Goal: Task Accomplishment & Management: Manage account settings

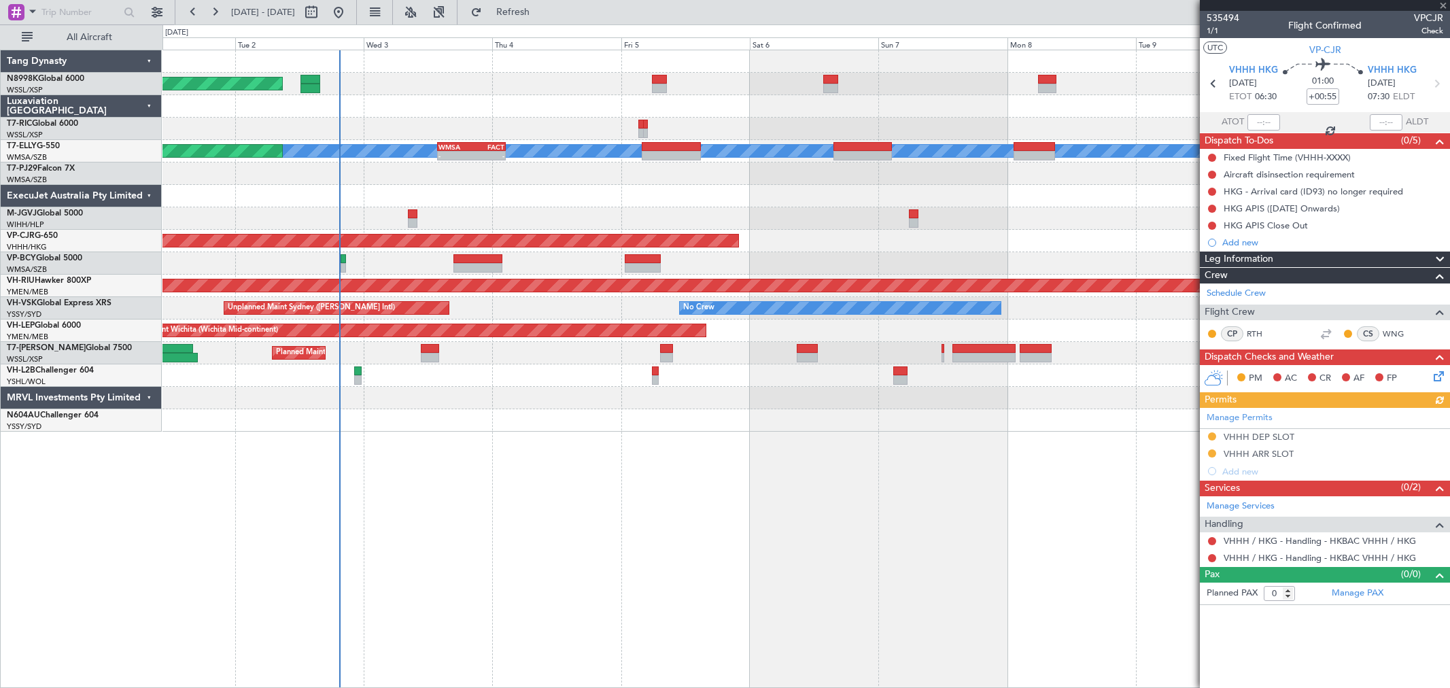
click at [734, 218] on div "Planned Maint [GEOGRAPHIC_DATA] (Seletar) Planned Maint [GEOGRAPHIC_DATA] ([GEO…" at bounding box center [805, 240] width 1287 height 381
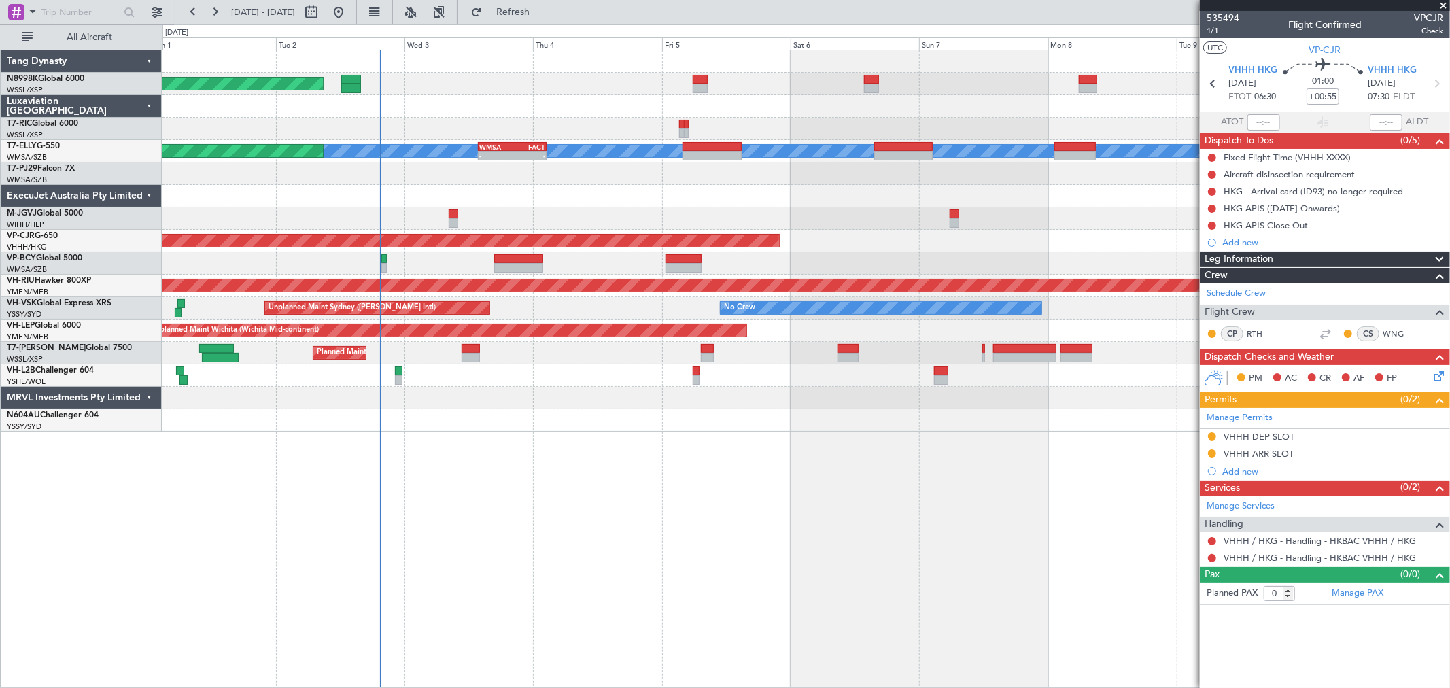
click at [655, 222] on div at bounding box center [805, 218] width 1287 height 22
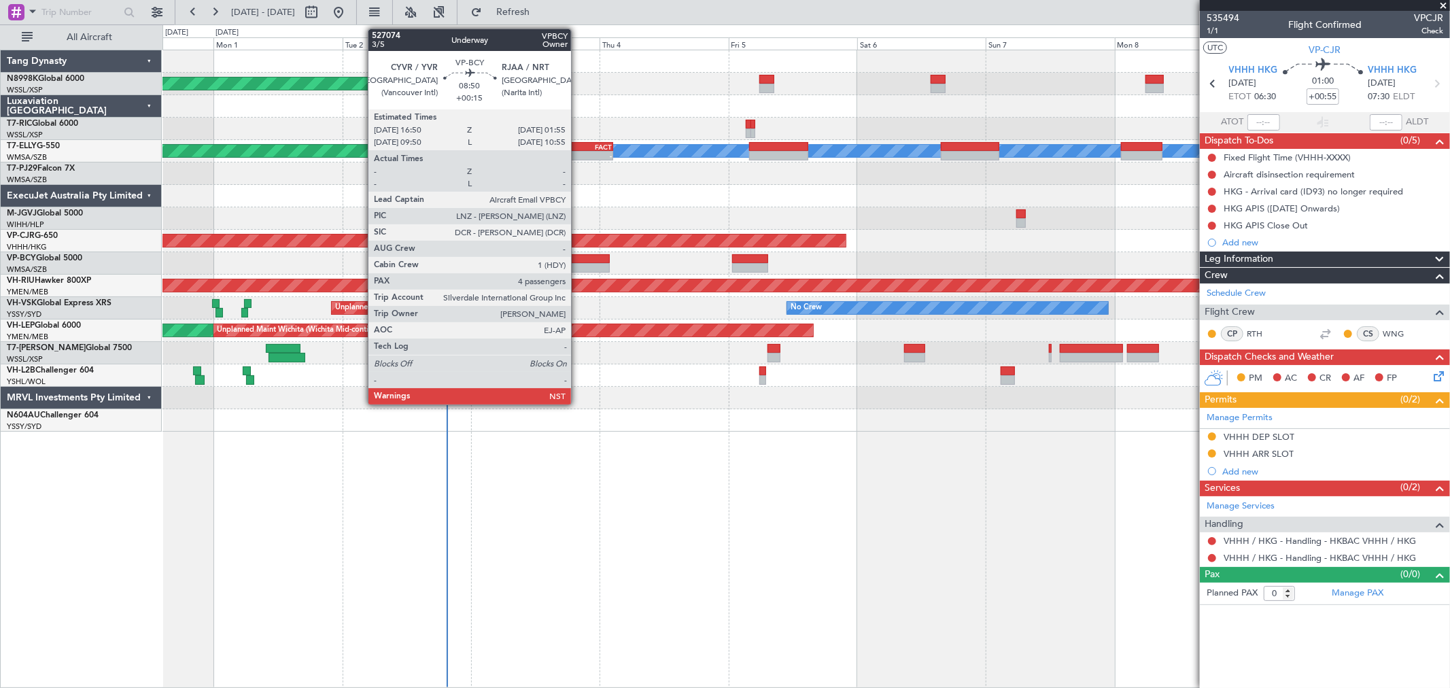
click at [578, 260] on div at bounding box center [585, 259] width 49 height 10
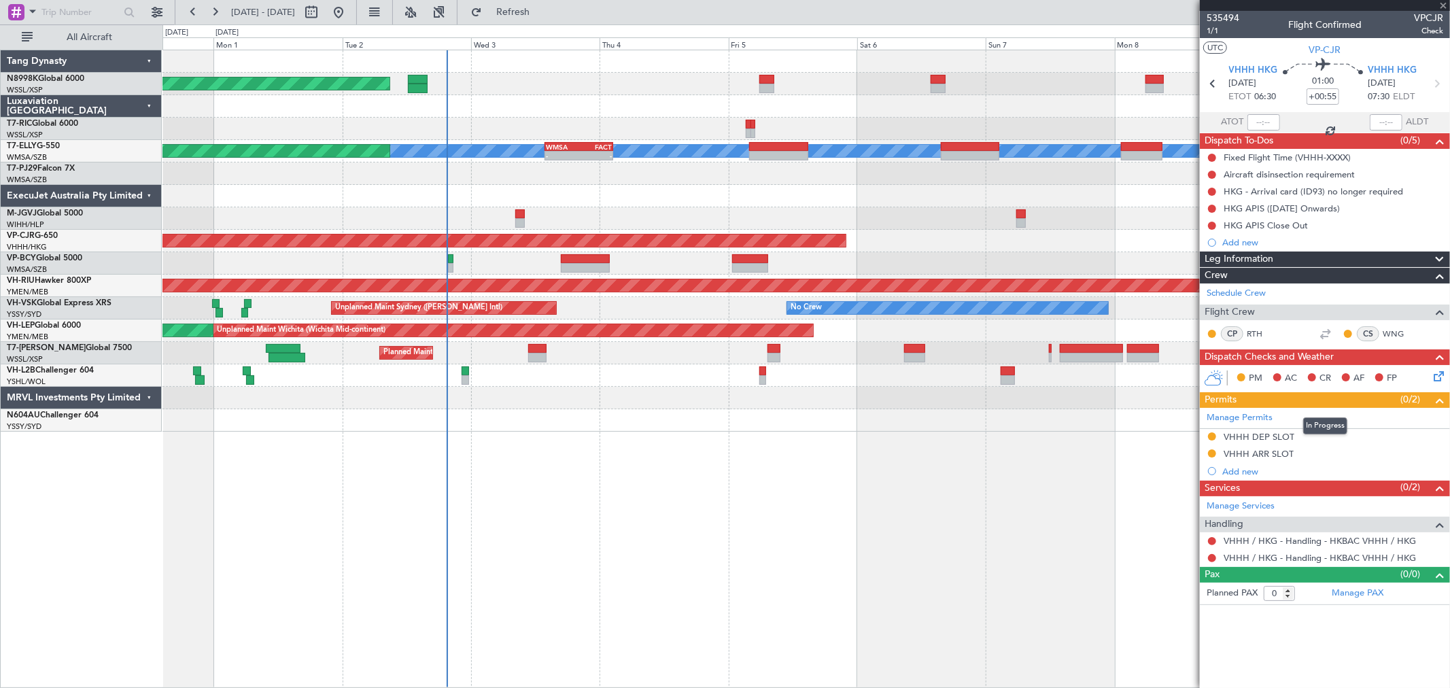
type input "+00:15"
type input "4"
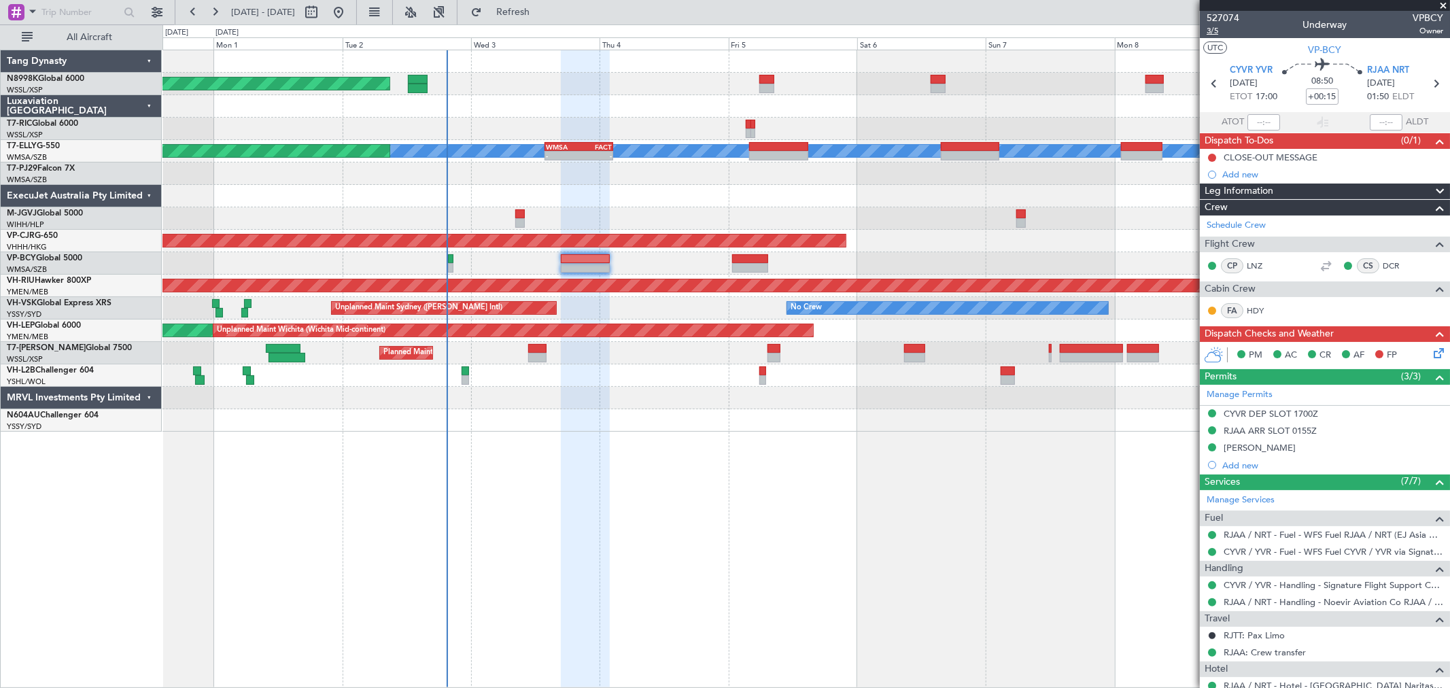
click at [1213, 31] on span "3/5" at bounding box center [1222, 31] width 33 height 12
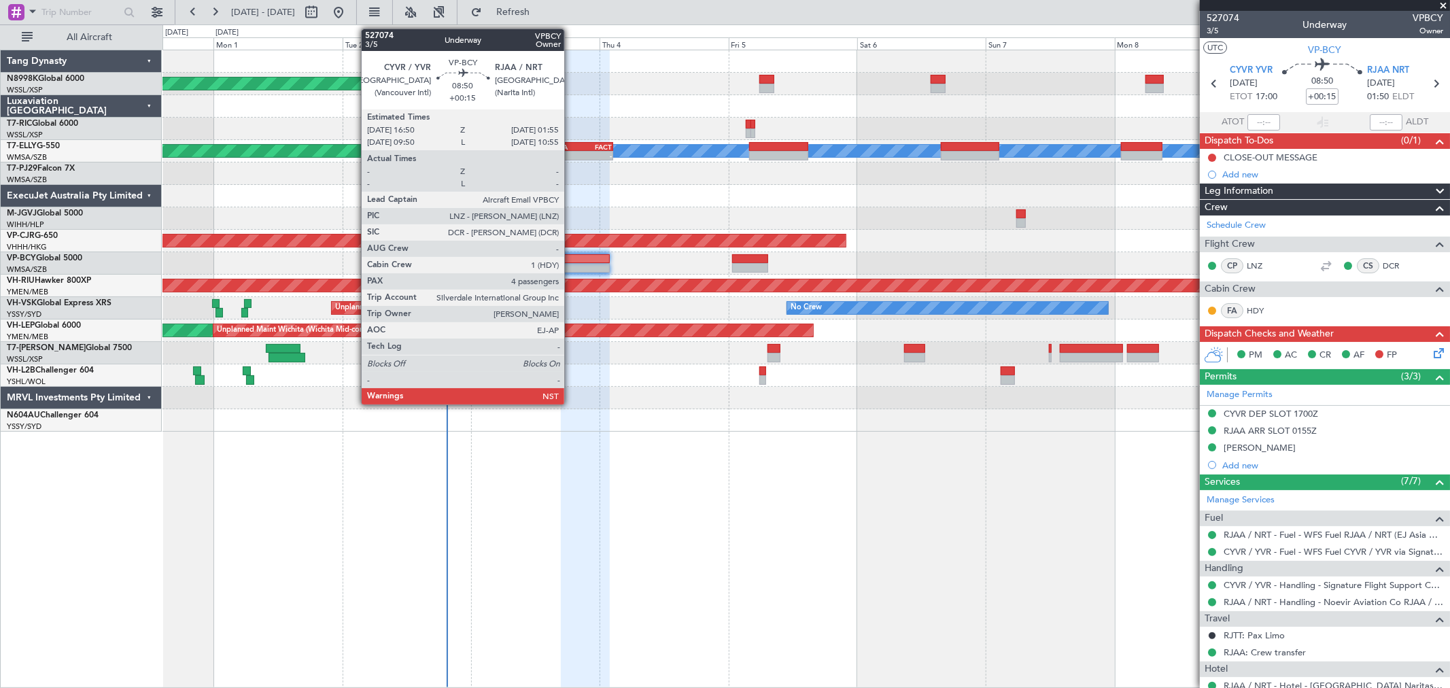
click at [571, 256] on div at bounding box center [585, 259] width 49 height 10
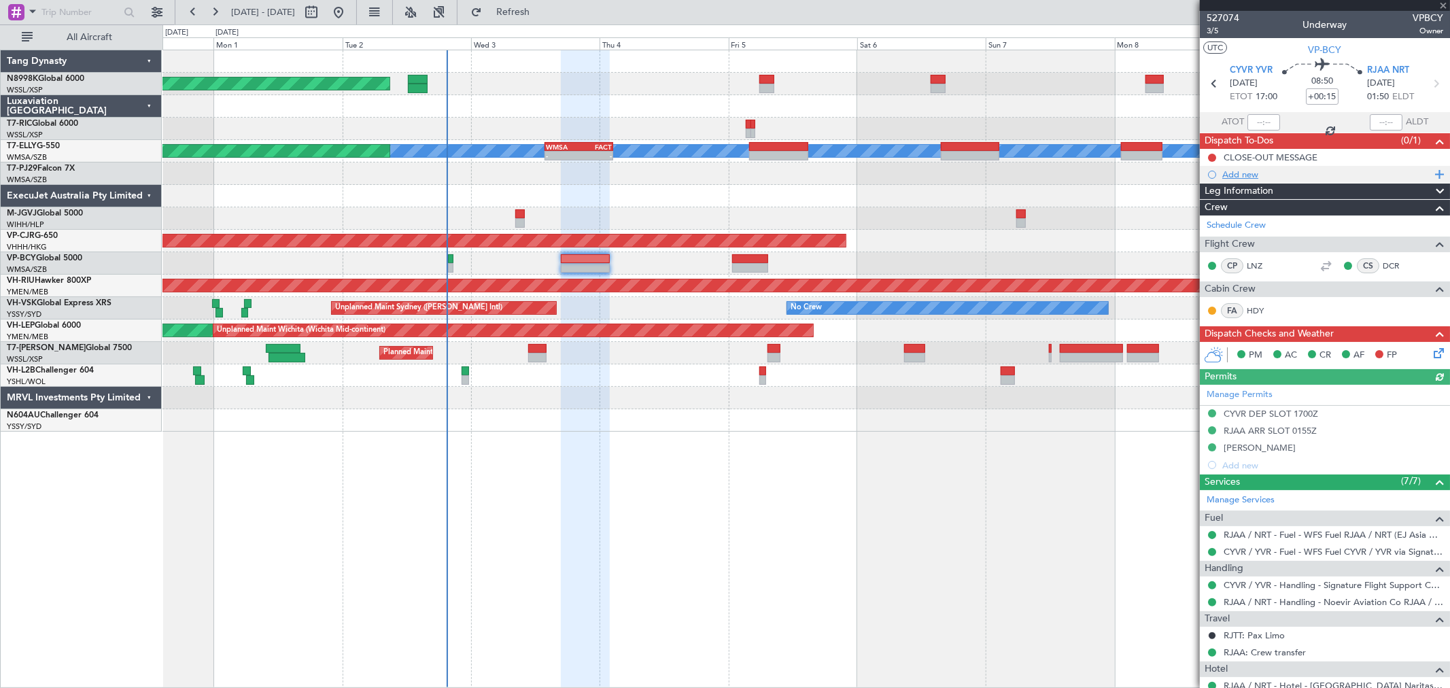
click at [1242, 173] on div "Add new" at bounding box center [1326, 175] width 209 height 12
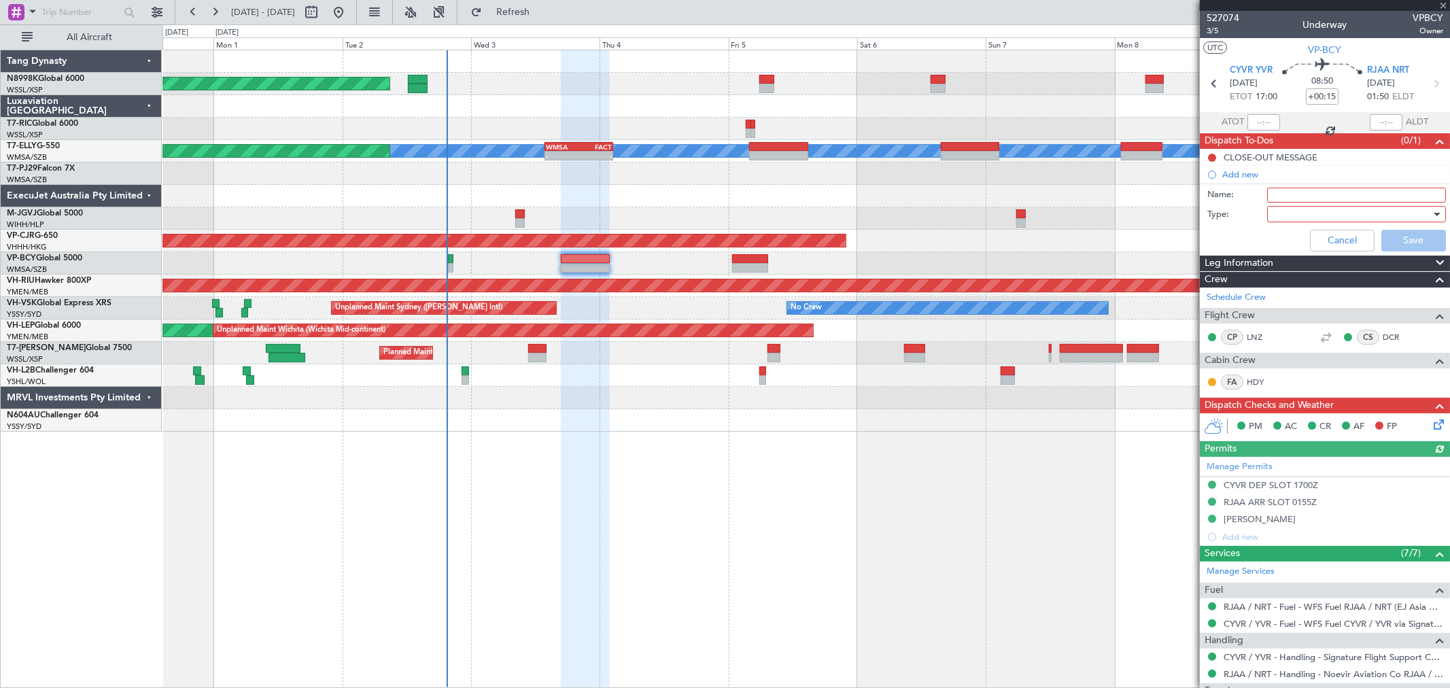
click at [1273, 195] on input "Name:" at bounding box center [1356, 195] width 179 height 15
type input "FPL"
click at [1280, 215] on div at bounding box center [1351, 214] width 158 height 20
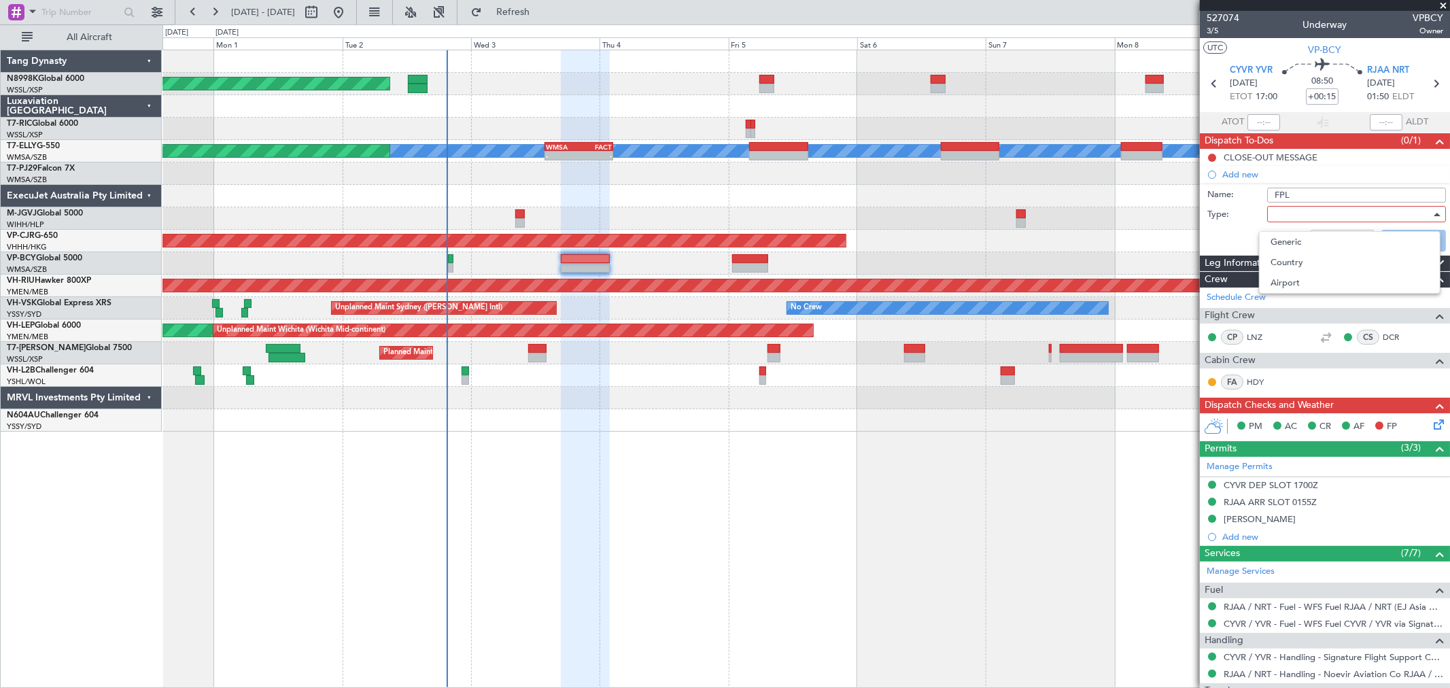
click at [1287, 231] on div "Generic Country Airport" at bounding box center [1349, 262] width 181 height 63
click at [1287, 233] on span "Generic" at bounding box center [1349, 242] width 158 height 20
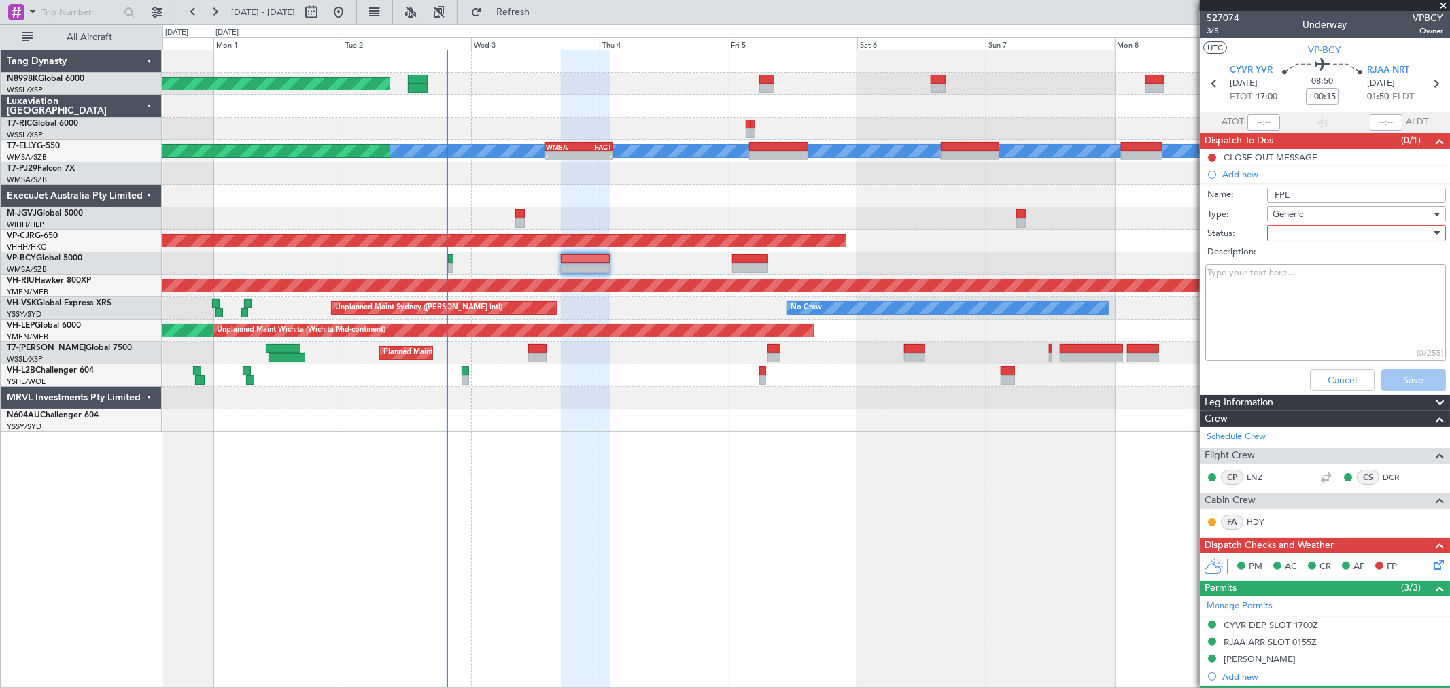
click at [1285, 226] on div at bounding box center [1351, 233] width 158 height 20
drag, startPoint x: 1283, startPoint y: 255, endPoint x: 1278, endPoint y: 266, distance: 11.9
click at [1283, 256] on span "Not Started" at bounding box center [1349, 260] width 158 height 20
click at [1259, 285] on textarea "Description:" at bounding box center [1325, 312] width 241 height 97
type textarea "use FP A0094 (speed M85) fob 37500lbs"
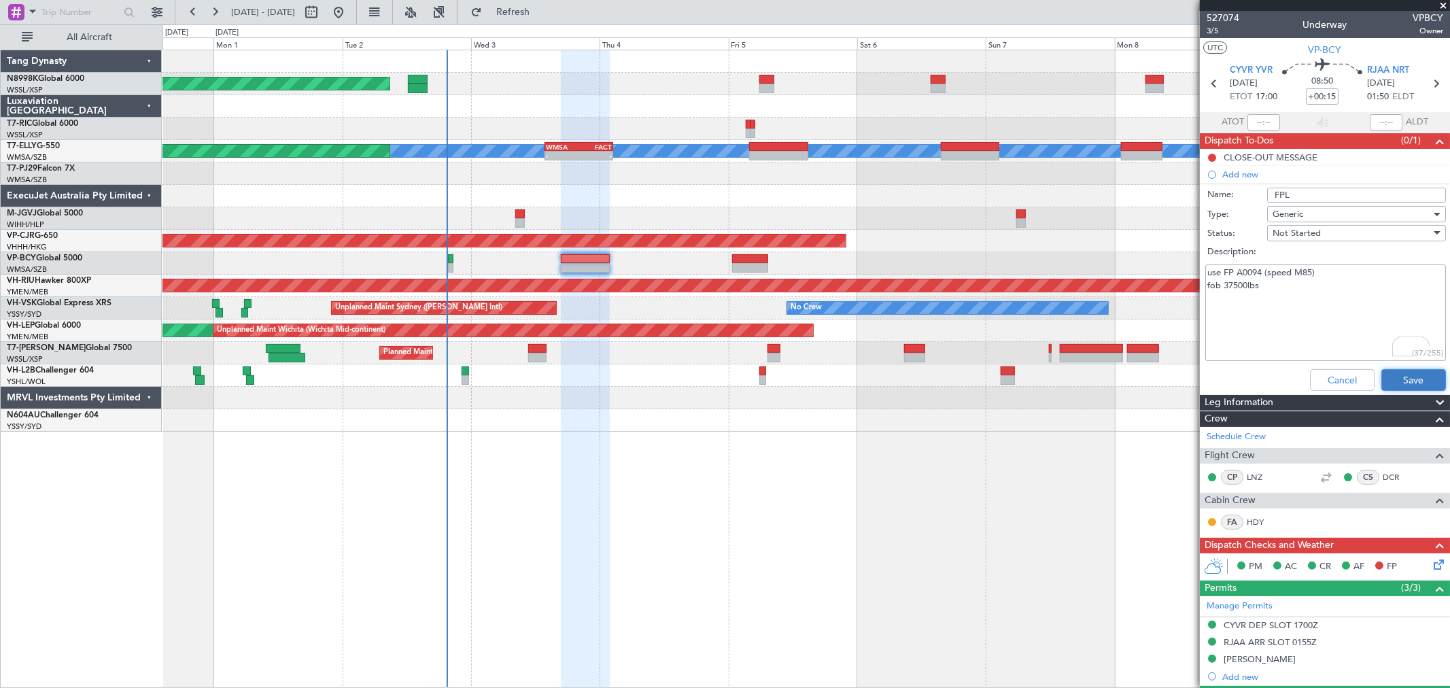
click at [1396, 379] on button "Save" at bounding box center [1413, 380] width 65 height 22
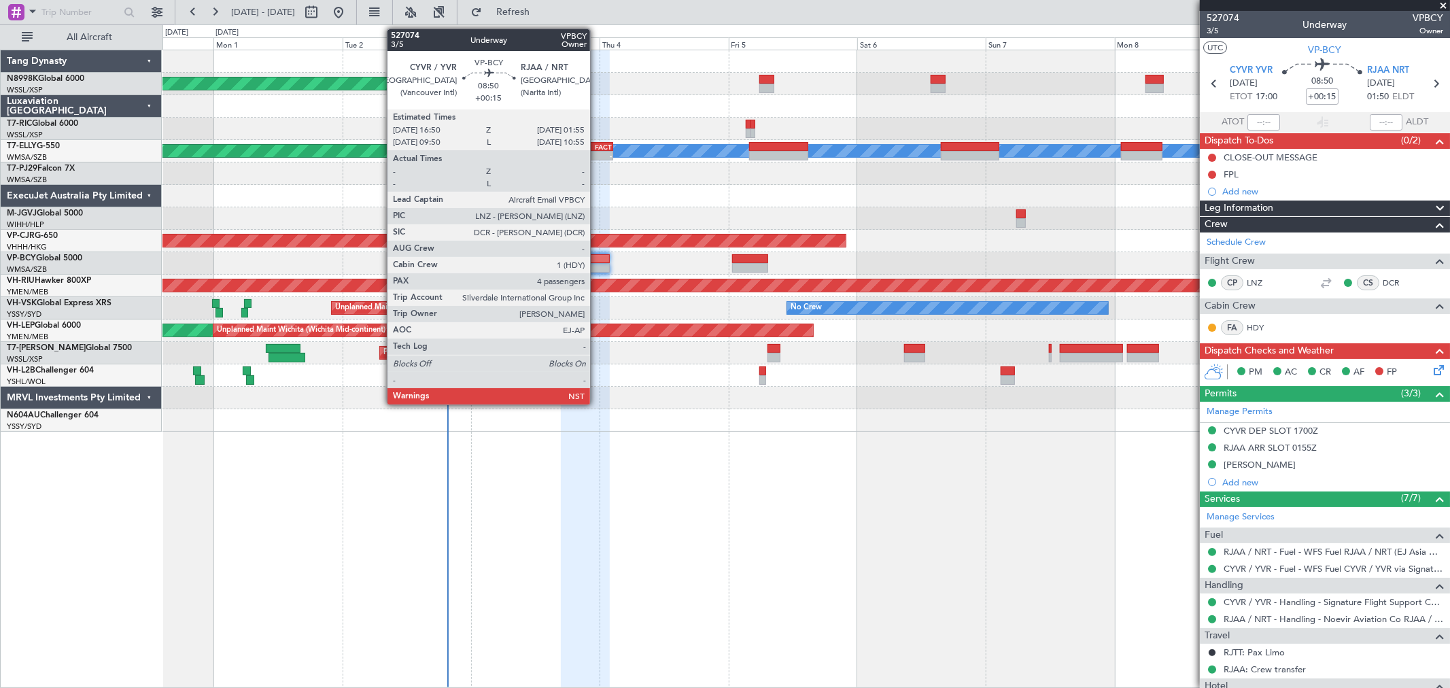
click at [597, 256] on div at bounding box center [585, 259] width 49 height 10
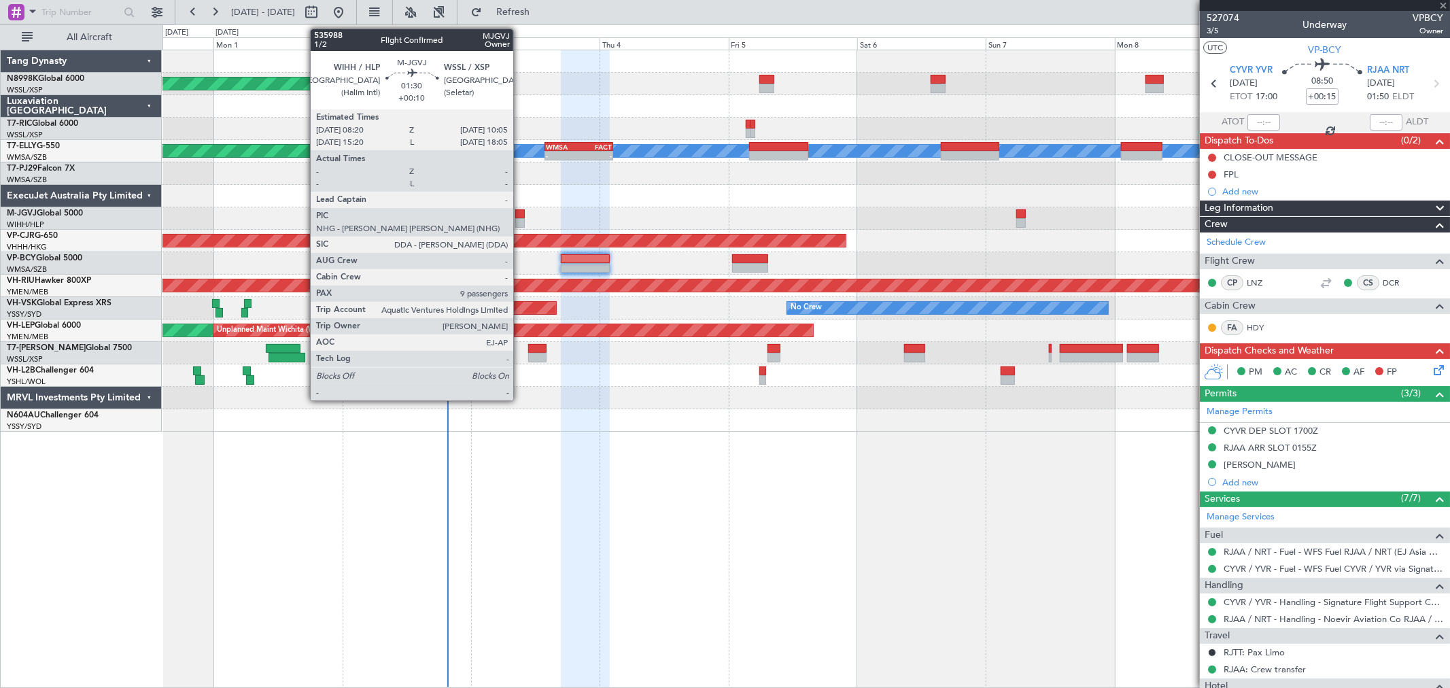
click at [520, 215] on div at bounding box center [520, 214] width 10 height 10
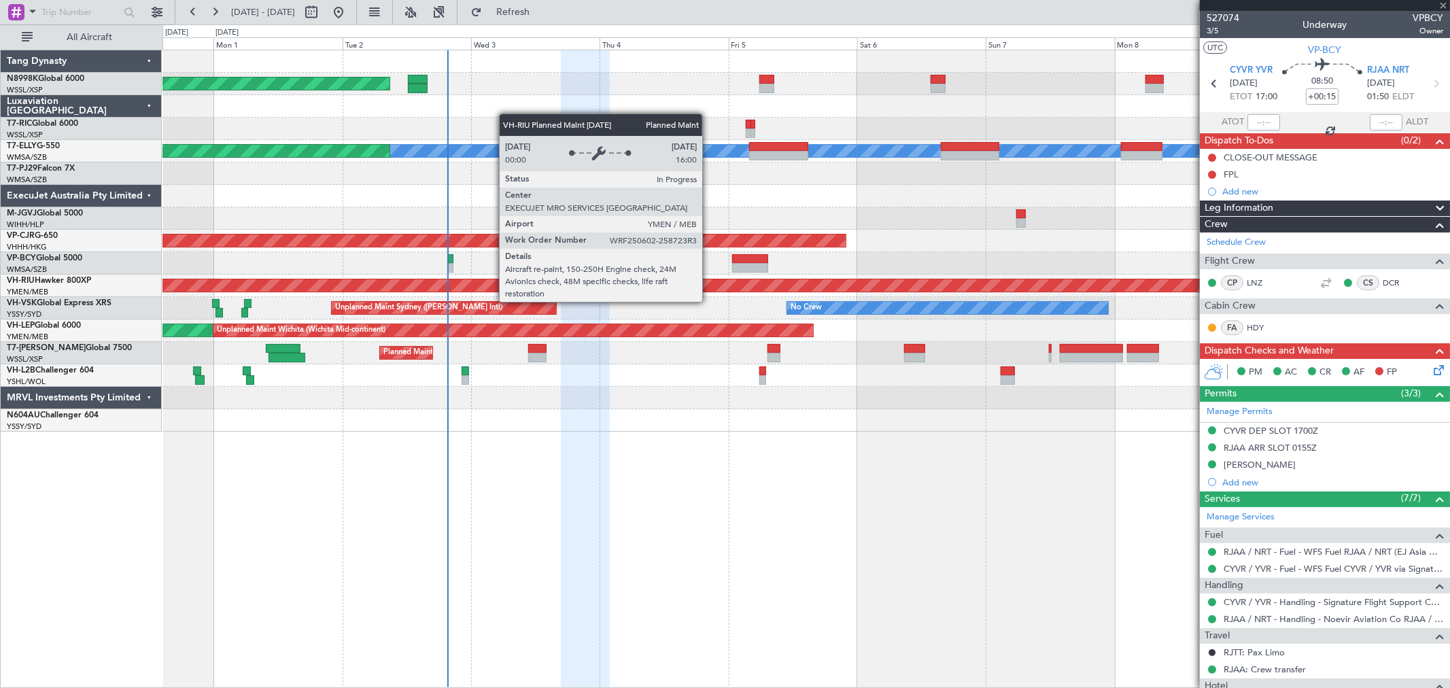
type input "+00:10"
type input "9"
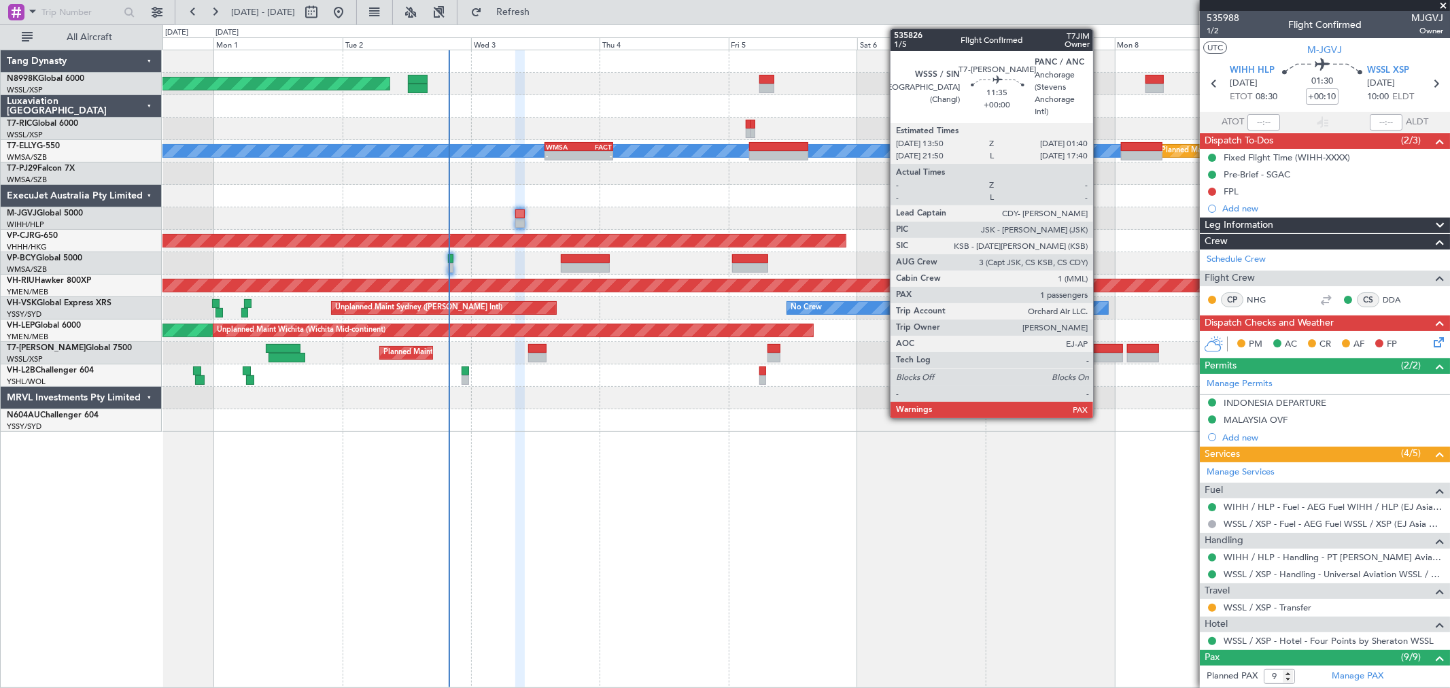
click at [1100, 355] on div at bounding box center [1092, 358] width 64 height 10
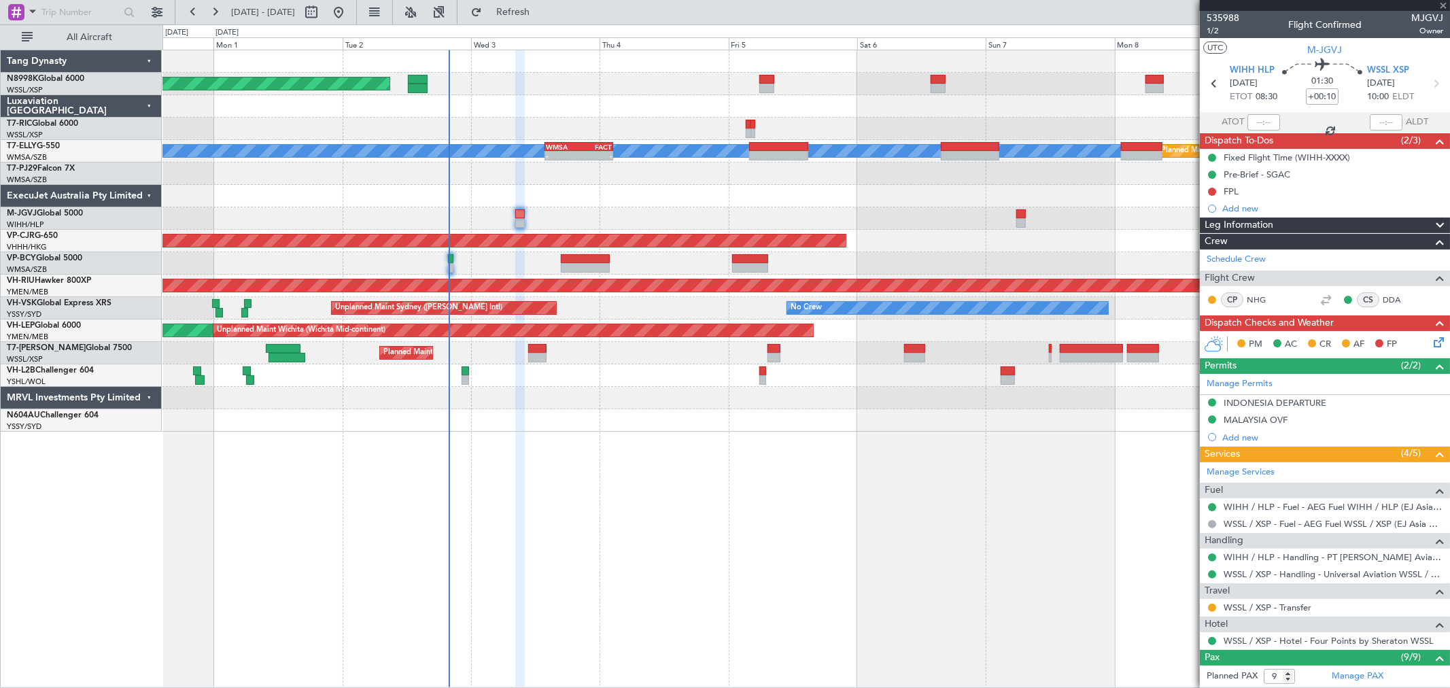
type input "2"
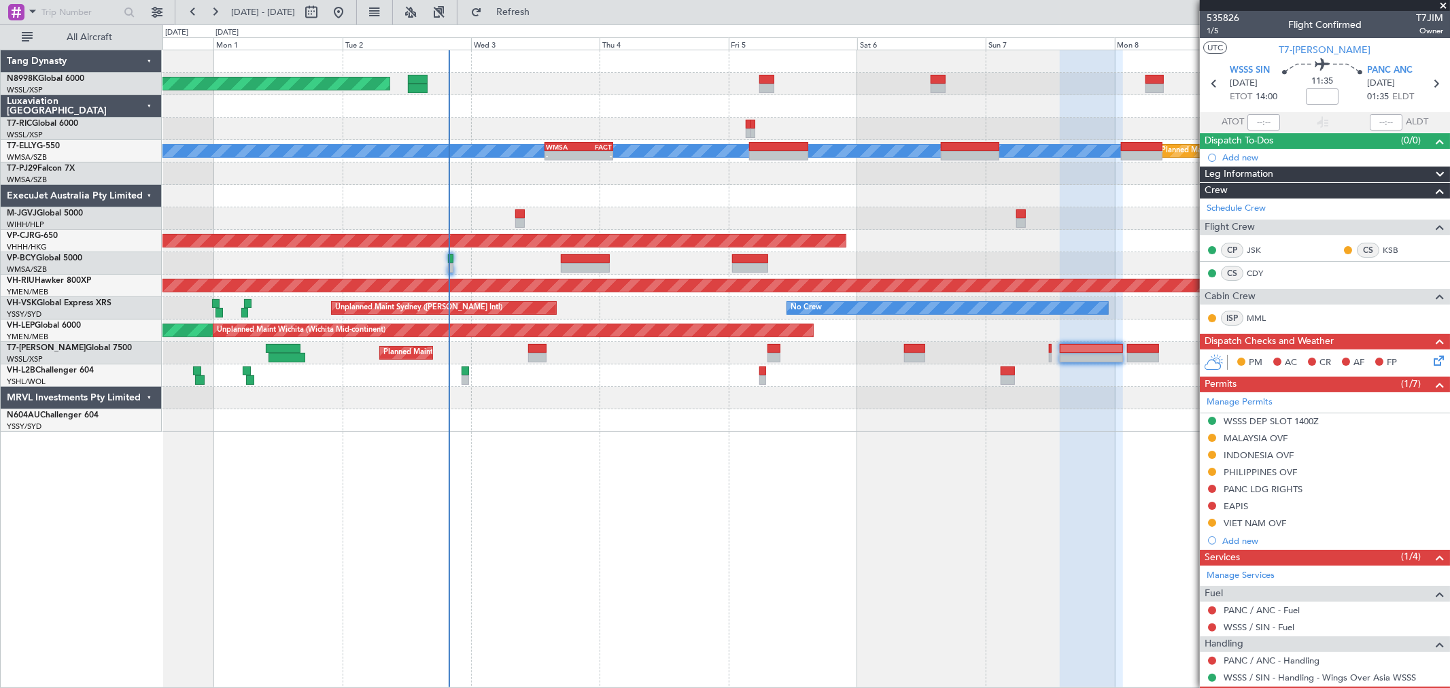
click at [661, 236] on div "Planned Maint Singapore (Seletar) Planned Maint Kuala Lumpur (Sultan Abdul Aziz…" at bounding box center [805, 240] width 1287 height 381
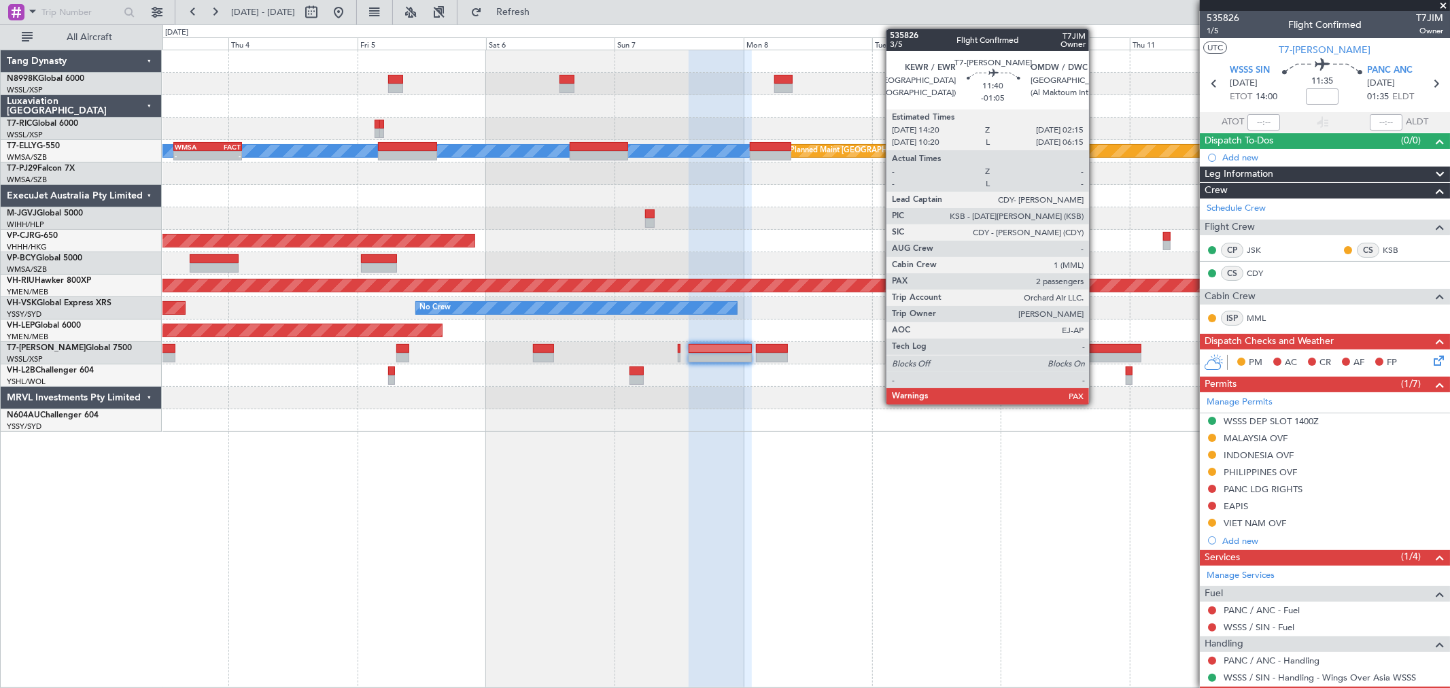
click at [1096, 351] on div at bounding box center [1109, 349] width 65 height 10
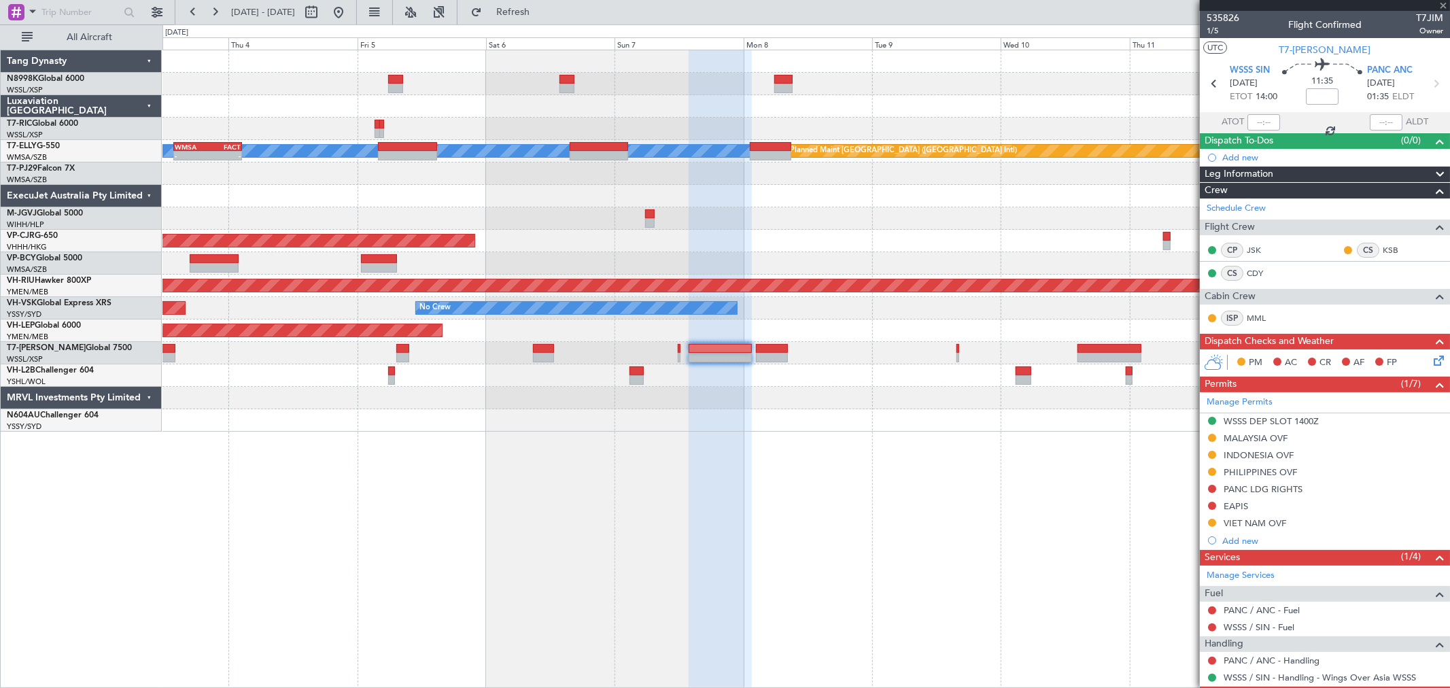
type input "-01:05"
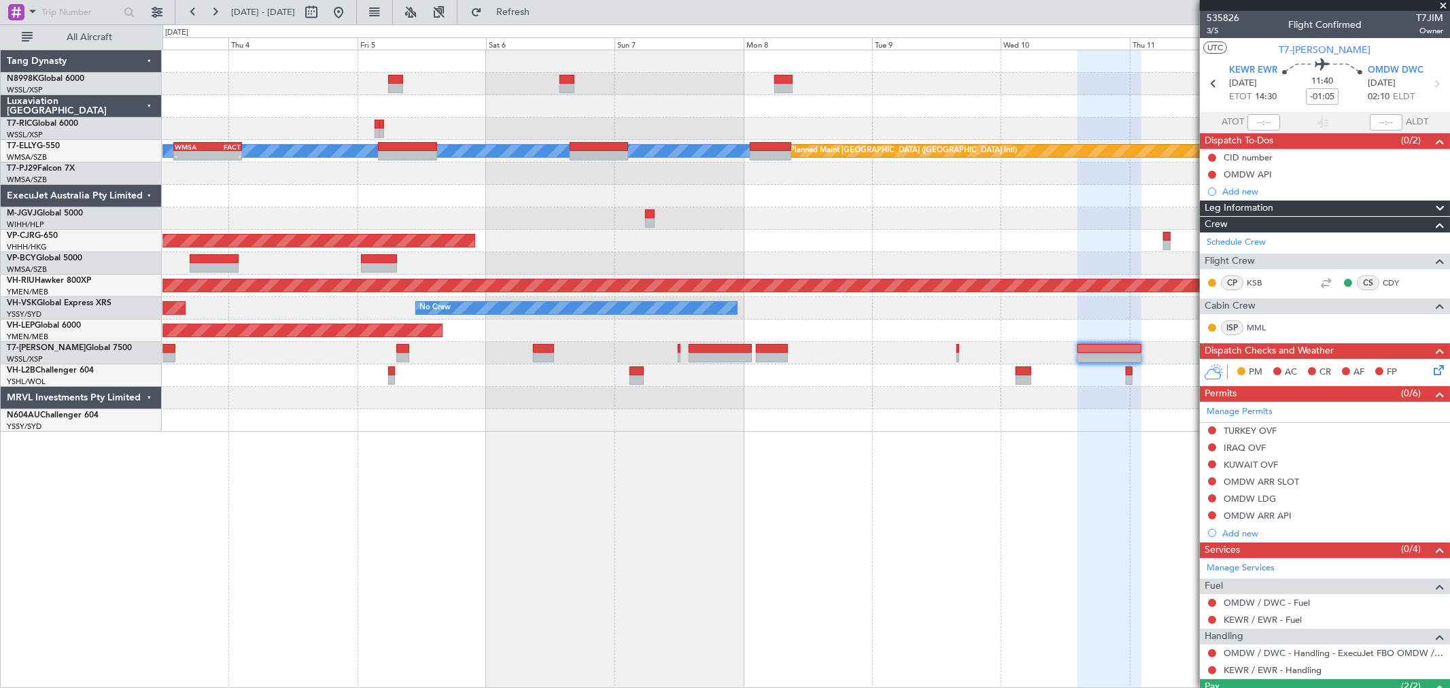
click at [911, 231] on div "Planned Maint Singapore (Seletar) MEL Planned Maint Dubai (Dubai Intl) - - WMSA…" at bounding box center [805, 240] width 1287 height 381
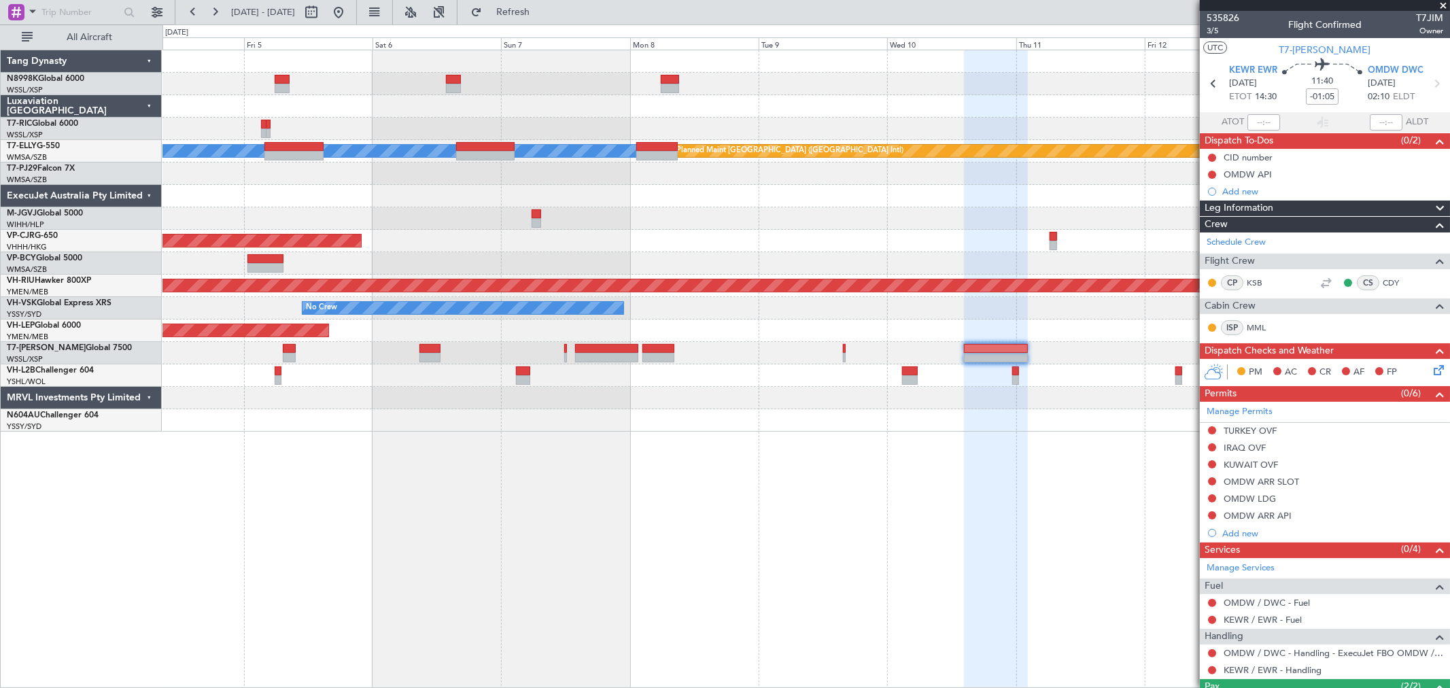
click at [841, 355] on div "Planned Maint Dubai (Al Maktoum Intl)" at bounding box center [805, 353] width 1287 height 22
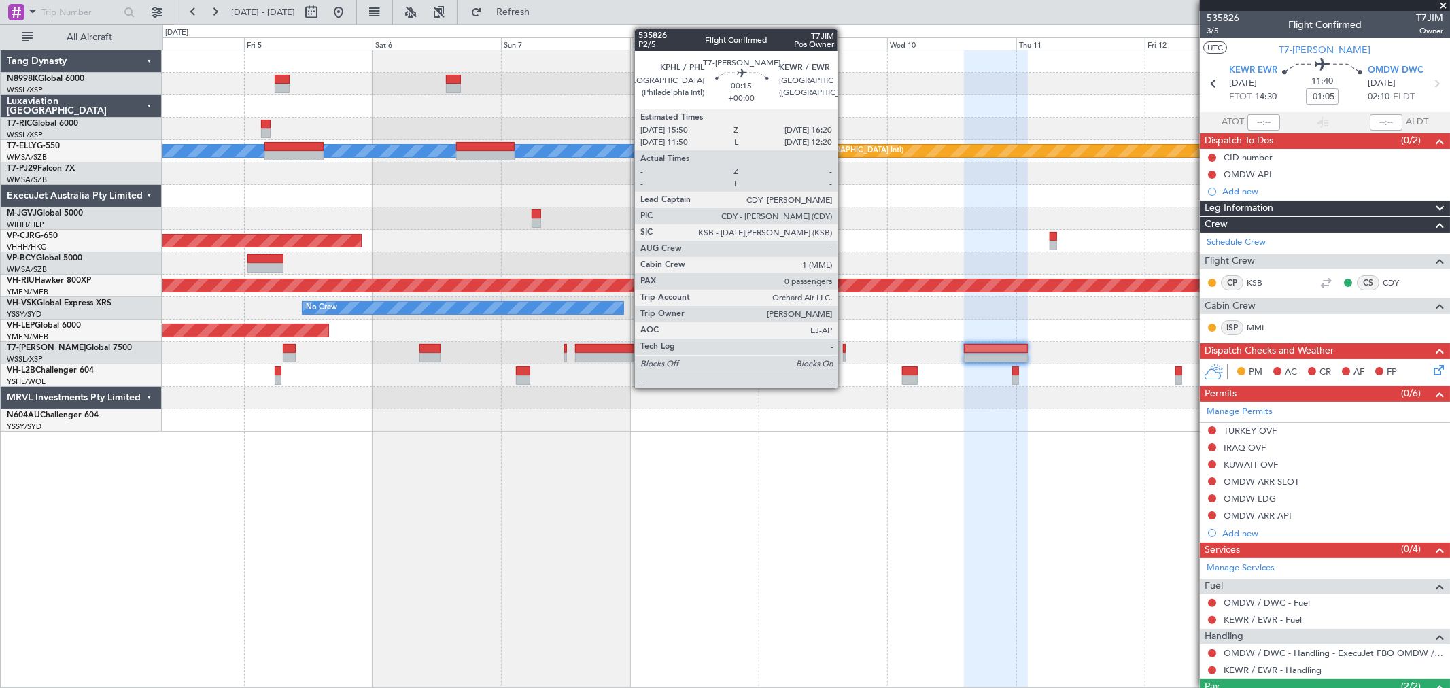
click at [844, 351] on div at bounding box center [844, 349] width 3 height 10
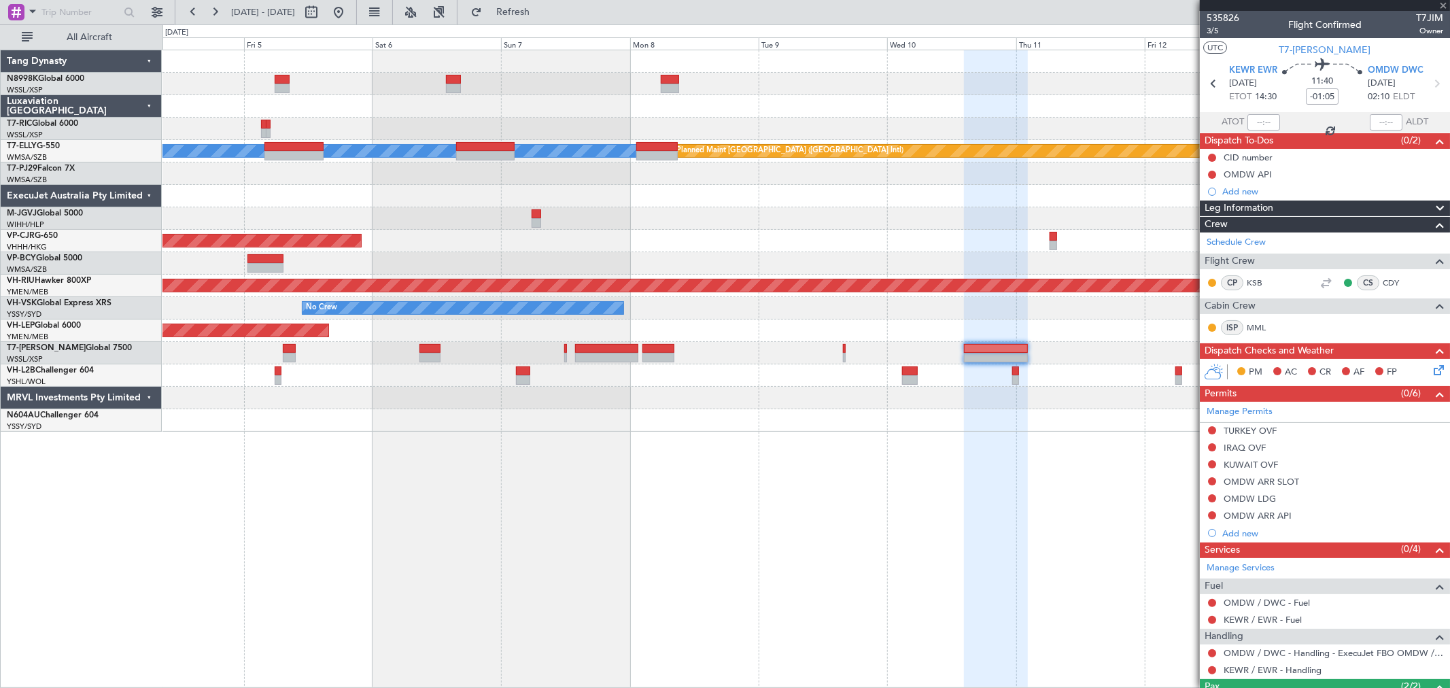
type input "0"
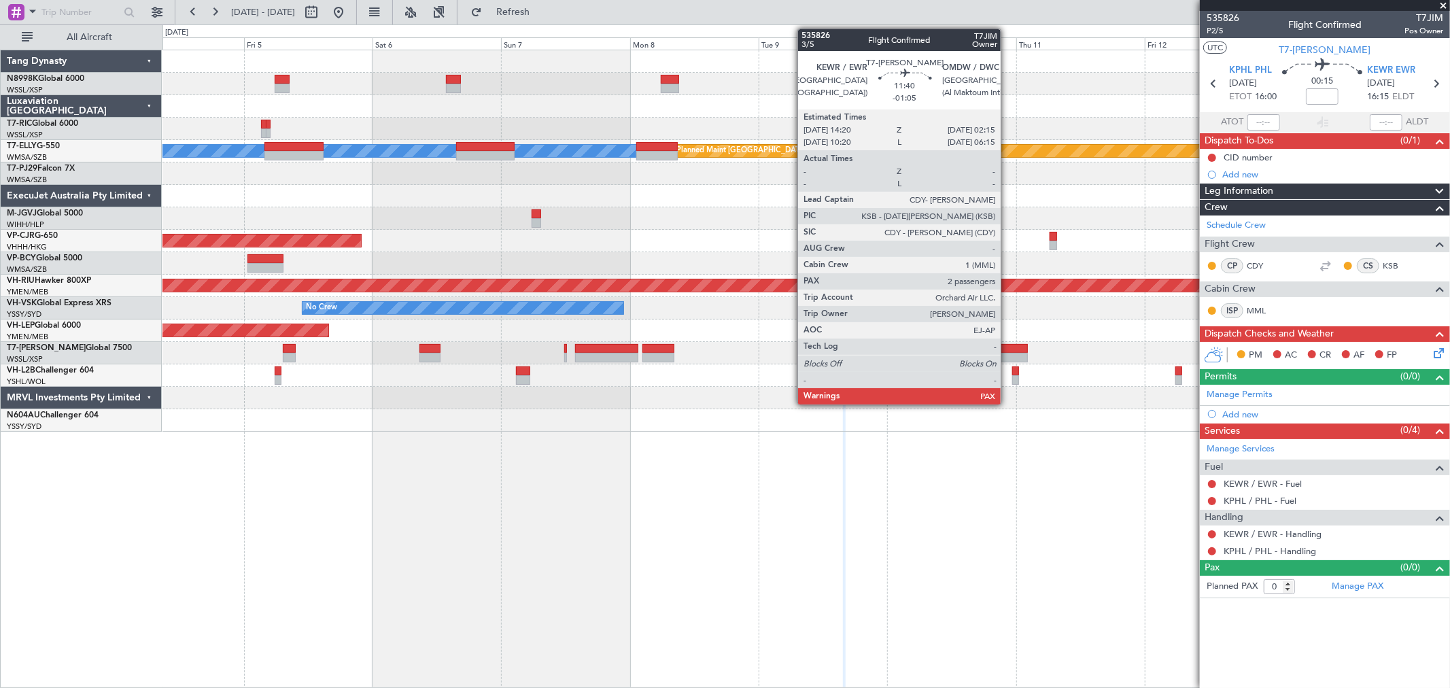
click at [1007, 354] on div at bounding box center [996, 358] width 65 height 10
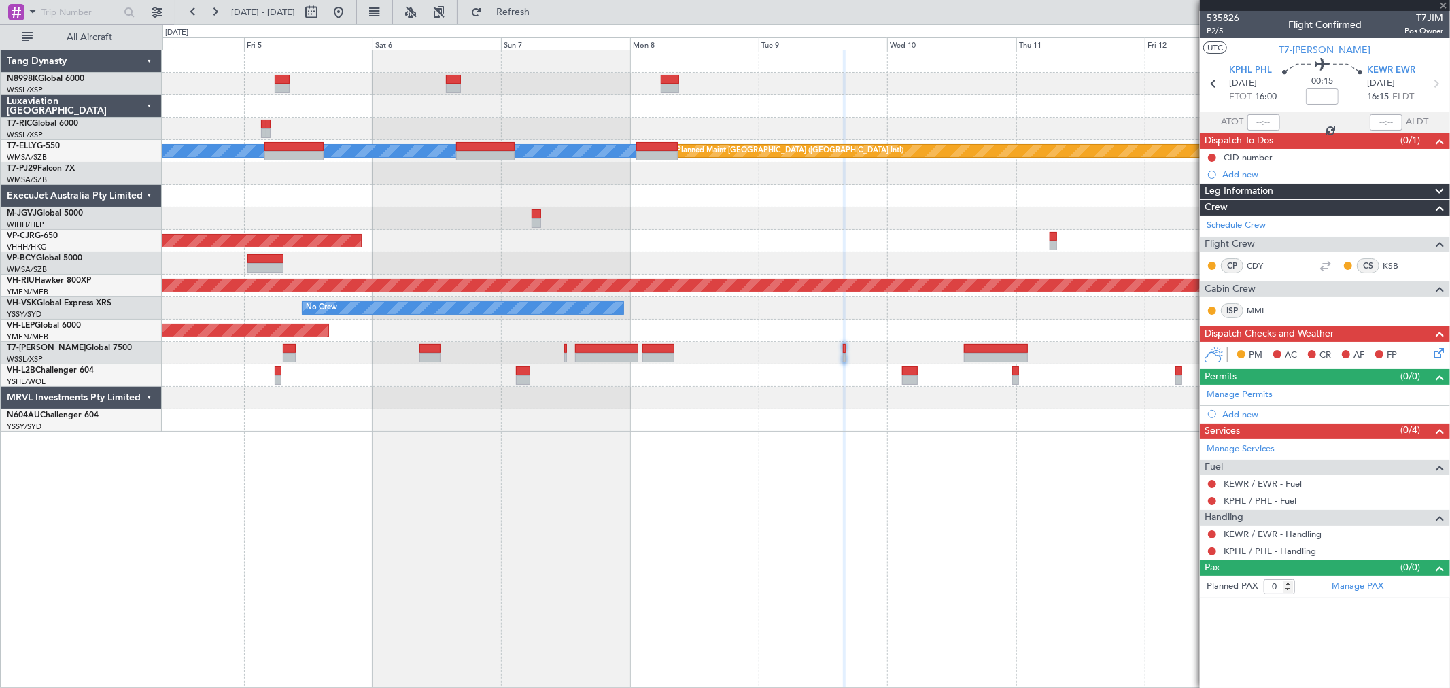
type input "-01:05"
type input "2"
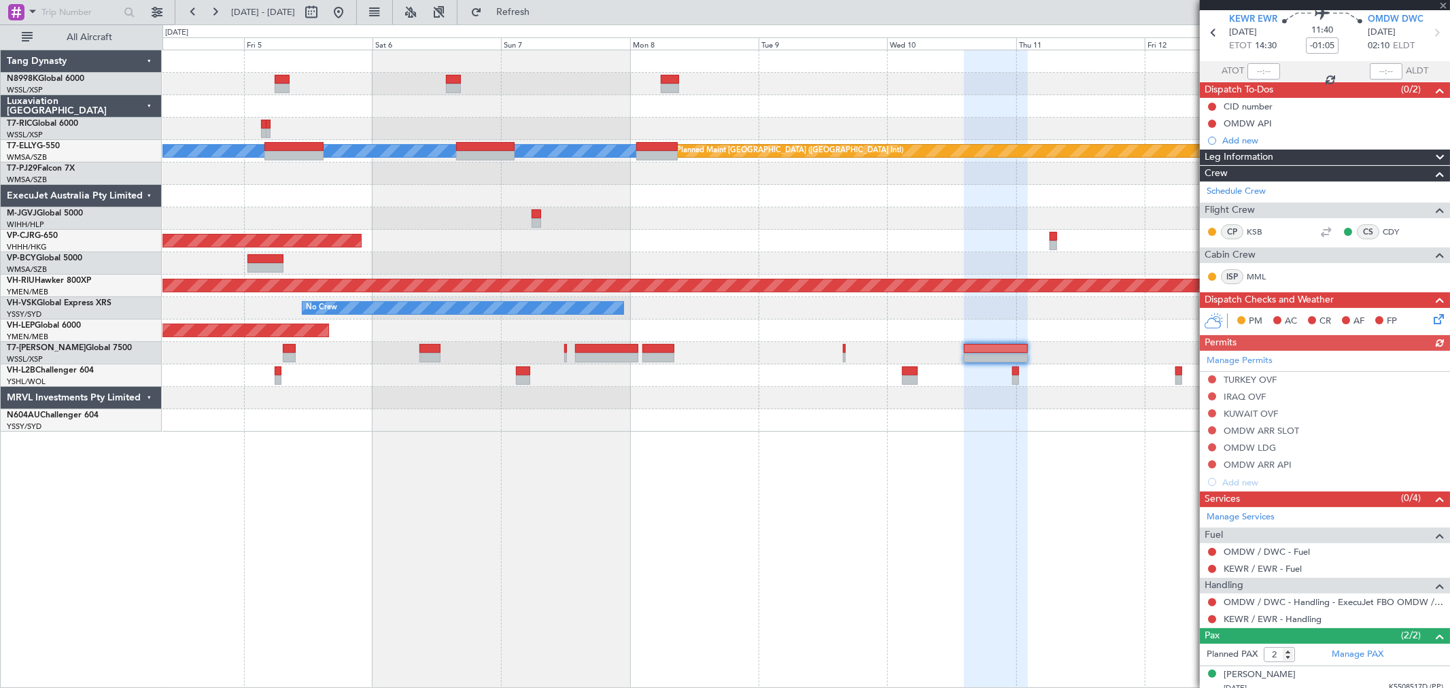
scroll to position [90, 0]
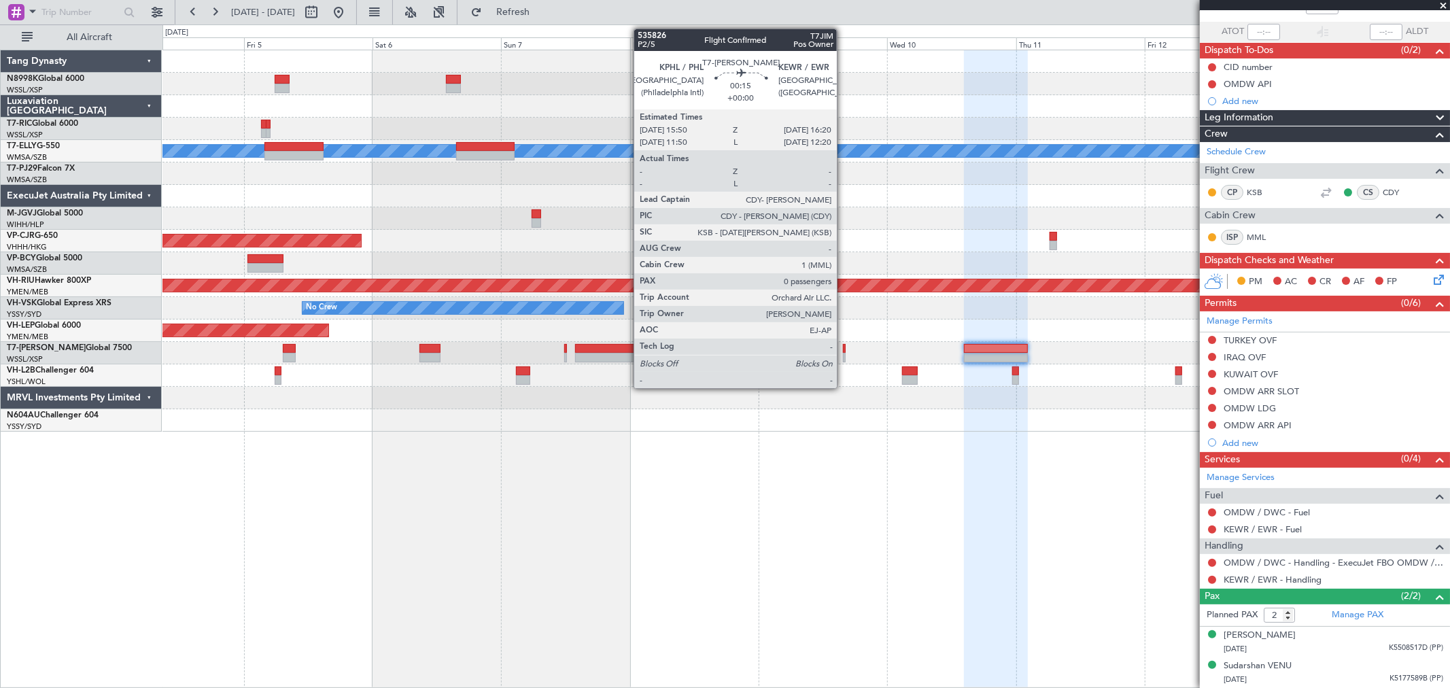
click at [843, 355] on div at bounding box center [844, 358] width 3 height 10
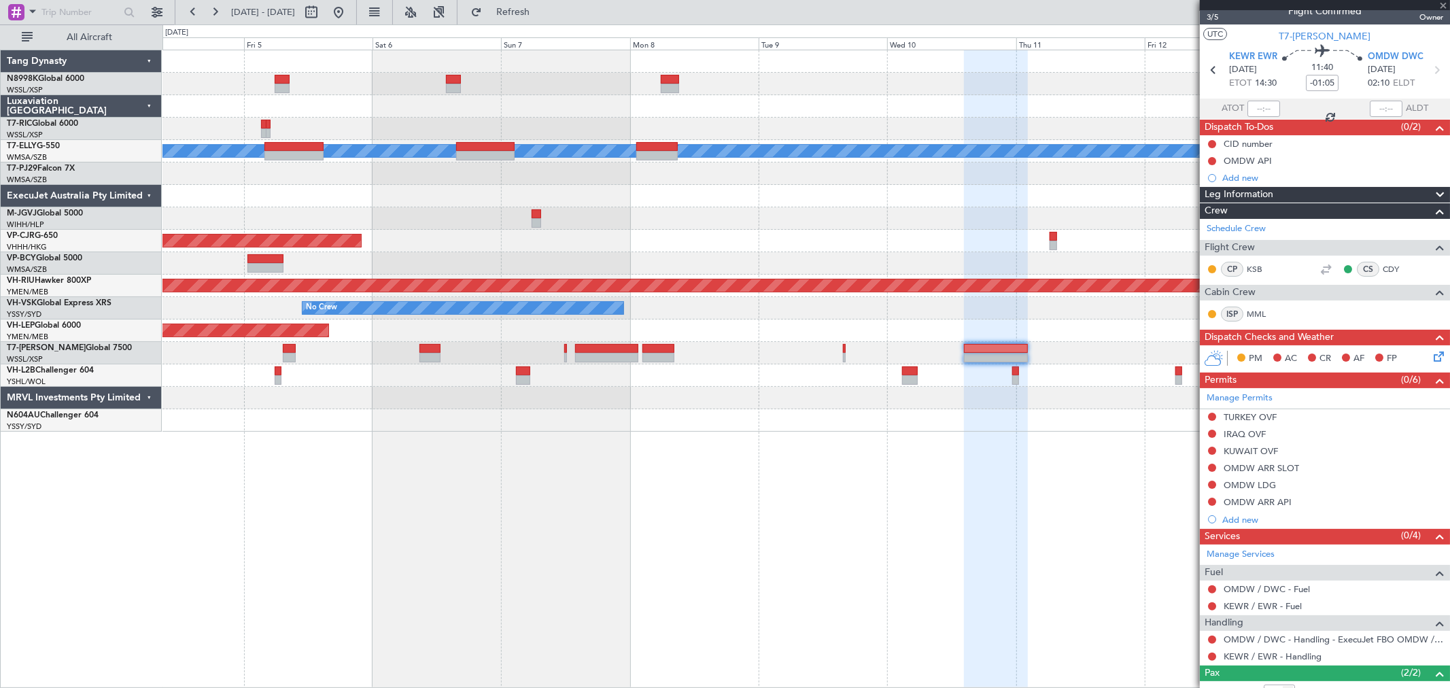
scroll to position [0, 0]
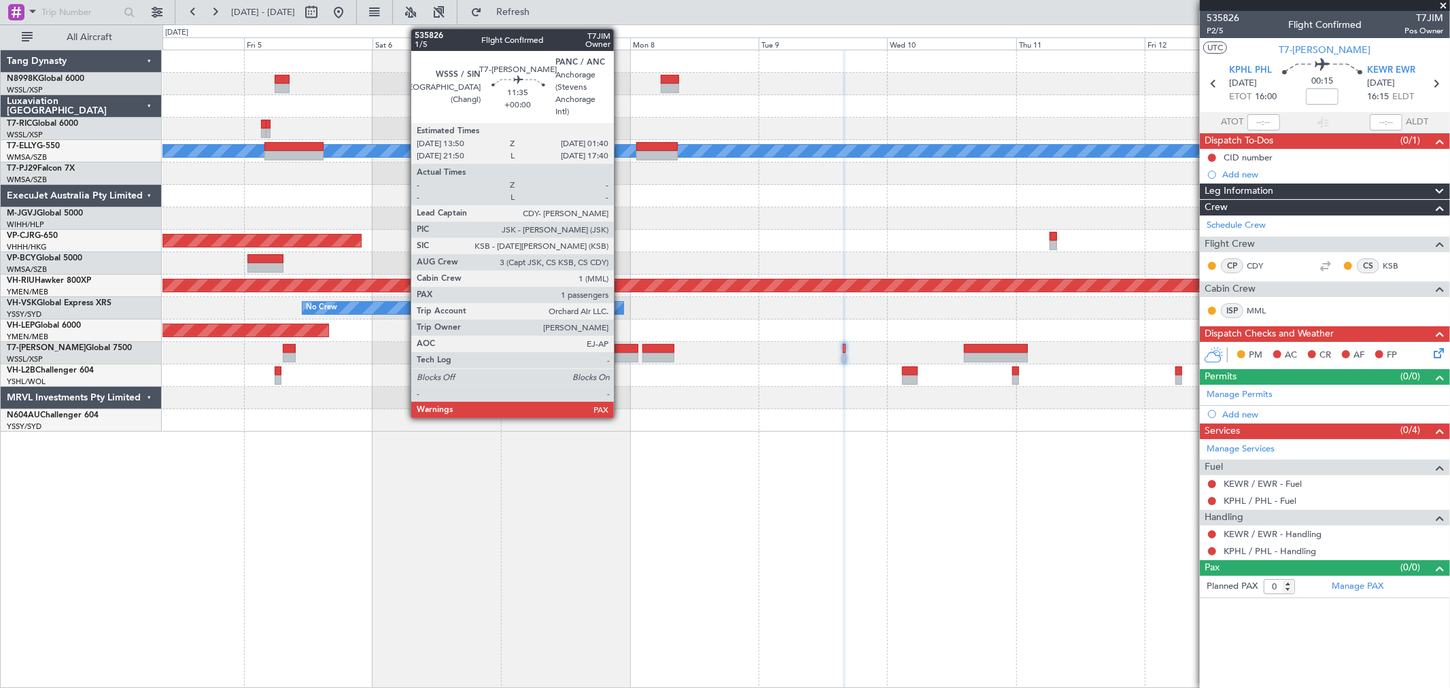
click at [618, 348] on div at bounding box center [607, 349] width 64 height 10
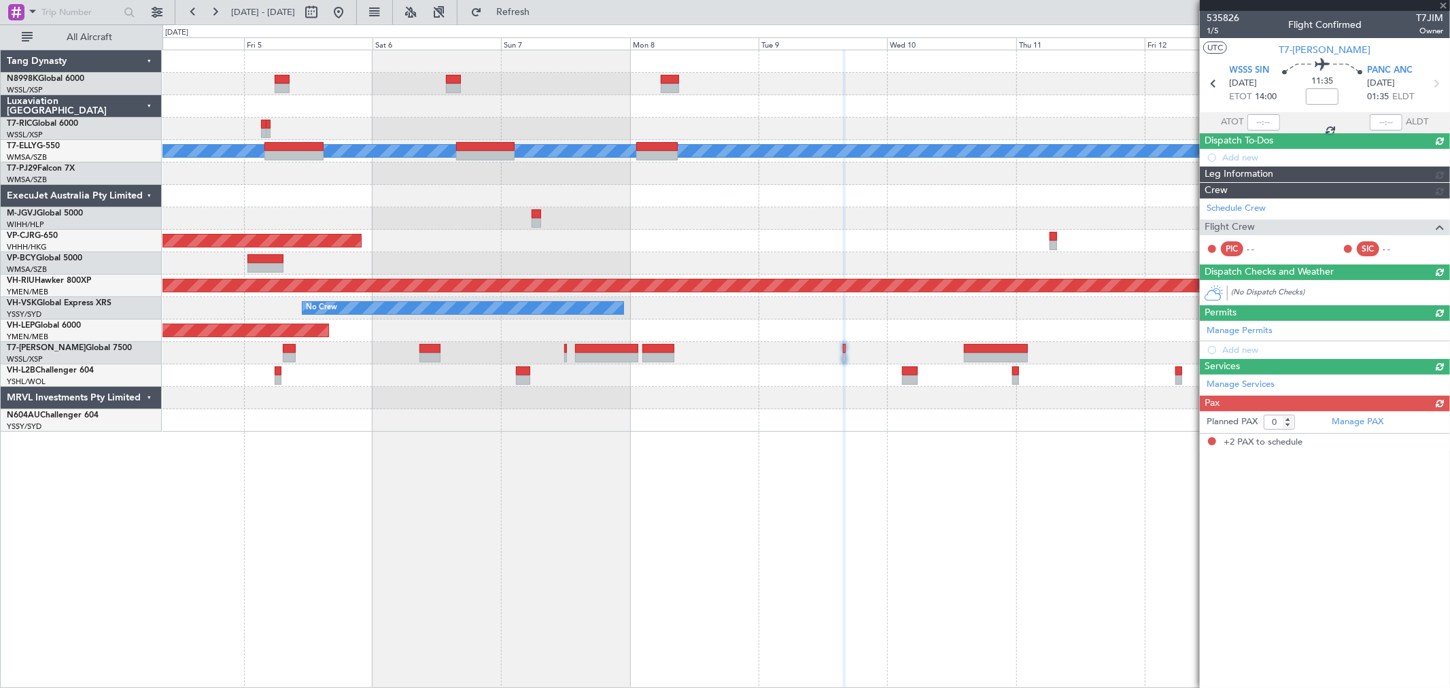
type input "2"
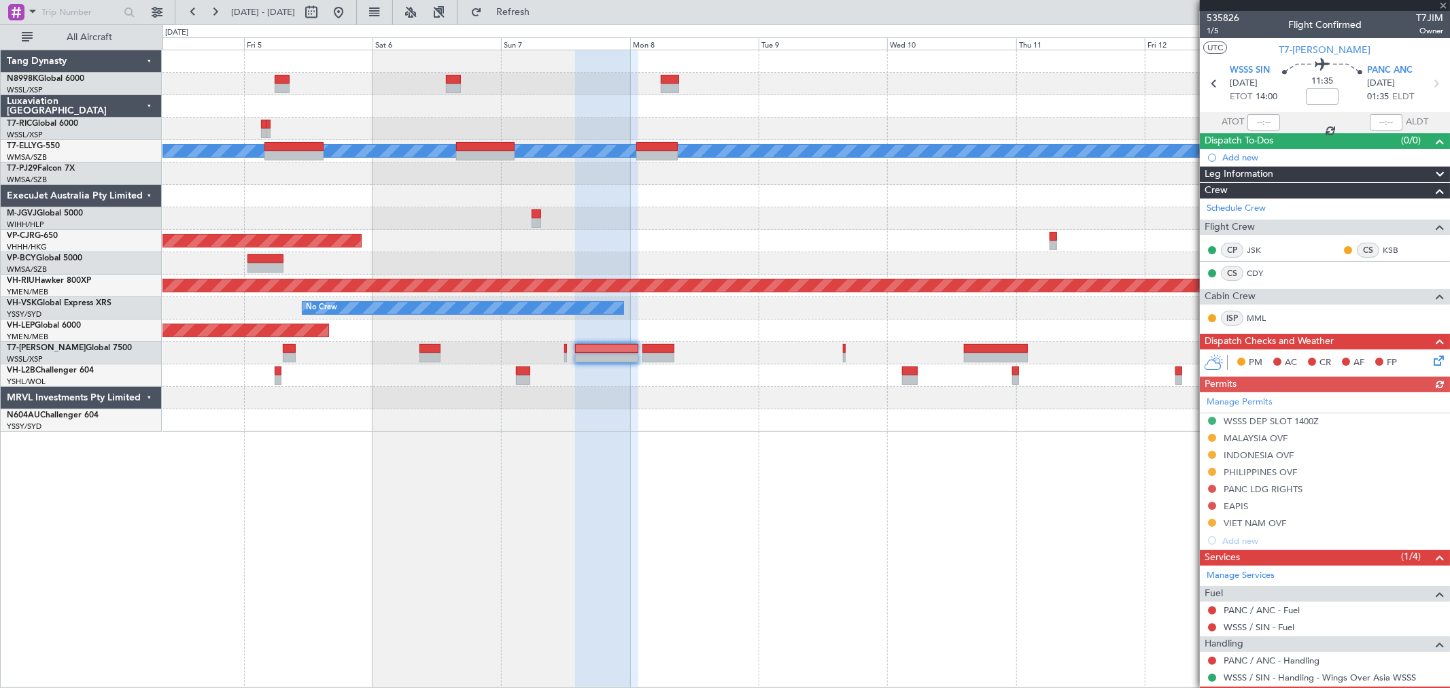
click at [702, 239] on div "Planned Maint [GEOGRAPHIC_DATA] ([GEOGRAPHIC_DATA] Intl)" at bounding box center [805, 241] width 1287 height 22
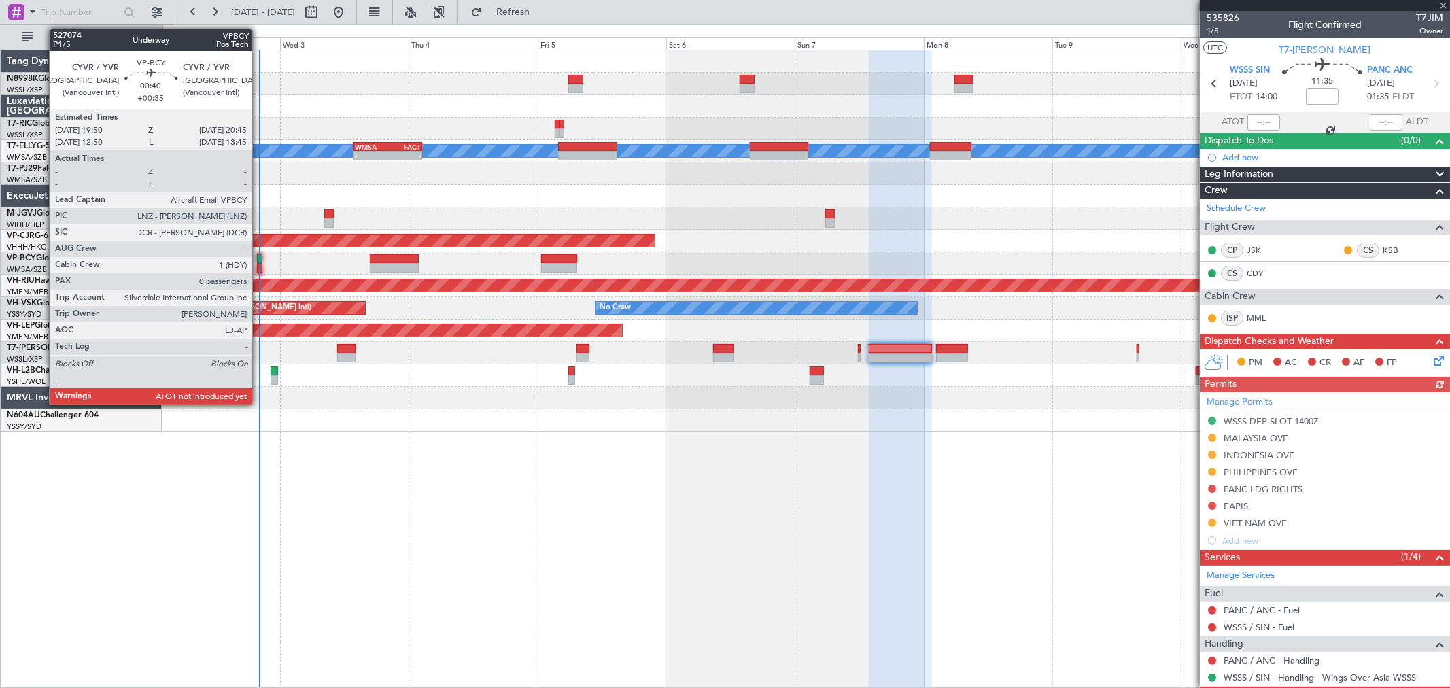
click at [259, 256] on div at bounding box center [259, 259] width 5 height 10
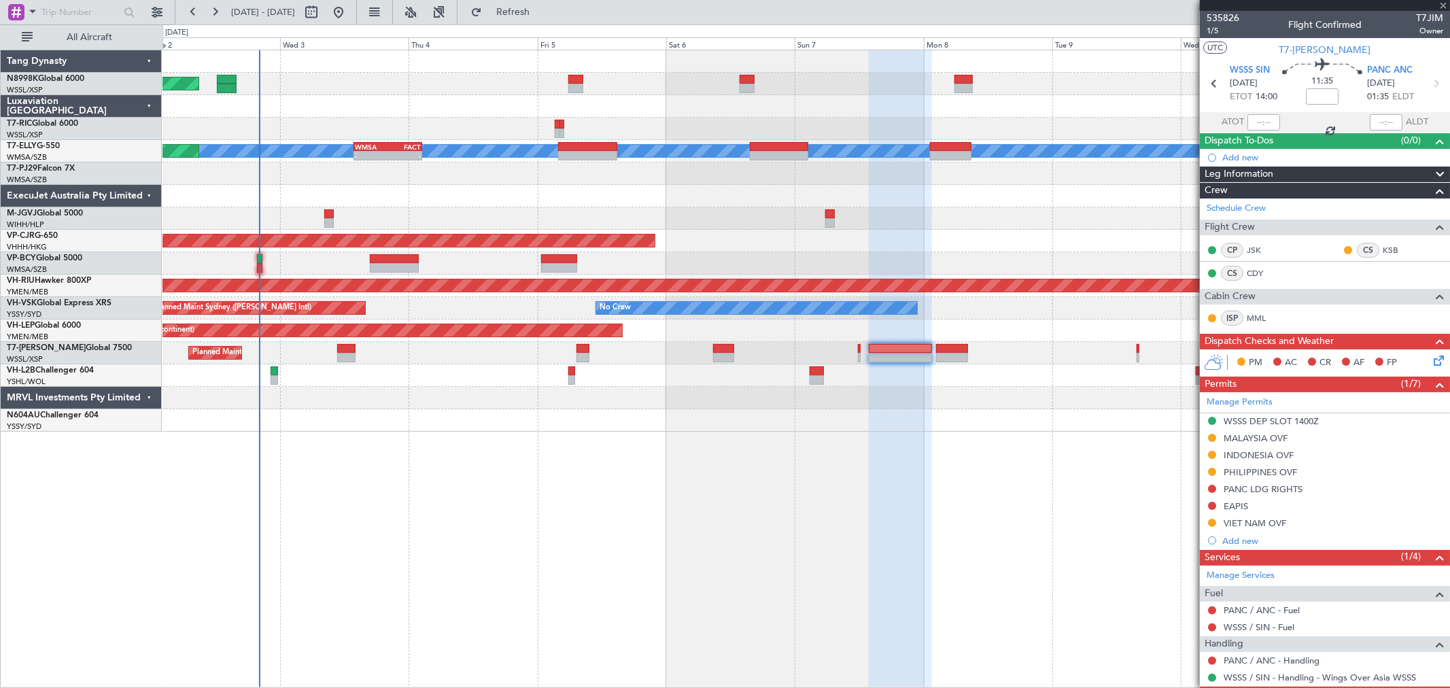
type input "+00:35"
type input "0"
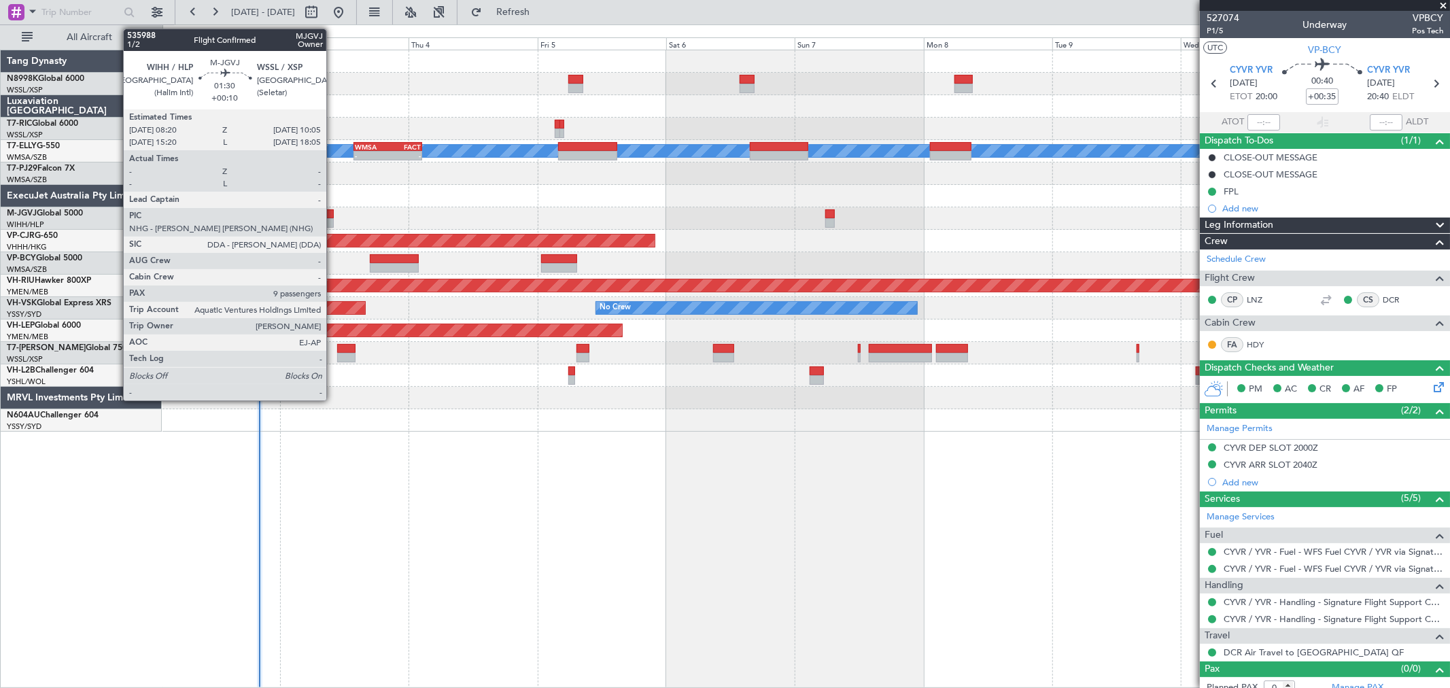
click at [333, 218] on div at bounding box center [329, 223] width 10 height 10
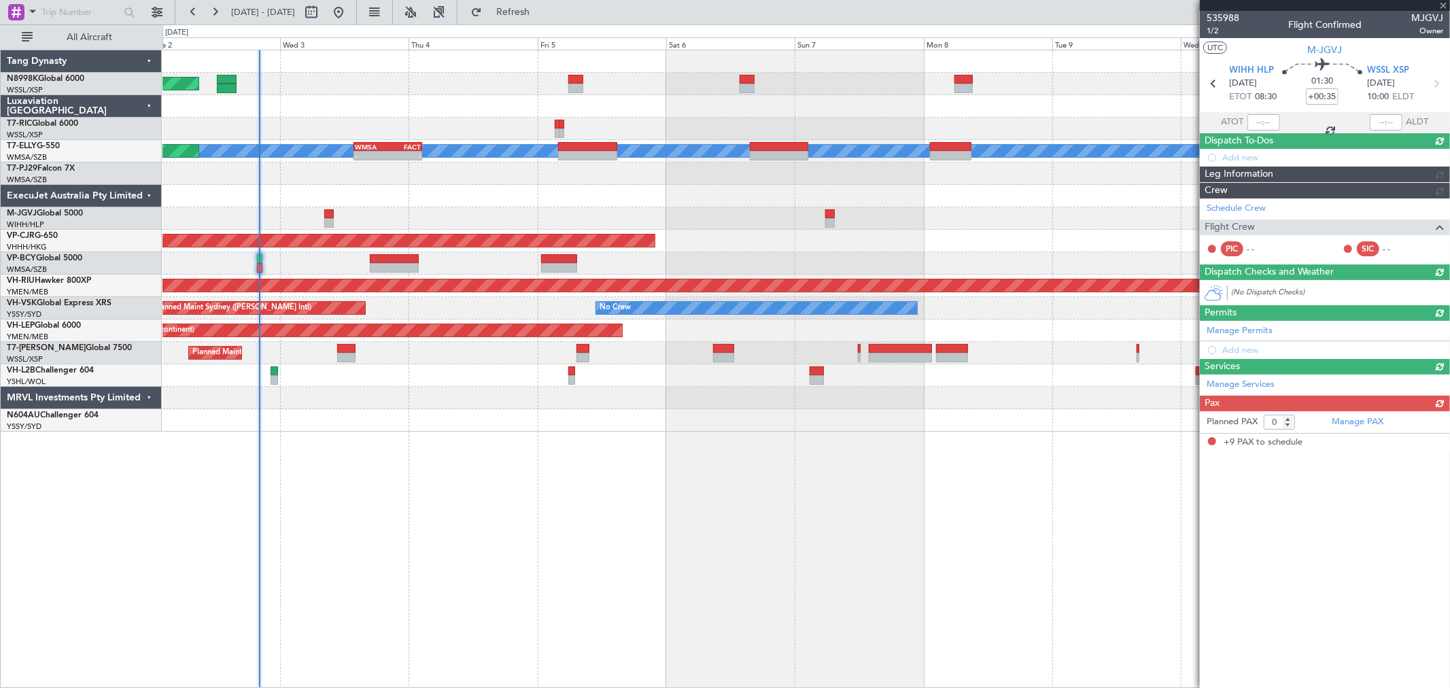
type input "+00:10"
type input "9"
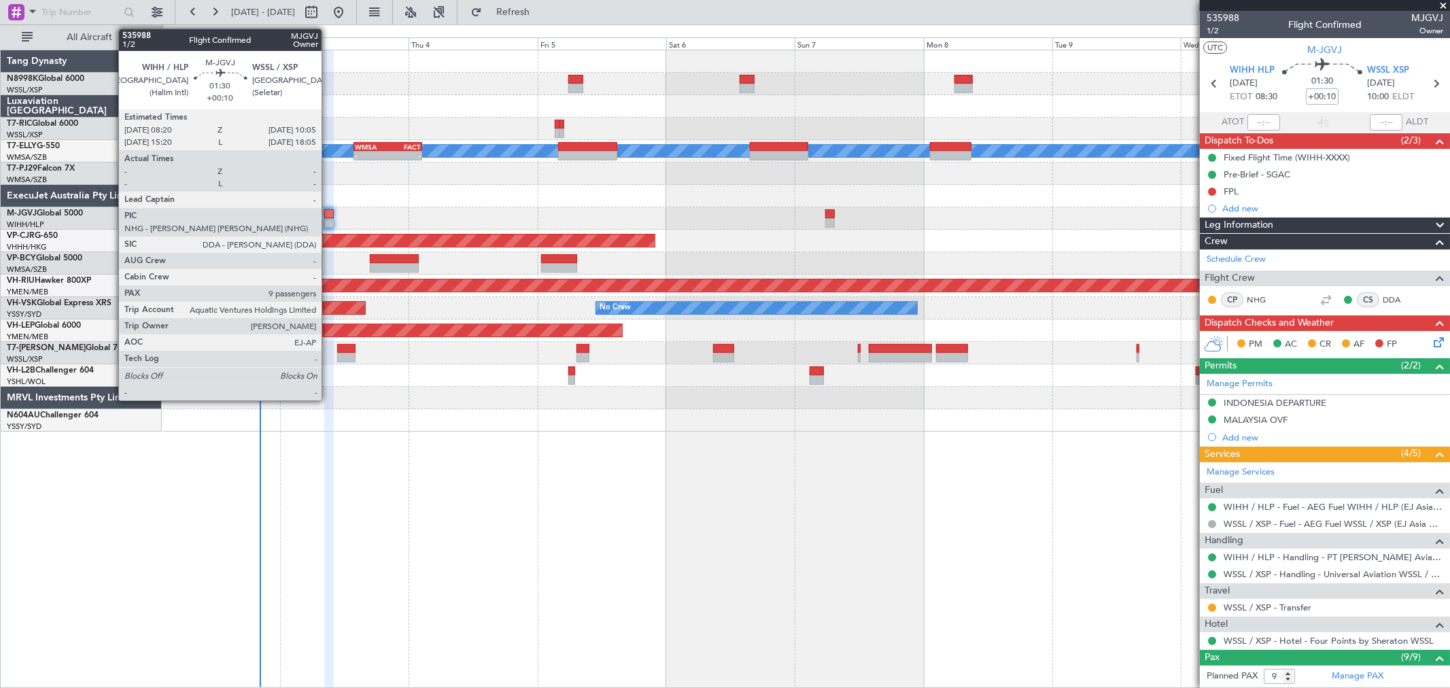
click at [328, 215] on div at bounding box center [329, 214] width 10 height 10
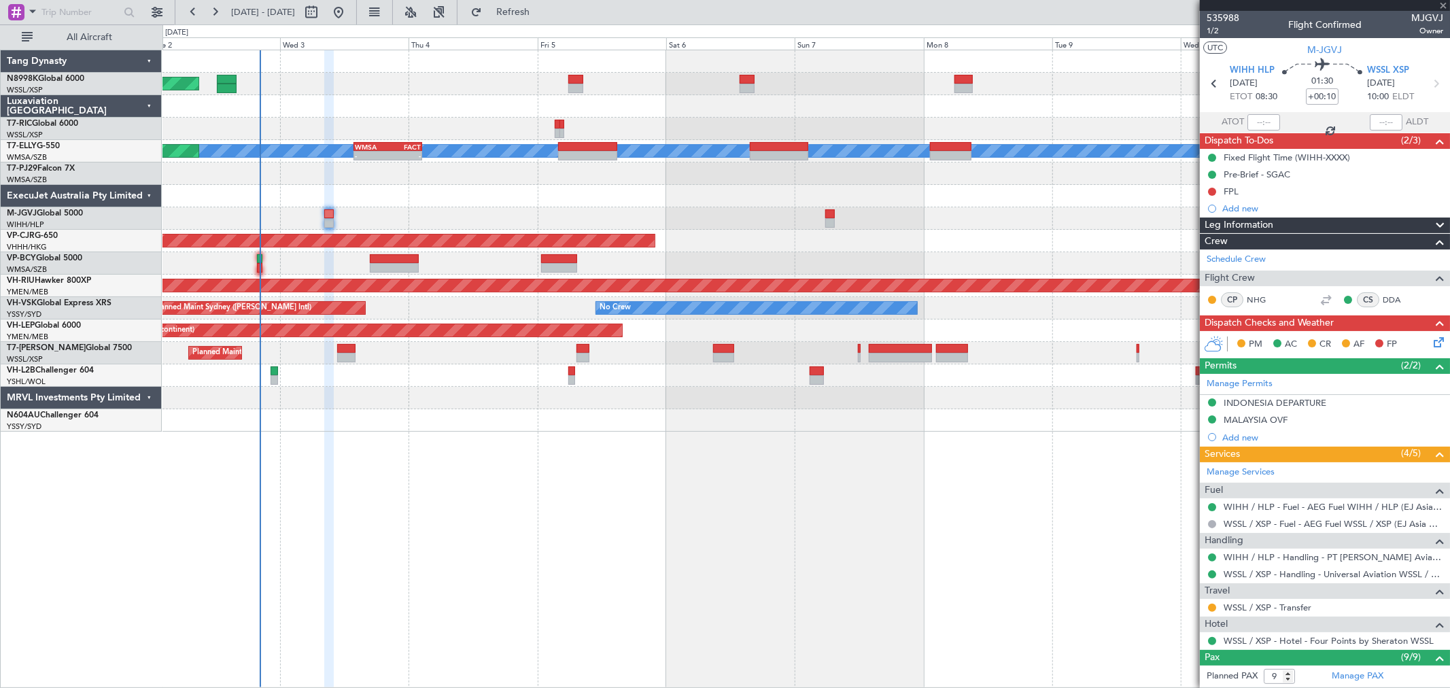
click at [1222, 190] on mat-tooltip-component "Pre-Brief - SGAC" at bounding box center [1258, 198] width 82 height 36
click at [1238, 192] on div "FPL" at bounding box center [1230, 192] width 15 height 12
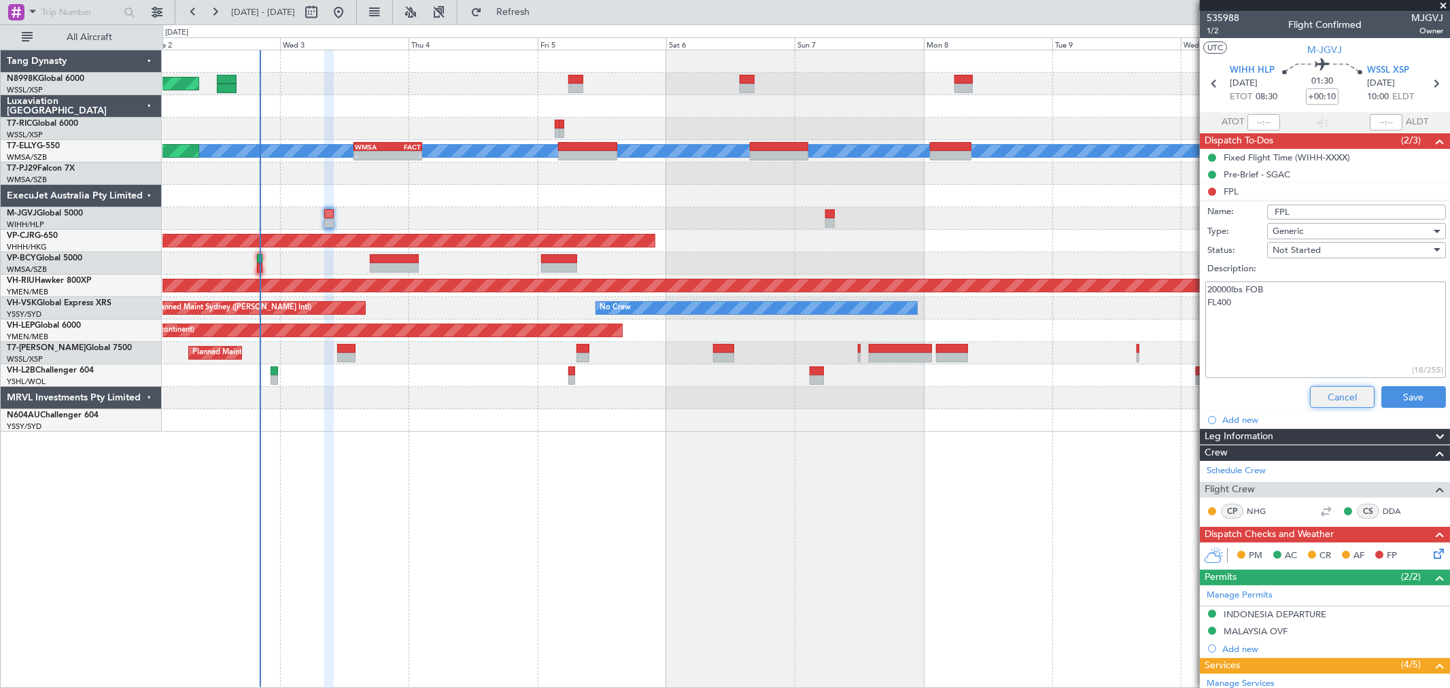
click at [1319, 399] on button "Cancel" at bounding box center [1342, 397] width 65 height 22
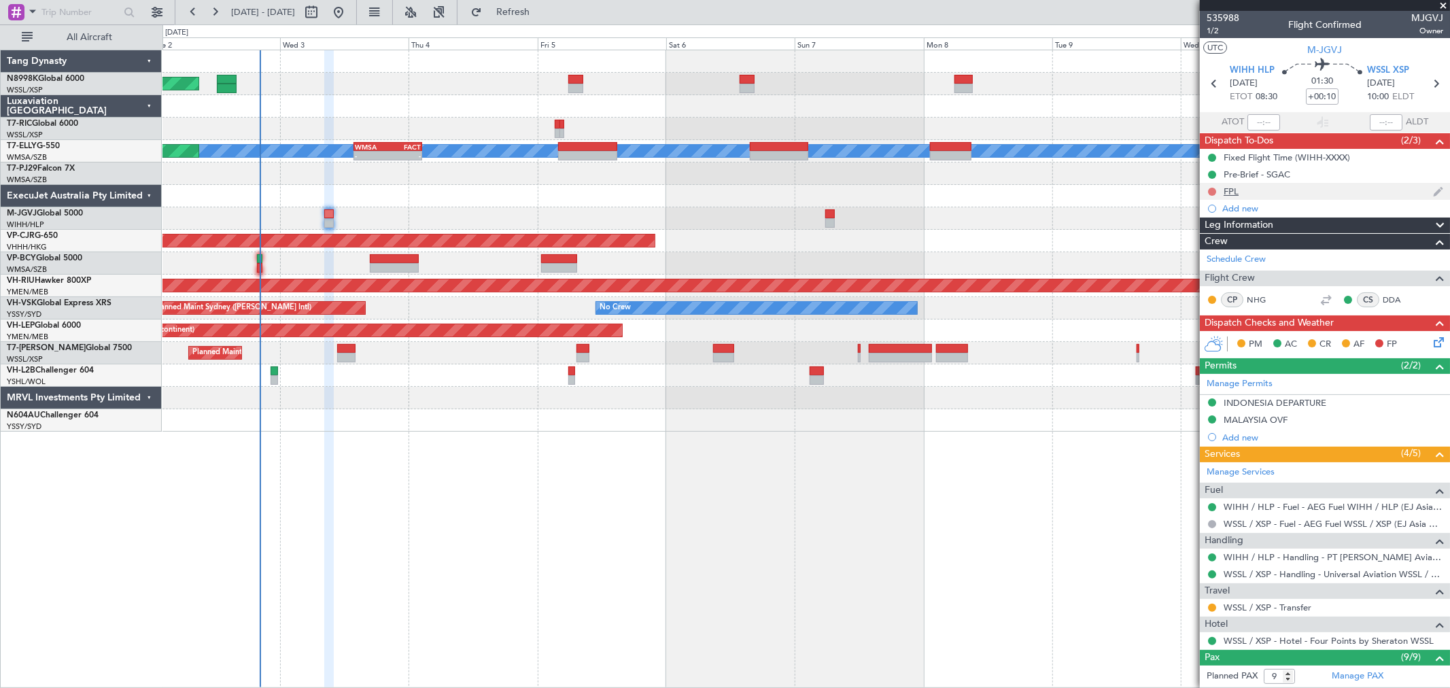
click at [1212, 191] on button at bounding box center [1212, 192] width 8 height 8
click at [1206, 249] on span "Completed" at bounding box center [1218, 252] width 45 height 14
click at [1214, 31] on span "1/2" at bounding box center [1222, 31] width 33 height 12
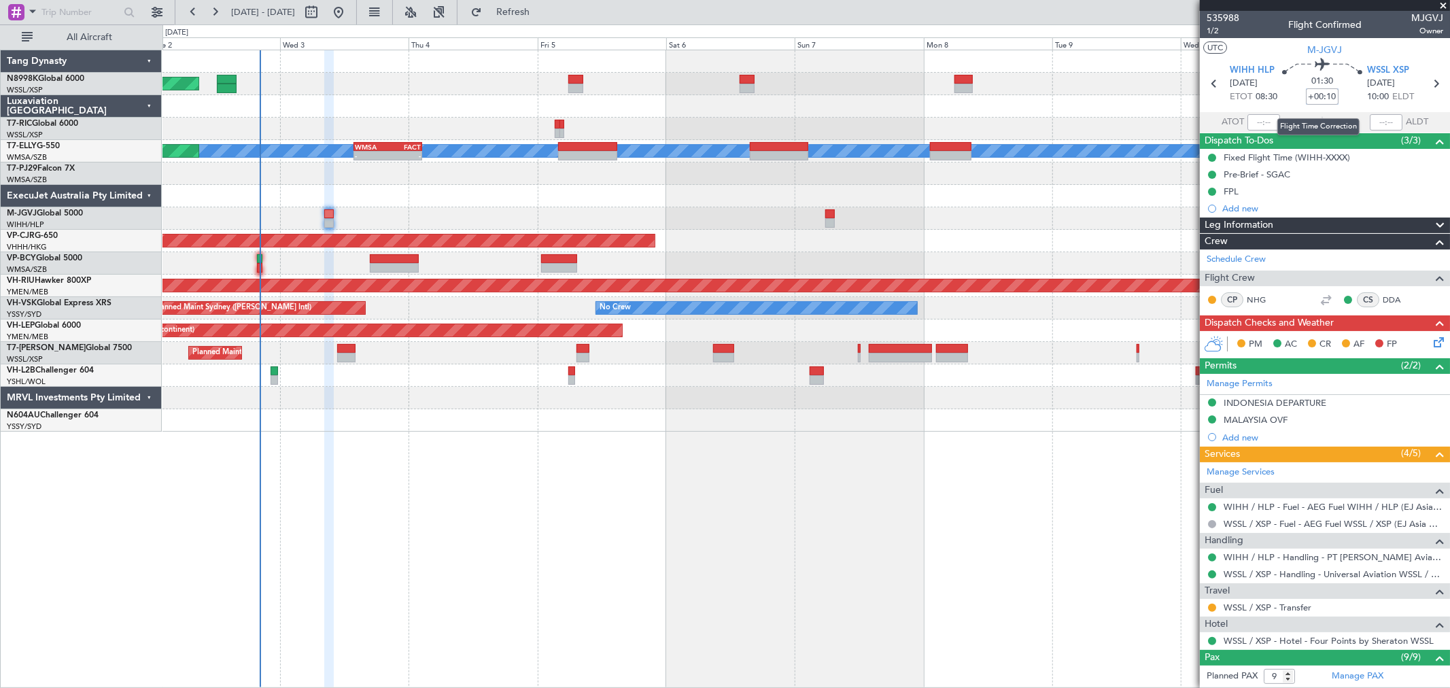
click at [1321, 92] on input "+00:10" at bounding box center [1322, 96] width 33 height 16
click at [1325, 91] on input "+00:10" at bounding box center [1322, 96] width 33 height 16
click at [1306, 93] on mat-tooltip-component "Flight Time" at bounding box center [1318, 106] width 63 height 36
click at [1306, 95] on mat-tooltip-component "Flight Time" at bounding box center [1318, 106] width 63 height 36
click at [1342, 88] on mat-tooltip-component "Flight Time" at bounding box center [1318, 106] width 63 height 36
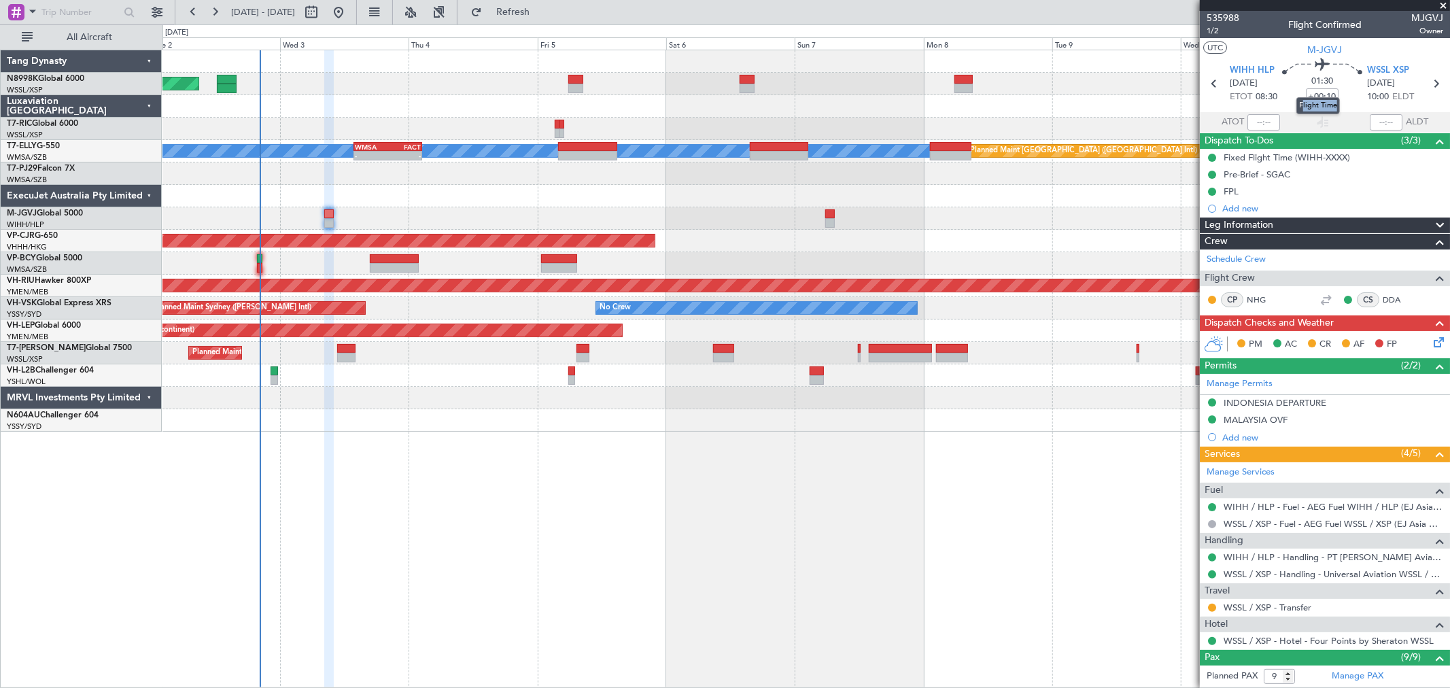
drag, startPoint x: 1304, startPoint y: 94, endPoint x: 1348, endPoint y: 94, distance: 44.9
click at [1348, 94] on mat-tooltip-component "Flight Time" at bounding box center [1318, 106] width 63 height 36
click at [1348, 88] on mat-tooltip-component "Flight Time" at bounding box center [1318, 106] width 63 height 36
type input "+00:00"
click at [1321, 92] on mat-tooltip-component "Flight Time" at bounding box center [1318, 106] width 63 height 36
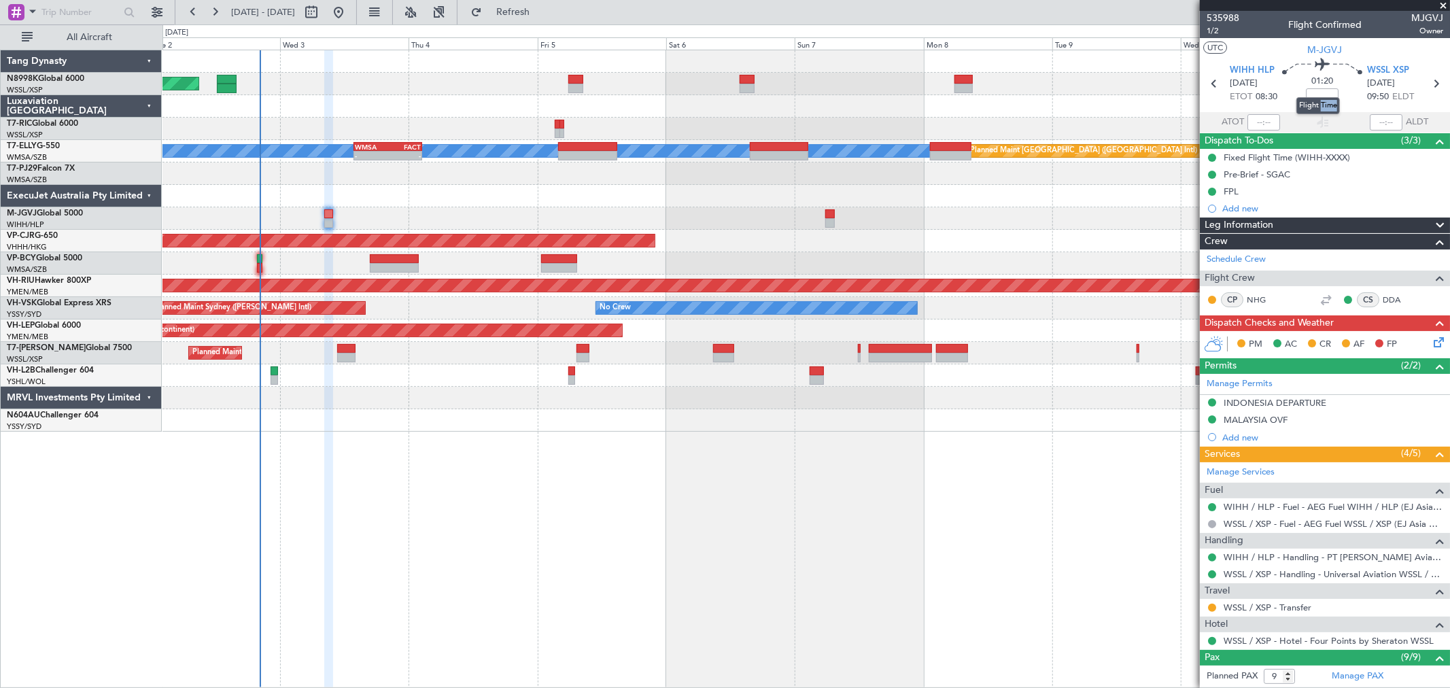
click at [1321, 92] on mat-tooltip-component "Flight Time" at bounding box center [1318, 106] width 63 height 36
click at [1327, 97] on input at bounding box center [1322, 96] width 33 height 16
type input "-00:10"
click at [1221, 27] on span "1/2" at bounding box center [1222, 31] width 33 height 12
click at [1257, 156] on div "Fixed Flight Time (WIHH-XXXX)" at bounding box center [1286, 158] width 126 height 12
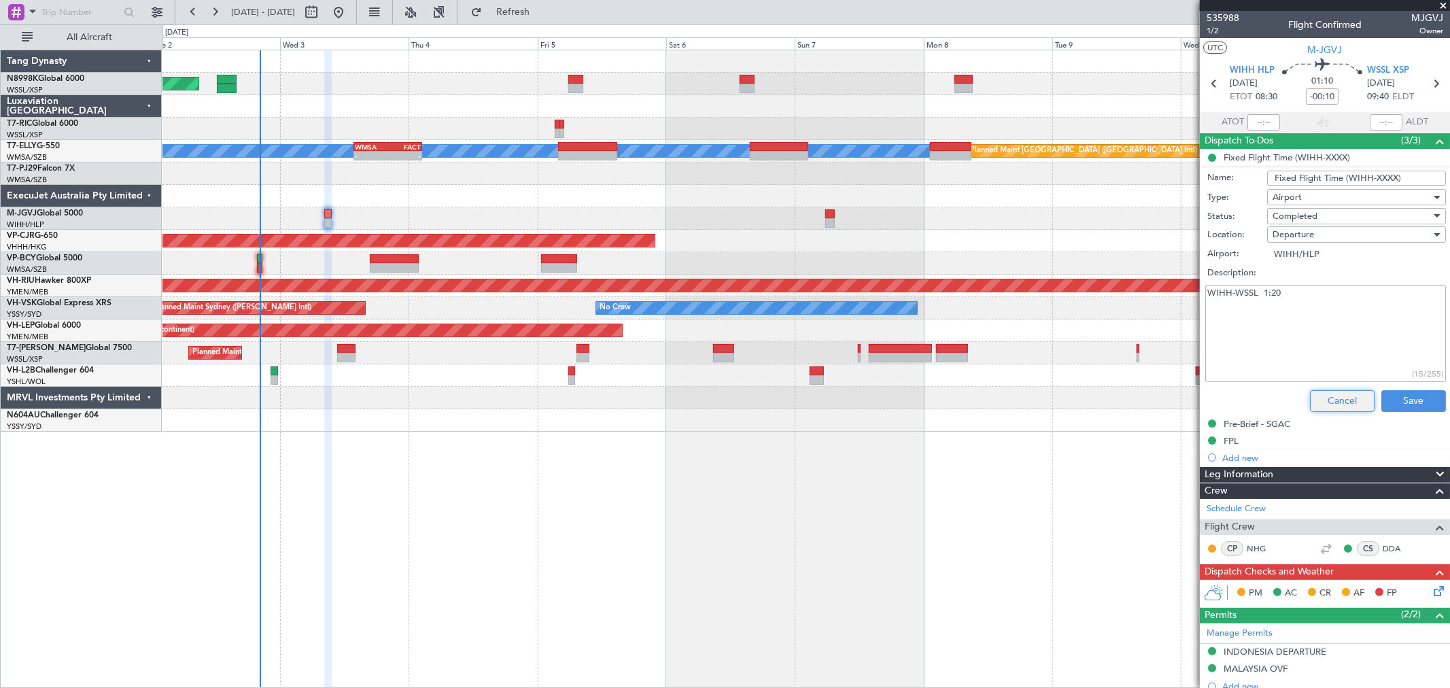
click at [1332, 392] on button "Cancel" at bounding box center [1342, 401] width 65 height 22
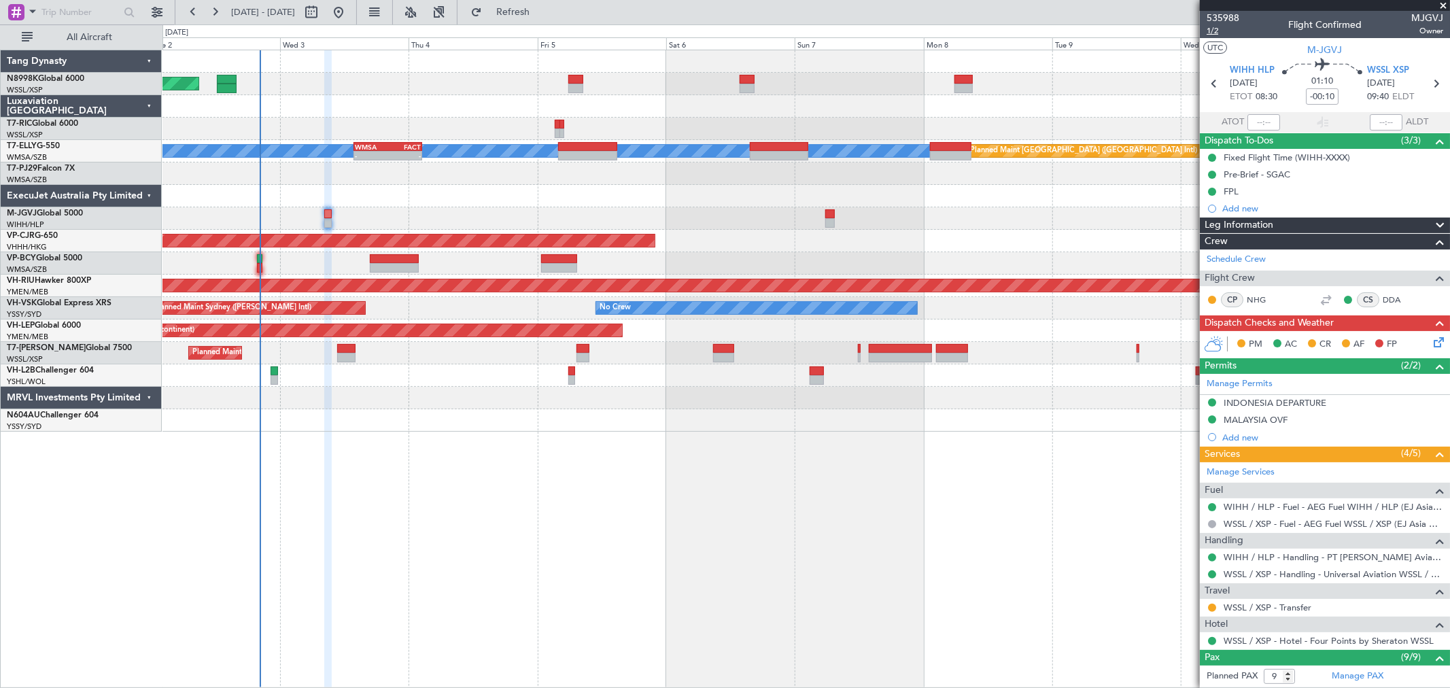
click at [1213, 34] on span "1/2" at bounding box center [1222, 31] width 33 height 12
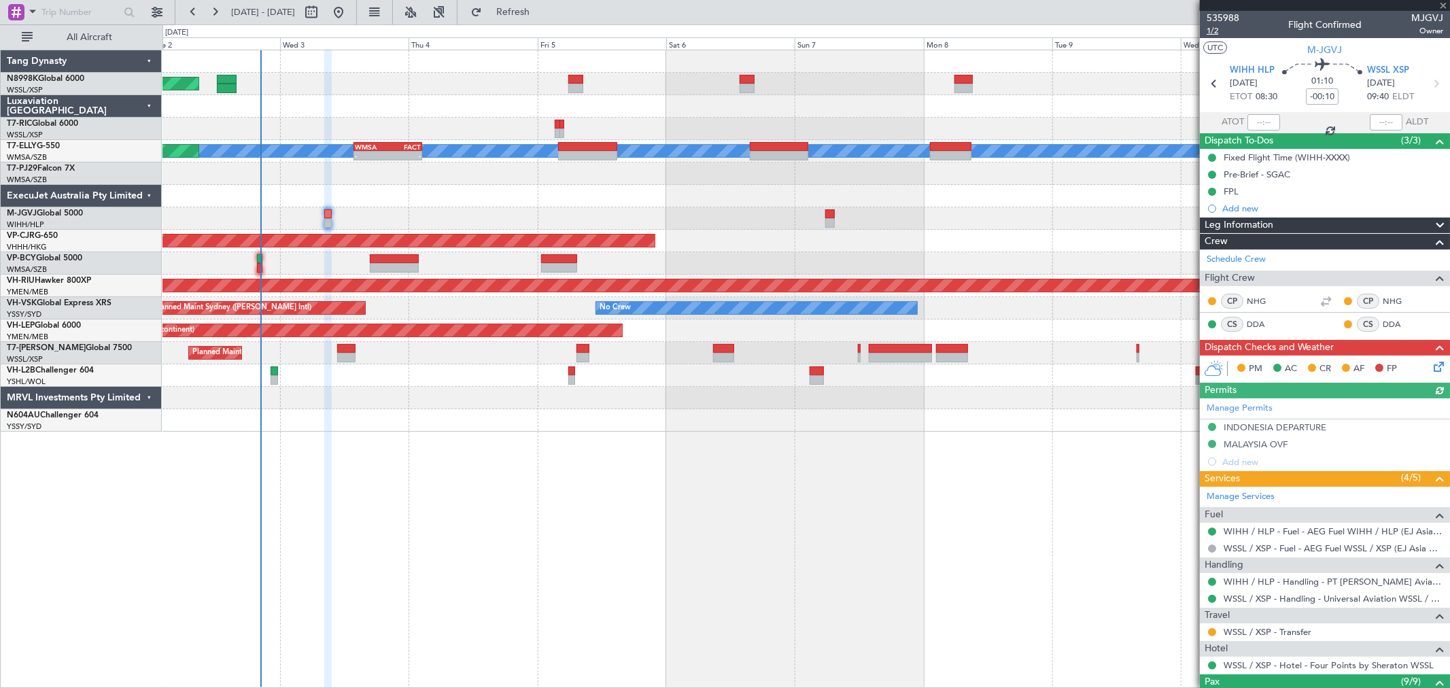
click at [1218, 29] on span "1/2" at bounding box center [1222, 31] width 33 height 12
click at [1279, 426] on div "Manage Permits INDONESIA DEPARTURE MALAYSIA OVF Add new" at bounding box center [1325, 434] width 250 height 72
click at [1270, 426] on div "INDONESIA DEPARTURE" at bounding box center [1274, 427] width 103 height 12
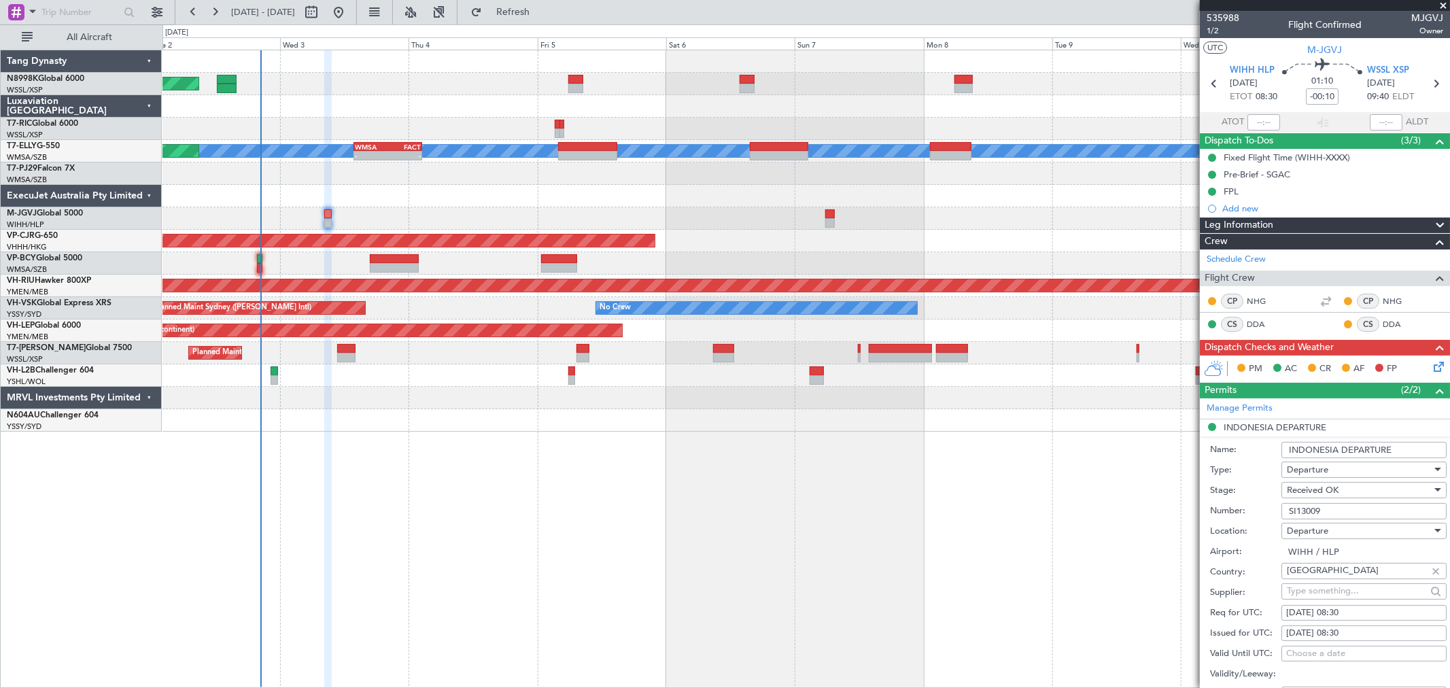
drag, startPoint x: 1397, startPoint y: 445, endPoint x: 1259, endPoint y: 446, distance: 138.0
click at [1266, 446] on div "Name: INDONESIA DEPARTURE" at bounding box center [1328, 450] width 237 height 20
drag, startPoint x: 1332, startPoint y: 512, endPoint x: 1206, endPoint y: 507, distance: 126.5
click at [1229, 510] on div "Number: SI13009" at bounding box center [1328, 511] width 237 height 20
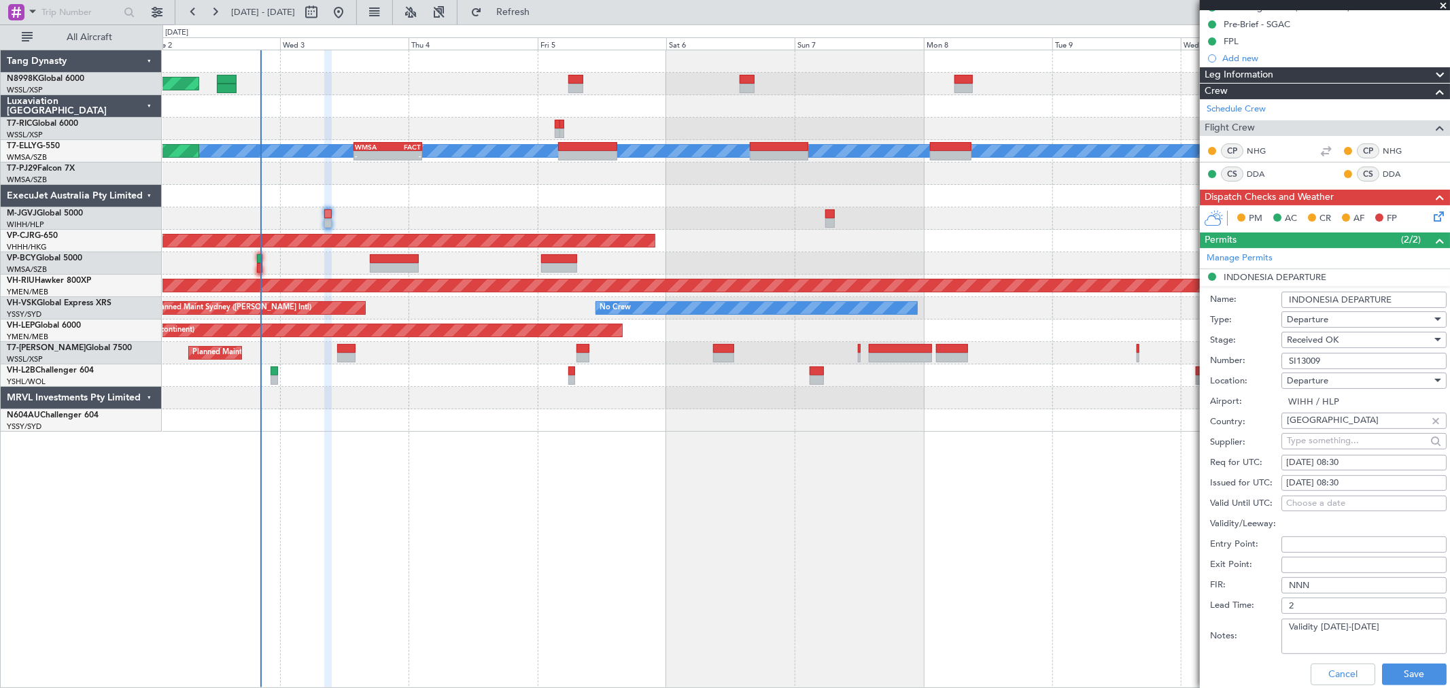
scroll to position [151, 0]
click at [1337, 675] on button "Cancel" at bounding box center [1342, 674] width 65 height 22
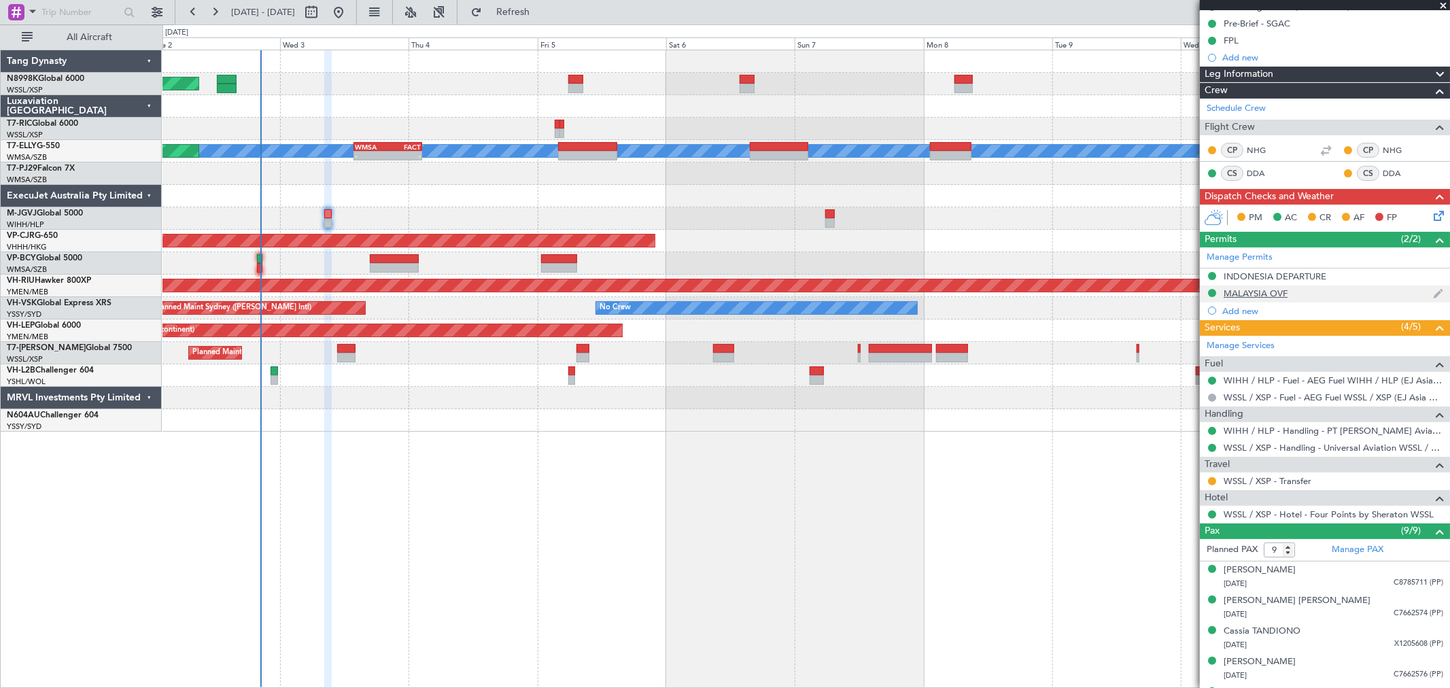
click at [1248, 293] on div "MALAYSIA OVF" at bounding box center [1255, 293] width 64 height 12
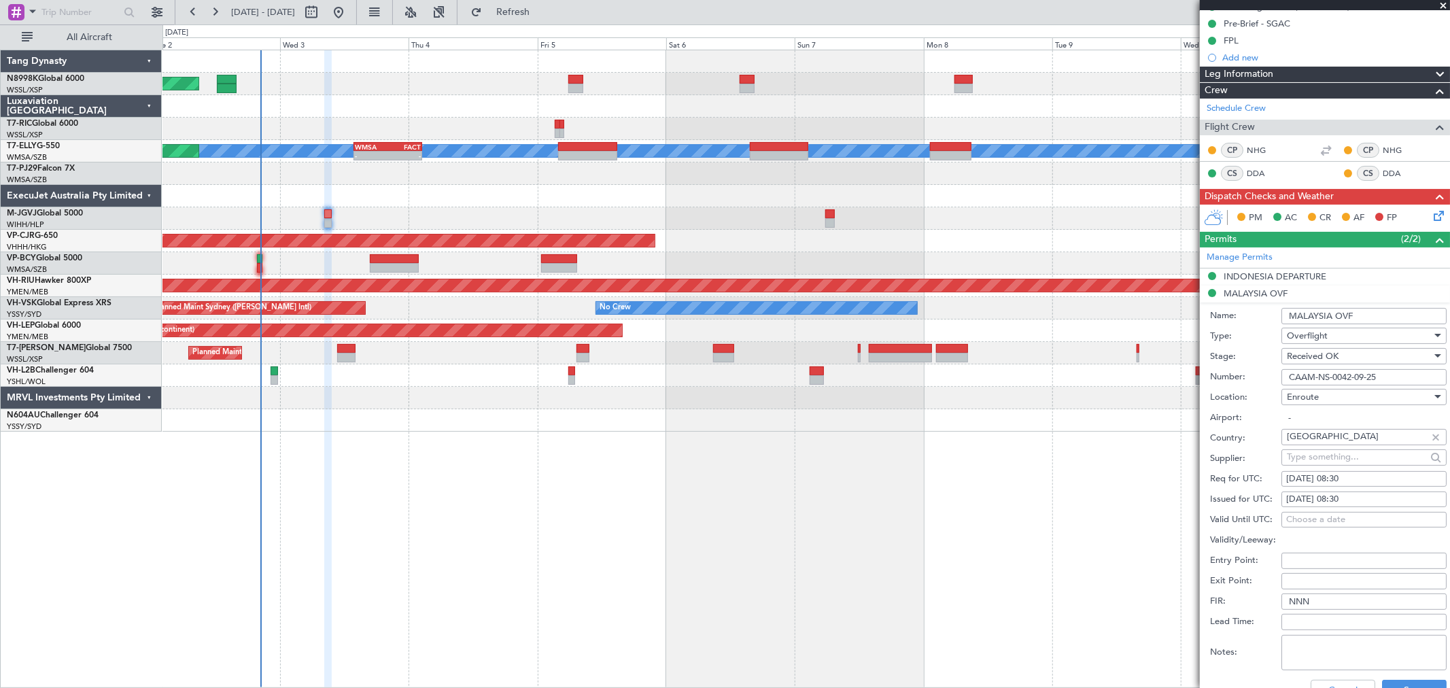
drag, startPoint x: 1336, startPoint y: 315, endPoint x: 1167, endPoint y: 321, distance: 169.3
click at [1192, 320] on fb-app "02 Sep 2025 - 12 Sep 2025 Refresh Quick Links All Aircraft Planned Maint Singap…" at bounding box center [725, 349] width 1450 height 678
drag, startPoint x: 1384, startPoint y: 374, endPoint x: 1164, endPoint y: 377, distance: 220.2
click at [1187, 377] on fb-app "02 Sep 2025 - 12 Sep 2025 Refresh Quick Links All Aircraft Planned Maint Singap…" at bounding box center [725, 349] width 1450 height 678
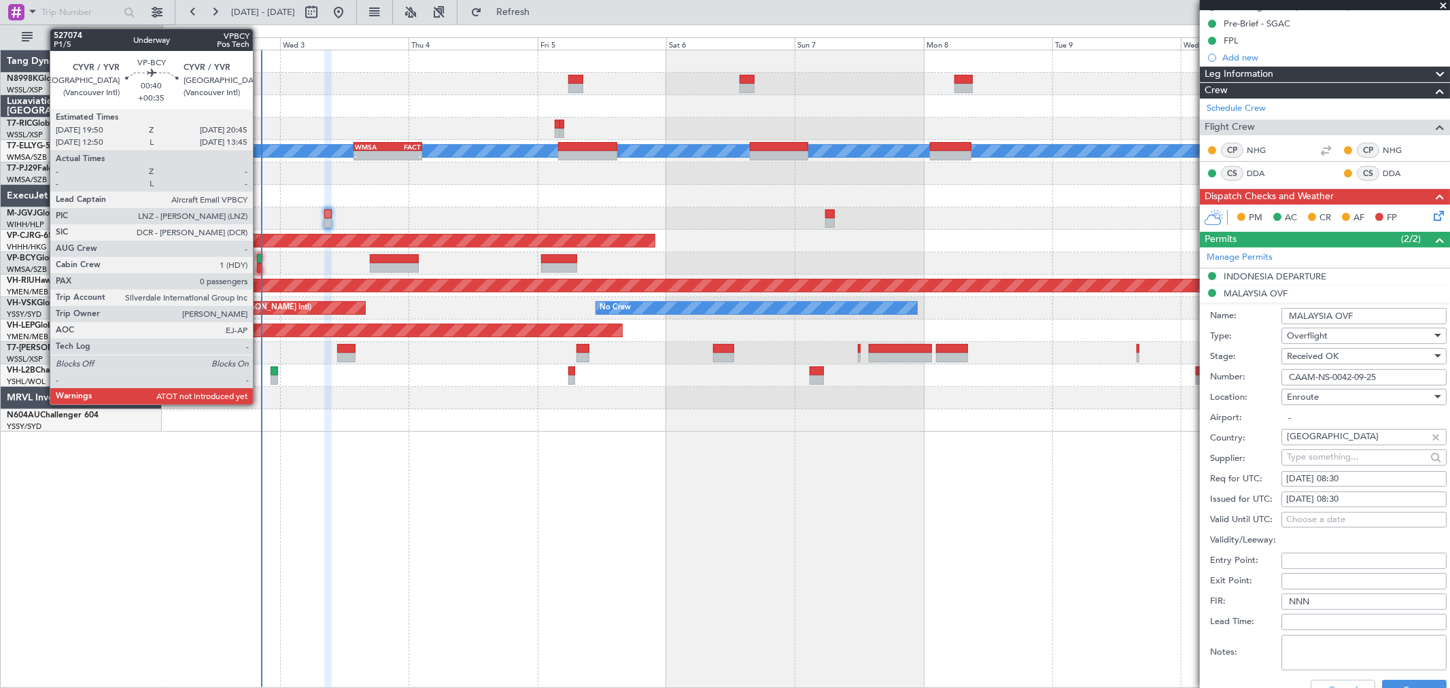
click at [260, 258] on div at bounding box center [259, 259] width 5 height 10
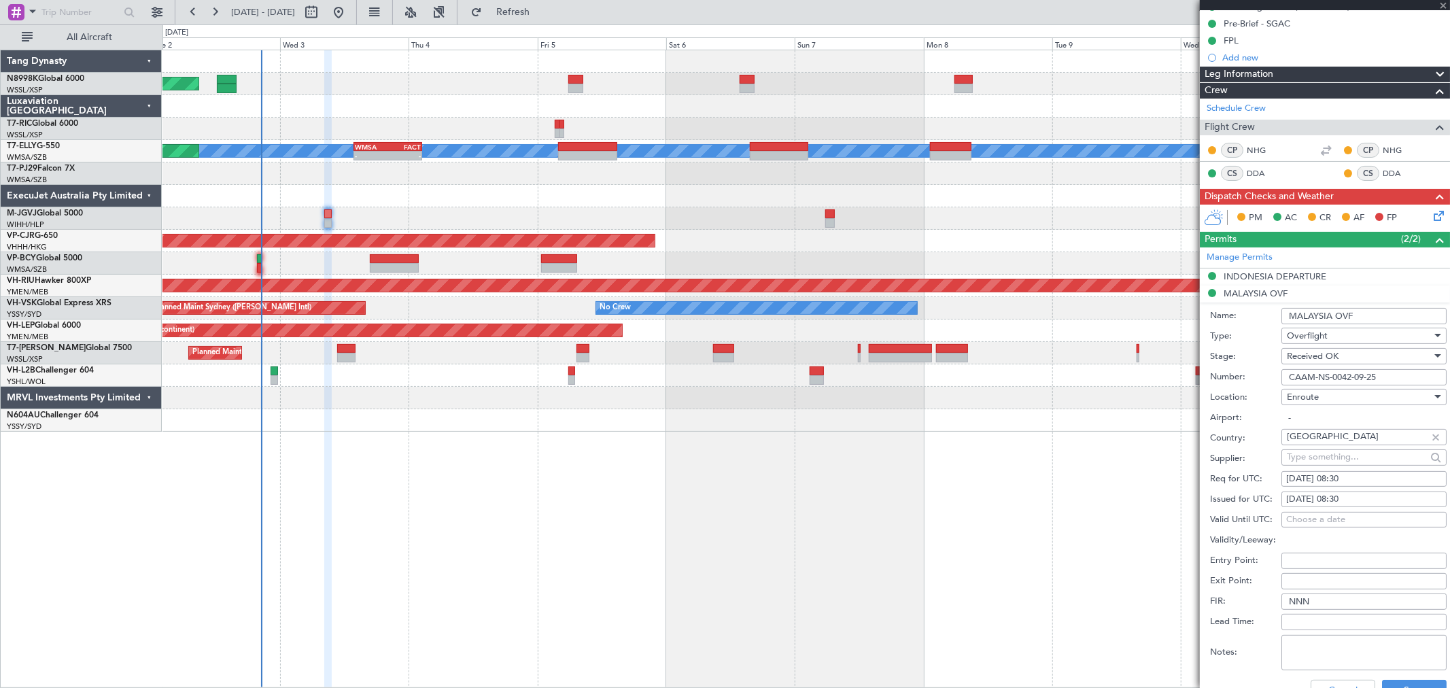
type input "+00:35"
type input "0"
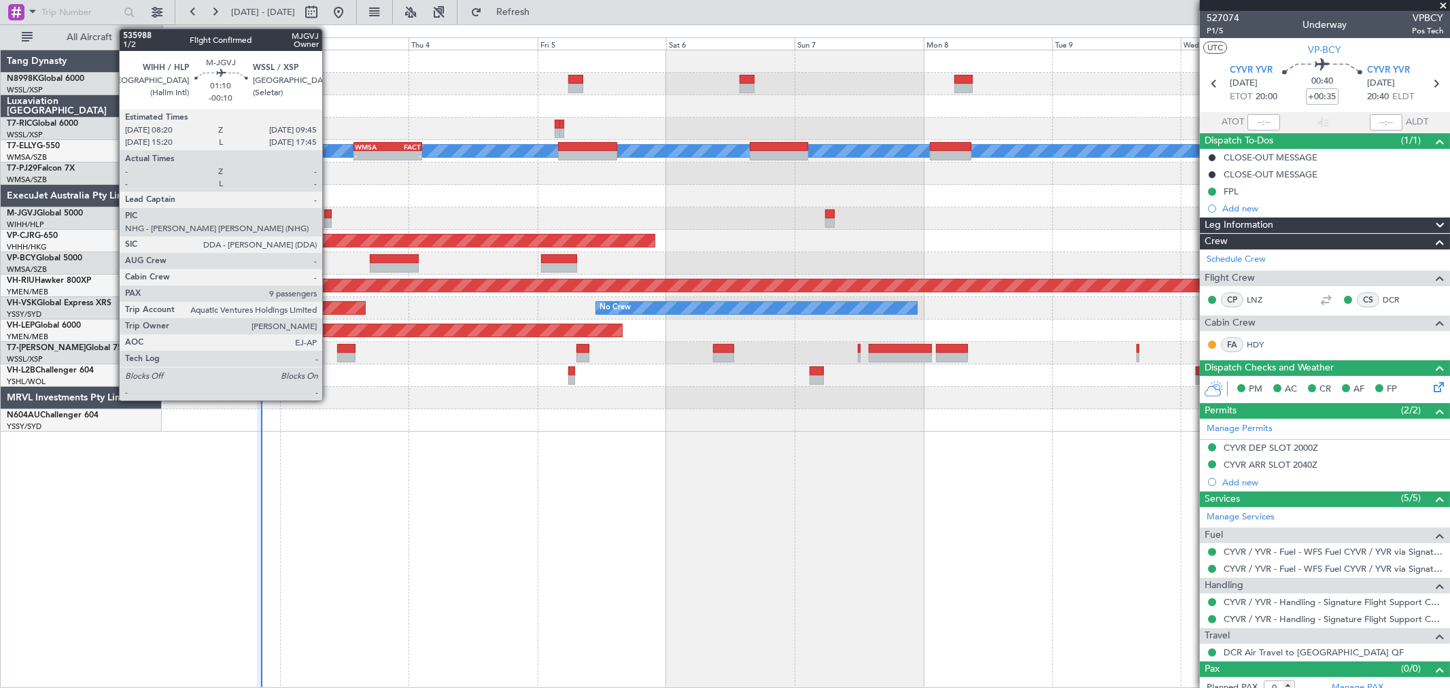
click at [329, 211] on div at bounding box center [328, 214] width 8 height 10
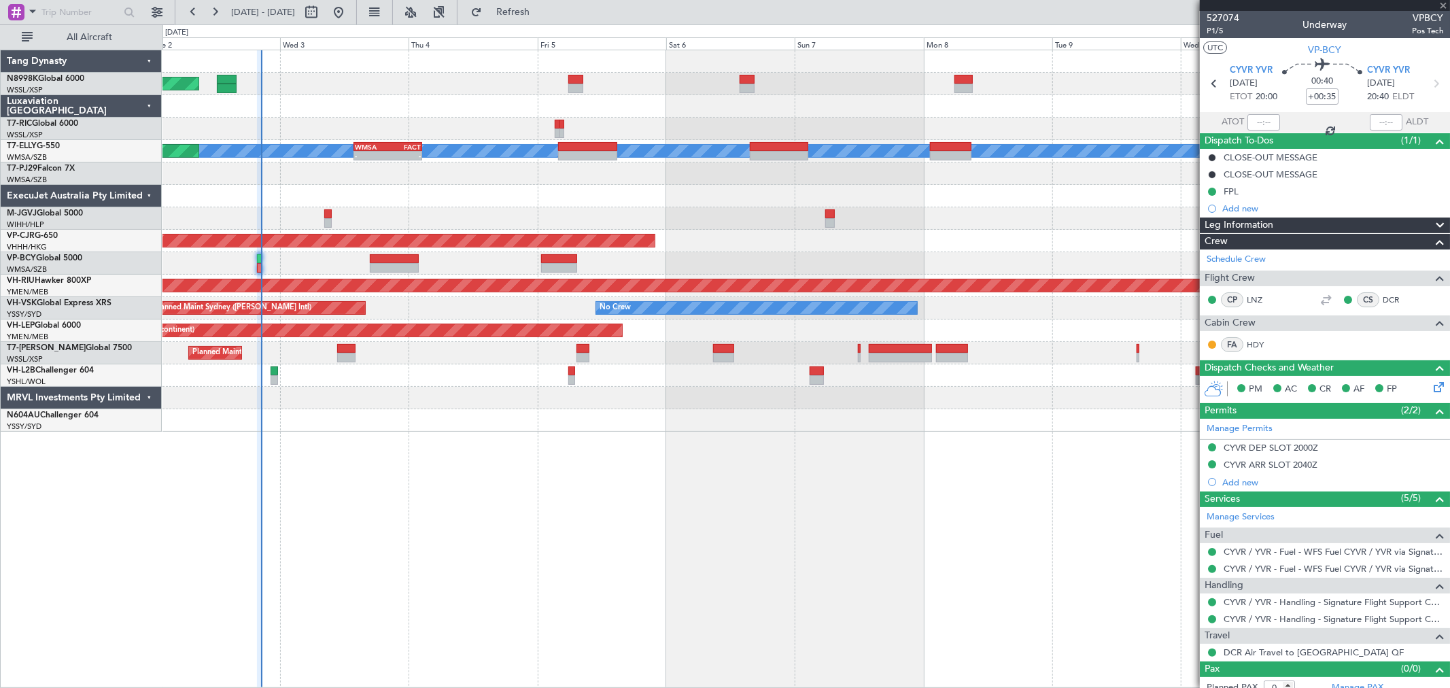
type input "-00:10"
type input "9"
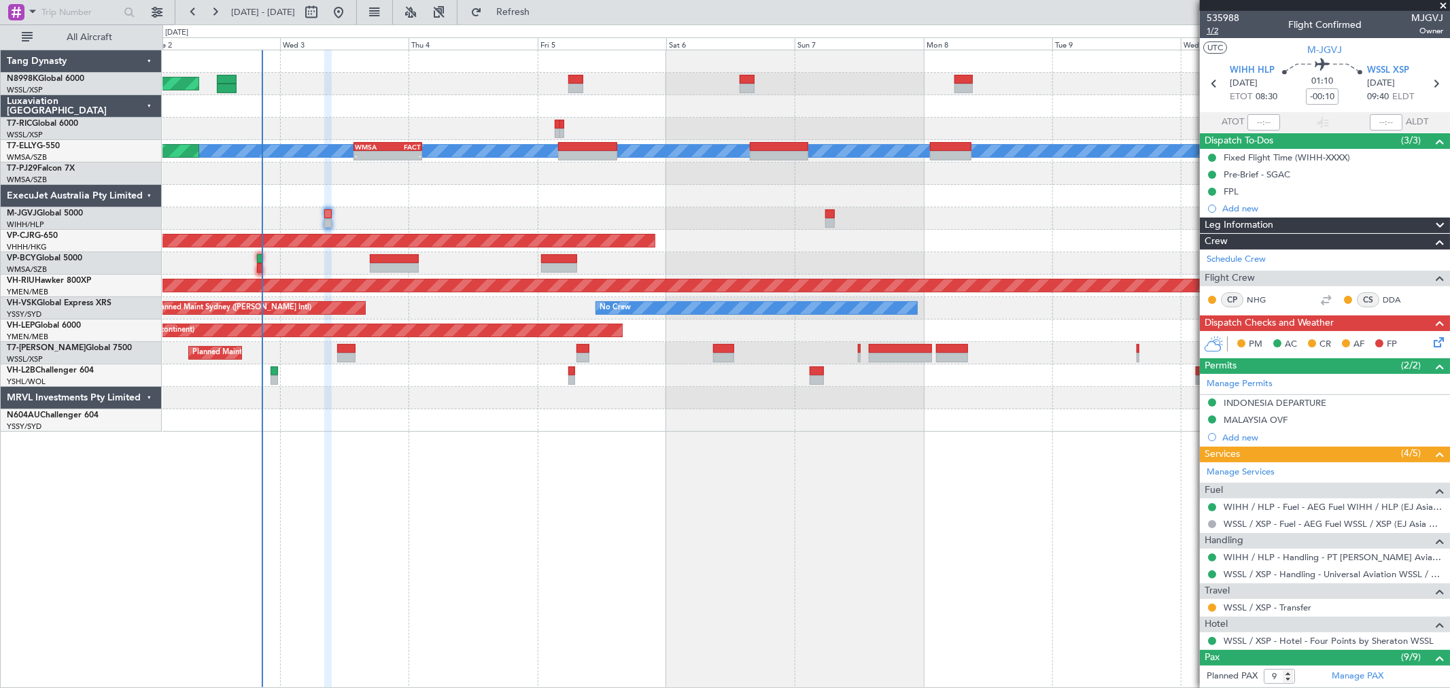
click at [1219, 33] on span "1/2" at bounding box center [1222, 31] width 33 height 12
click at [614, 200] on div "Planned Maint Singapore (Seletar) Planned Maint Dubai (Dubai Intl) MEL Planned …" at bounding box center [805, 240] width 1287 height 381
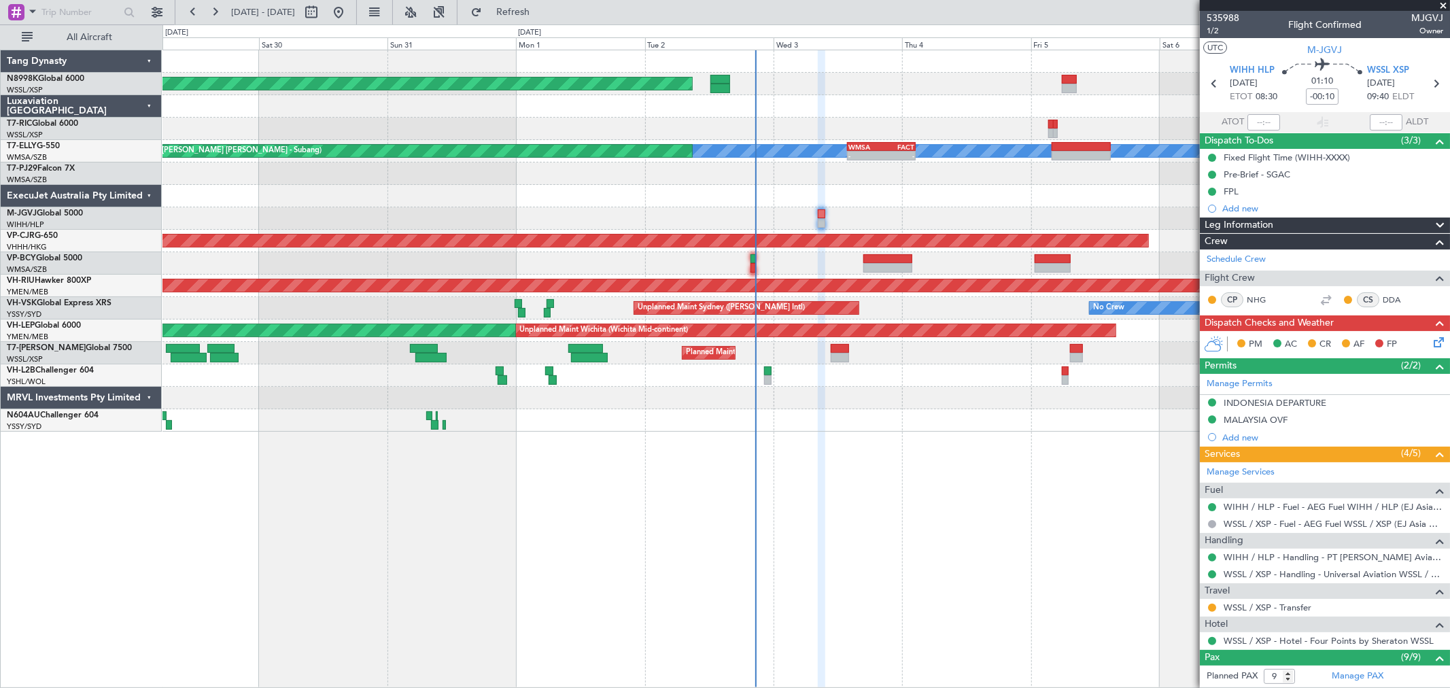
click at [709, 194] on div at bounding box center [805, 196] width 1287 height 22
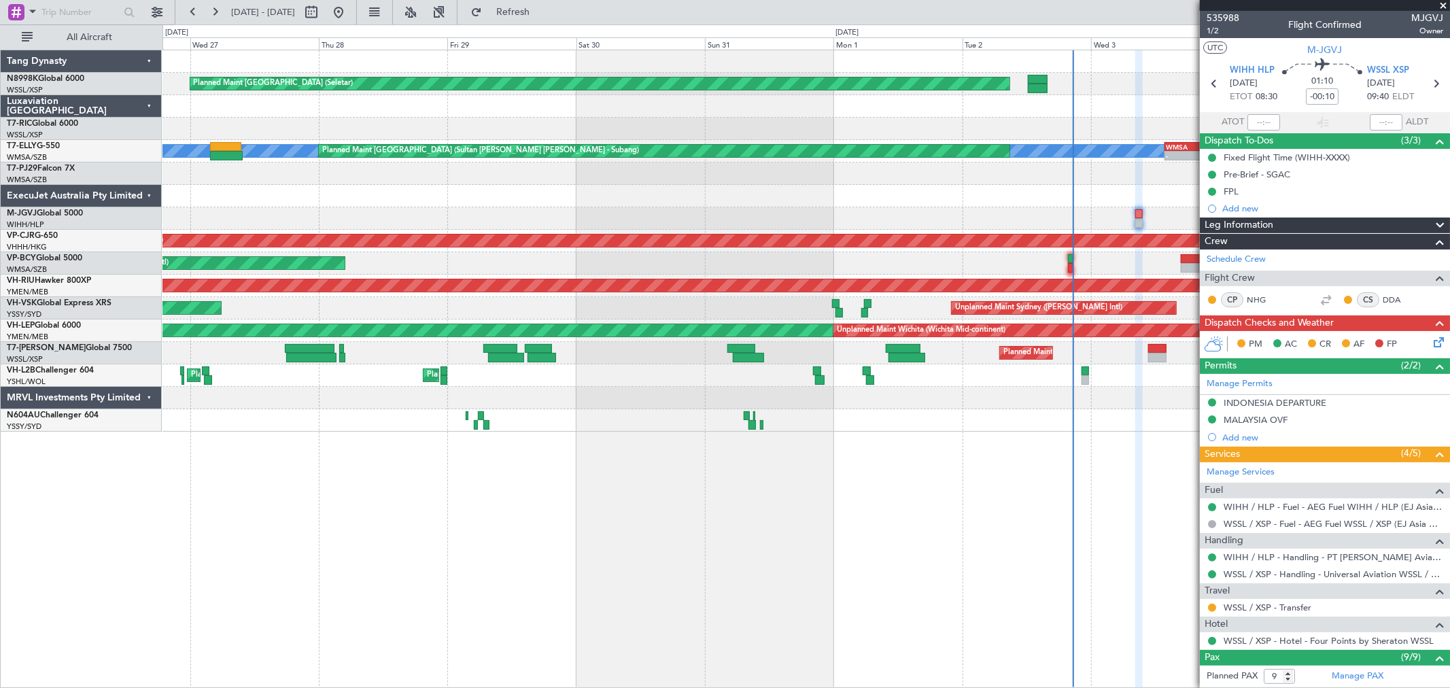
click at [621, 201] on div at bounding box center [805, 196] width 1287 height 22
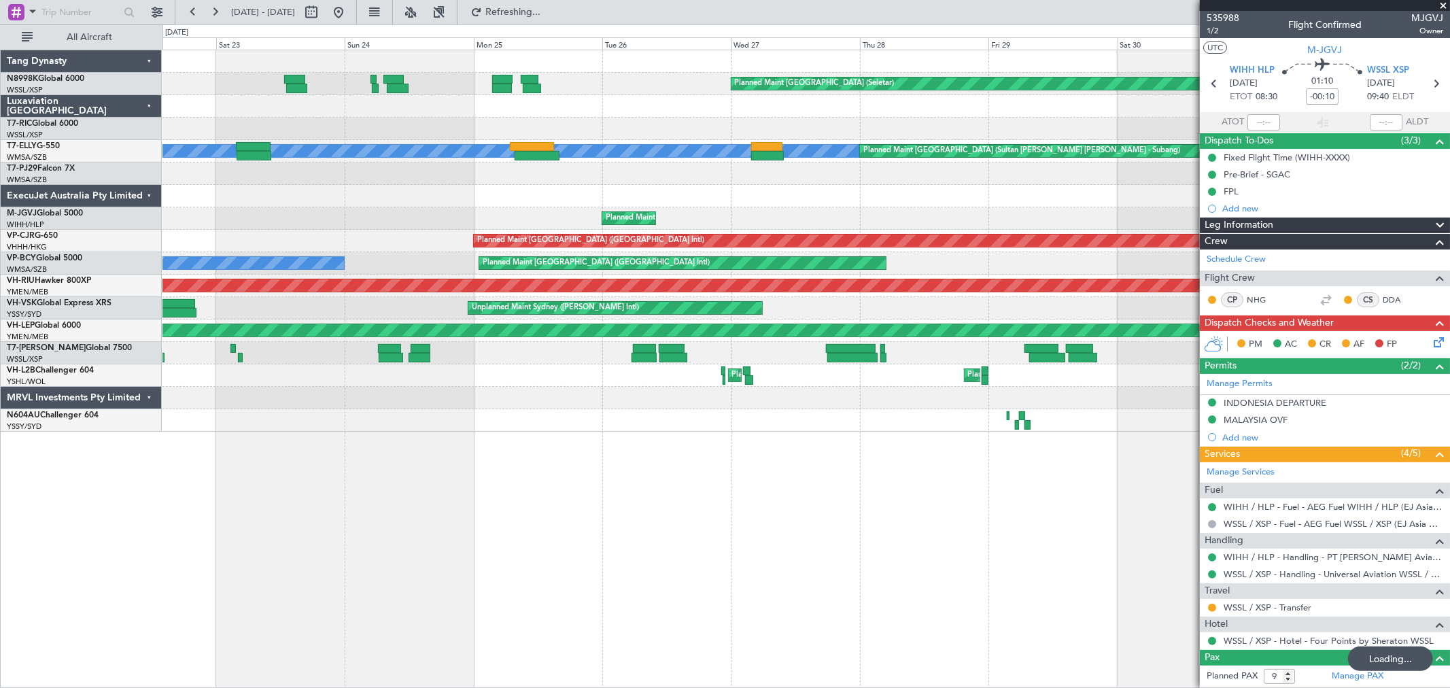
click at [626, 209] on div "Planned Maint Jakarta (Halim Intl)" at bounding box center [805, 218] width 1287 height 22
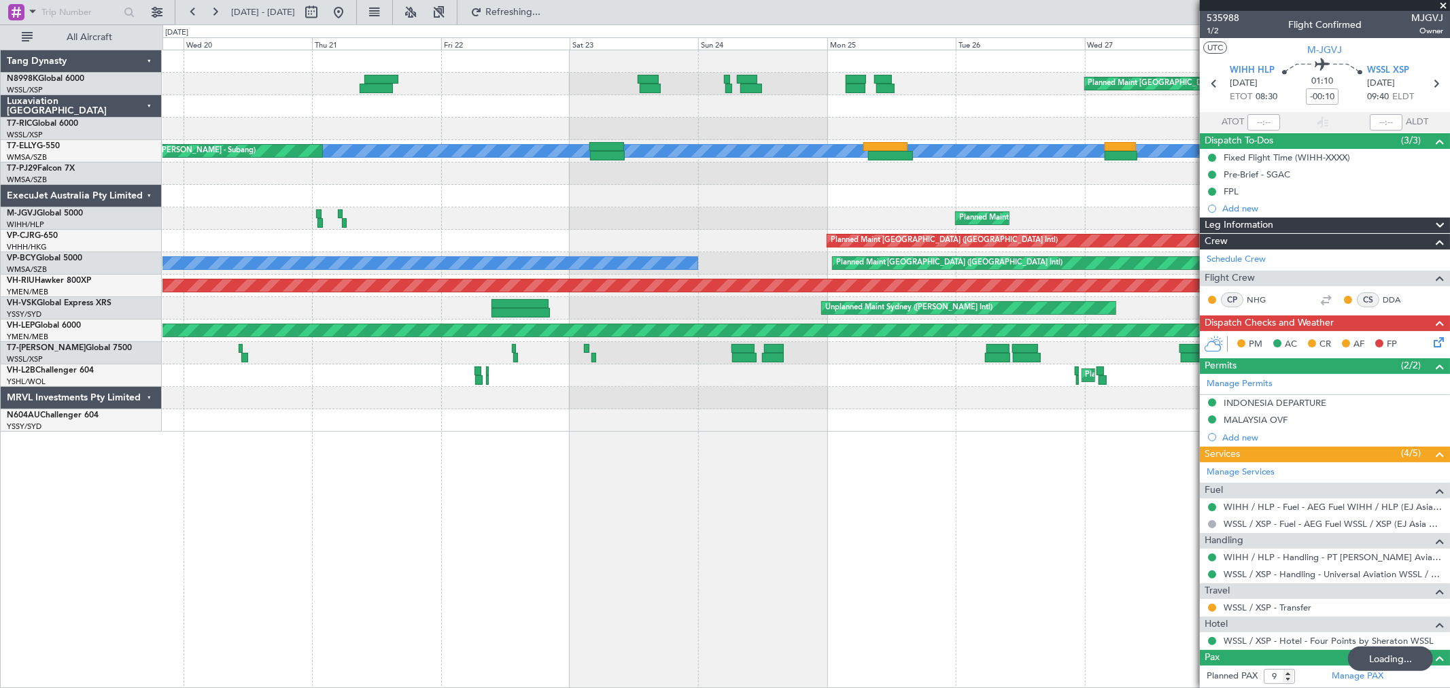
click at [759, 199] on div "Planned Maint Singapore (Seletar) Unplanned Maint Singapore (Seletar) MEL Plann…" at bounding box center [805, 240] width 1287 height 381
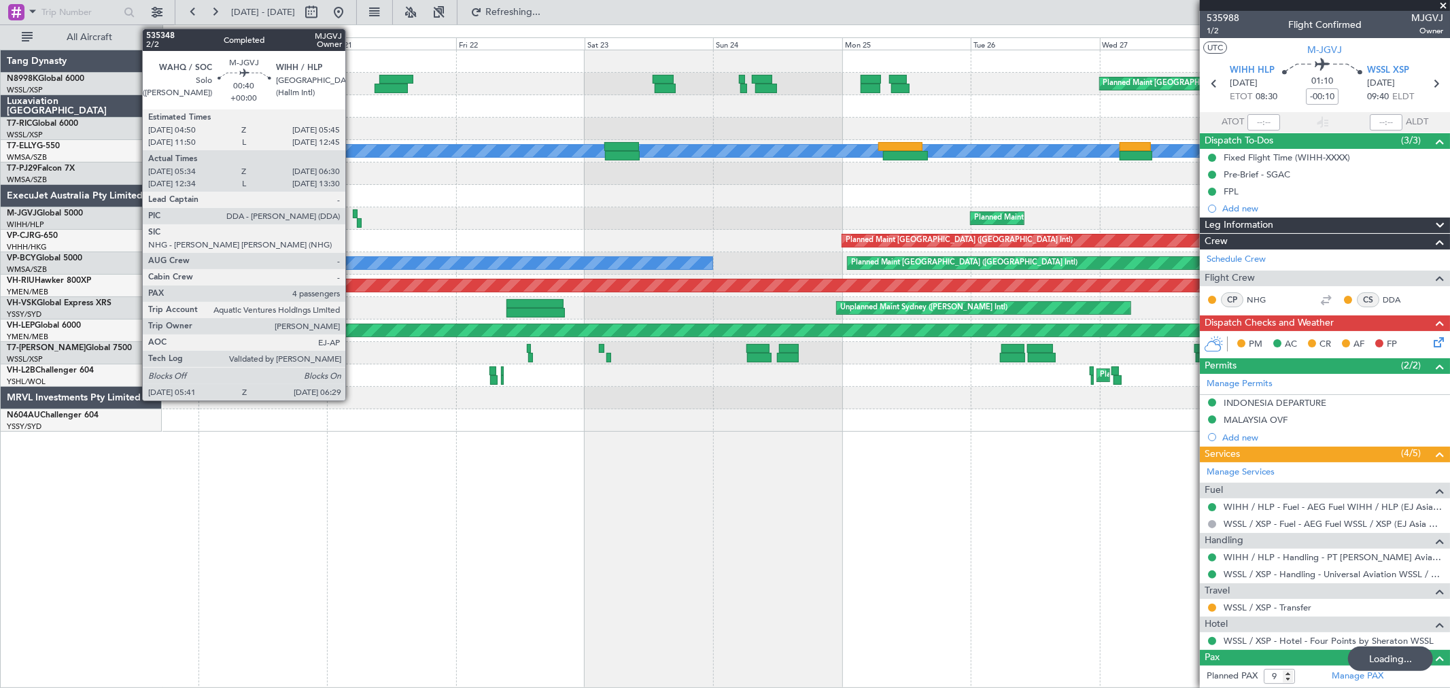
click at [353, 214] on div at bounding box center [355, 214] width 5 height 10
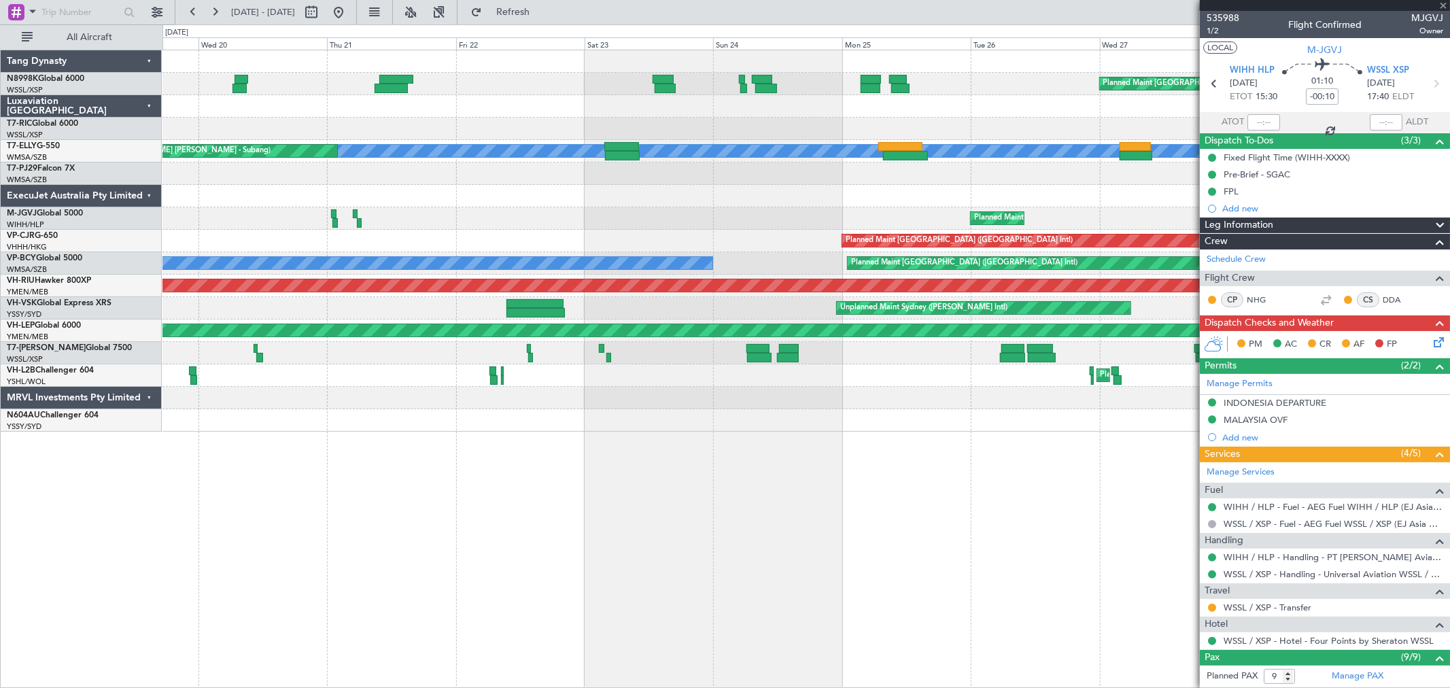
type input "12:44"
type input "13:25"
type input "4"
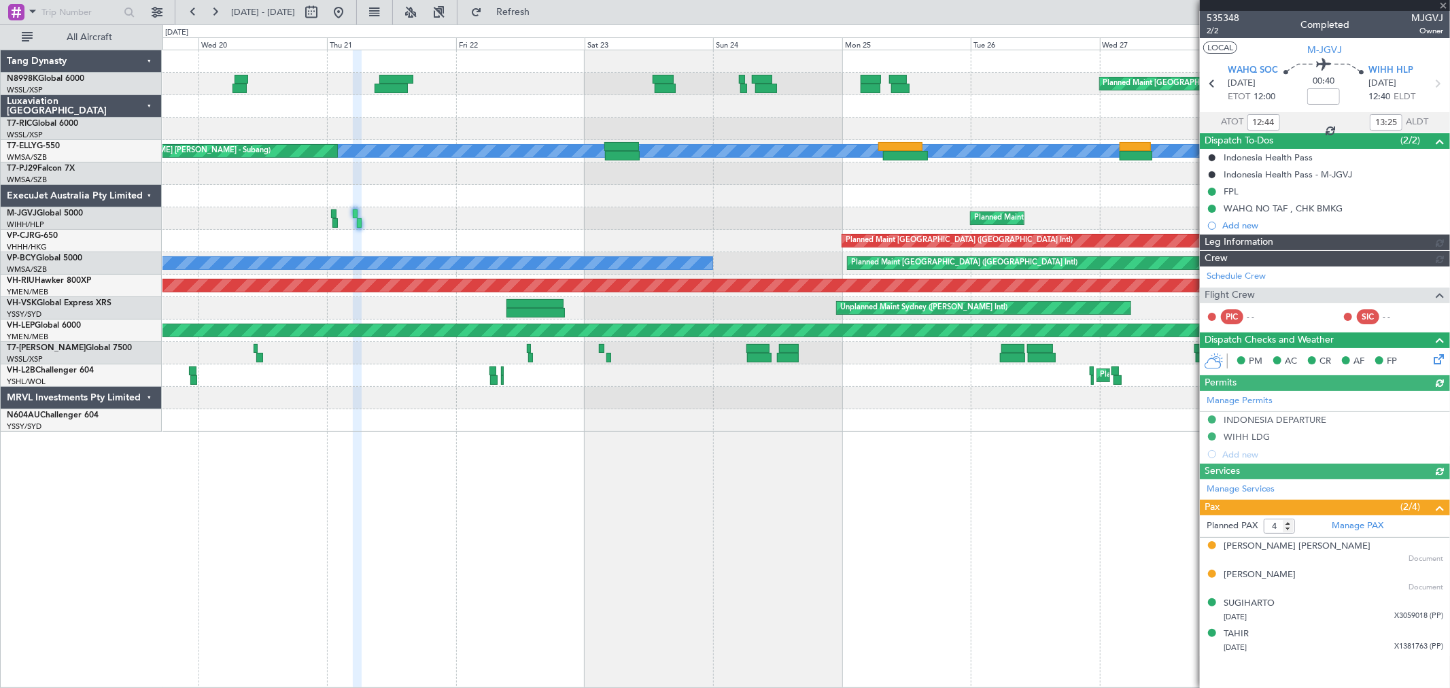
type input "05:44"
type input "06:25"
type input "Edmond Yuen (EYU)"
type input "F0405"
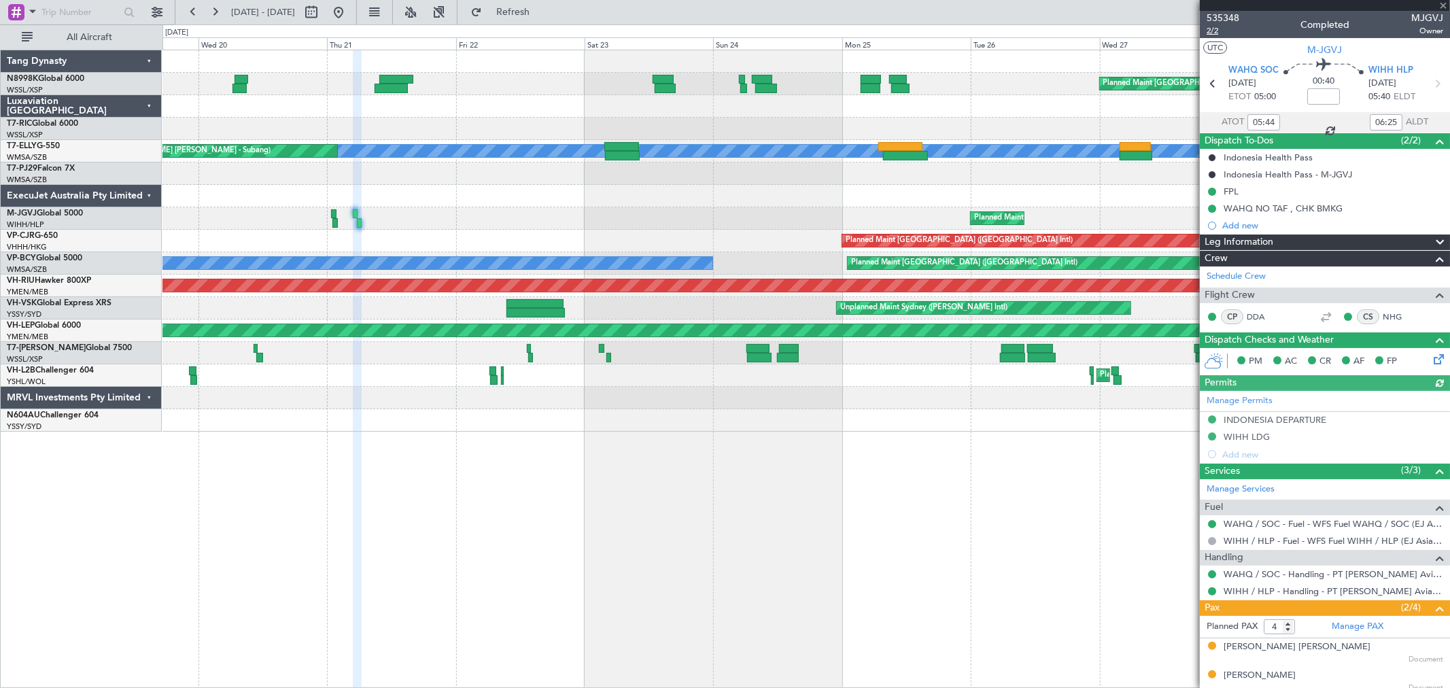
click at [1210, 29] on span "2/2" at bounding box center [1222, 31] width 33 height 12
click at [245, 194] on div "Planned Maint Singapore (Seletar) Unplanned Maint Singapore (Seletar) MEL Plann…" at bounding box center [805, 240] width 1287 height 381
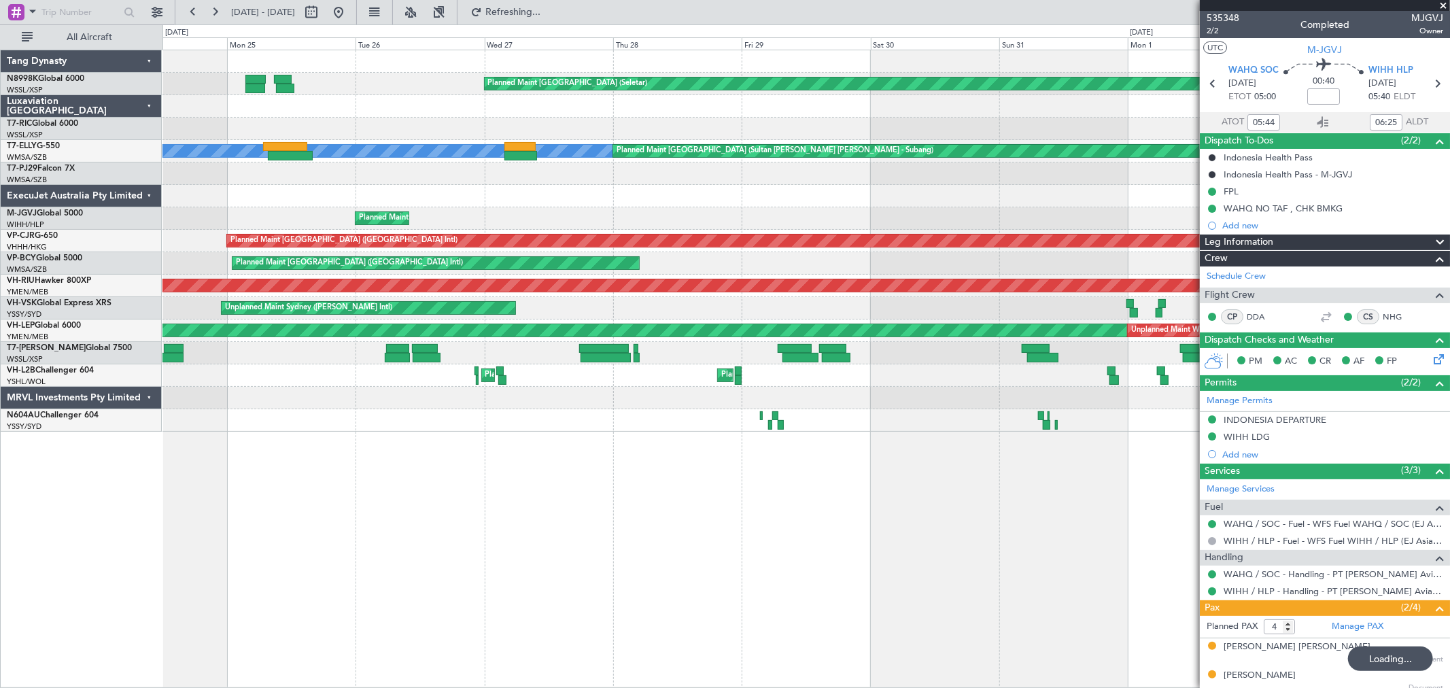
click at [397, 198] on div at bounding box center [805, 196] width 1287 height 22
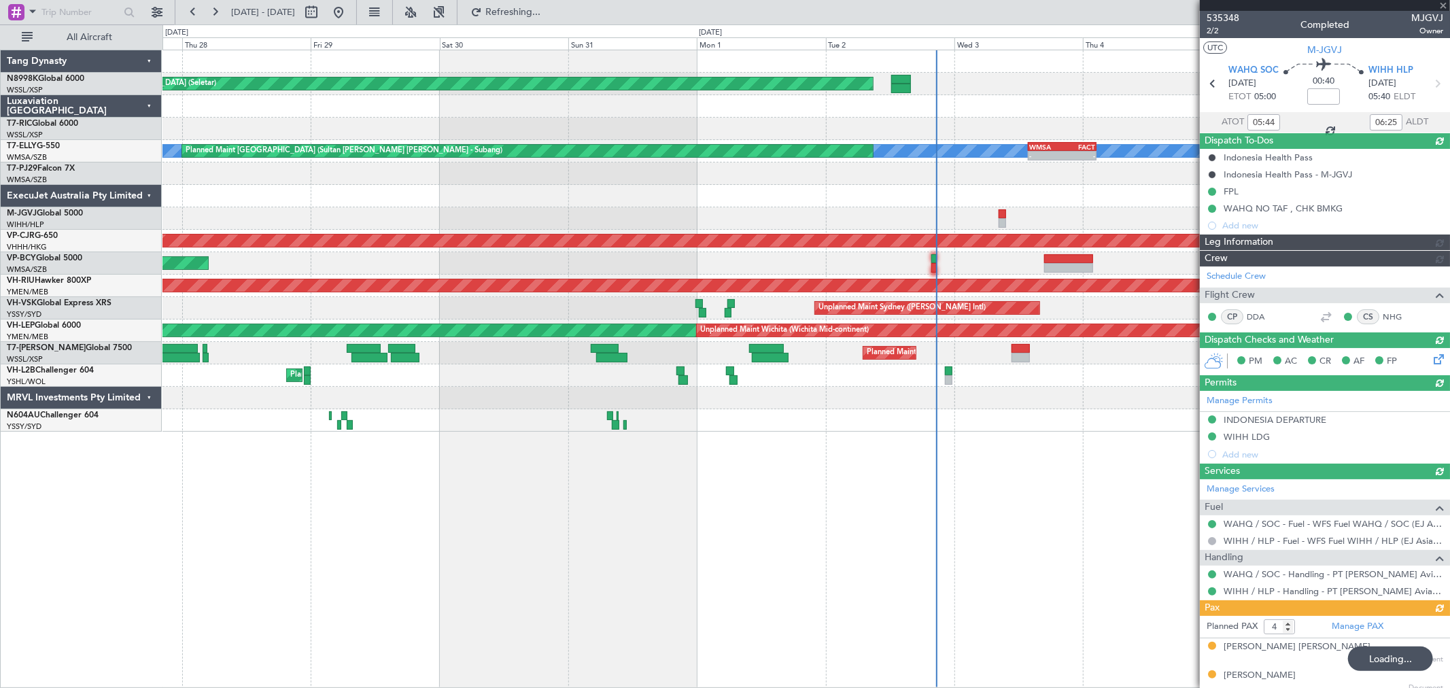
click at [423, 190] on div at bounding box center [805, 196] width 1287 height 22
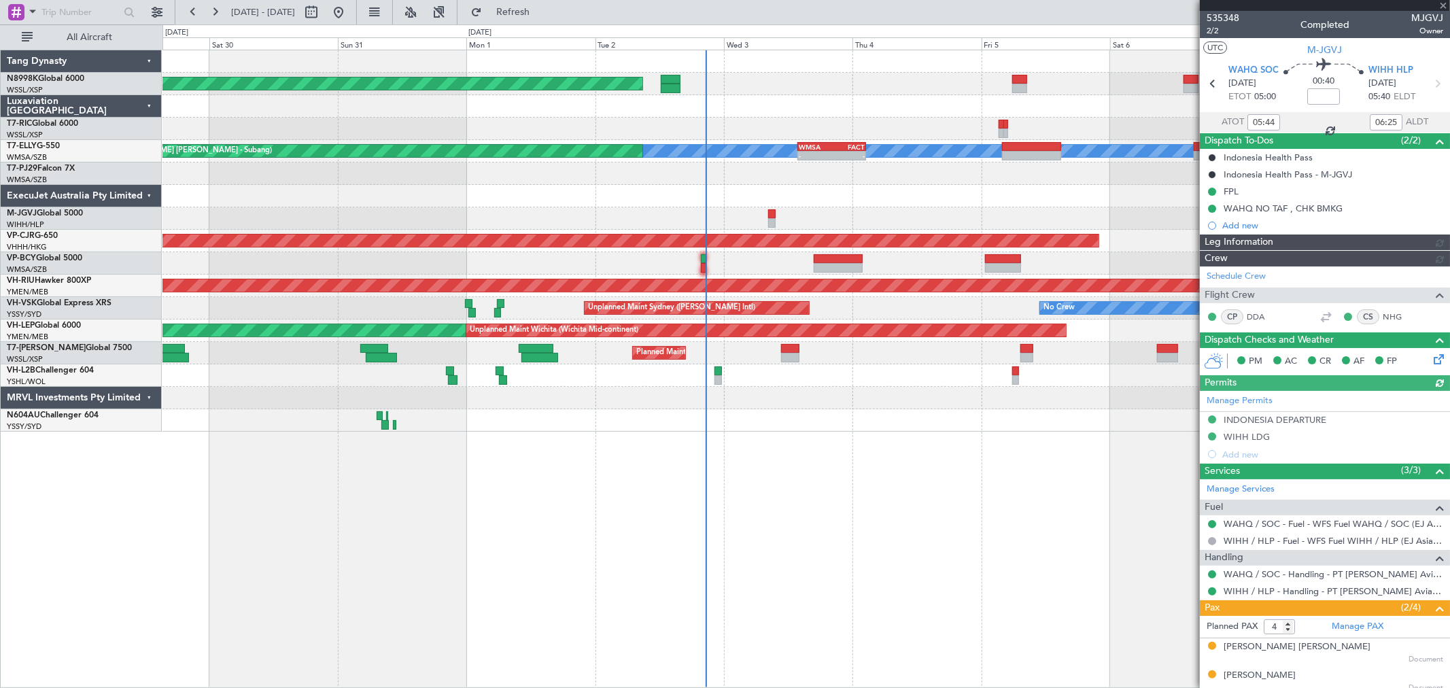
type input "Edmond Yuen (EYU)"
type input "F0405"
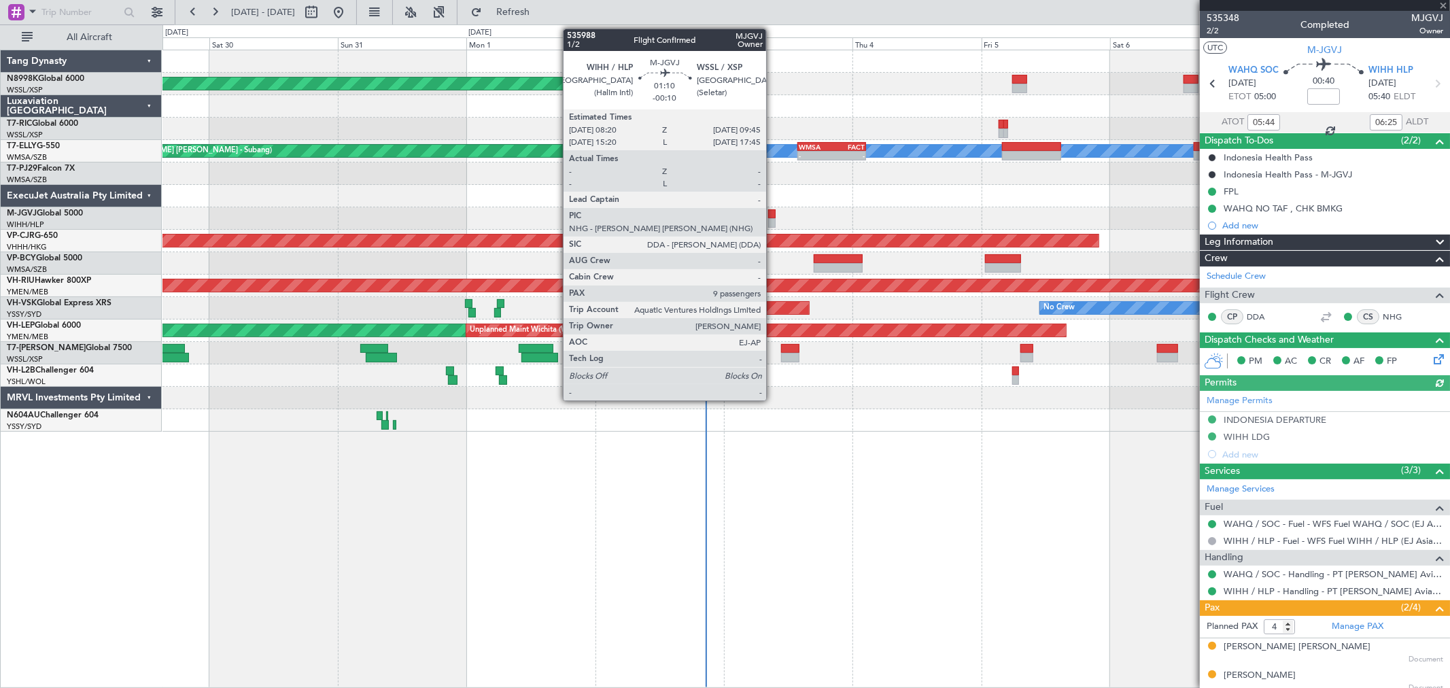
click at [773, 213] on div at bounding box center [772, 214] width 8 height 10
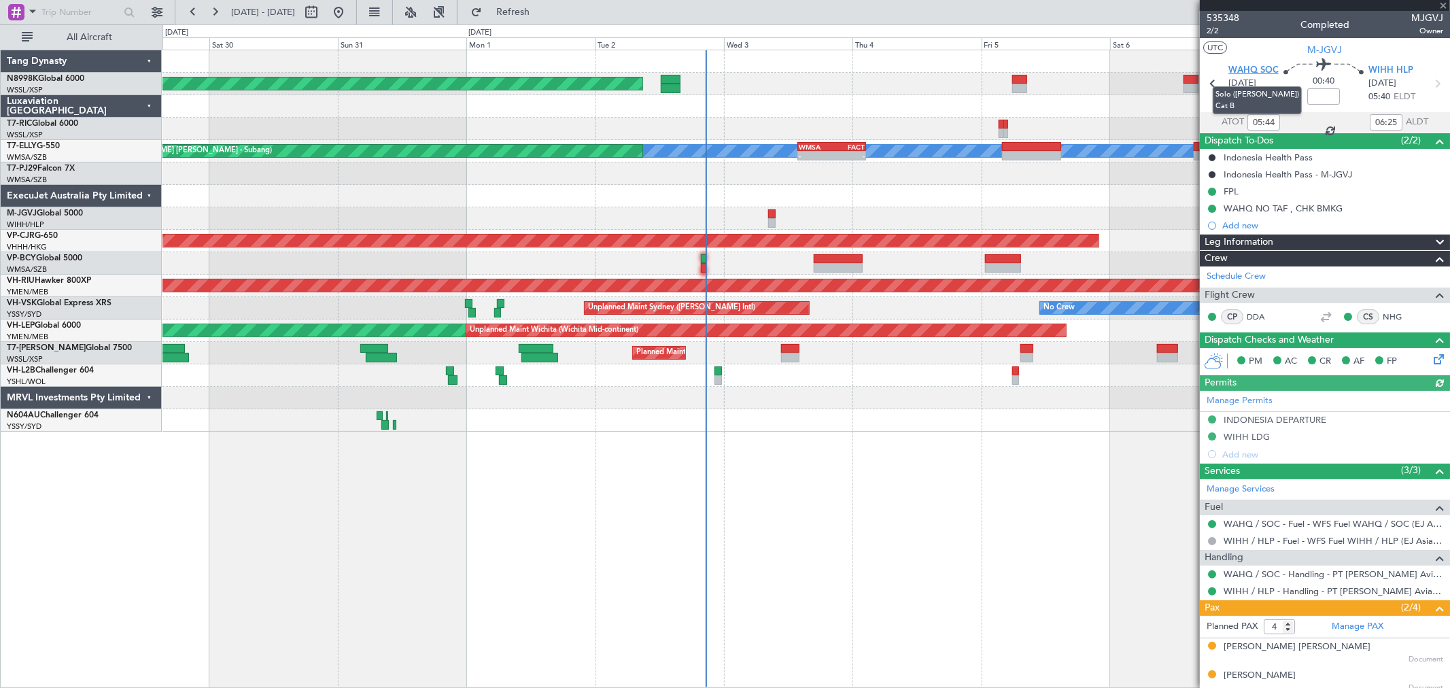
type input "-00:10"
type input "9"
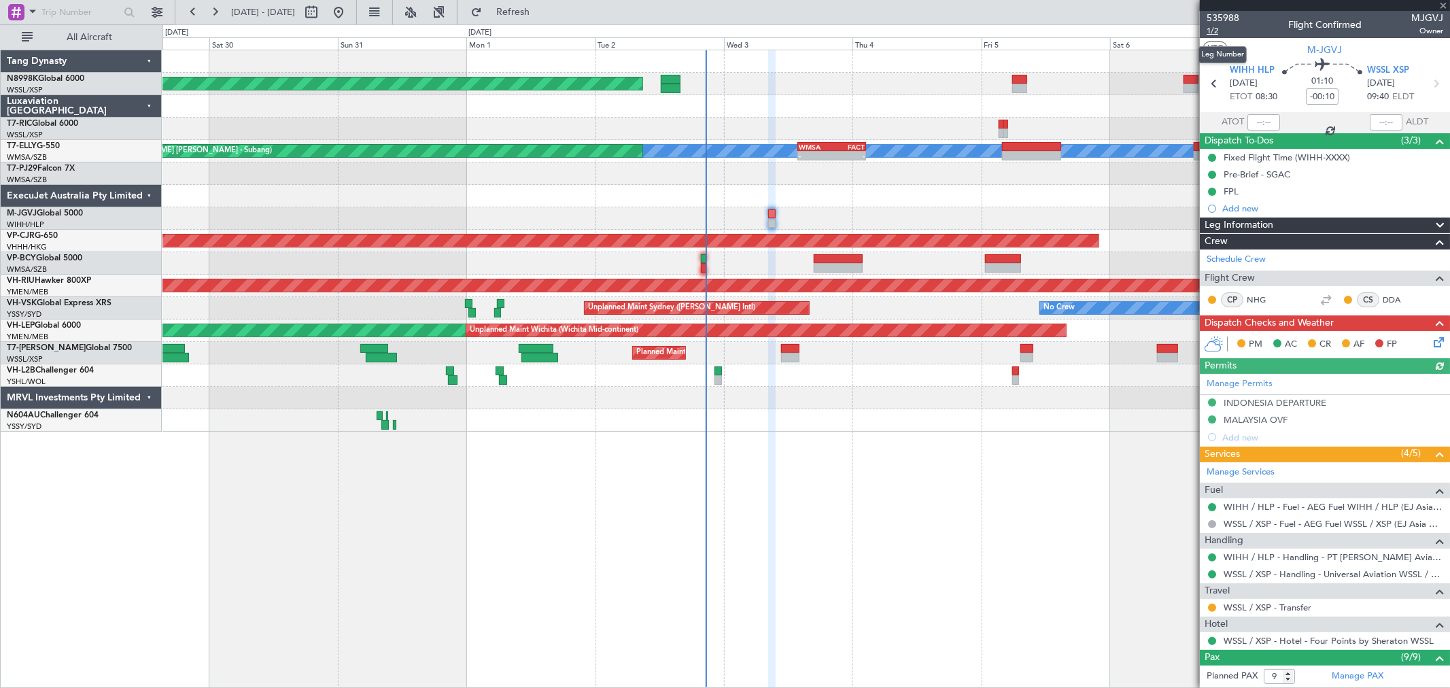
click at [1213, 33] on span "1/2" at bounding box center [1222, 31] width 33 height 12
click at [1212, 605] on button at bounding box center [1212, 608] width 8 height 8
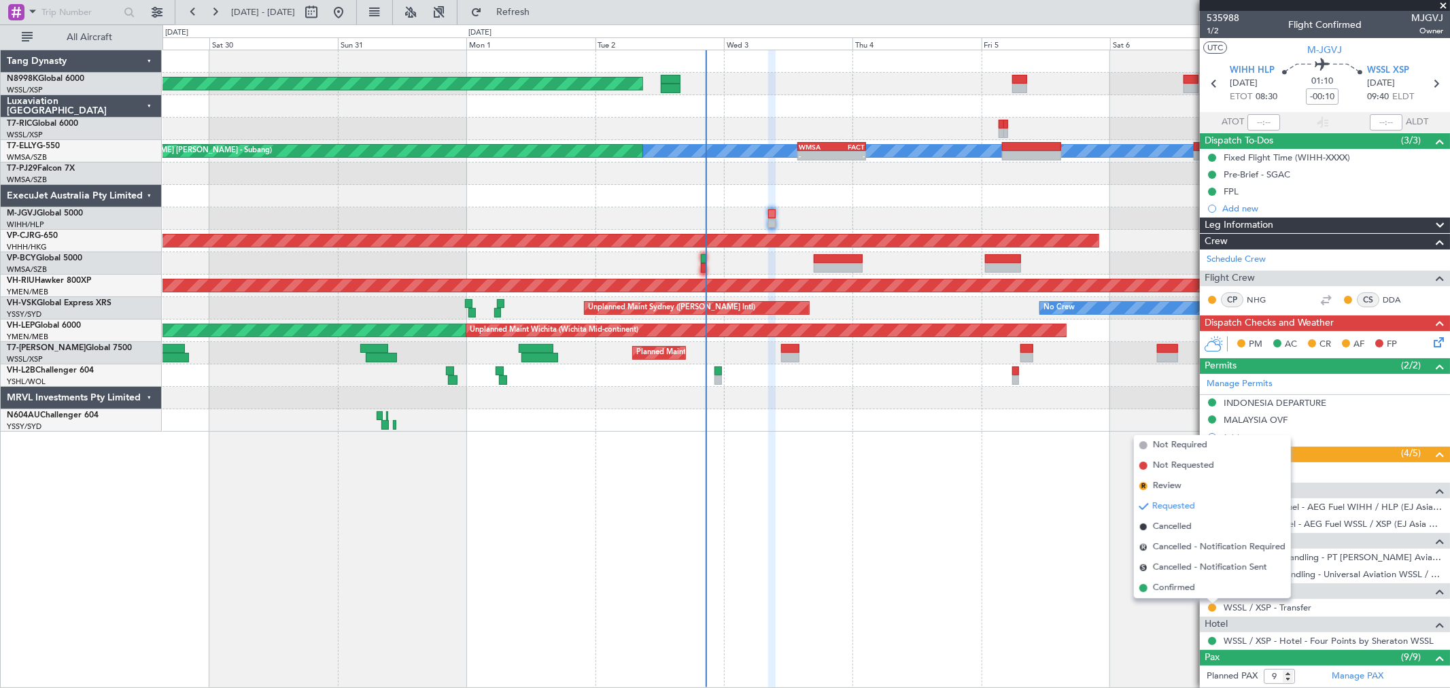
click at [1188, 582] on span "Confirmed" at bounding box center [1174, 588] width 42 height 14
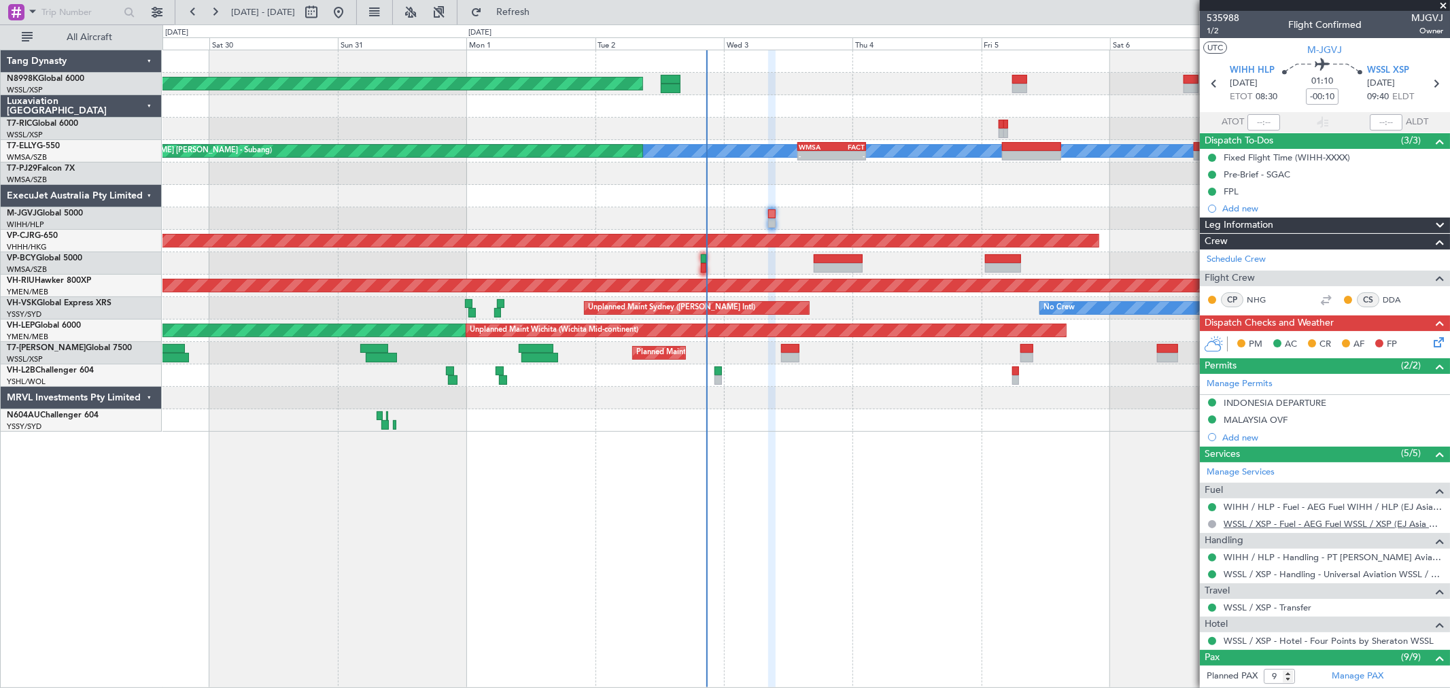
click at [1273, 525] on link "WSSL / XSP - Fuel - AEG Fuel WSSL / XSP (EJ Asia Only)" at bounding box center [1333, 524] width 220 height 12
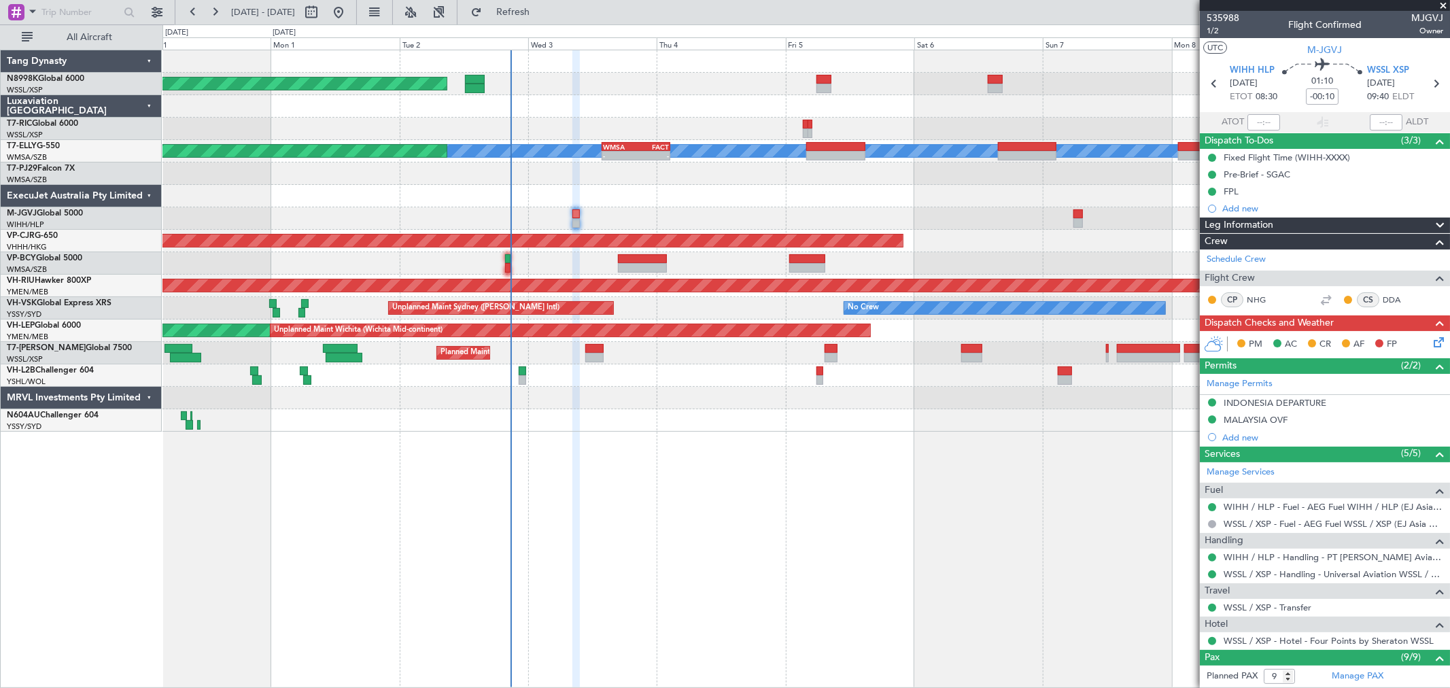
click at [674, 215] on div "Planned Maint Singapore (Seletar) MEL Planned Maint Dubai (Dubai Intl) Planned …" at bounding box center [805, 240] width 1287 height 381
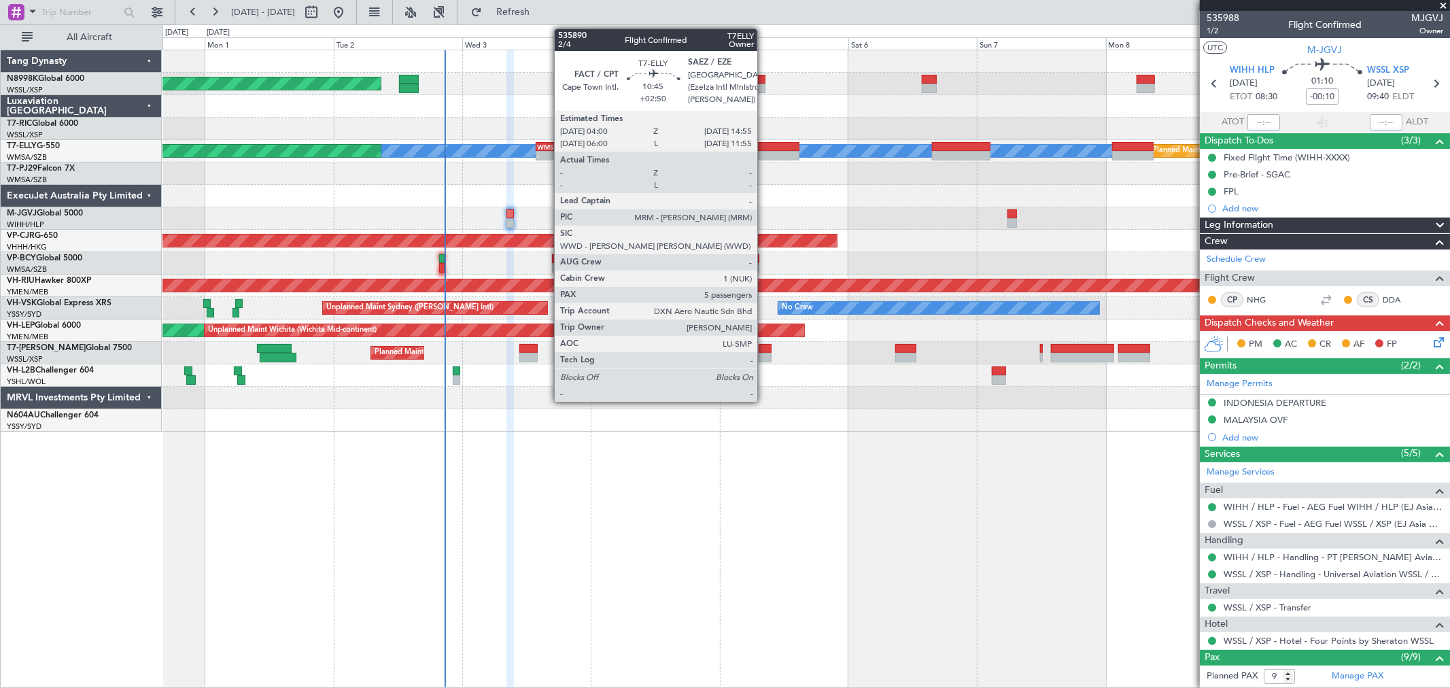
click at [764, 143] on div at bounding box center [769, 147] width 59 height 10
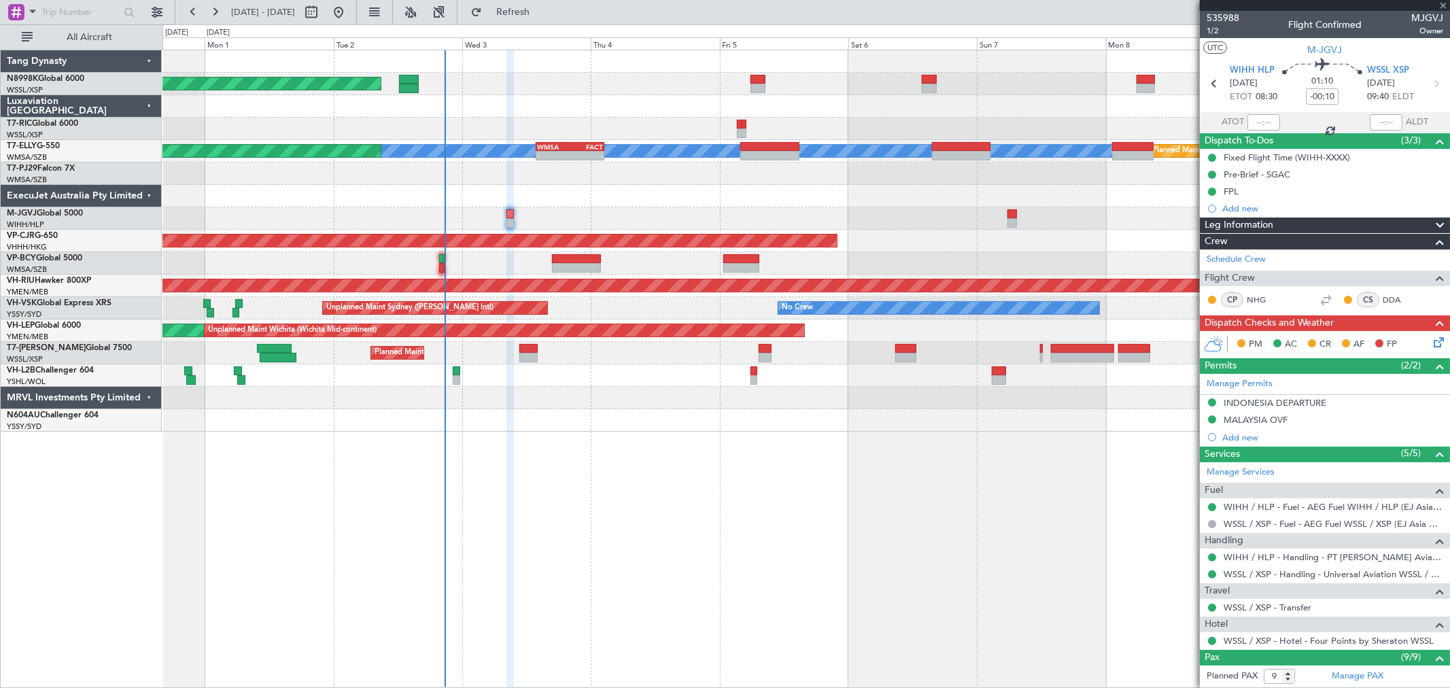
type input "+02:50"
type input "5"
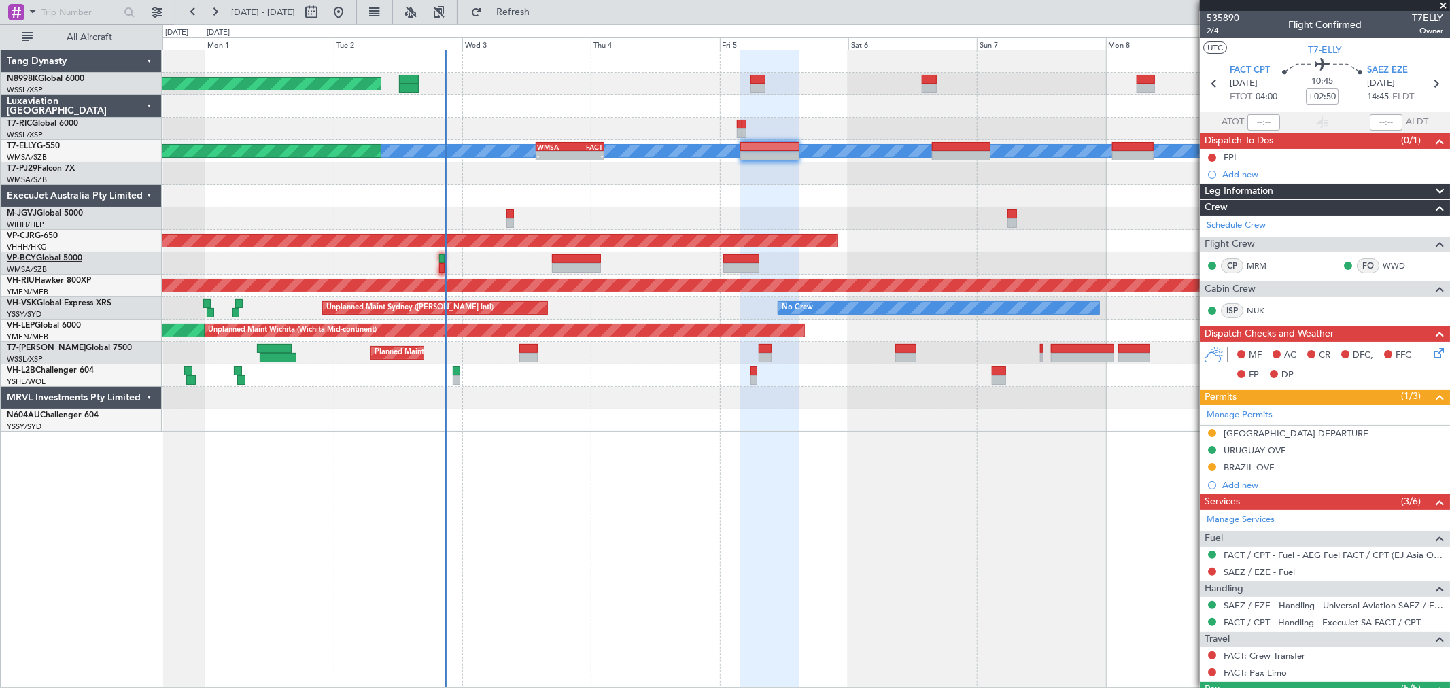
click at [53, 254] on link "VP-BCY Global 5000" at bounding box center [44, 258] width 75 height 8
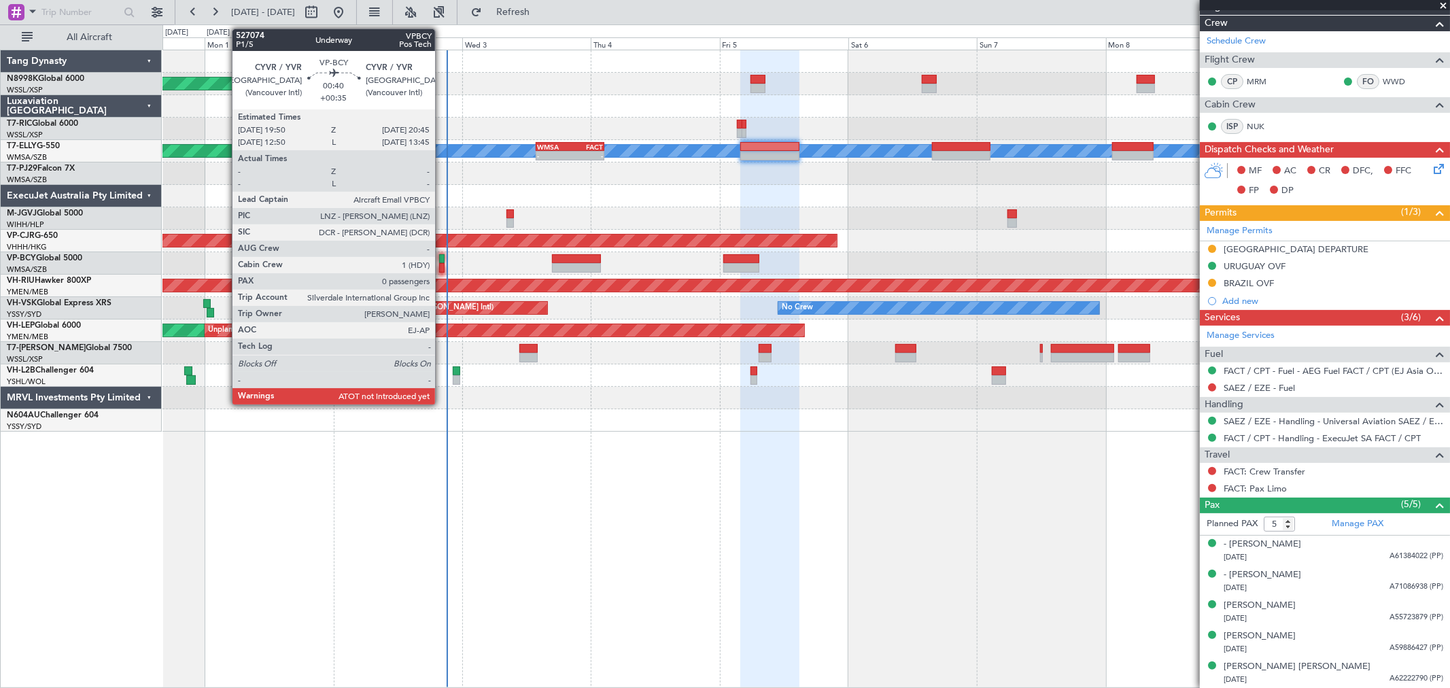
click at [442, 258] on div at bounding box center [441, 259] width 5 height 10
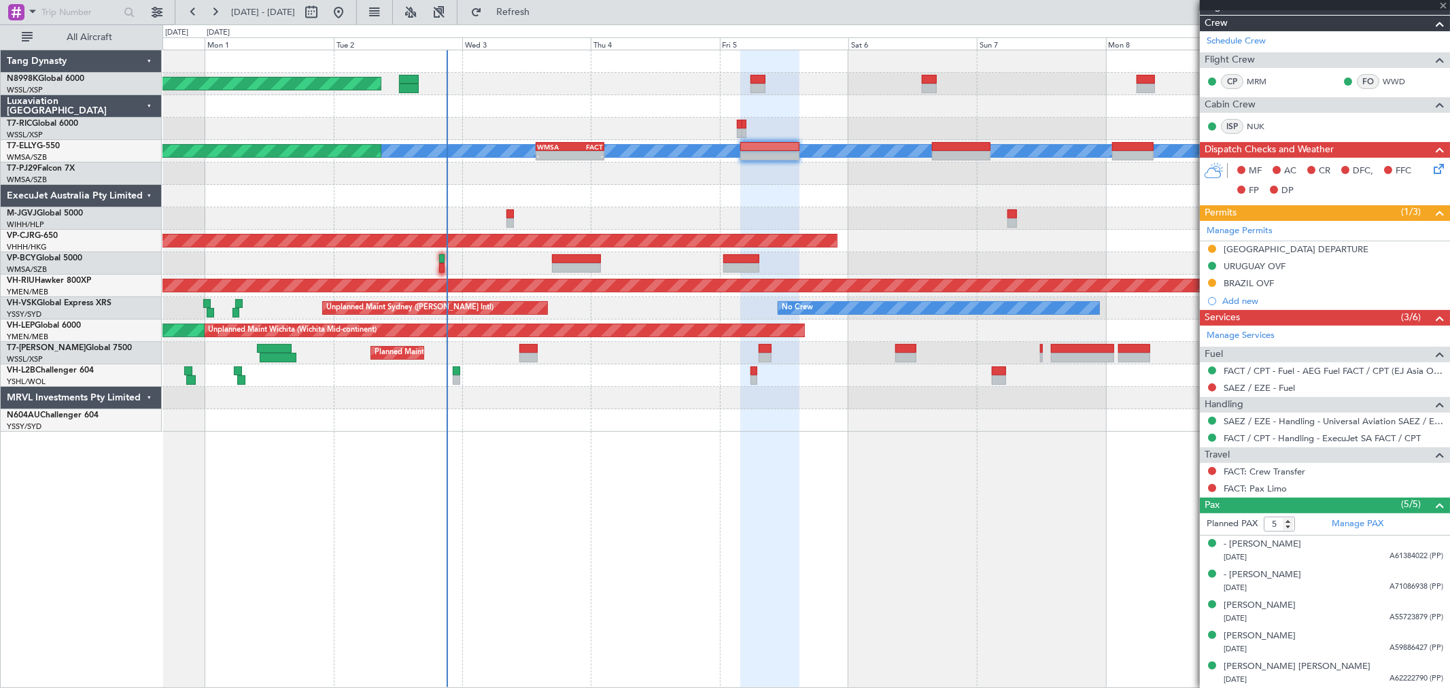
type input "+00:35"
type input "0"
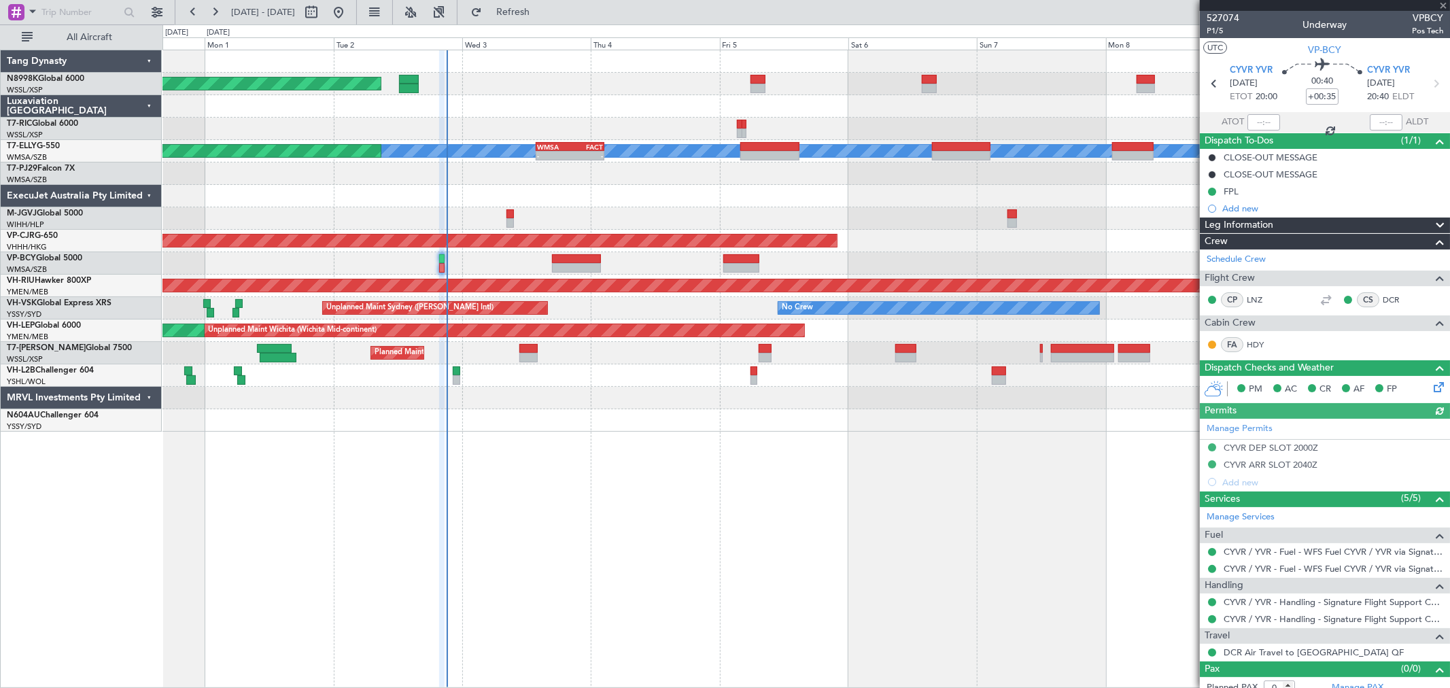
click at [1266, 117] on div at bounding box center [1263, 122] width 33 height 16
click at [1263, 120] on div at bounding box center [1263, 122] width 33 height 16
click at [1263, 119] on div at bounding box center [1263, 122] width 33 height 16
click at [1264, 119] on input "text" at bounding box center [1263, 122] width 33 height 16
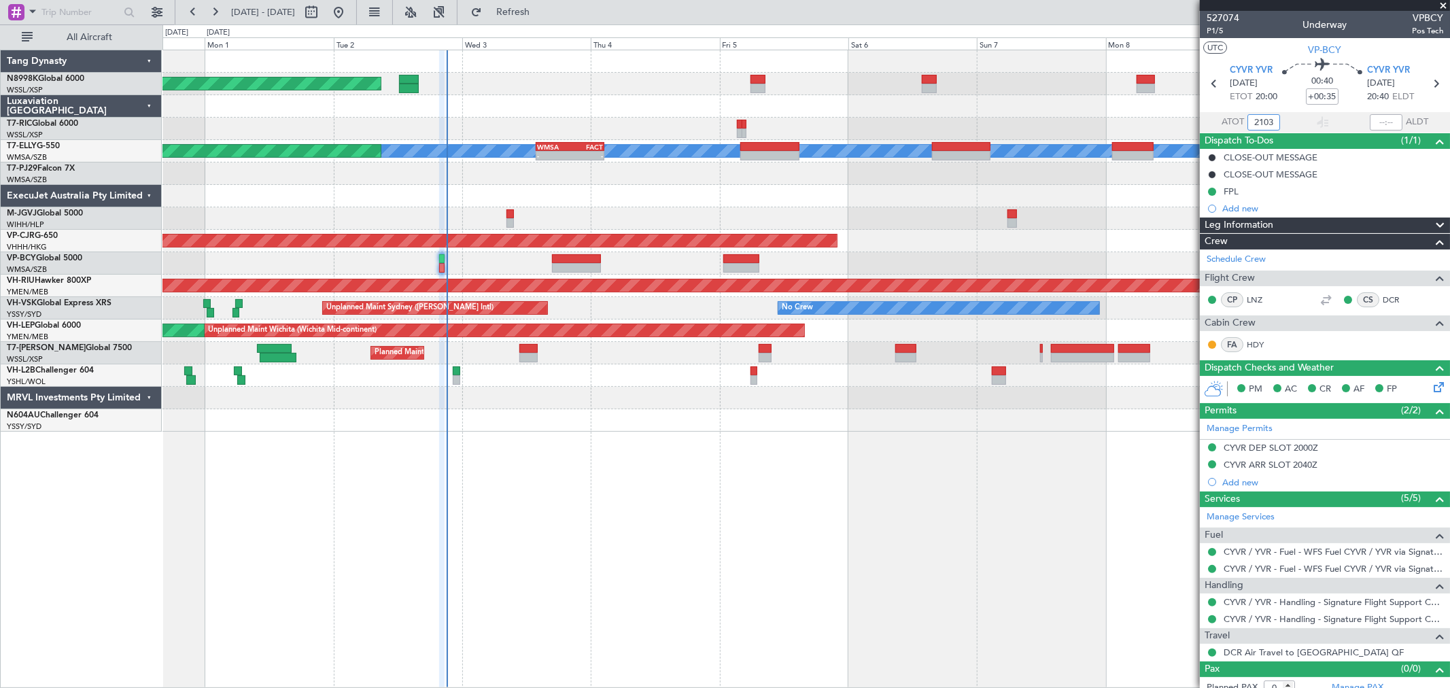
type input "21:03"
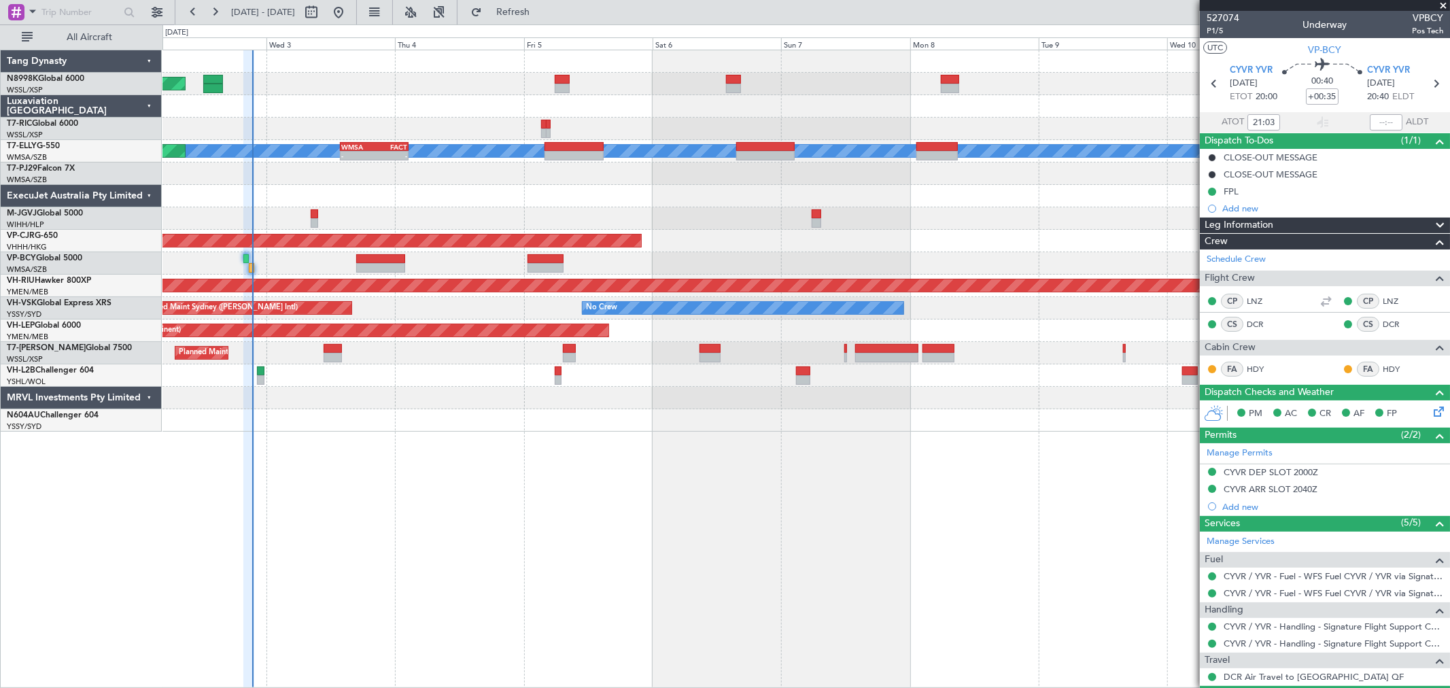
click at [464, 208] on div "Planned Maint [GEOGRAPHIC_DATA] (Seletar) Planned Maint [GEOGRAPHIC_DATA] ([GEO…" at bounding box center [805, 240] width 1287 height 381
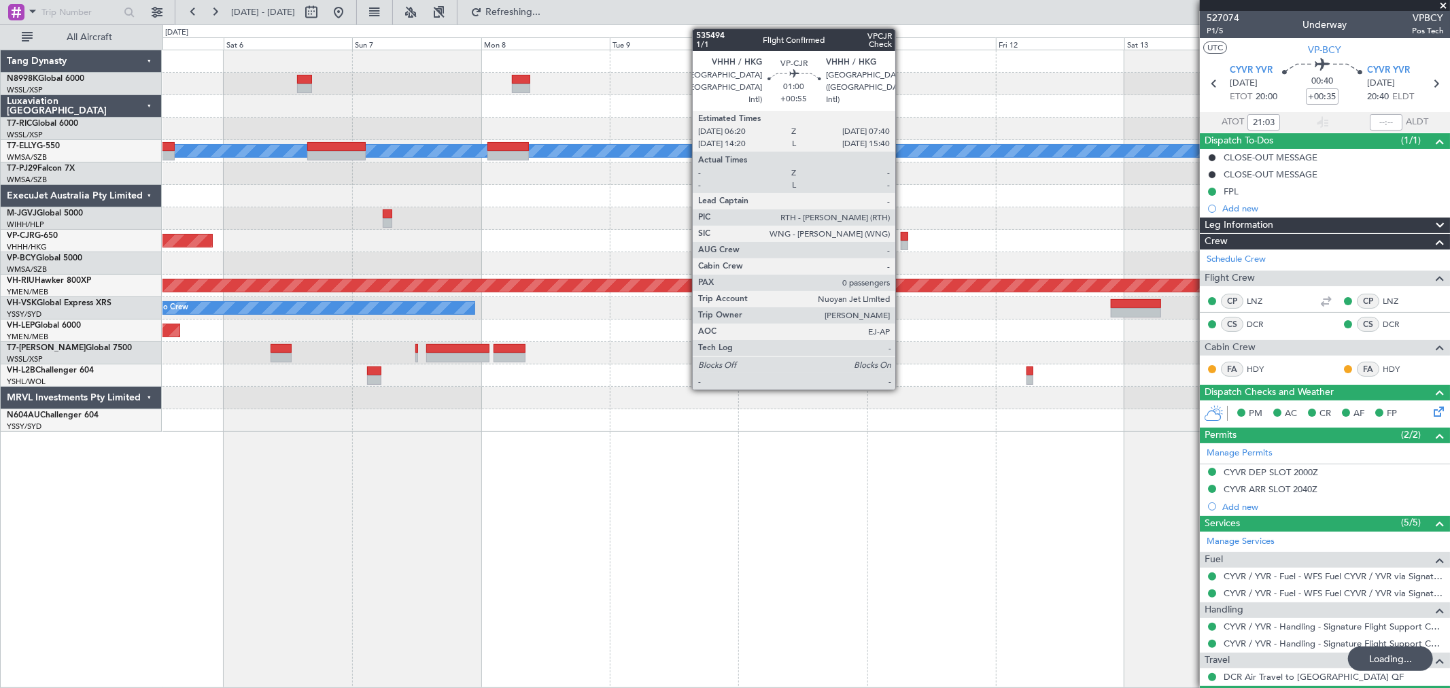
click at [902, 236] on div at bounding box center [904, 237] width 7 height 10
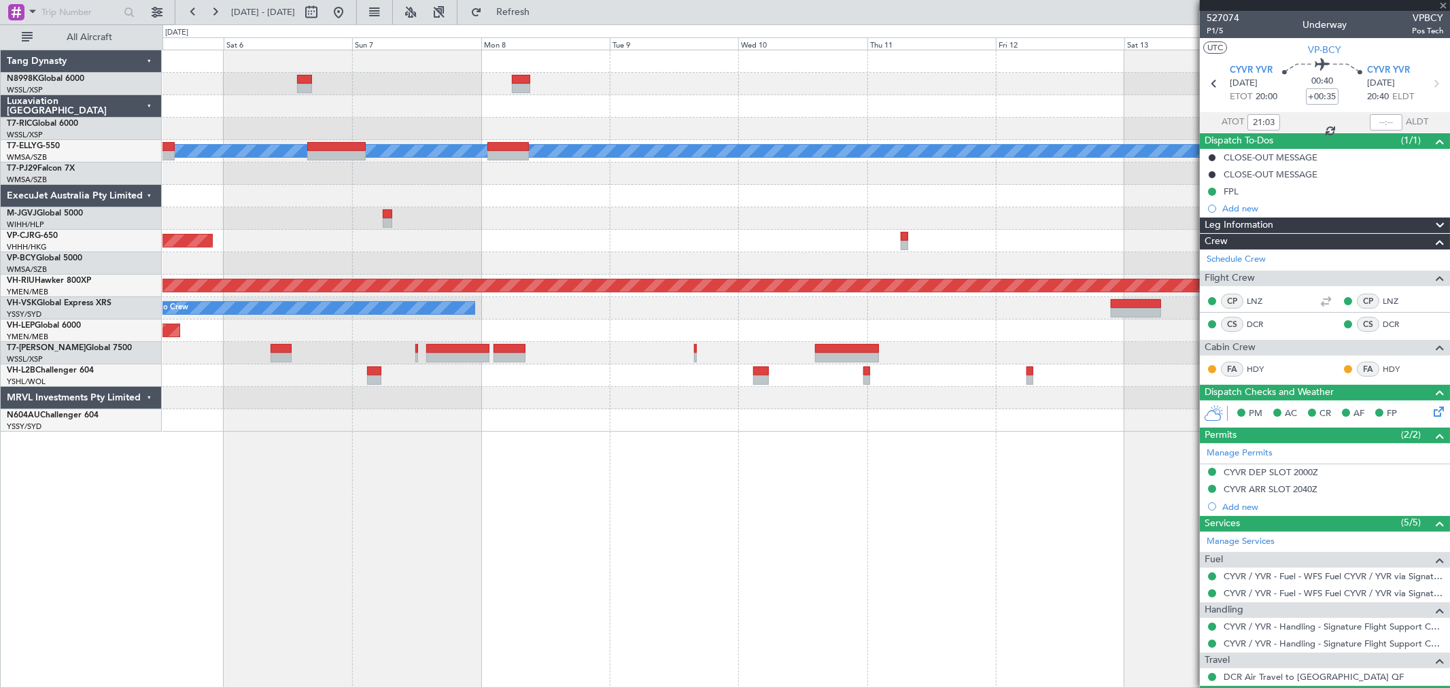
type input "+00:55"
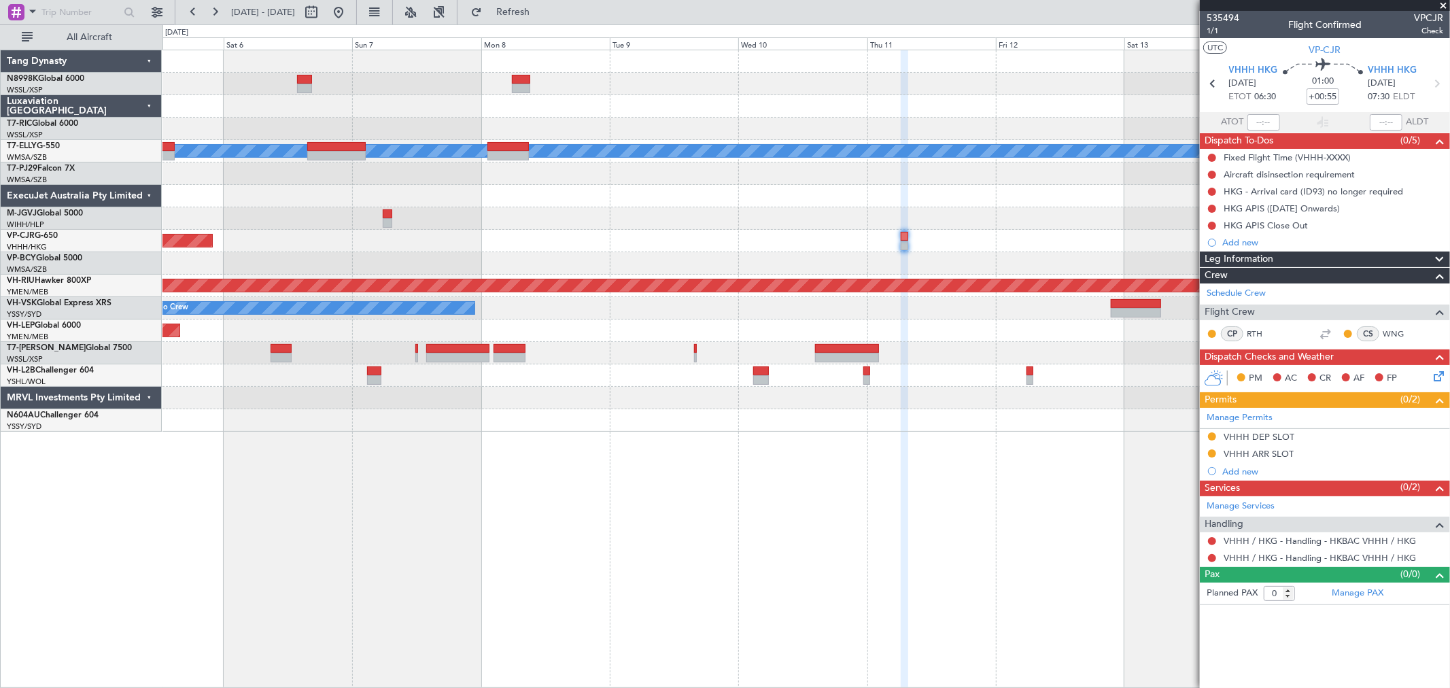
click at [824, 160] on div "Planned Maint [GEOGRAPHIC_DATA] ([GEOGRAPHIC_DATA] Intl) [PERSON_NAME] WMSA 13:…" at bounding box center [805, 240] width 1287 height 381
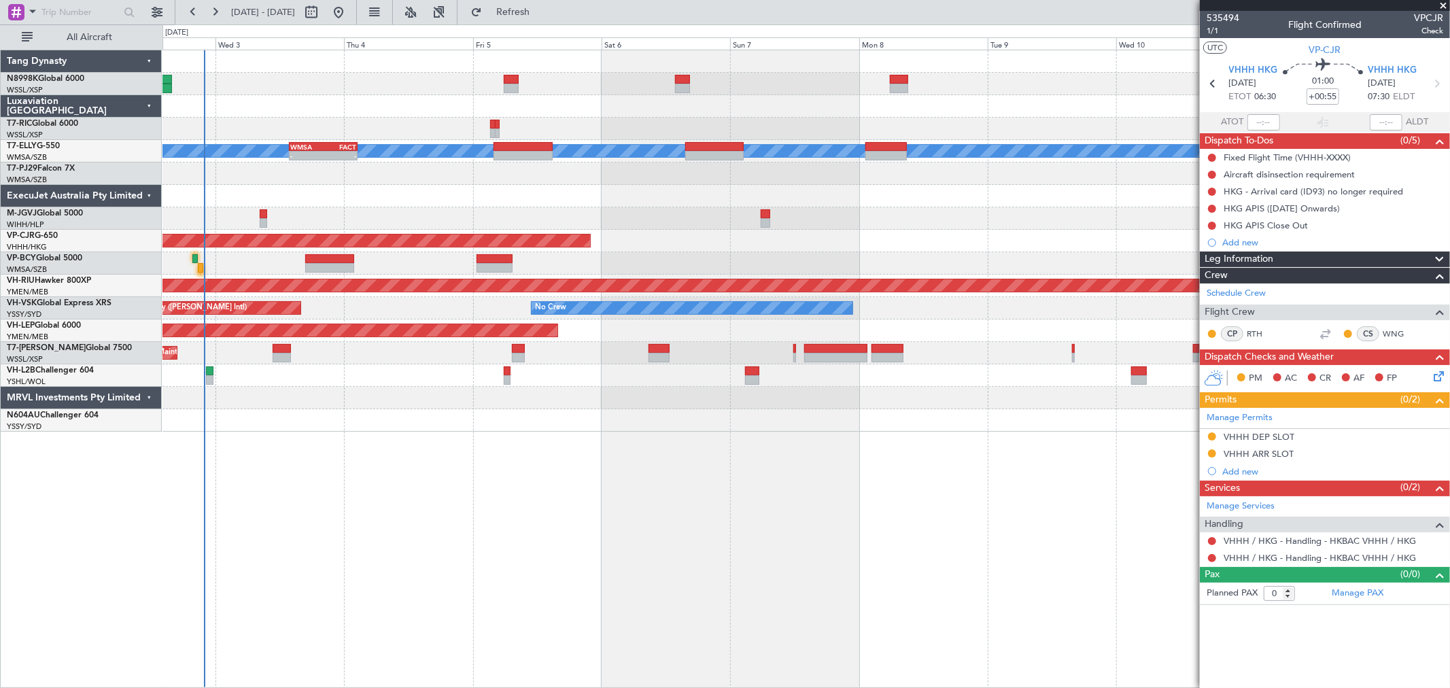
click at [860, 163] on div at bounding box center [805, 173] width 1287 height 22
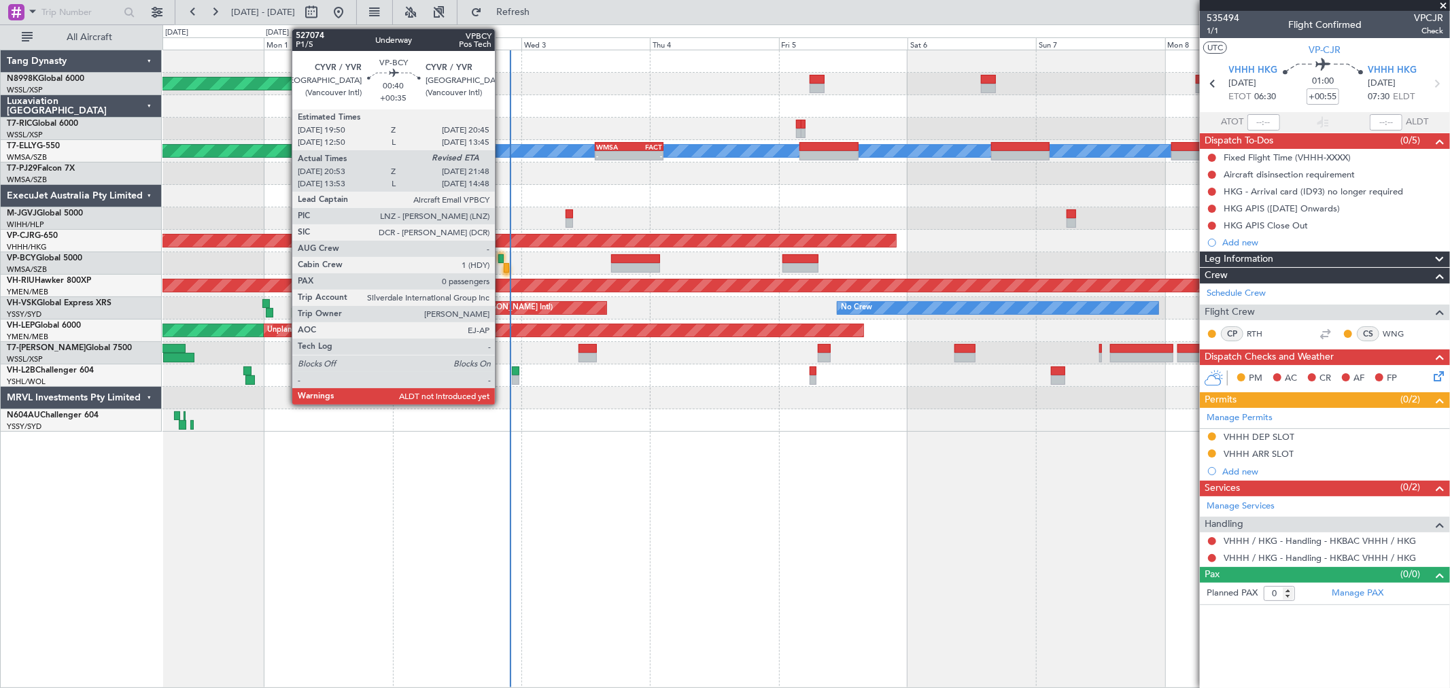
click at [502, 256] on div at bounding box center [500, 259] width 5 height 10
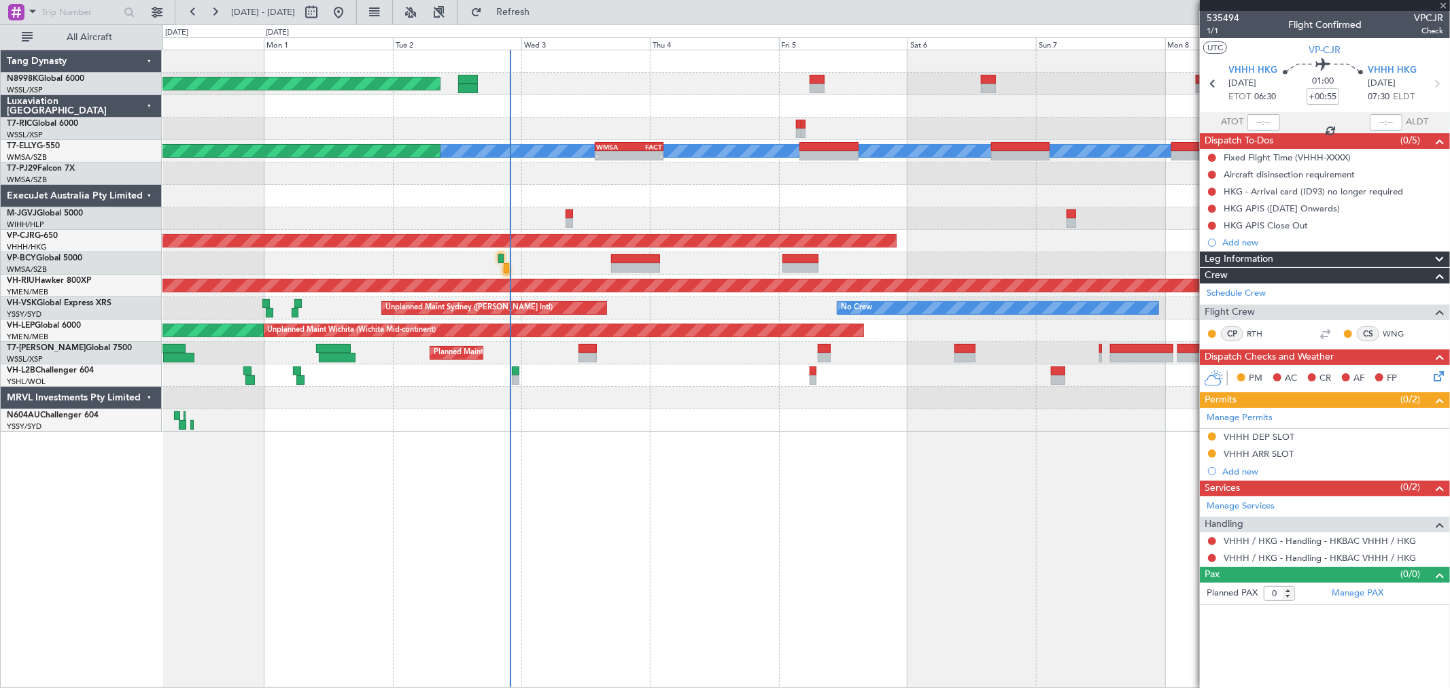
type input "+00:35"
type input "21:03"
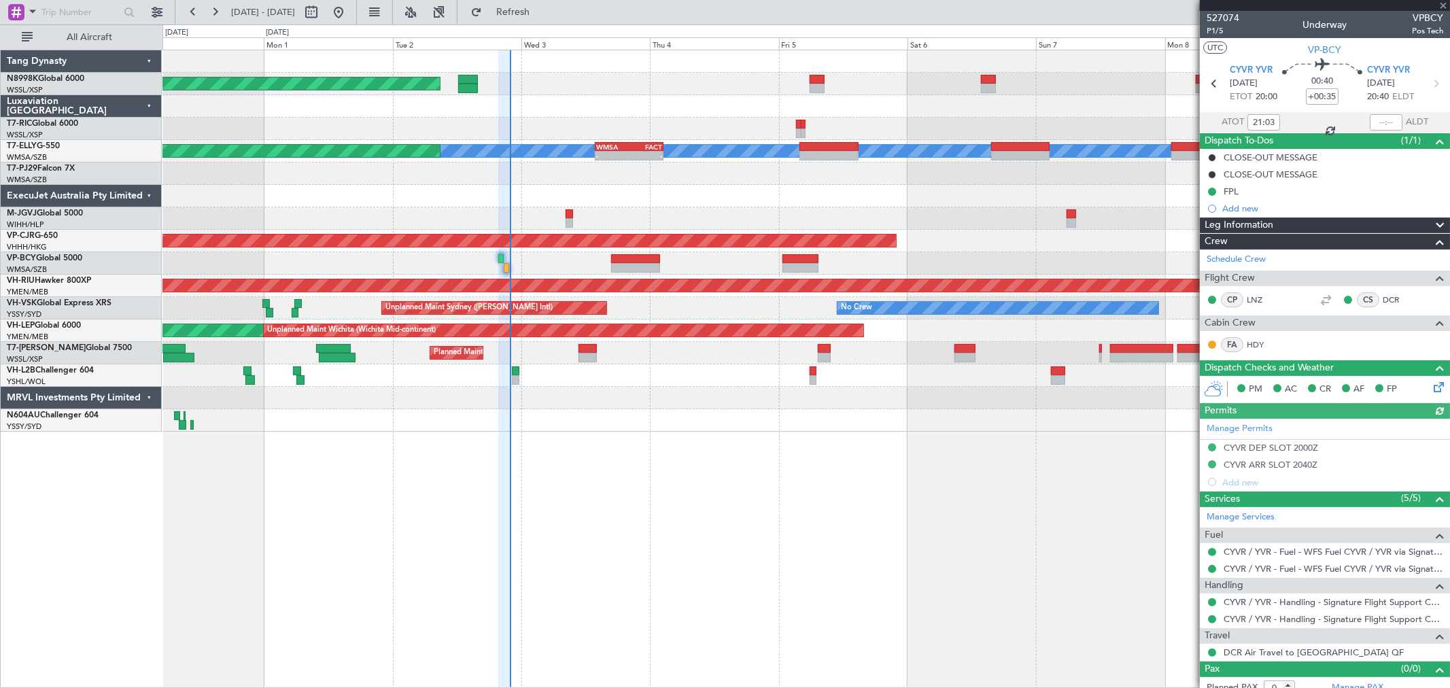
click at [1381, 125] on div at bounding box center [1386, 122] width 33 height 16
click at [1381, 126] on input "text" at bounding box center [1386, 122] width 33 height 16
type input "21:54"
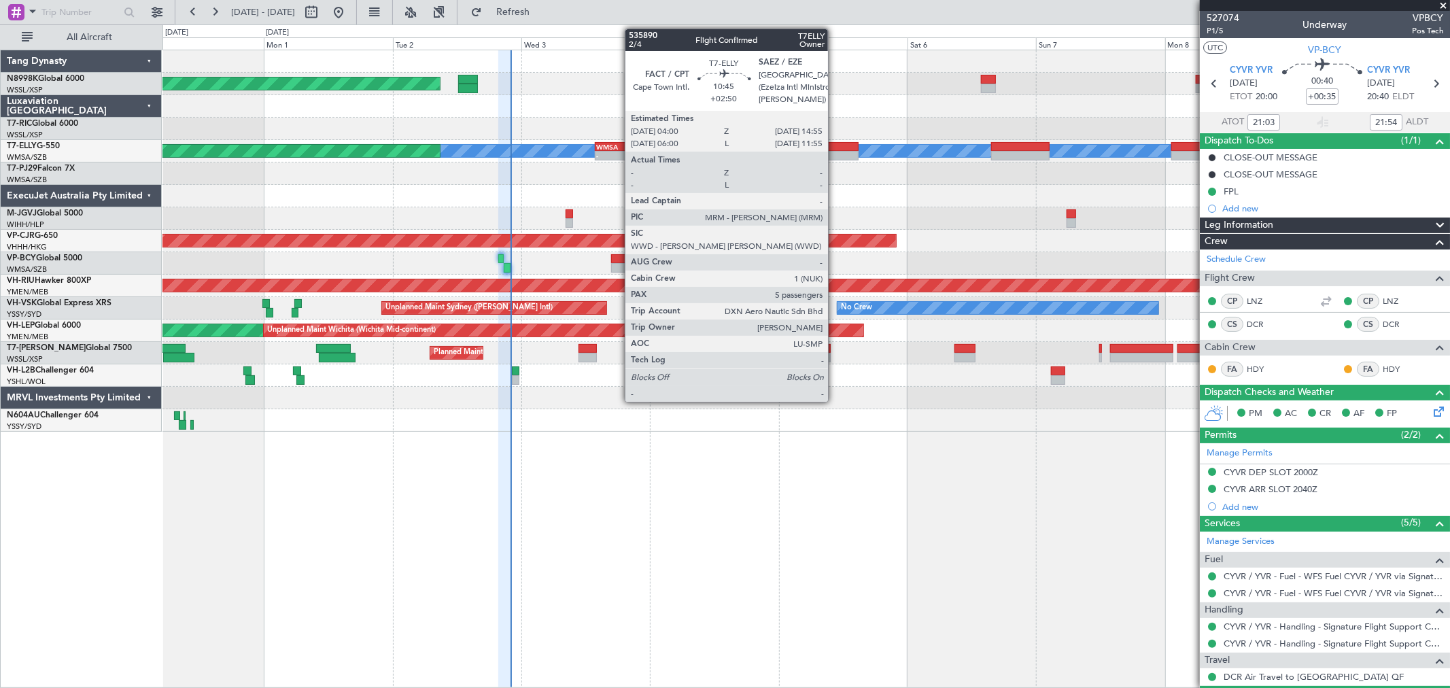
click at [835, 151] on div at bounding box center [828, 156] width 59 height 10
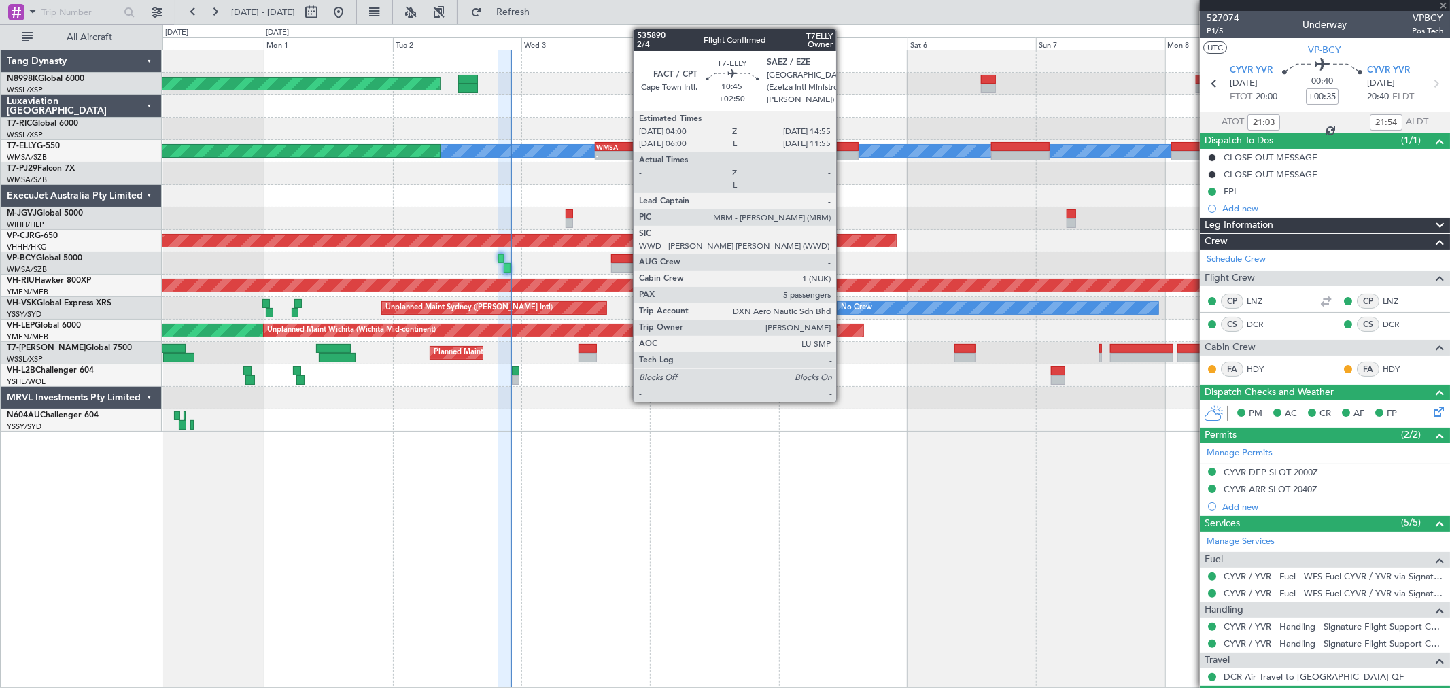
type input "+02:50"
type input "5"
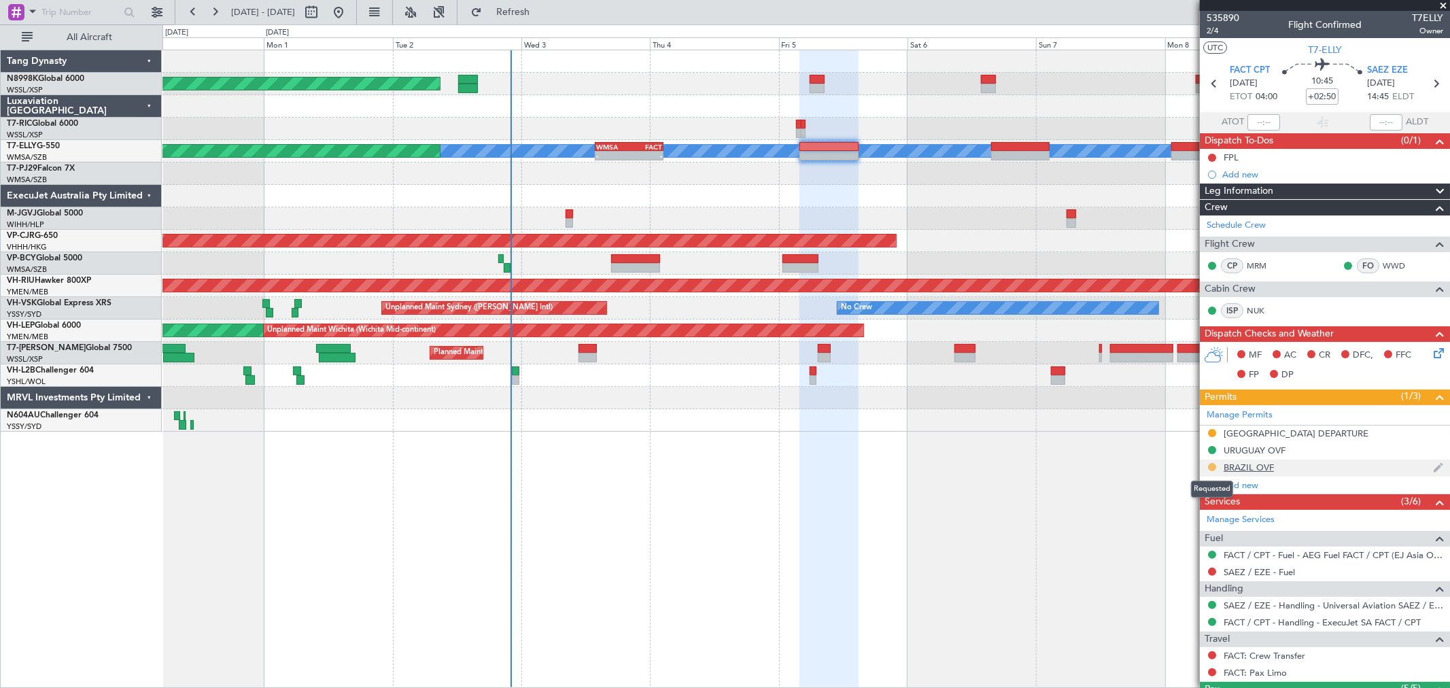
click at [1212, 468] on button at bounding box center [1212, 467] width 8 height 8
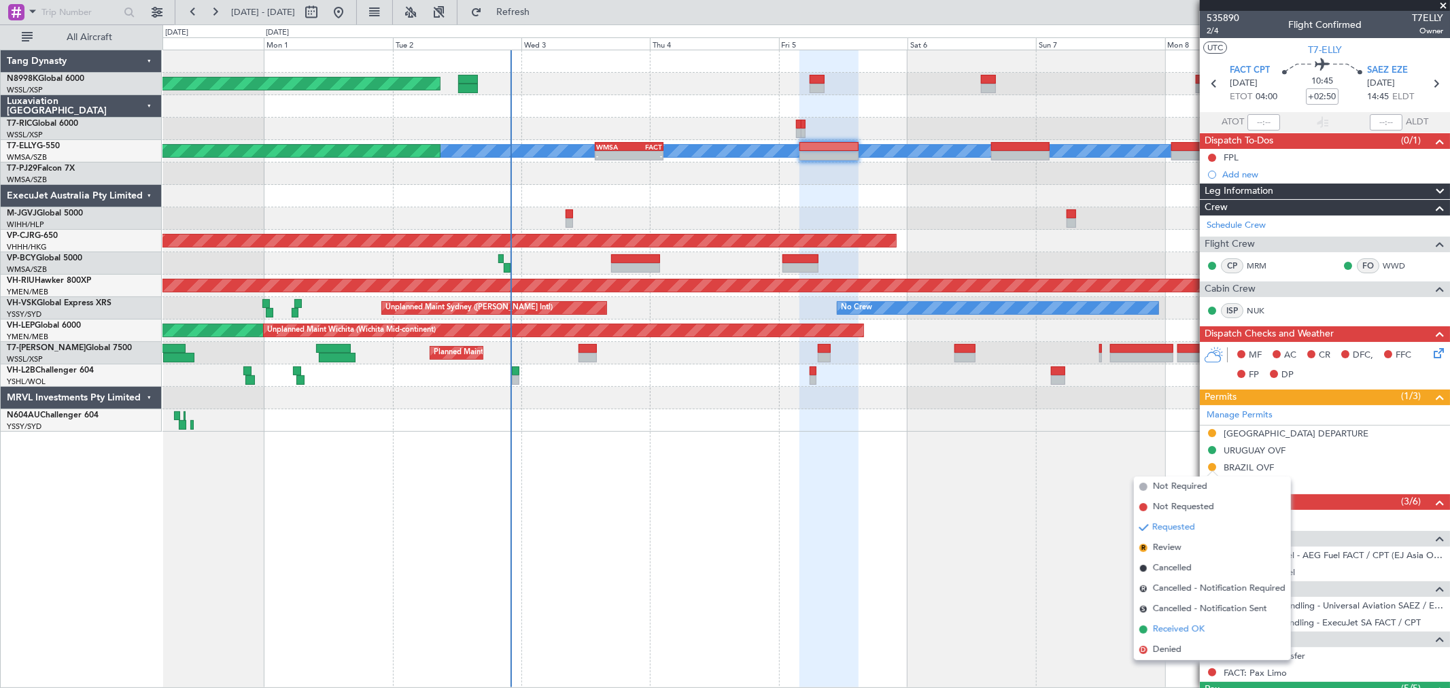
click at [1201, 627] on span "Received OK" at bounding box center [1179, 630] width 52 height 14
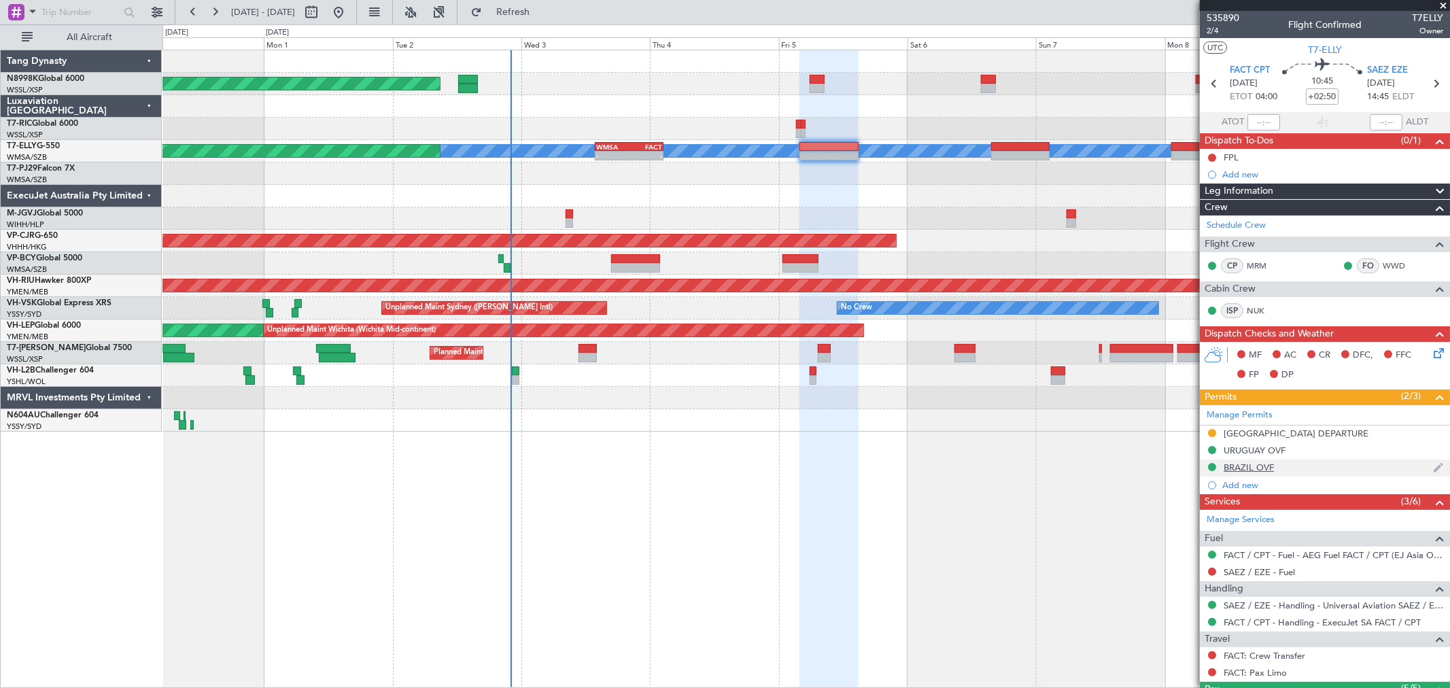
click at [1252, 462] on div "BRAZIL OVF" at bounding box center [1248, 467] width 50 height 12
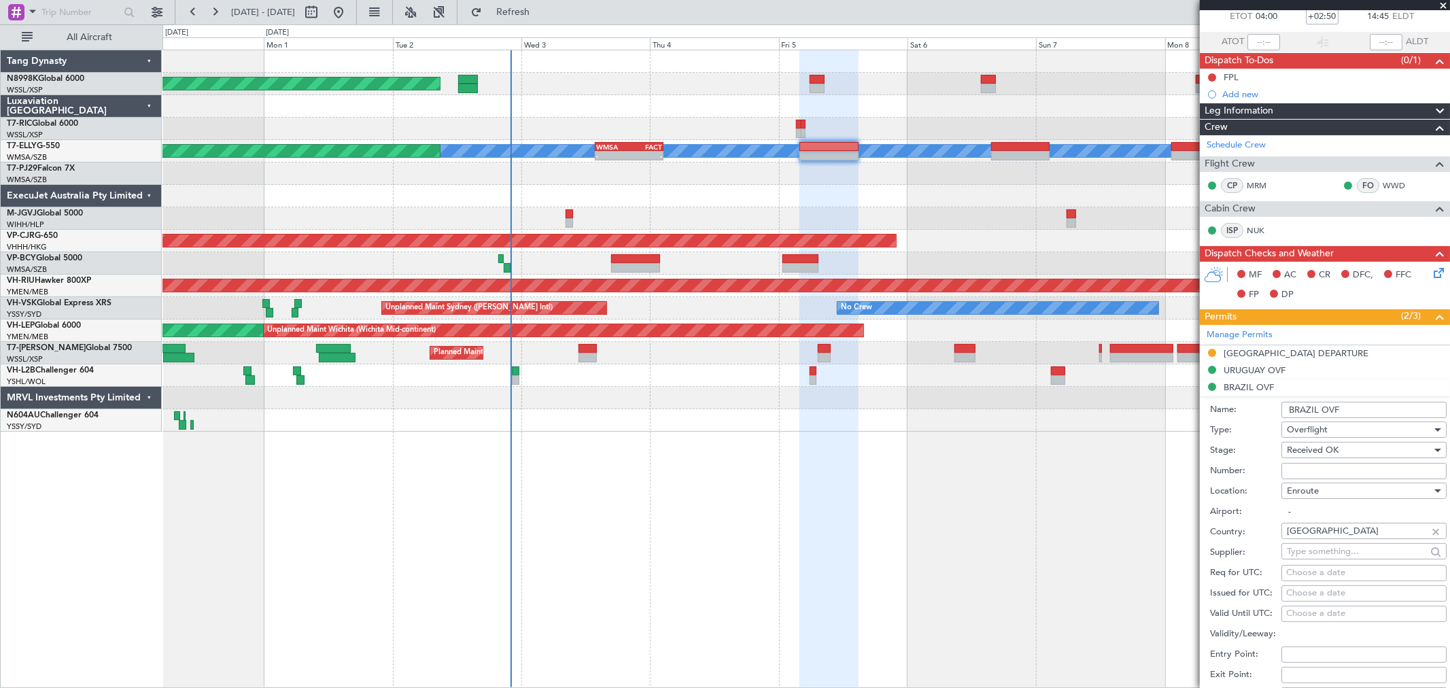
scroll to position [151, 0]
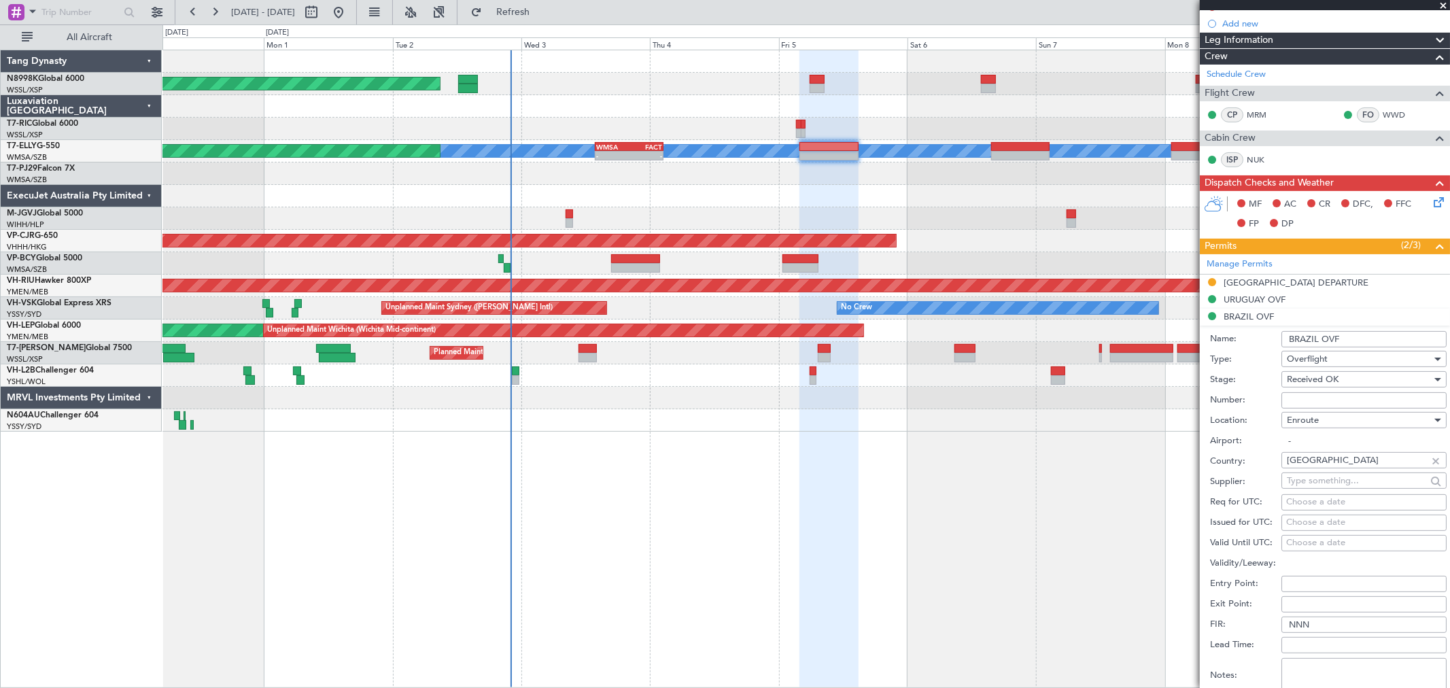
click at [1295, 404] on input "Number:" at bounding box center [1363, 400] width 165 height 16
paste input "50453425"
type input "50453425"
click at [1308, 527] on div "Choose a date" at bounding box center [1364, 523] width 156 height 14
select select "9"
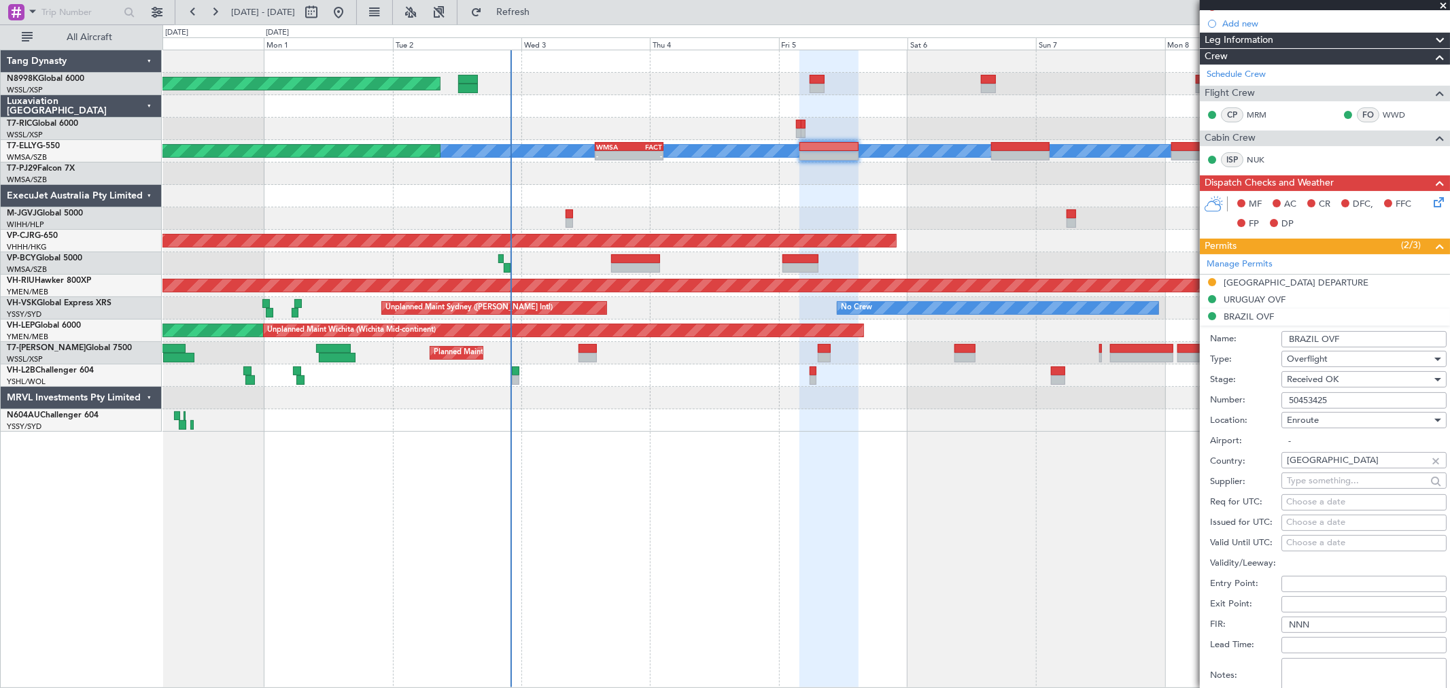
select select "2025"
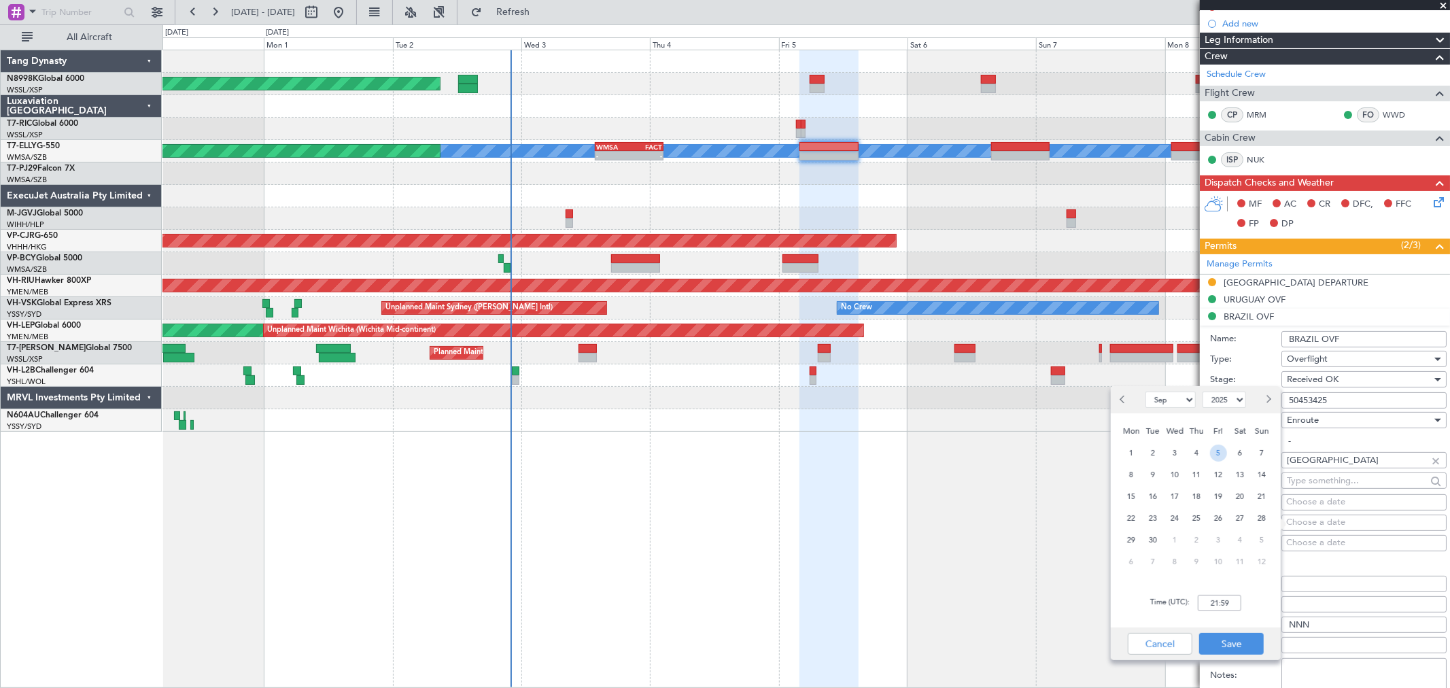
click at [1224, 454] on span "5" at bounding box center [1218, 453] width 17 height 17
click at [1228, 606] on input "00:00" at bounding box center [1219, 603] width 43 height 16
type input "04:00"
click at [1240, 651] on button "Save" at bounding box center [1231, 644] width 65 height 22
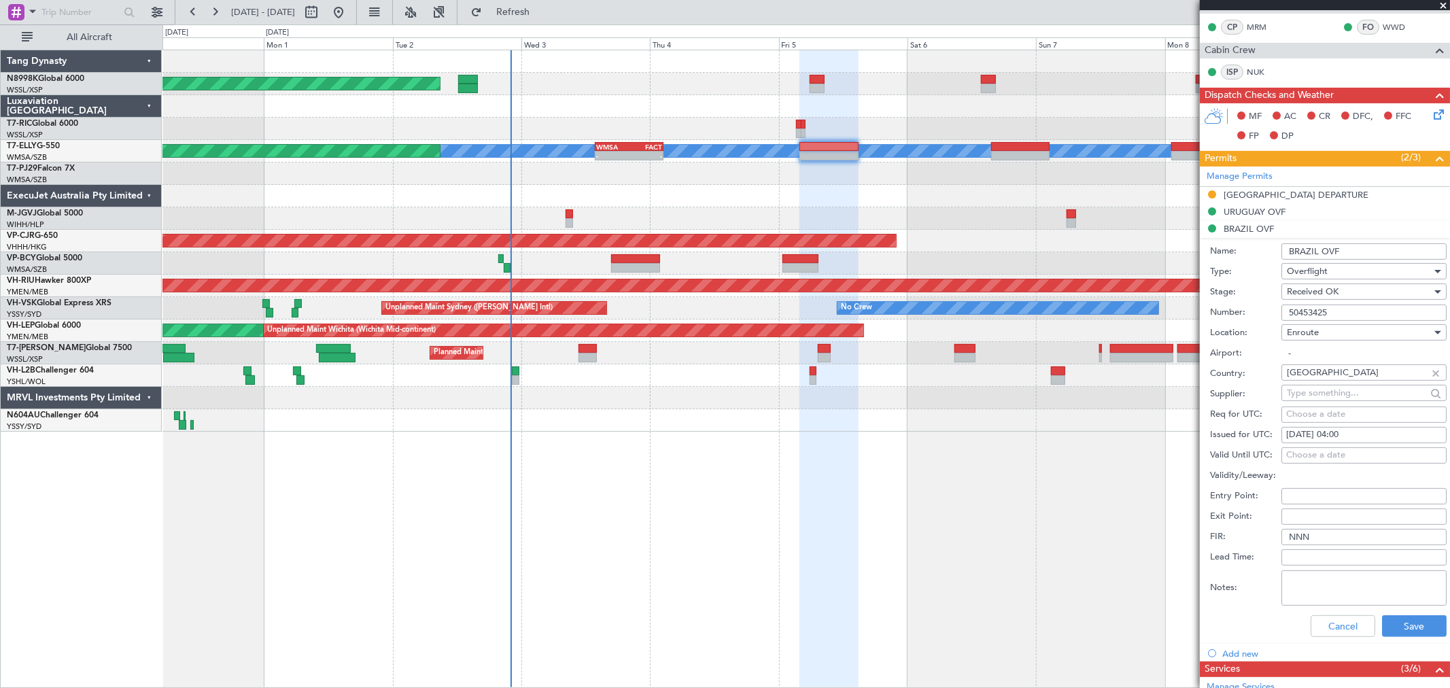
scroll to position [377, 0]
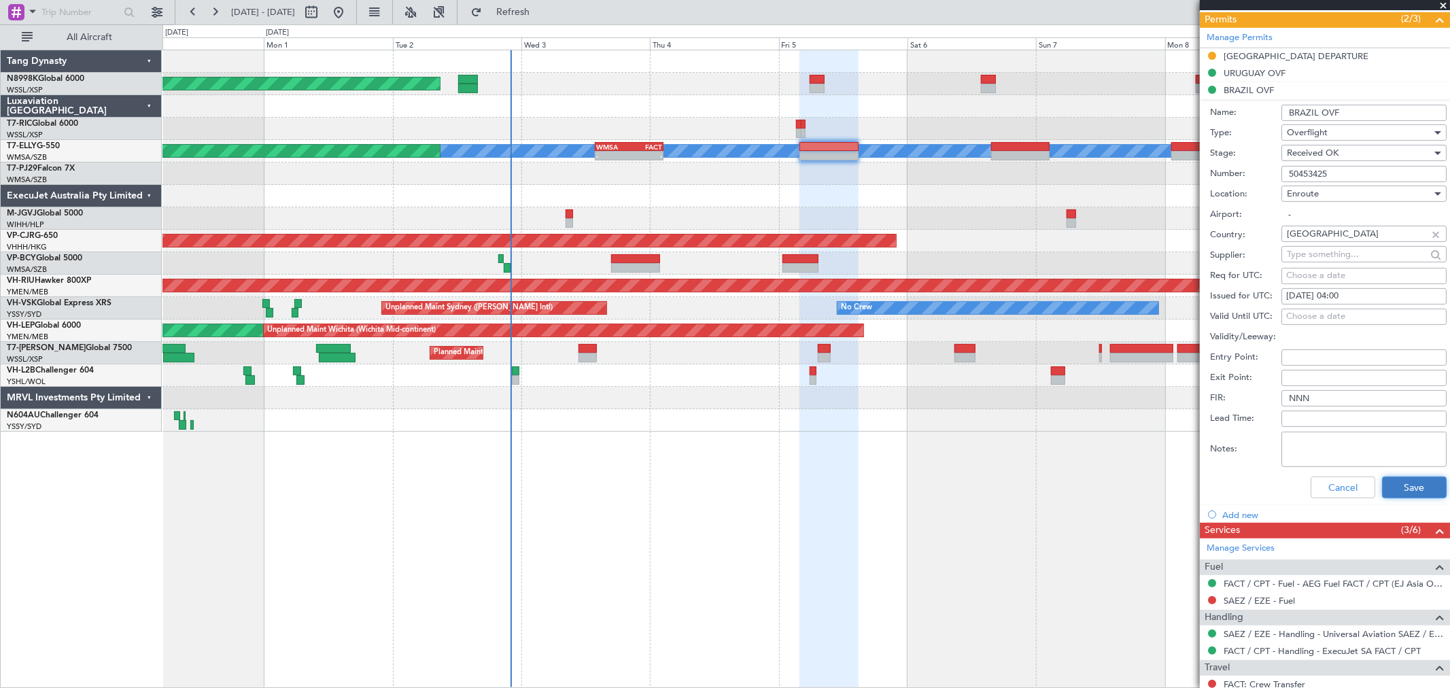
click at [1406, 486] on button "Save" at bounding box center [1414, 487] width 65 height 22
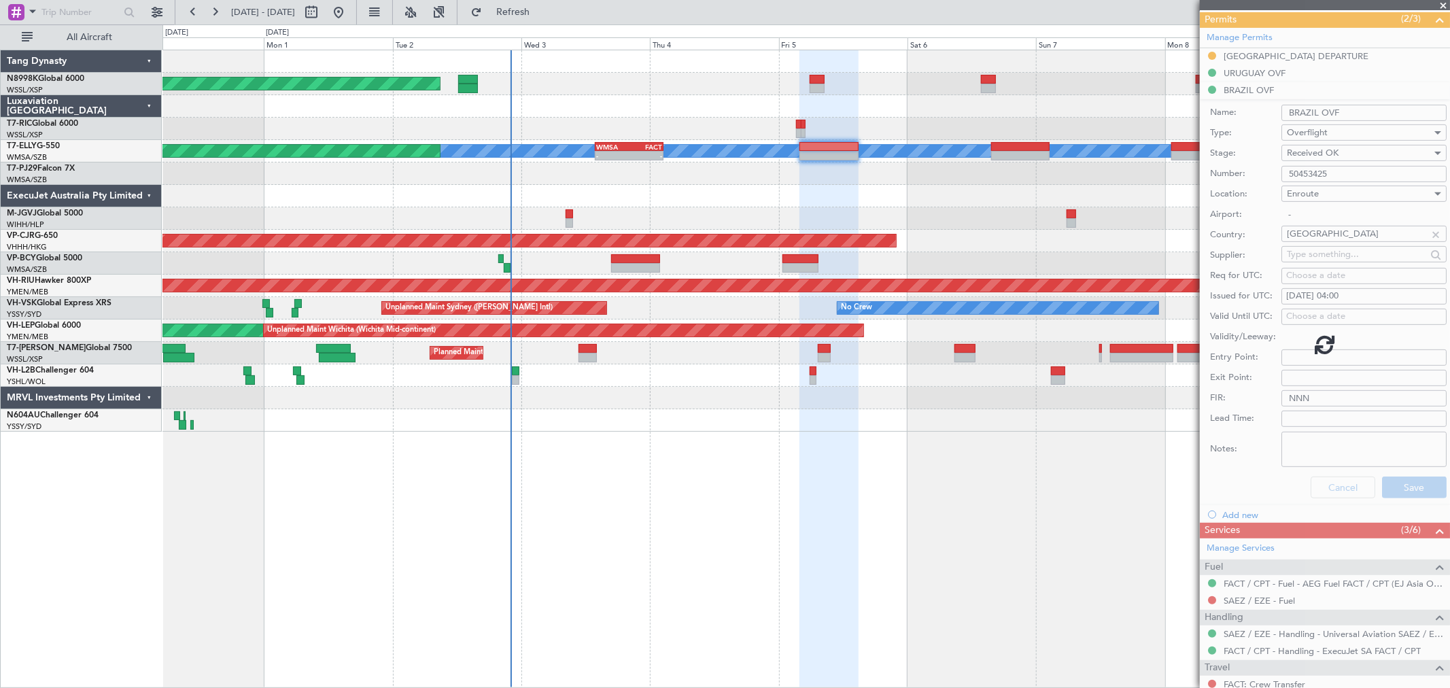
scroll to position [184, 0]
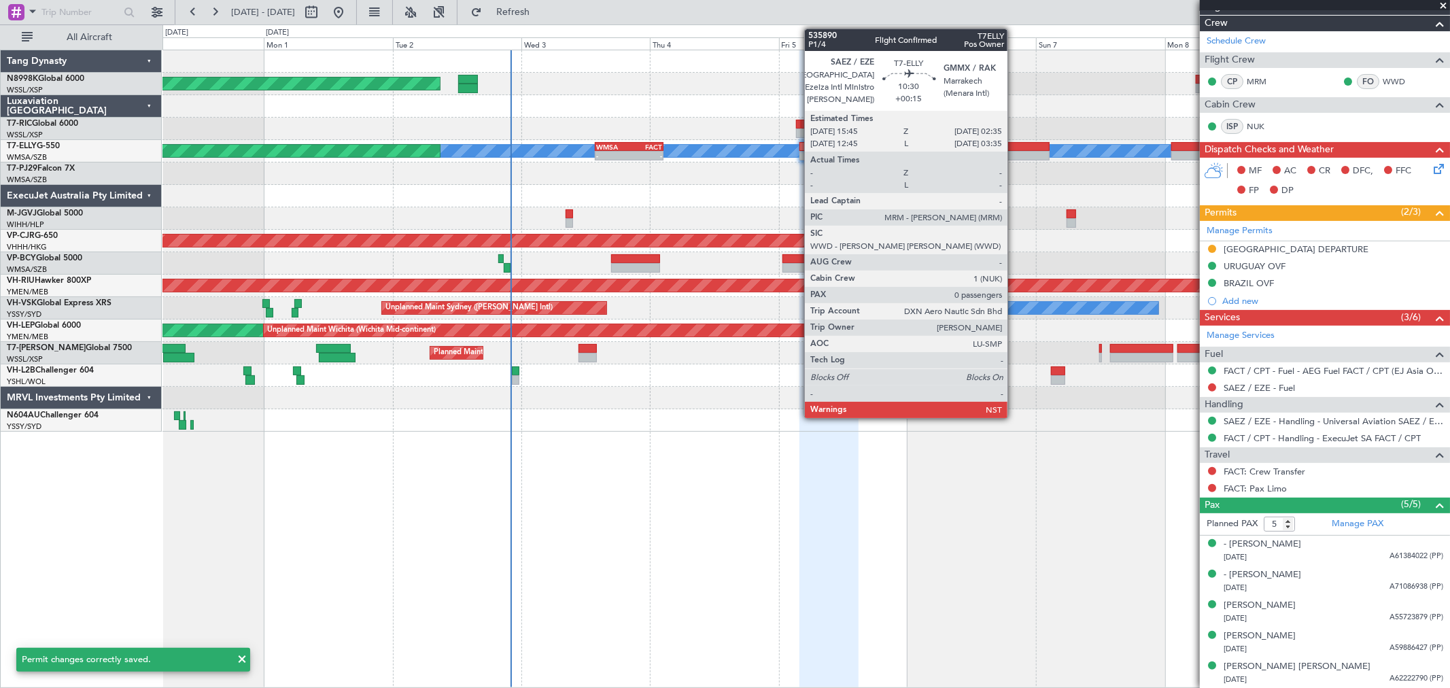
click at [1014, 146] on div at bounding box center [1020, 147] width 58 height 10
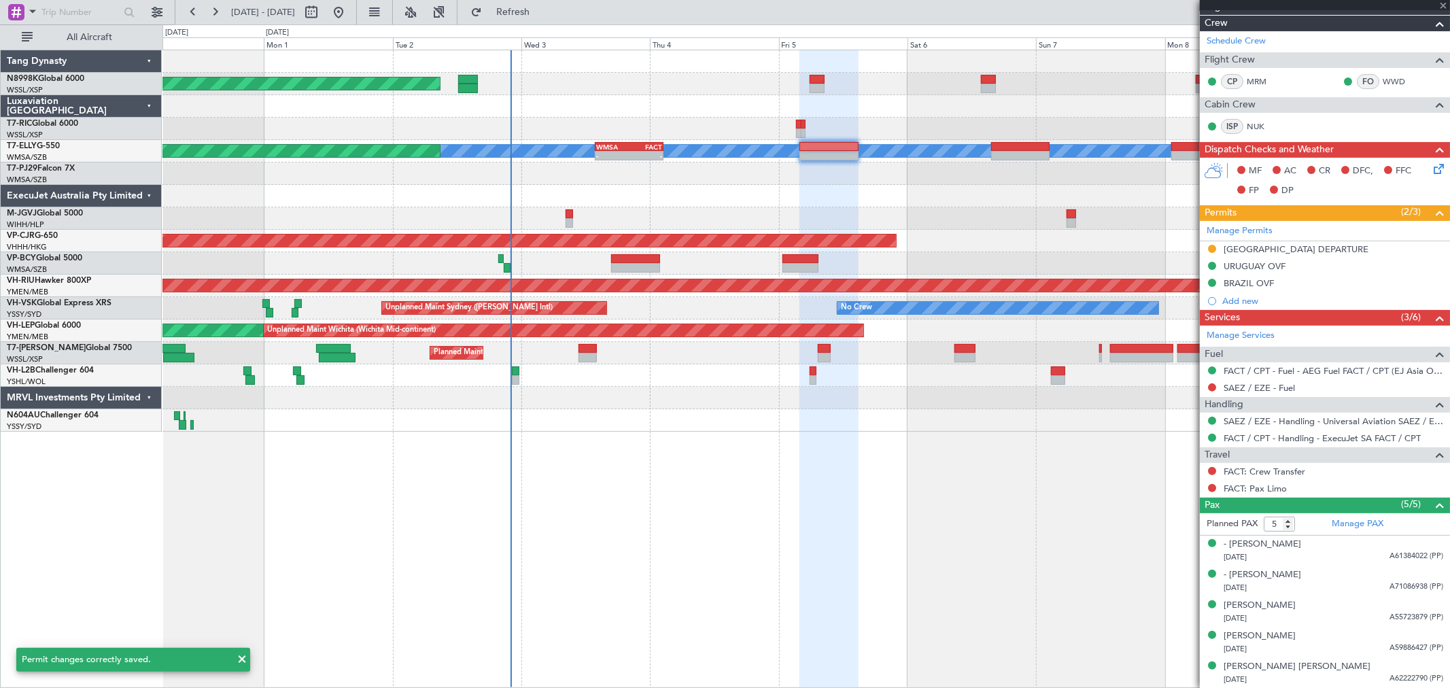
type input "+00:15"
type input "0"
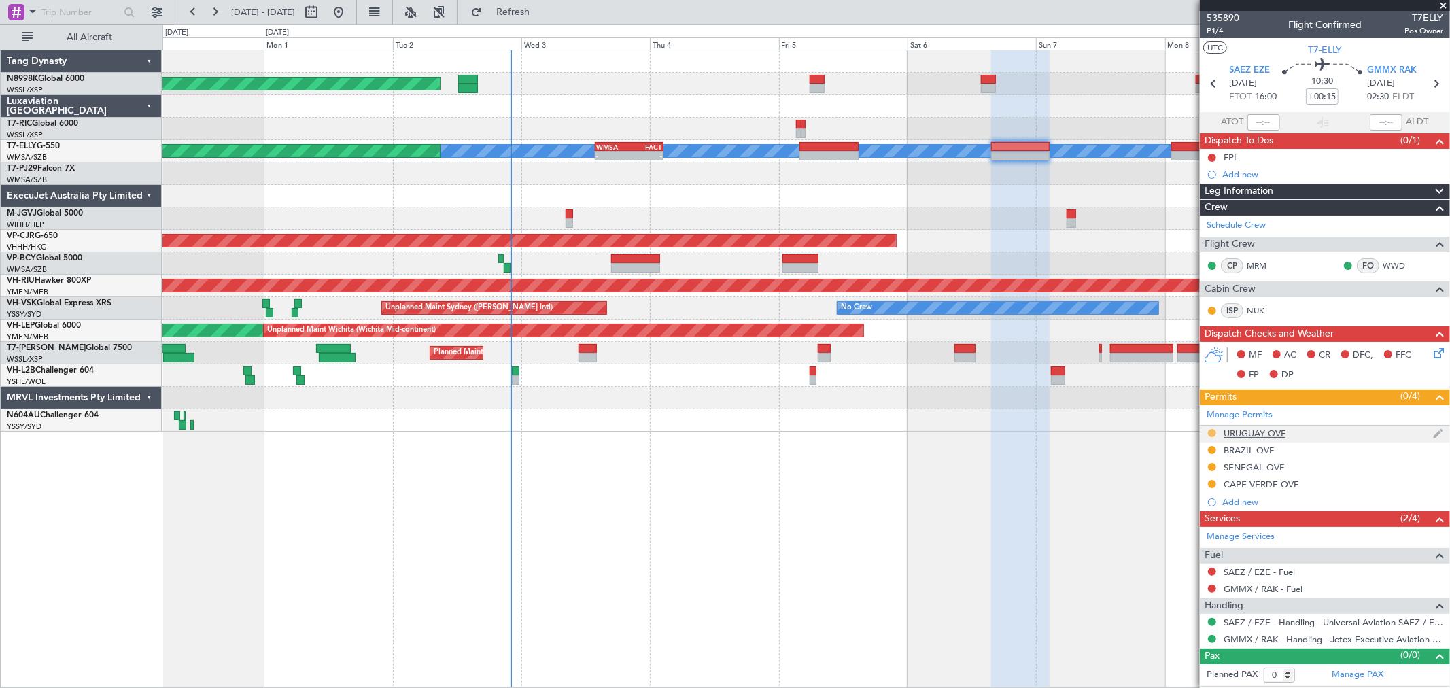
click at [1208, 435] on button at bounding box center [1212, 433] width 8 height 8
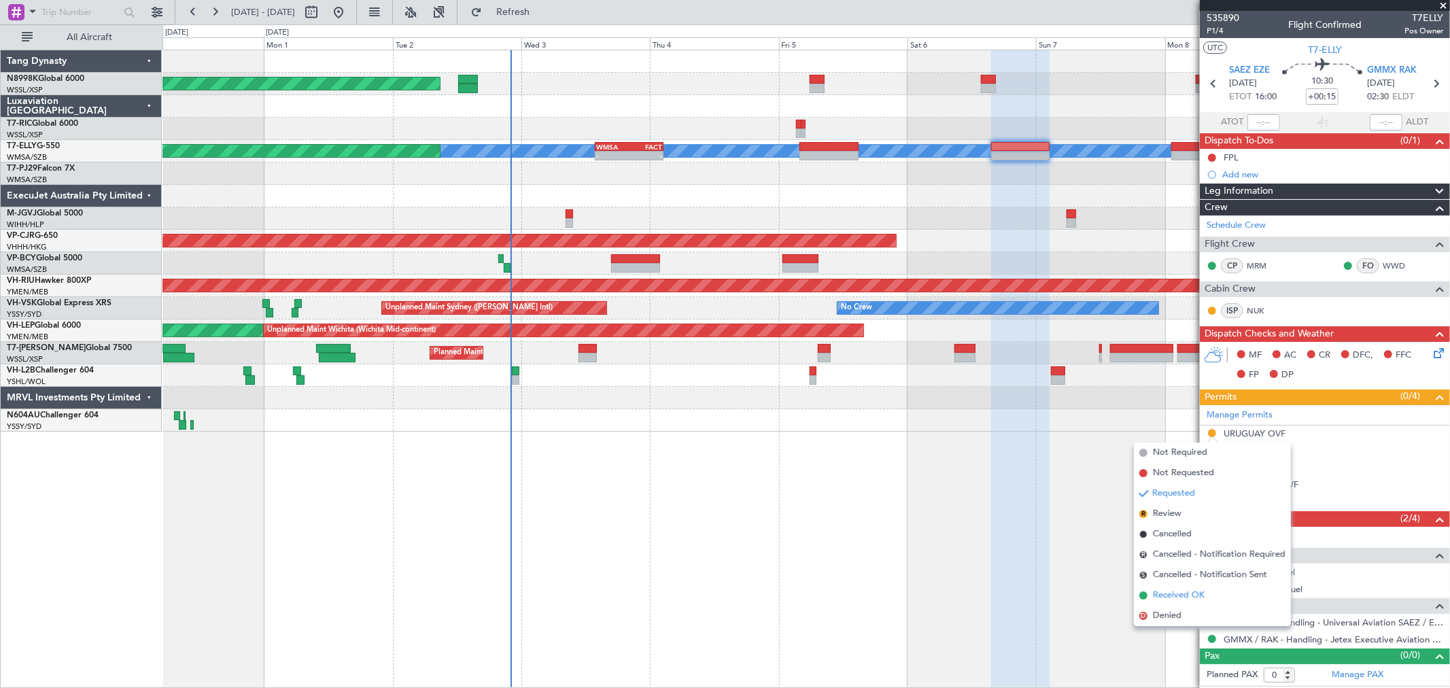
click at [1161, 587] on li "Received OK" at bounding box center [1212, 595] width 157 height 20
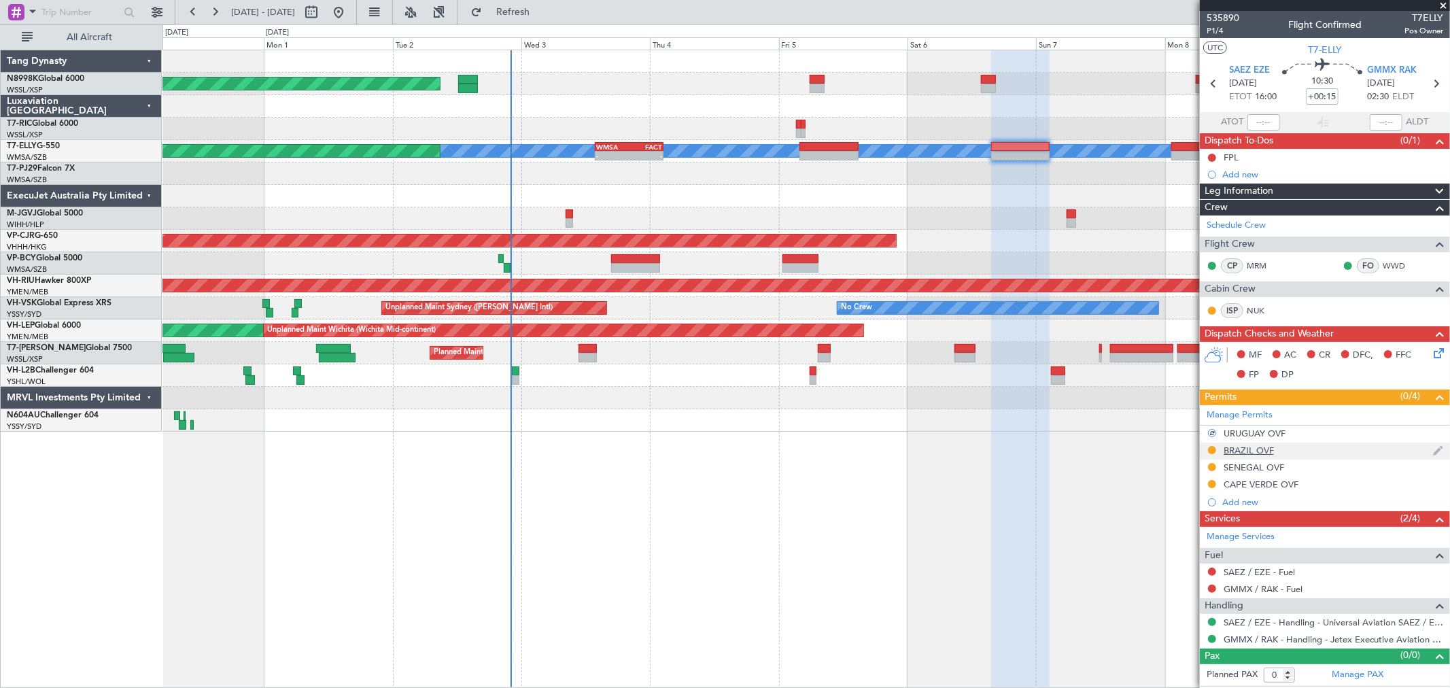
click at [1207, 446] on div at bounding box center [1211, 450] width 11 height 11
click at [1212, 451] on button at bounding box center [1212, 450] width 8 height 8
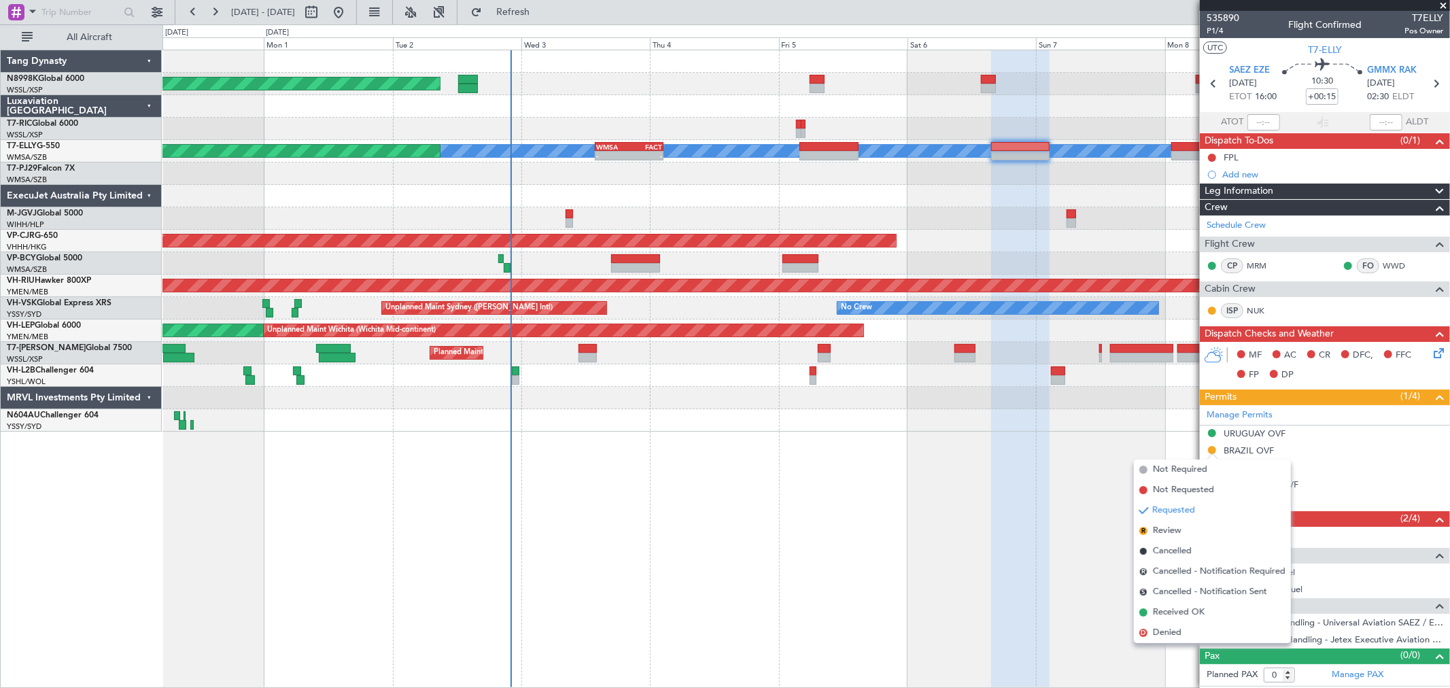
drag, startPoint x: 1165, startPoint y: 605, endPoint x: 1168, endPoint y: 595, distance: 9.9
click at [1165, 604] on li "Received OK" at bounding box center [1212, 612] width 157 height 20
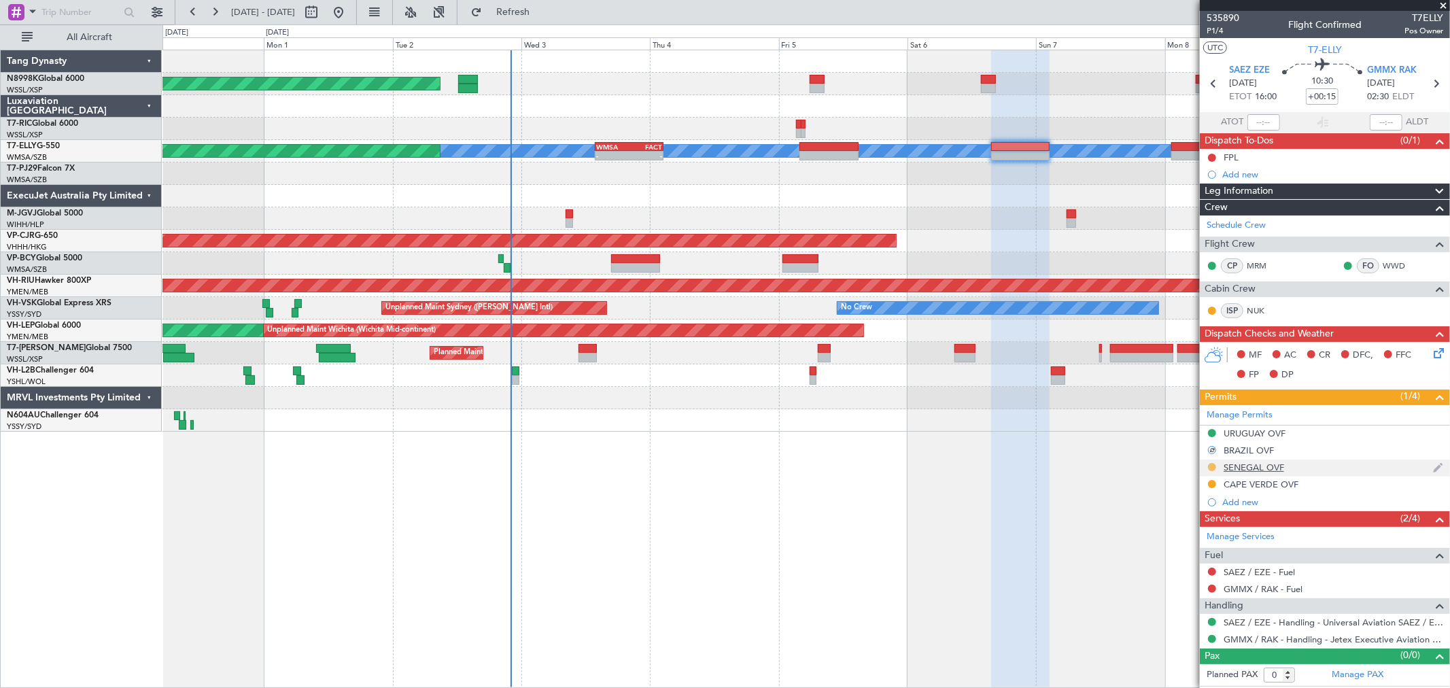
click at [1210, 466] on button at bounding box center [1212, 467] width 8 height 8
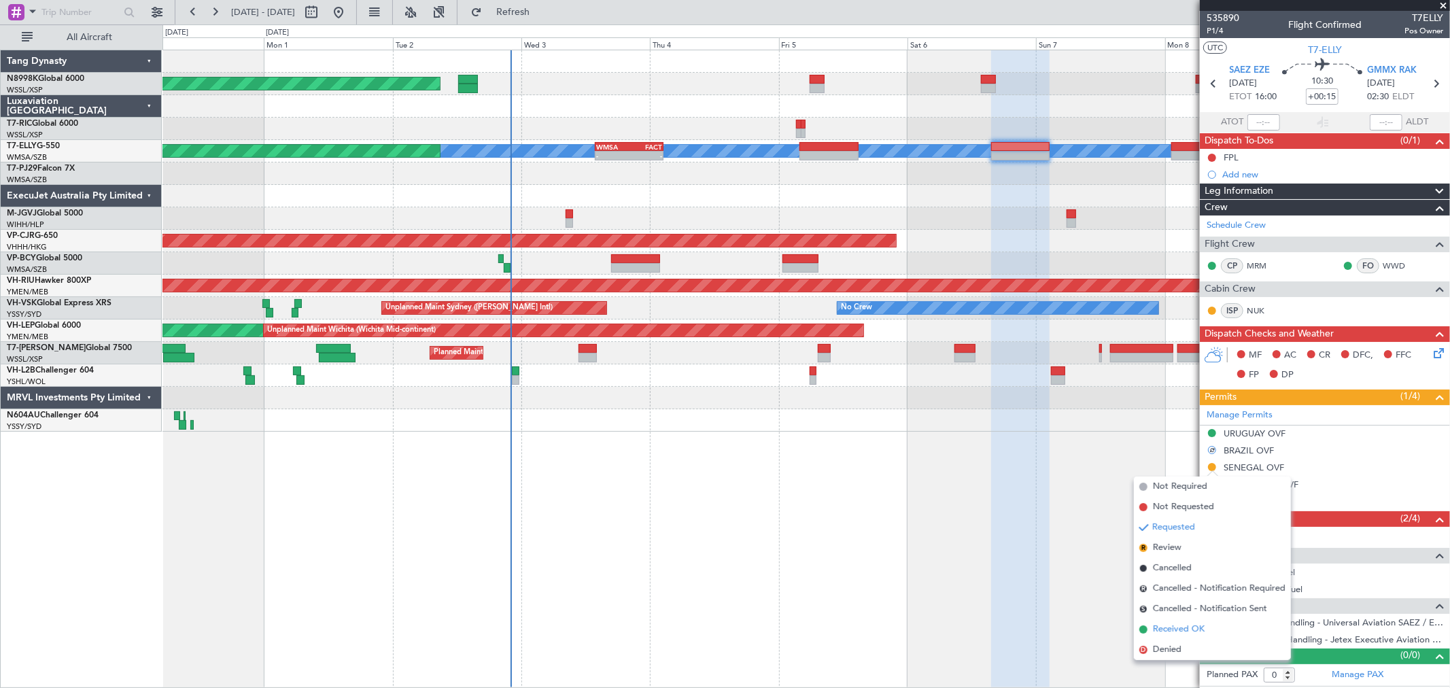
click at [1158, 619] on li "Received OK" at bounding box center [1212, 629] width 157 height 20
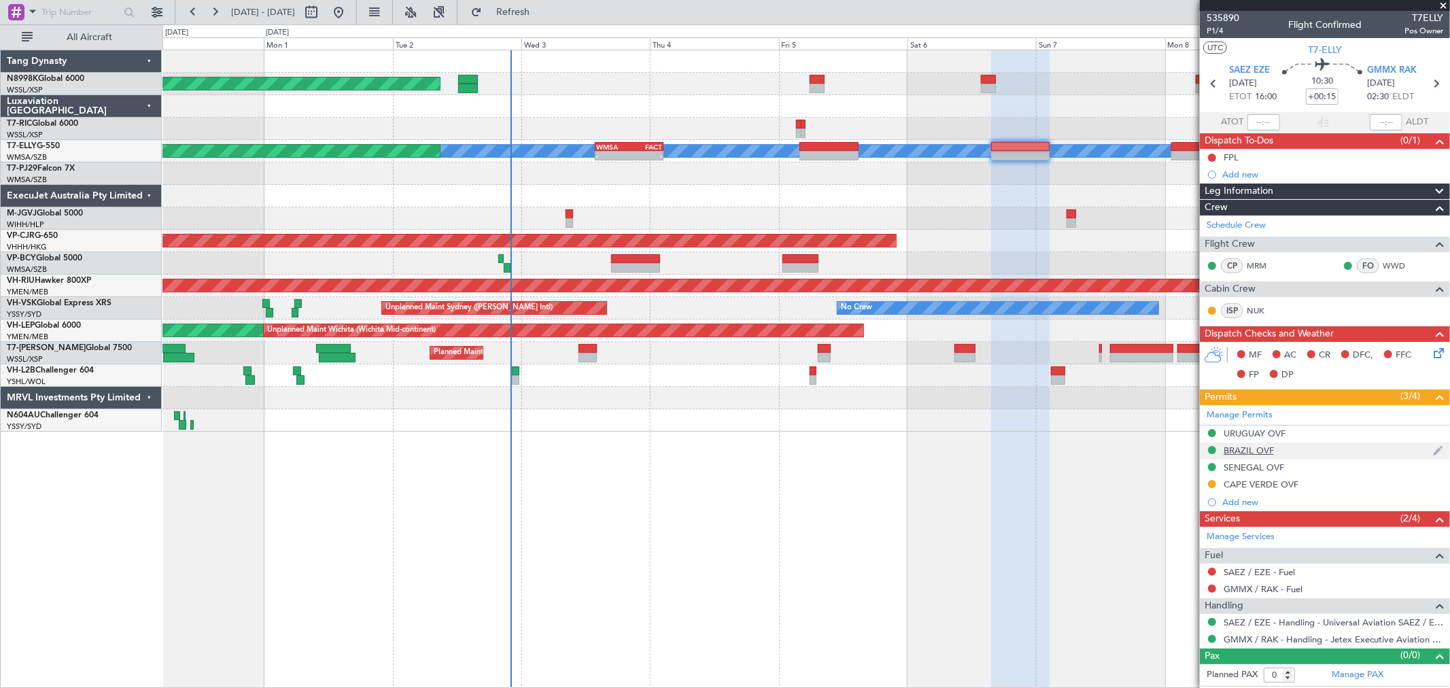
click at [1225, 449] on div "BRAZIL OVF" at bounding box center [1248, 451] width 50 height 12
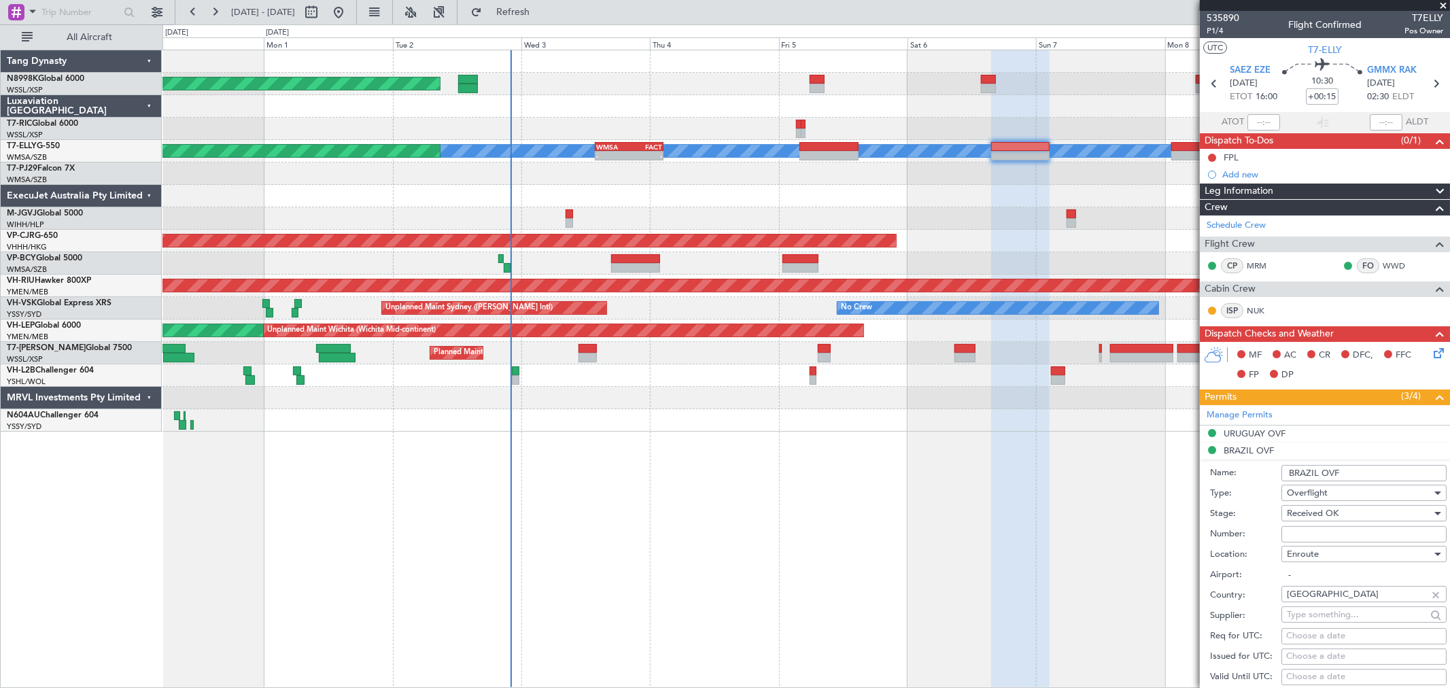
click at [1300, 534] on input "Number:" at bounding box center [1363, 534] width 165 height 16
paste input "0463025"
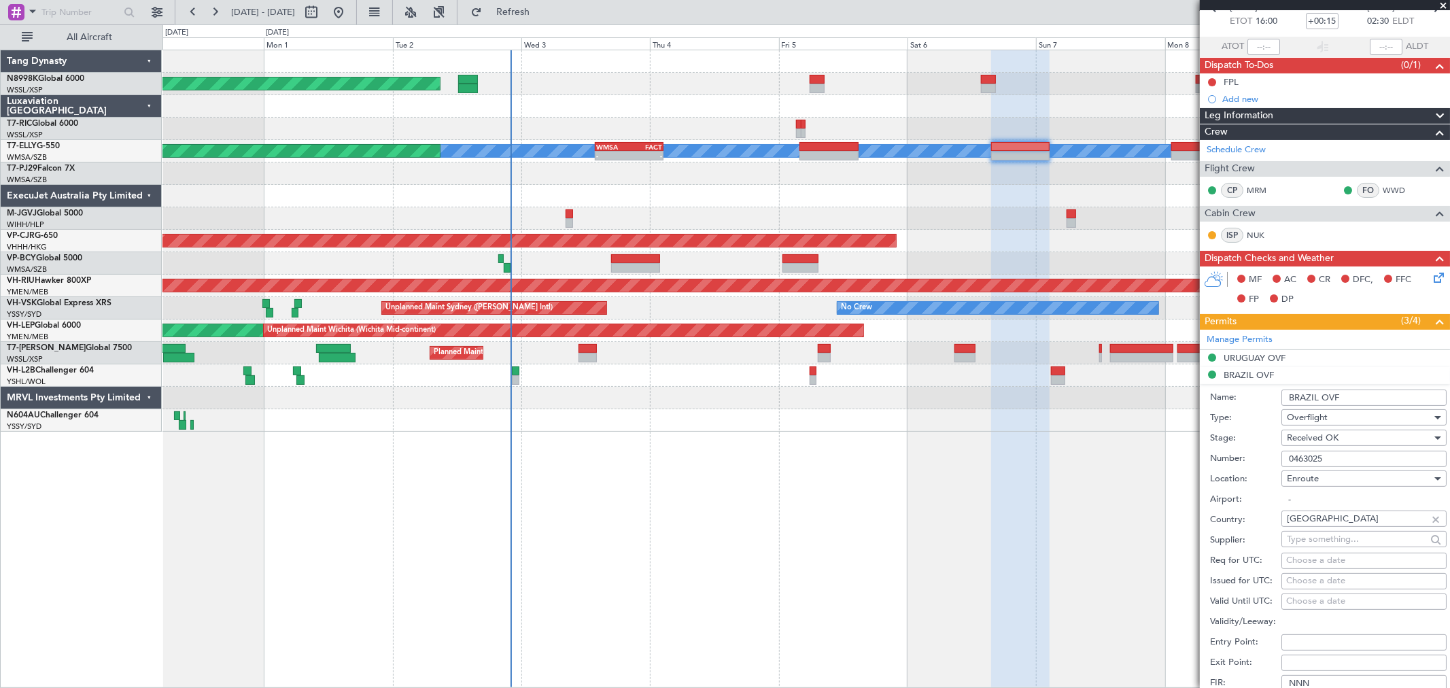
click at [1289, 457] on input "0463025" at bounding box center [1363, 459] width 165 height 16
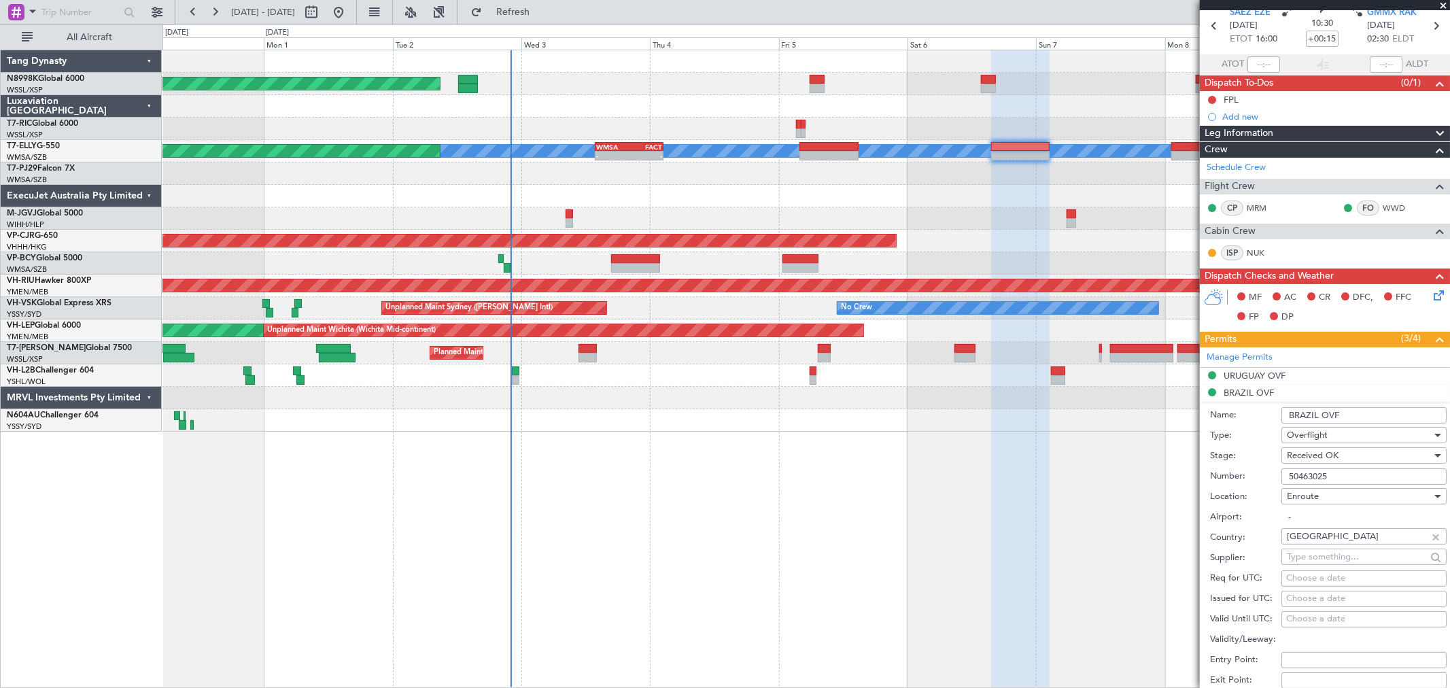
scroll to position [151, 0]
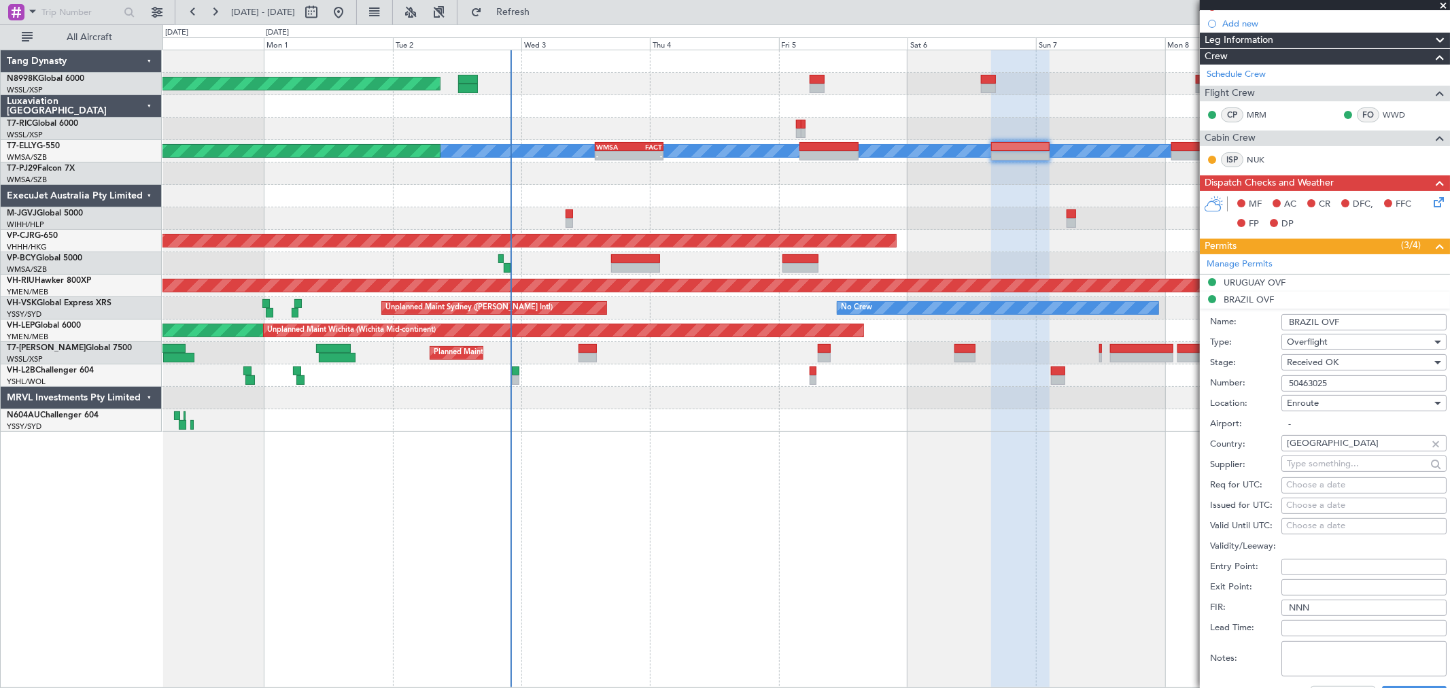
type input "50463025"
click at [1300, 508] on div "Choose a date" at bounding box center [1364, 506] width 156 height 14
select select "9"
select select "2025"
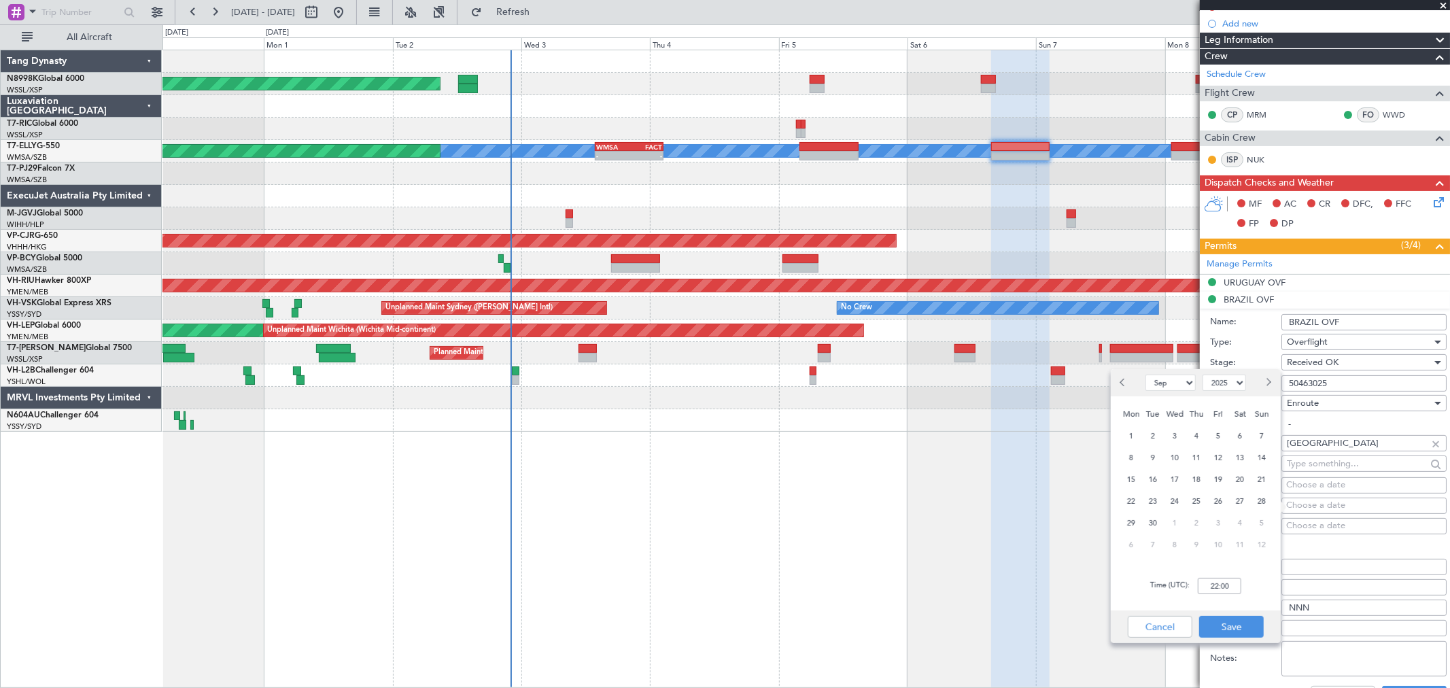
click at [1247, 426] on div "6" at bounding box center [1240, 436] width 22 height 22
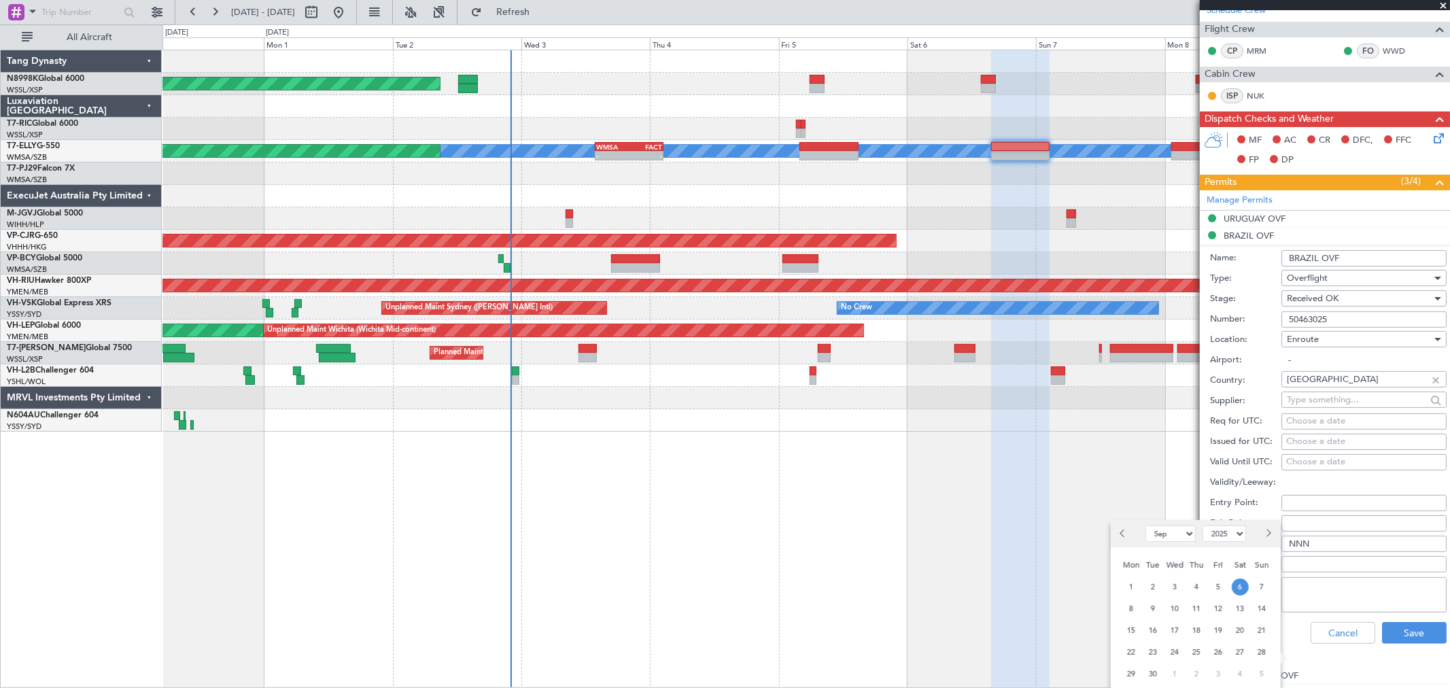
scroll to position [377, 0]
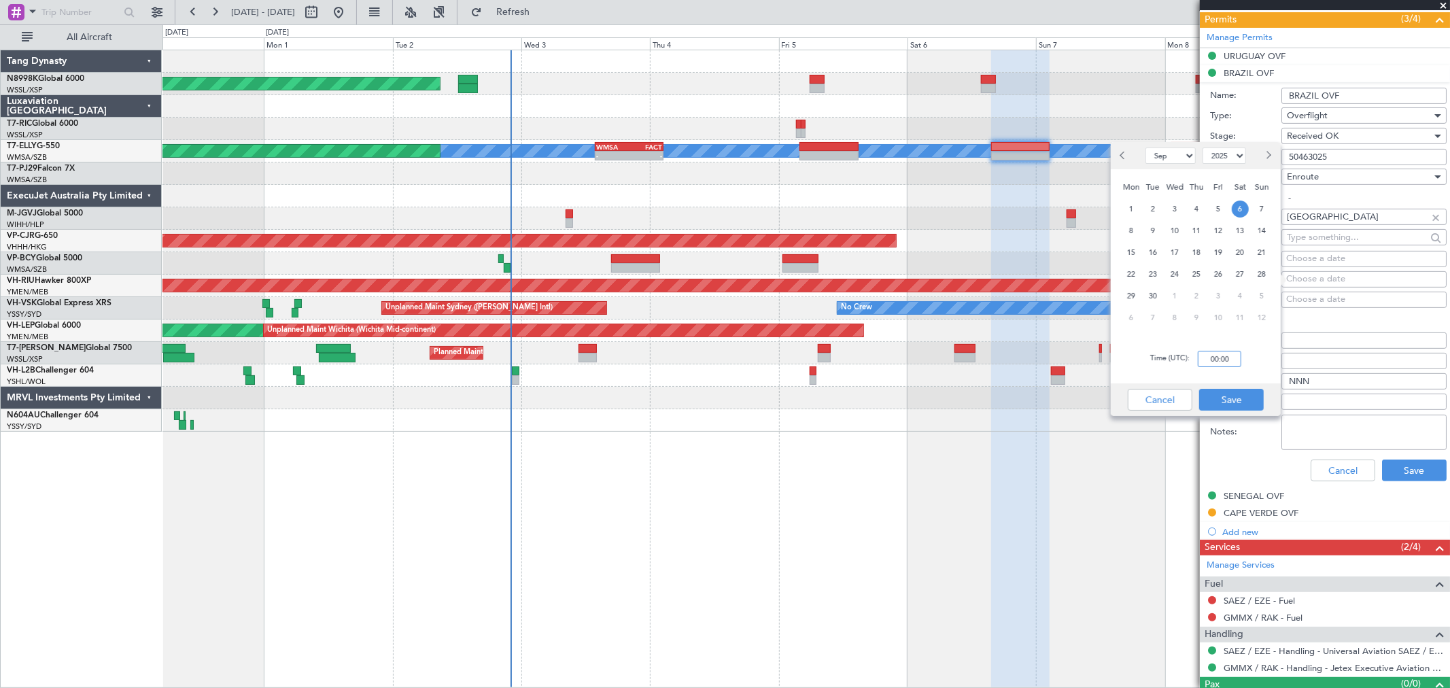
click at [1235, 363] on input "00:00" at bounding box center [1219, 359] width 43 height 16
type input "16:00"
click at [1227, 390] on button "Save" at bounding box center [1231, 400] width 65 height 22
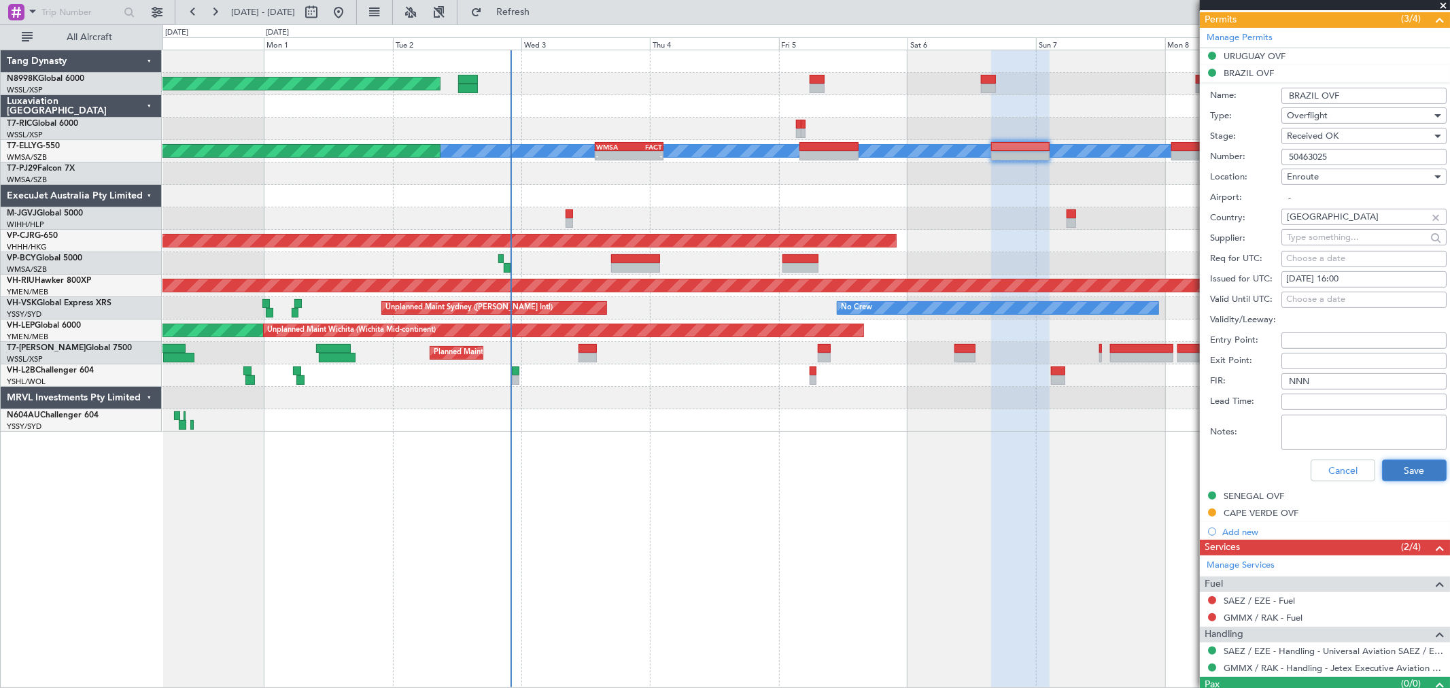
click at [1402, 460] on button "Save" at bounding box center [1414, 470] width 65 height 22
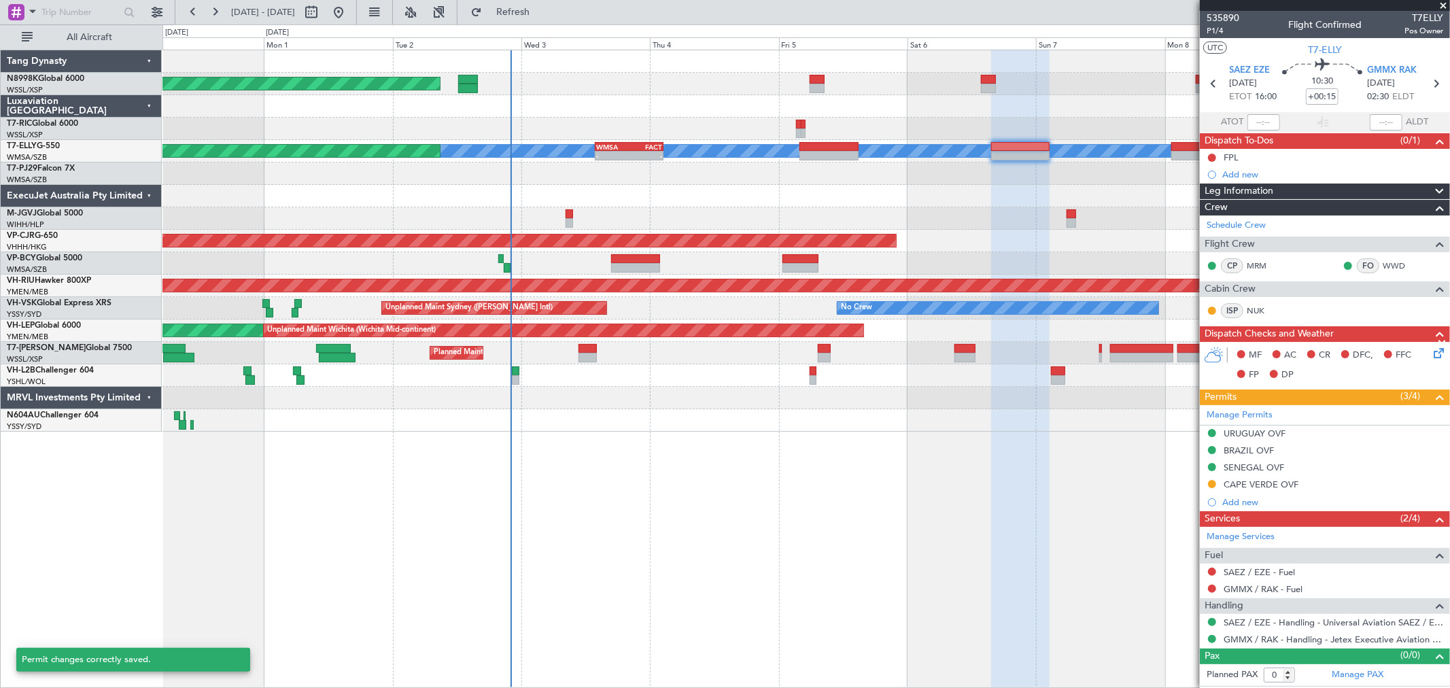
scroll to position [0, 0]
click at [836, 161] on div "Planned Maint [GEOGRAPHIC_DATA] ([GEOGRAPHIC_DATA] Intl) [PERSON_NAME] Planned …" at bounding box center [805, 151] width 1287 height 22
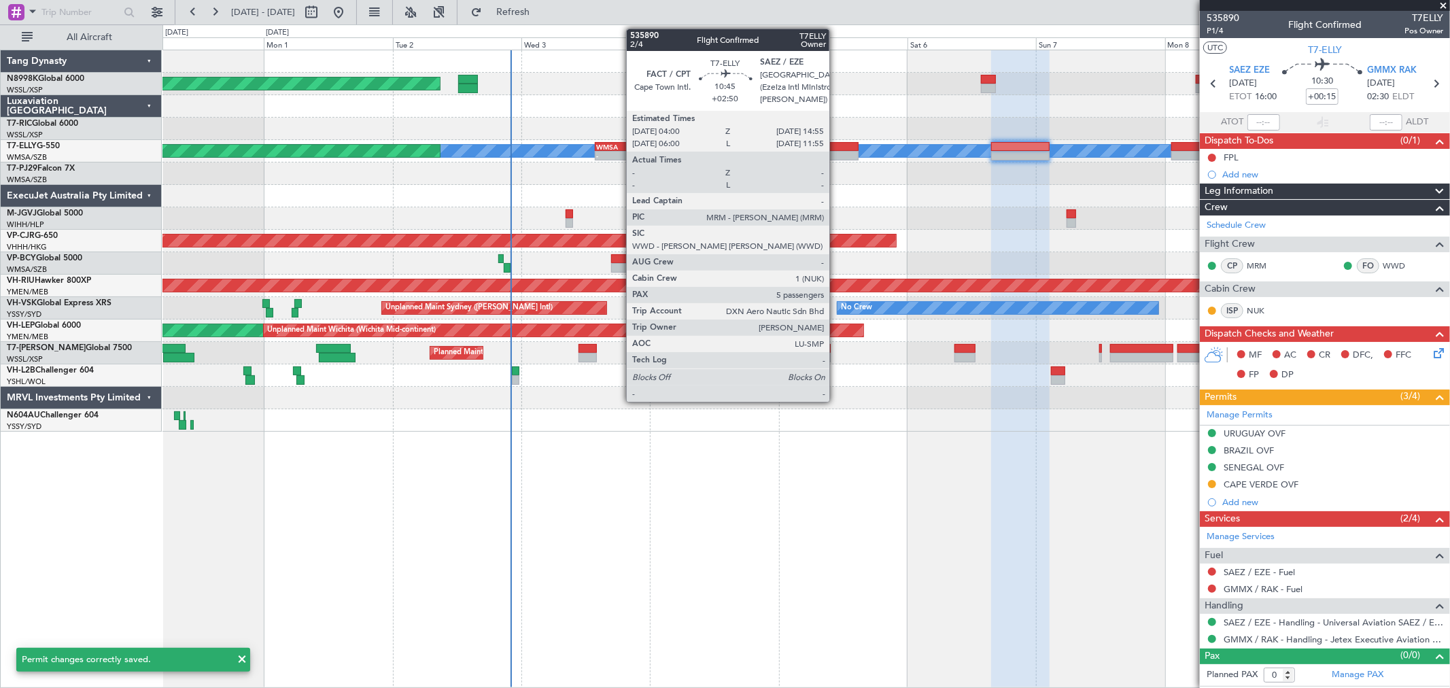
click at [837, 151] on div at bounding box center [828, 156] width 59 height 10
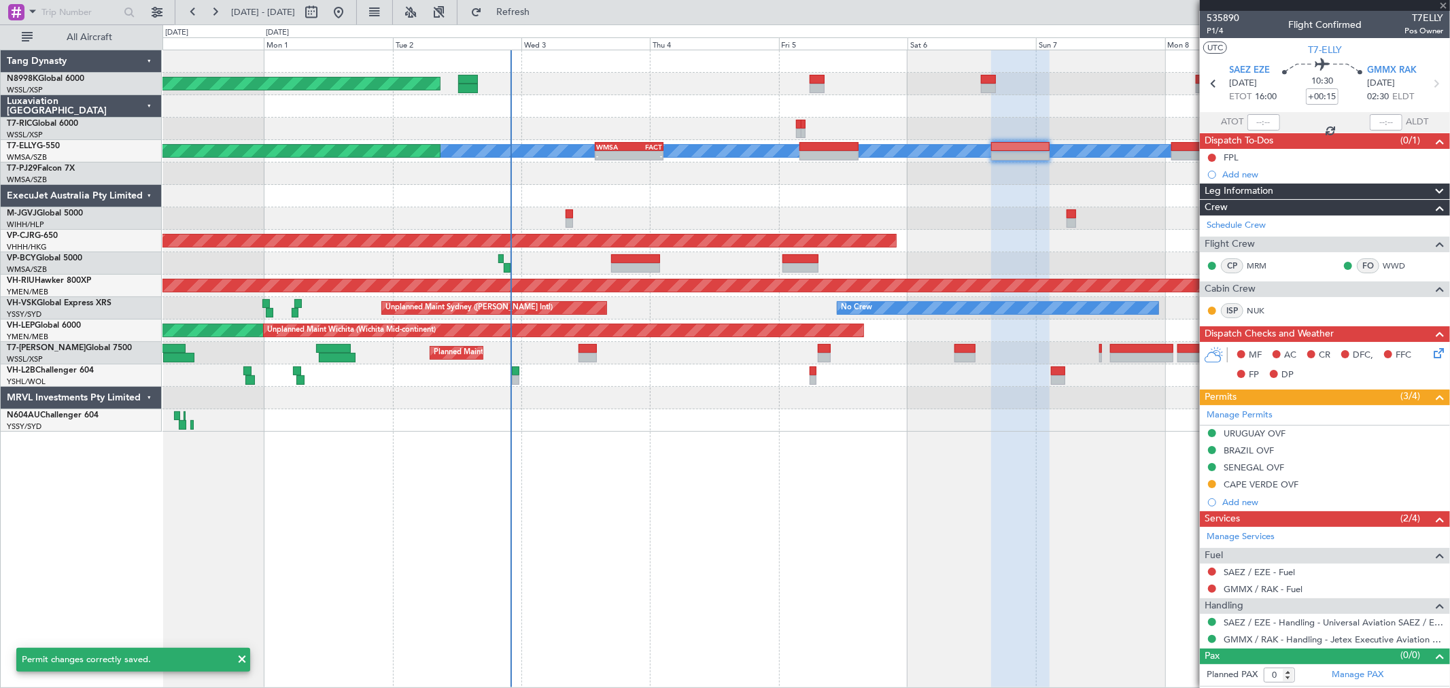
type input "+02:50"
type input "5"
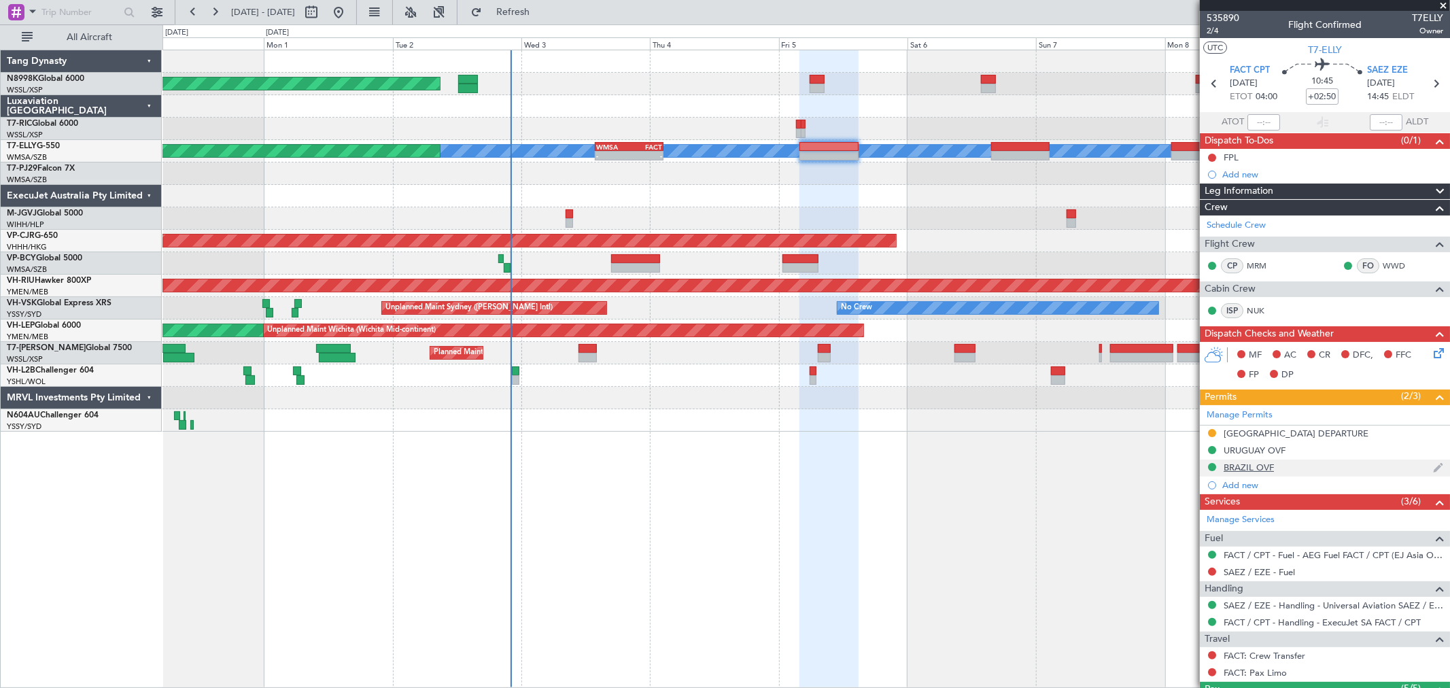
click at [1252, 470] on div "BRAZIL OVF" at bounding box center [1248, 467] width 50 height 12
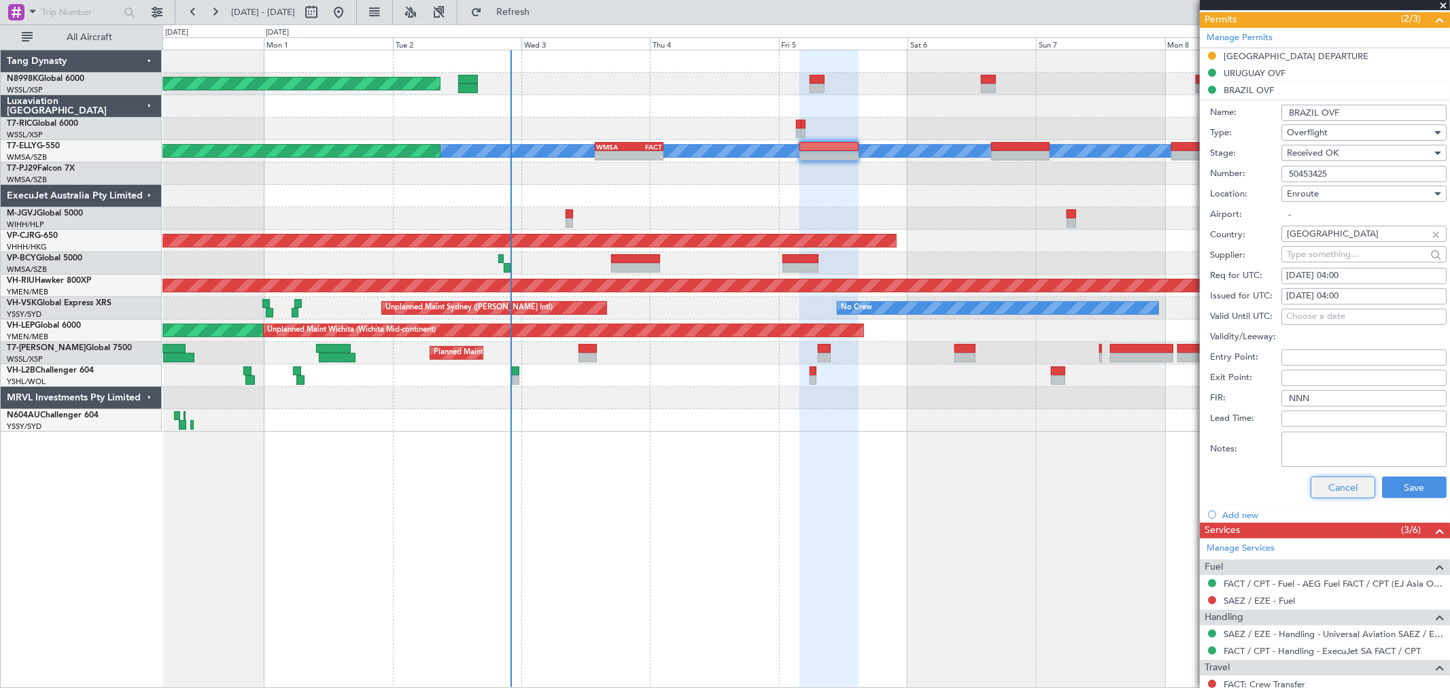
click at [1327, 480] on button "Cancel" at bounding box center [1342, 487] width 65 height 22
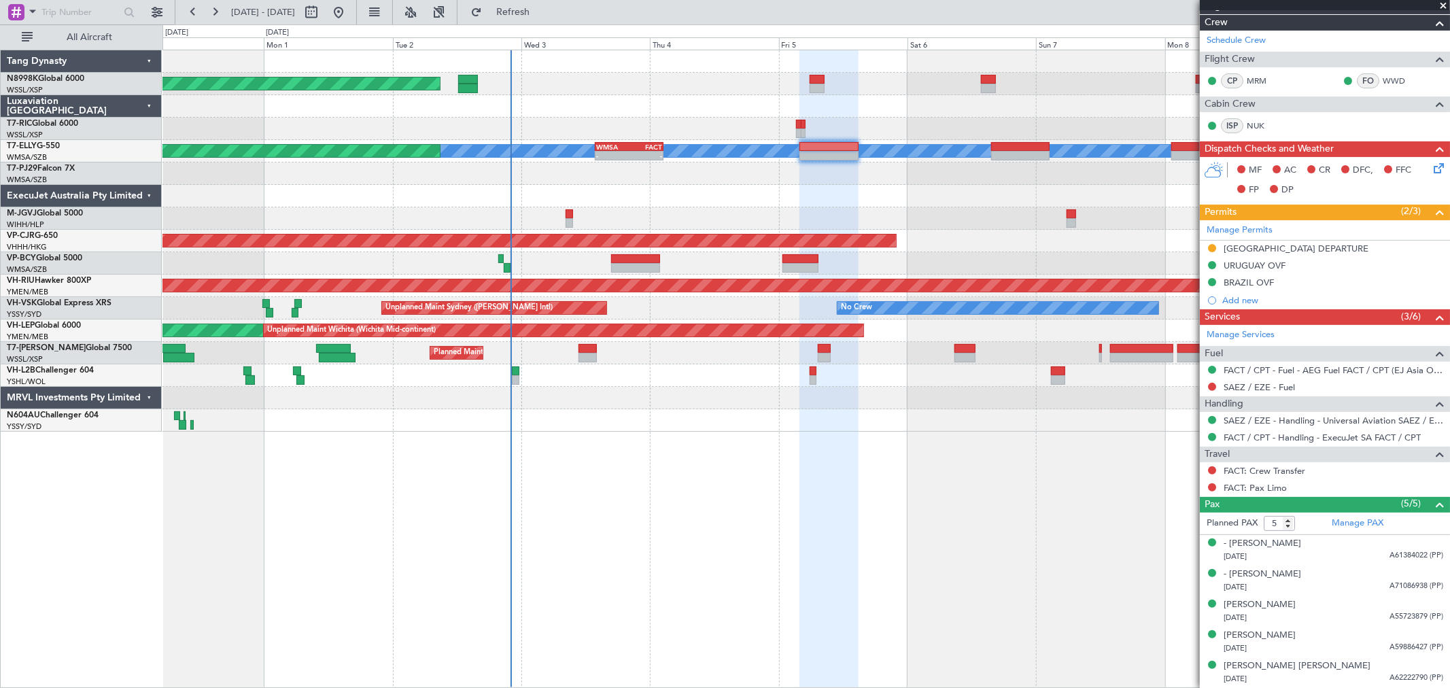
scroll to position [184, 0]
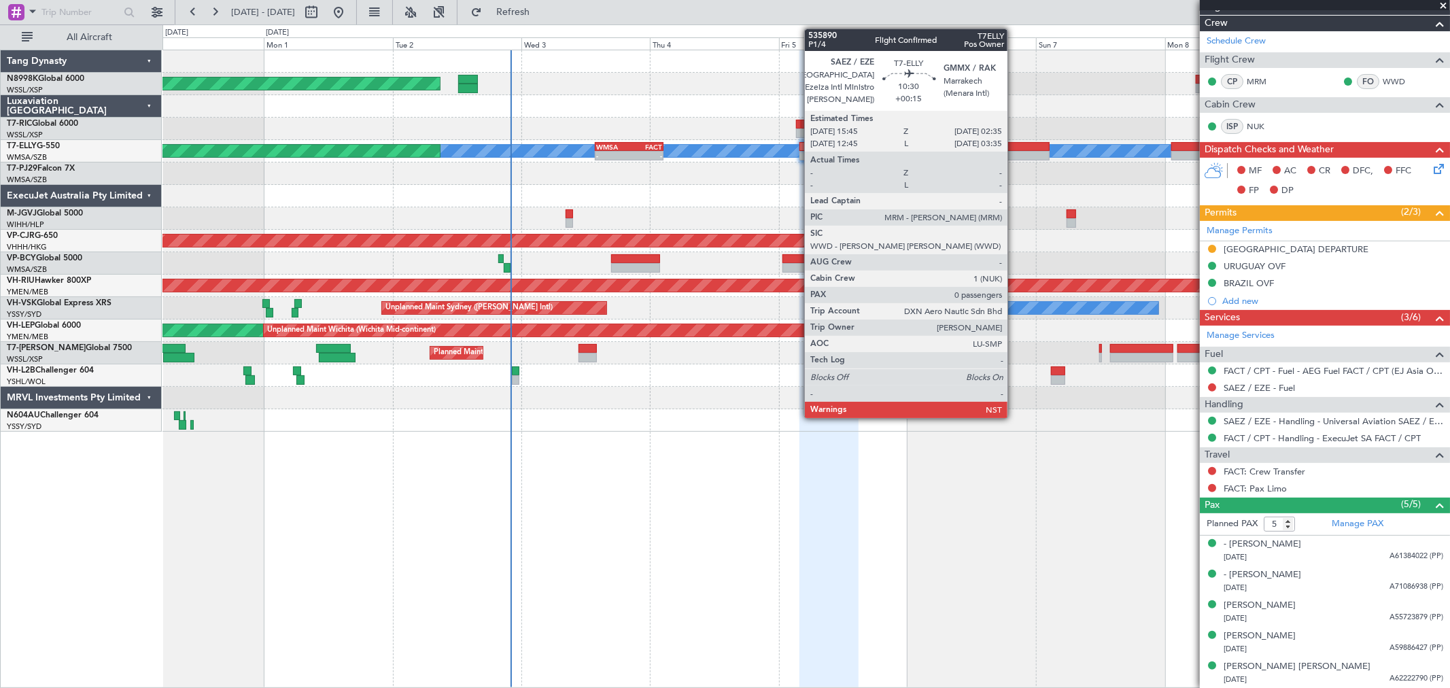
click at [1020, 142] on div at bounding box center [1020, 147] width 58 height 10
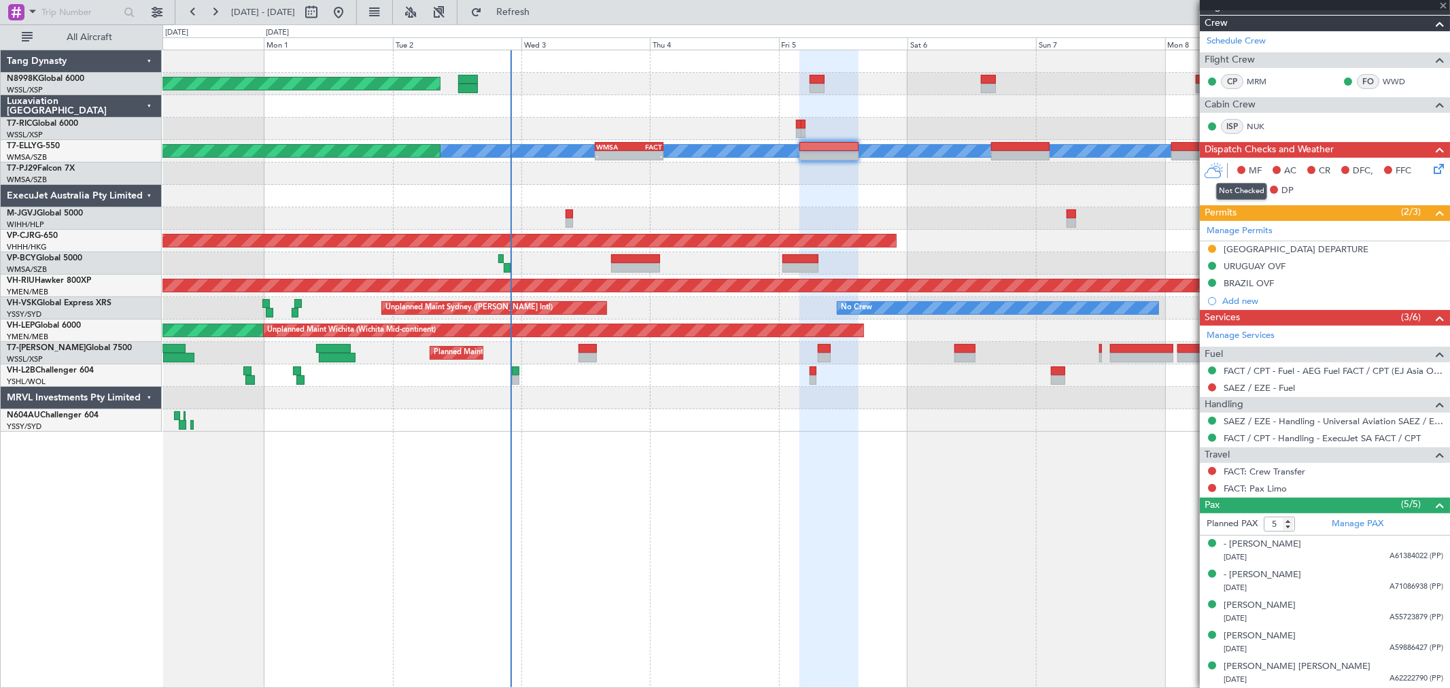
type input "+00:15"
type input "0"
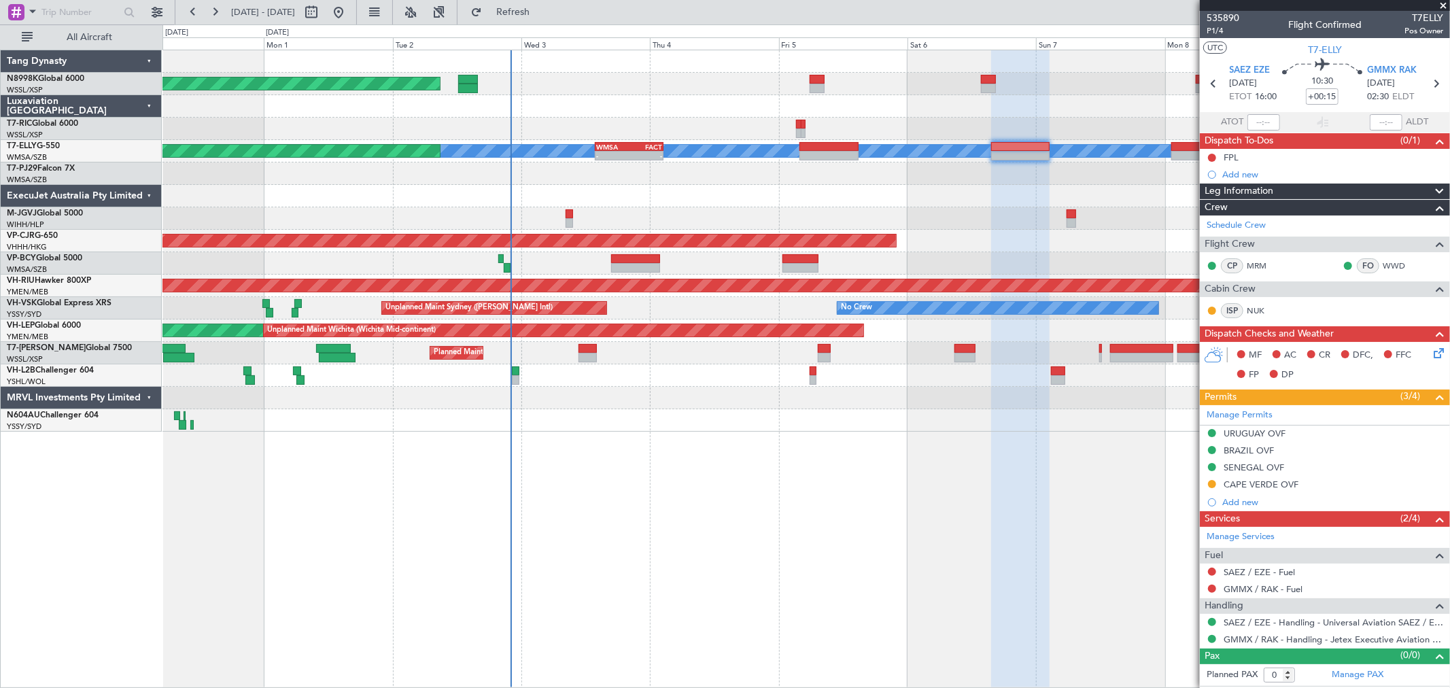
click at [1254, 469] on div "SENEGAL OVF" at bounding box center [1253, 467] width 60 height 12
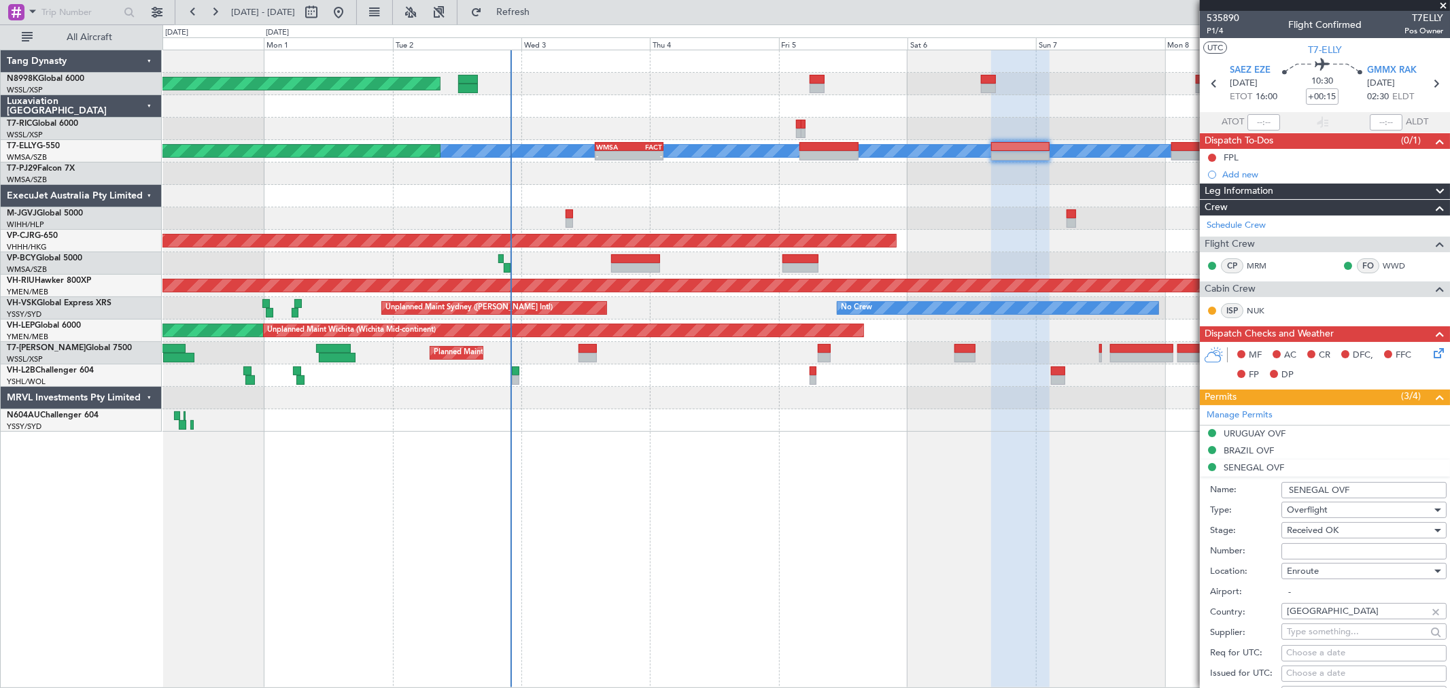
scroll to position [151, 0]
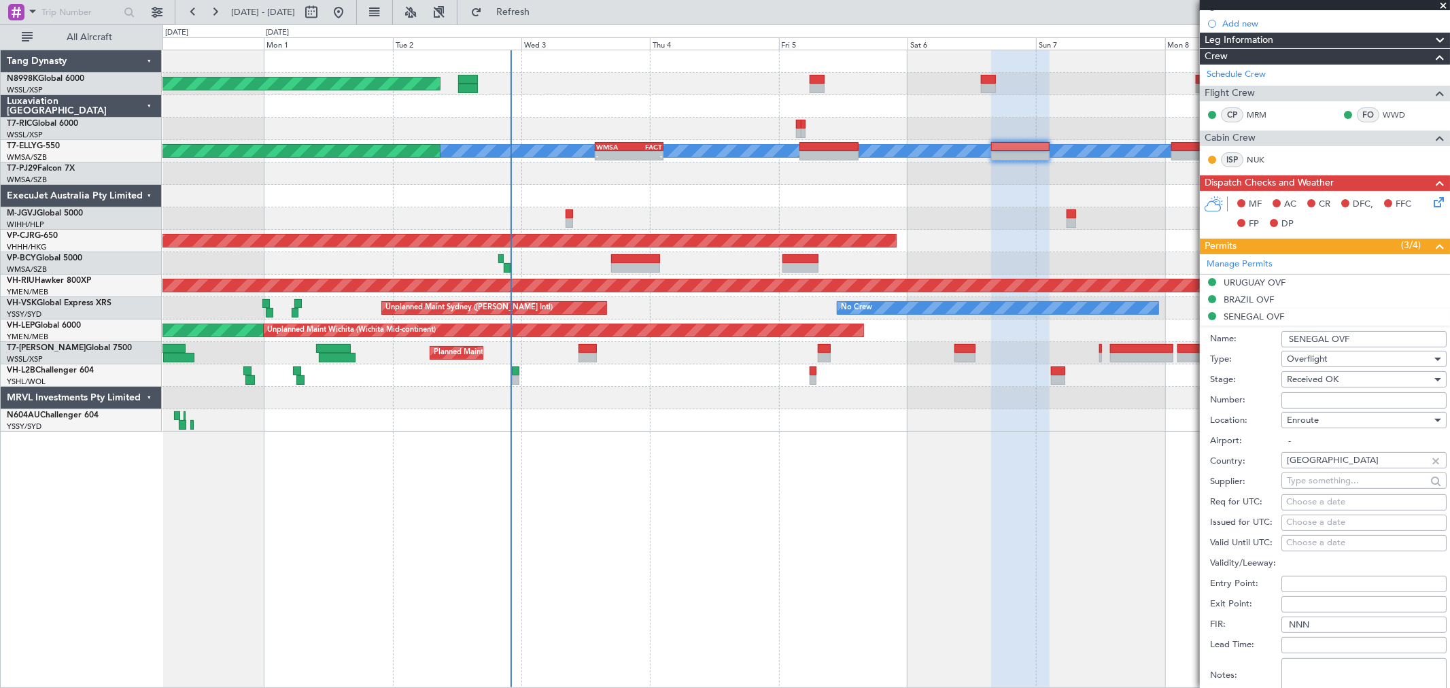
click at [1295, 399] on input "Number:" at bounding box center [1363, 400] width 165 height 16
paste input "NR 2191/2025/ANACIM/DG/DTAR/AD DU 02 SEPTEMBRE 2025"
type input "NR 2191/2025/ANACIM/DG/DTAR/AD DU 02 SEPTEMBRE 2025"
click at [1289, 519] on div "Choose a date" at bounding box center [1364, 523] width 156 height 14
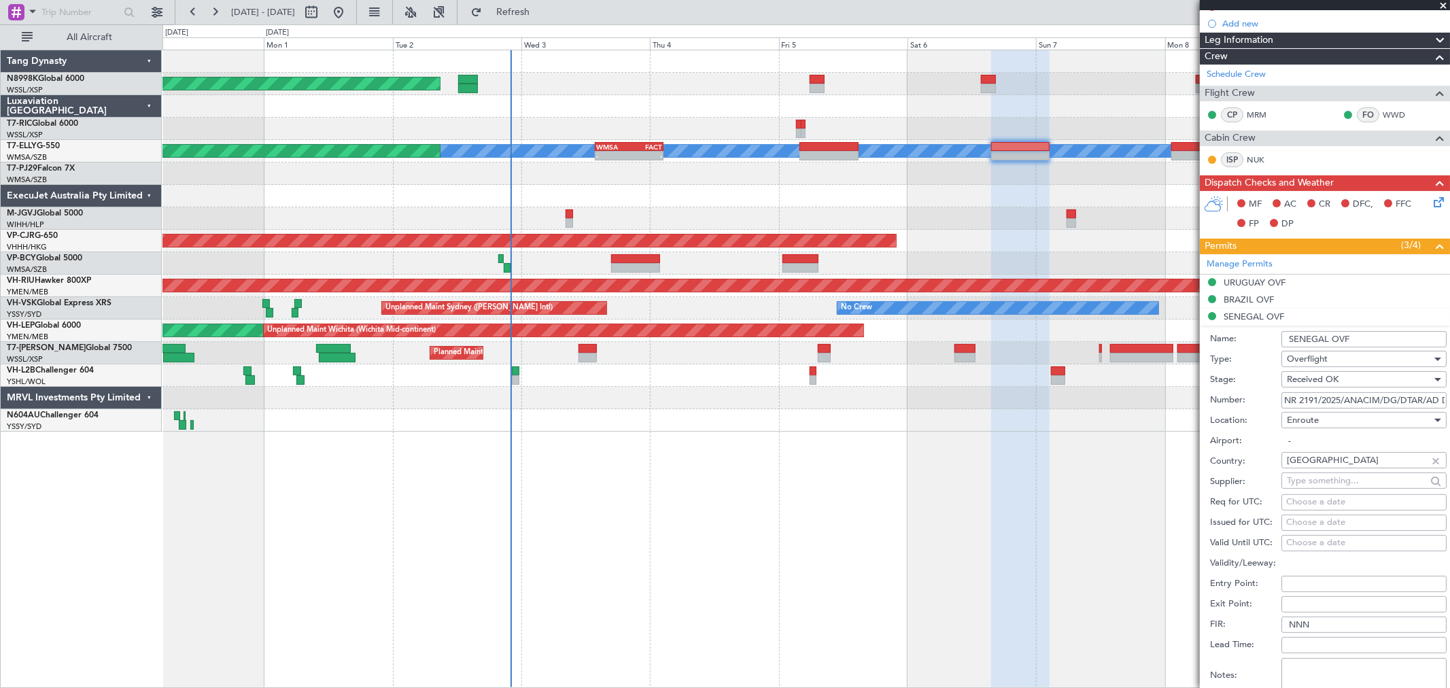
select select "9"
select select "2025"
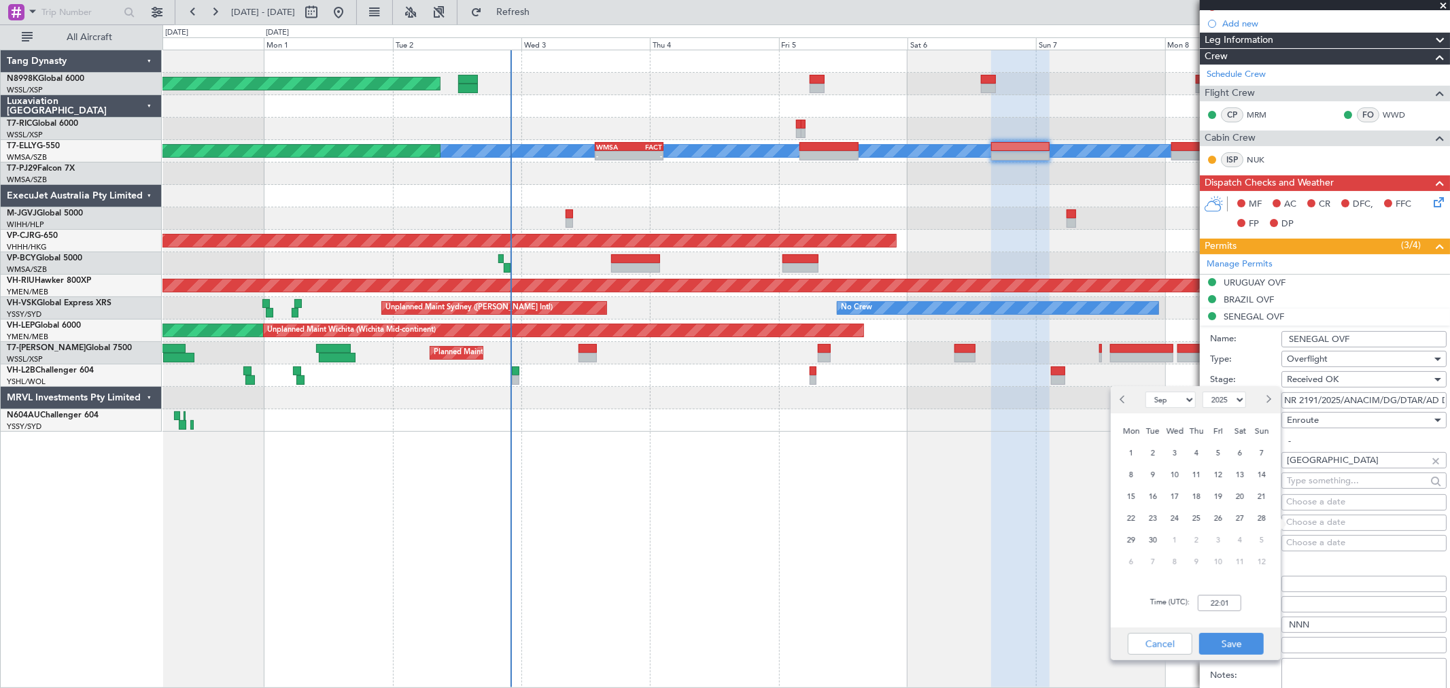
scroll to position [0, 0]
click at [1238, 447] on span "6" at bounding box center [1240, 453] width 17 height 17
click at [1227, 599] on input "00:00" at bounding box center [1219, 603] width 43 height 16
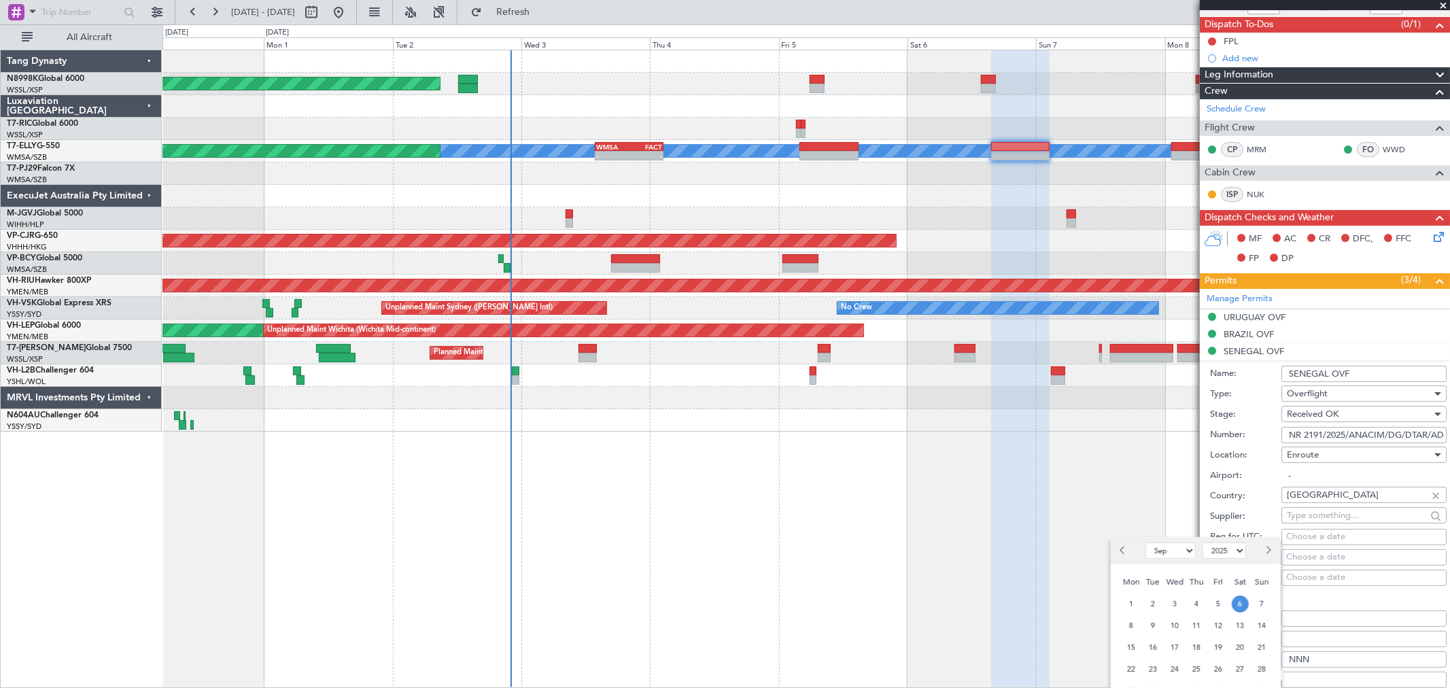
scroll to position [302, 0]
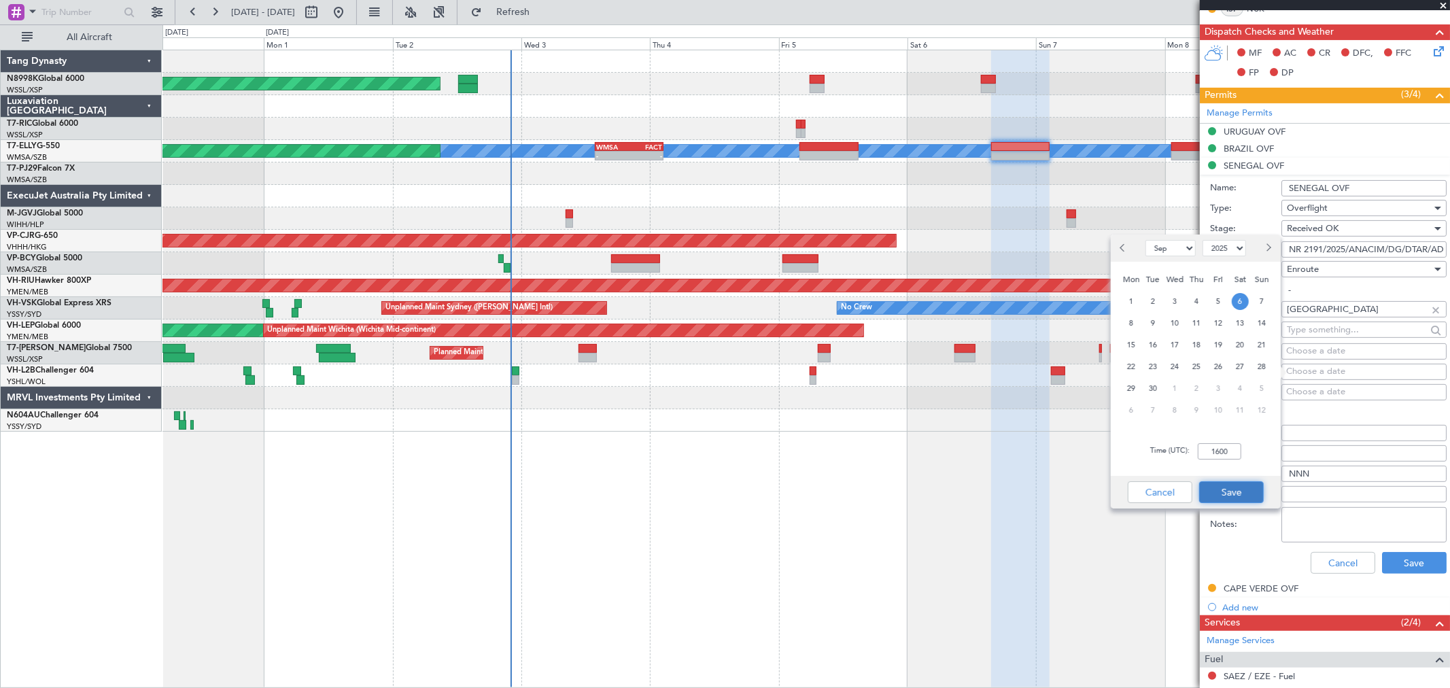
type input "16:00"
click at [1229, 494] on button "Save" at bounding box center [1231, 492] width 65 height 22
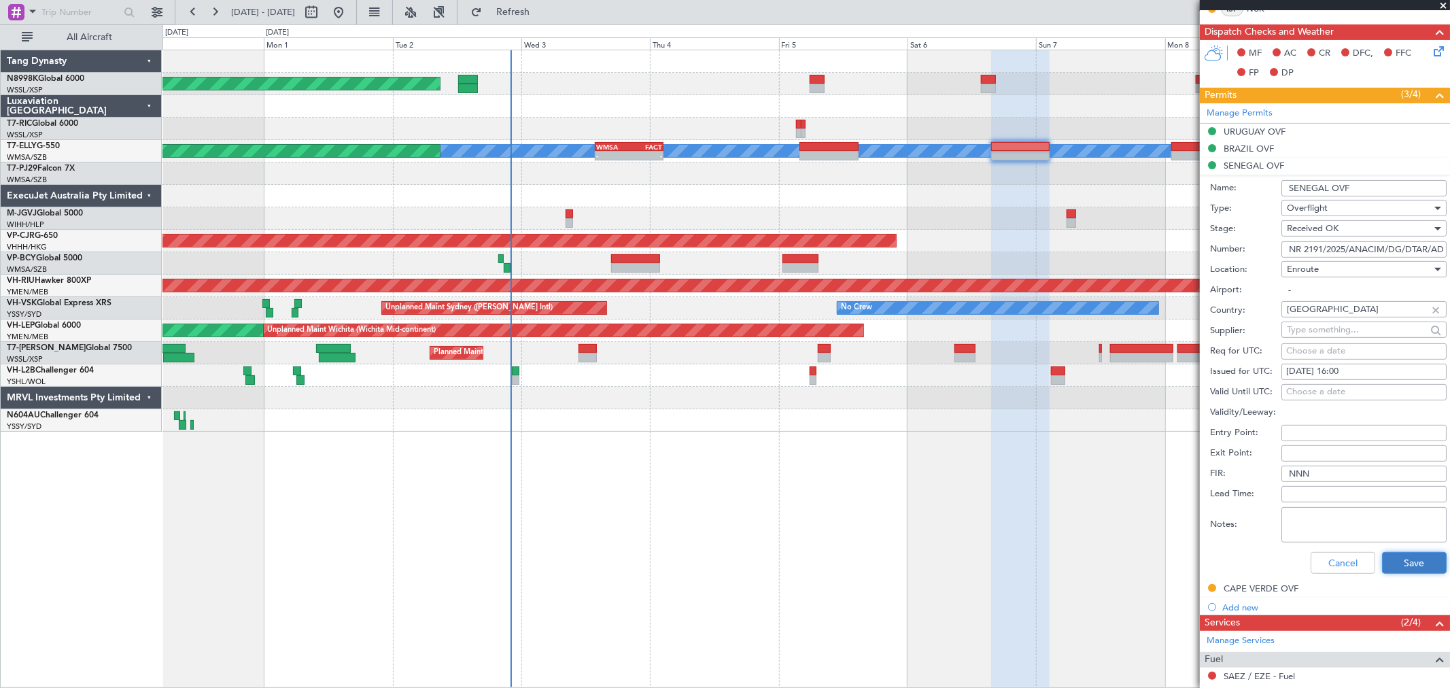
click at [1388, 558] on button "Save" at bounding box center [1414, 563] width 65 height 22
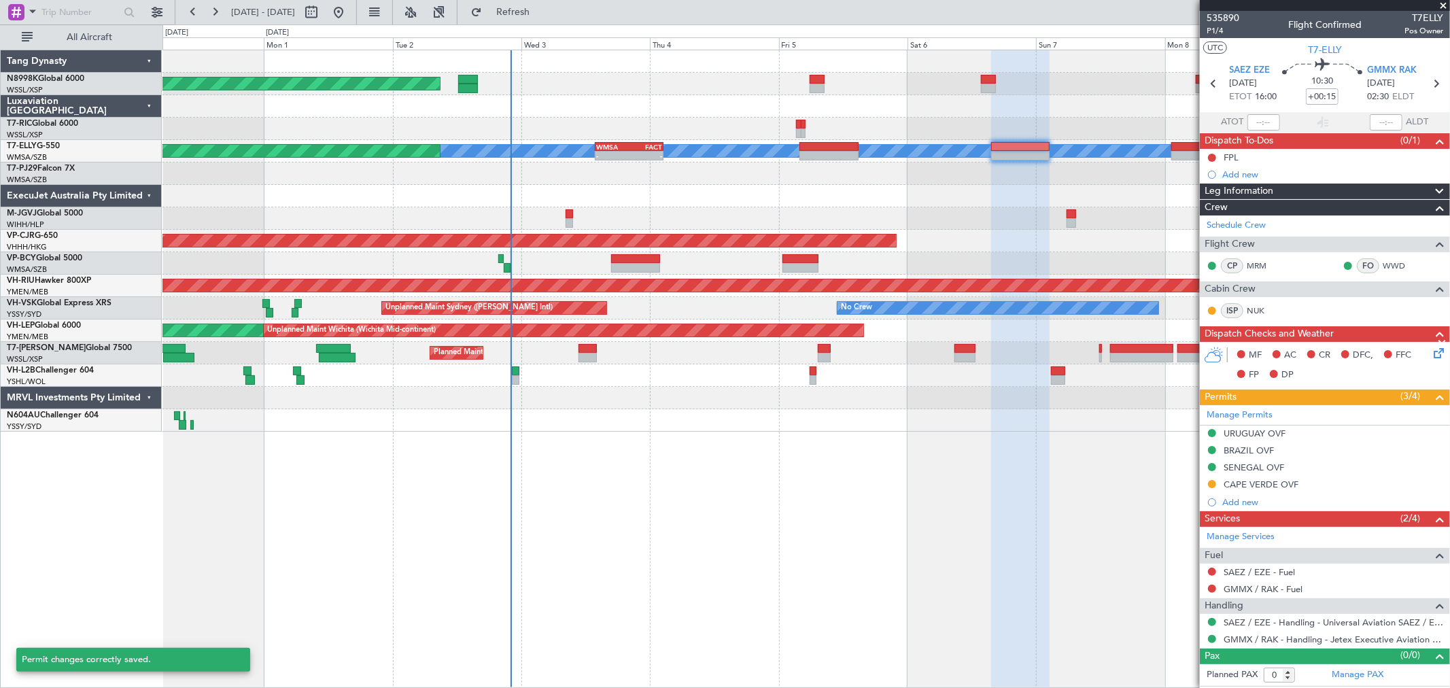
scroll to position [0, 0]
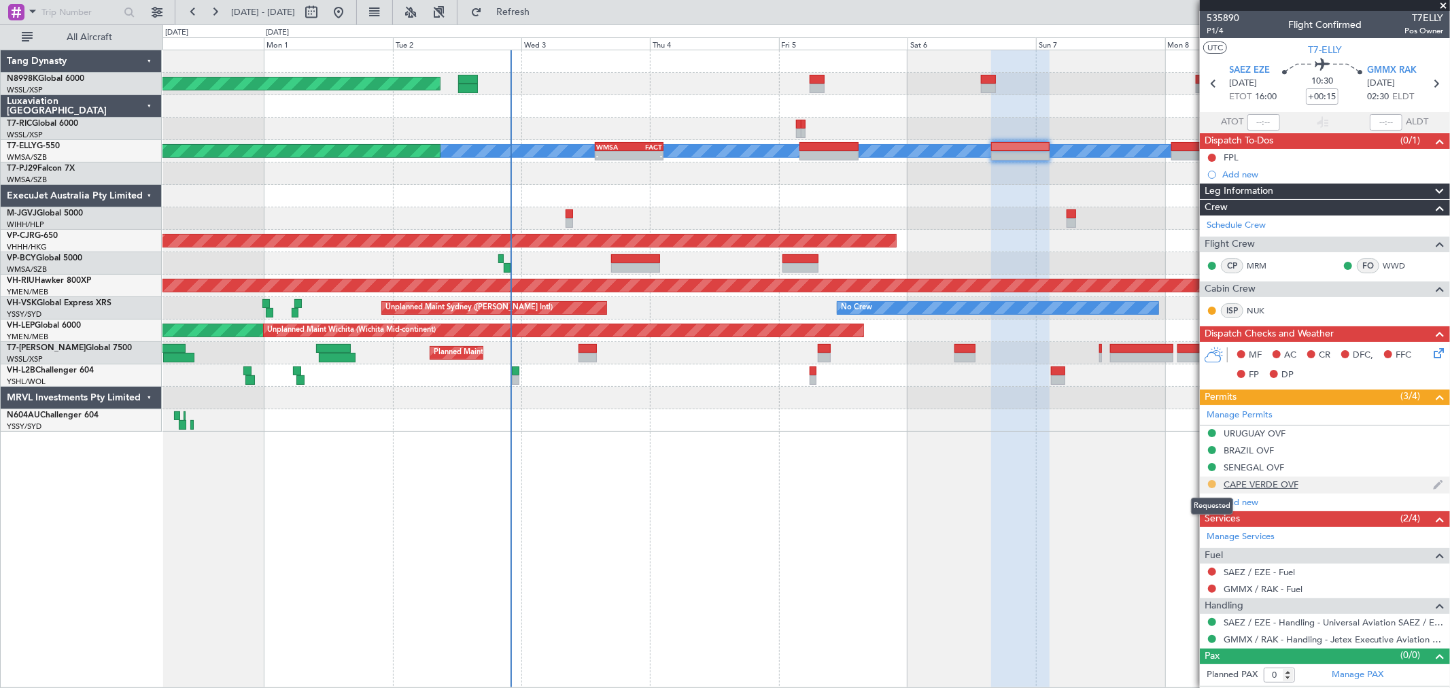
click at [1212, 484] on button at bounding box center [1212, 484] width 8 height 8
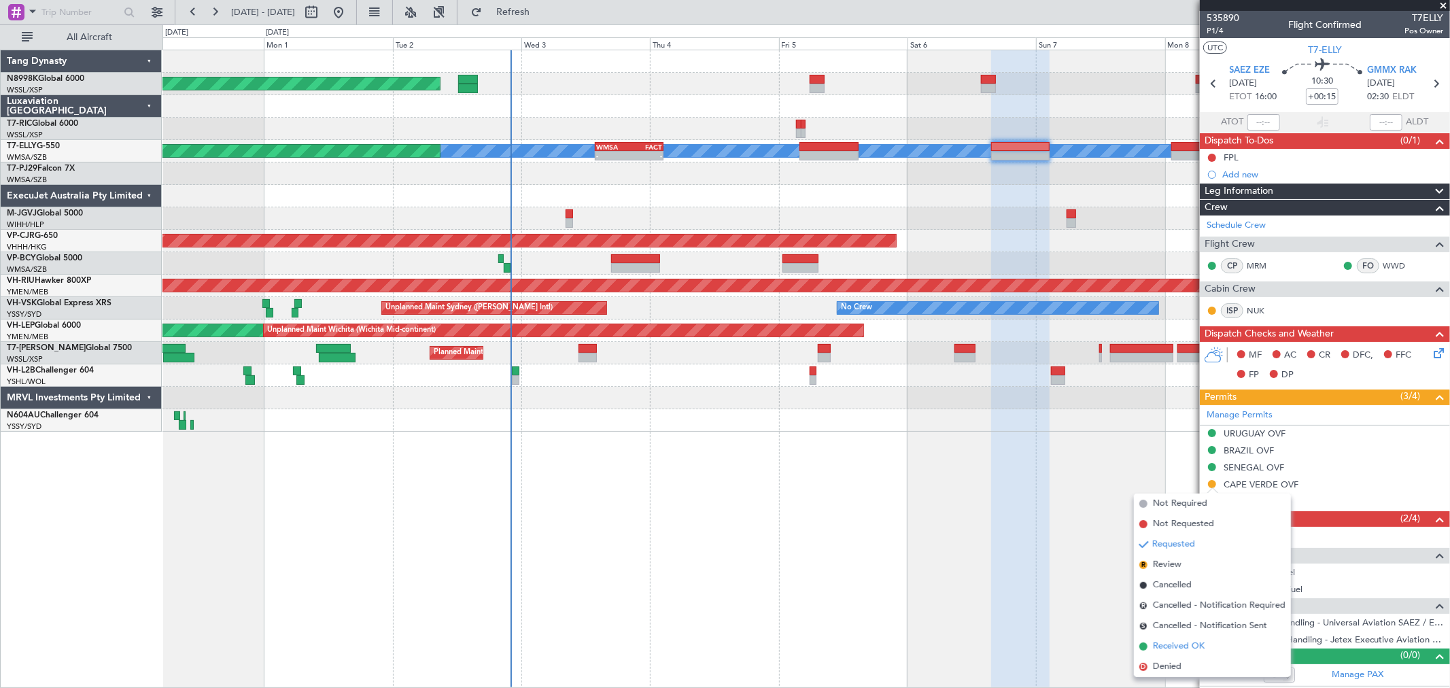
click at [1153, 640] on span "Received OK" at bounding box center [1179, 647] width 52 height 14
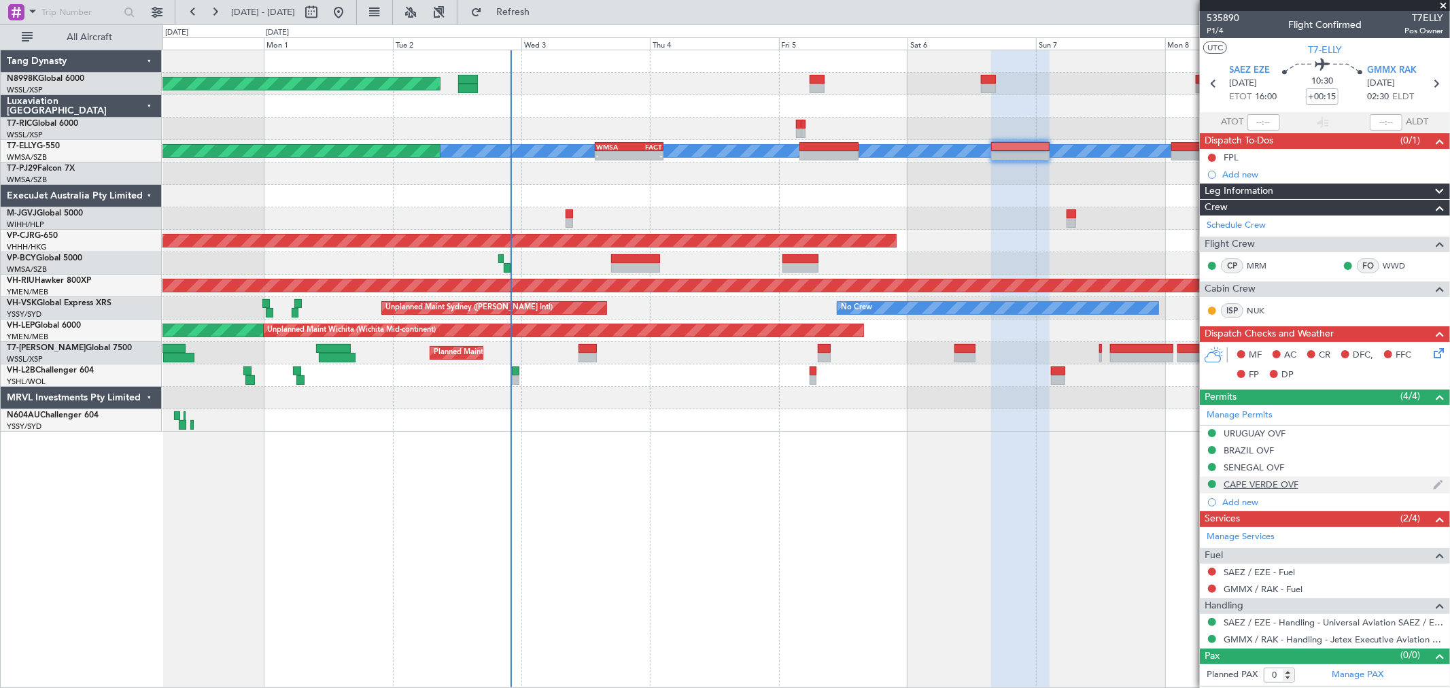
click at [1261, 488] on div "CAPE VERDE OVF" at bounding box center [1260, 484] width 75 height 12
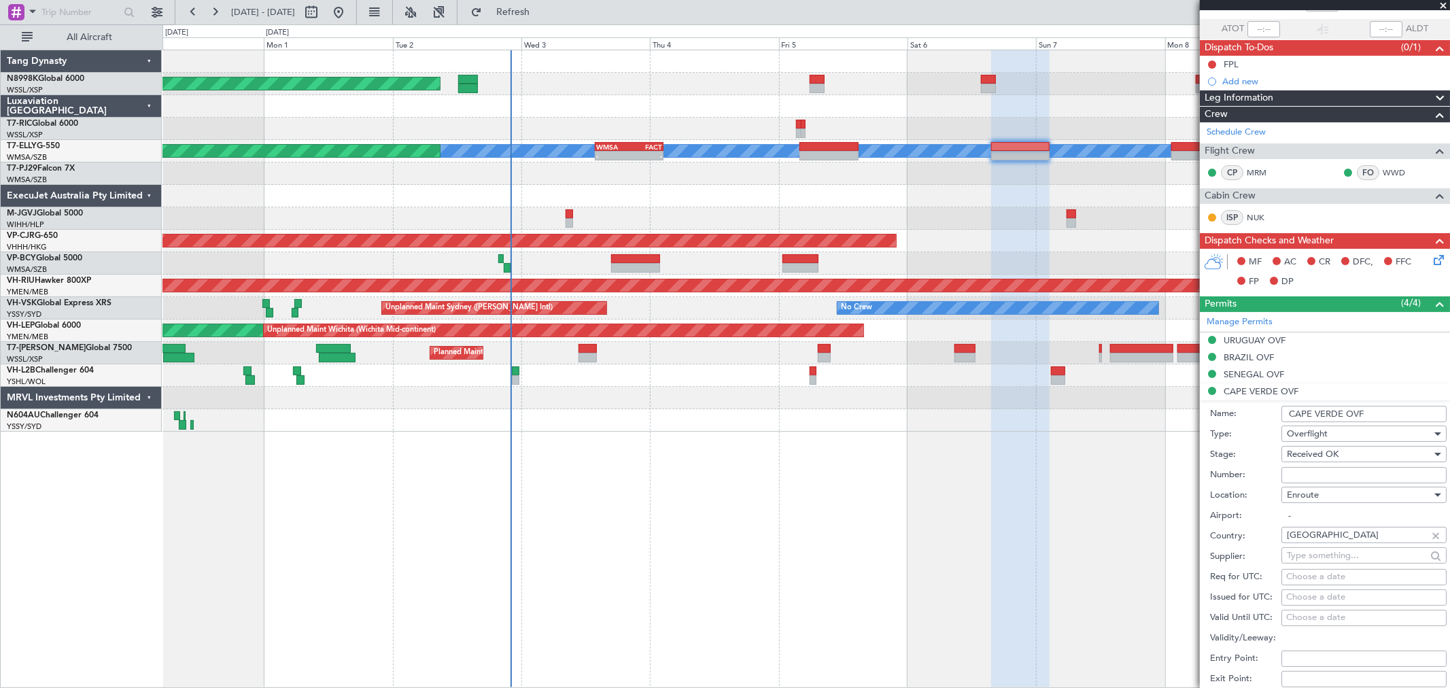
scroll to position [151, 0]
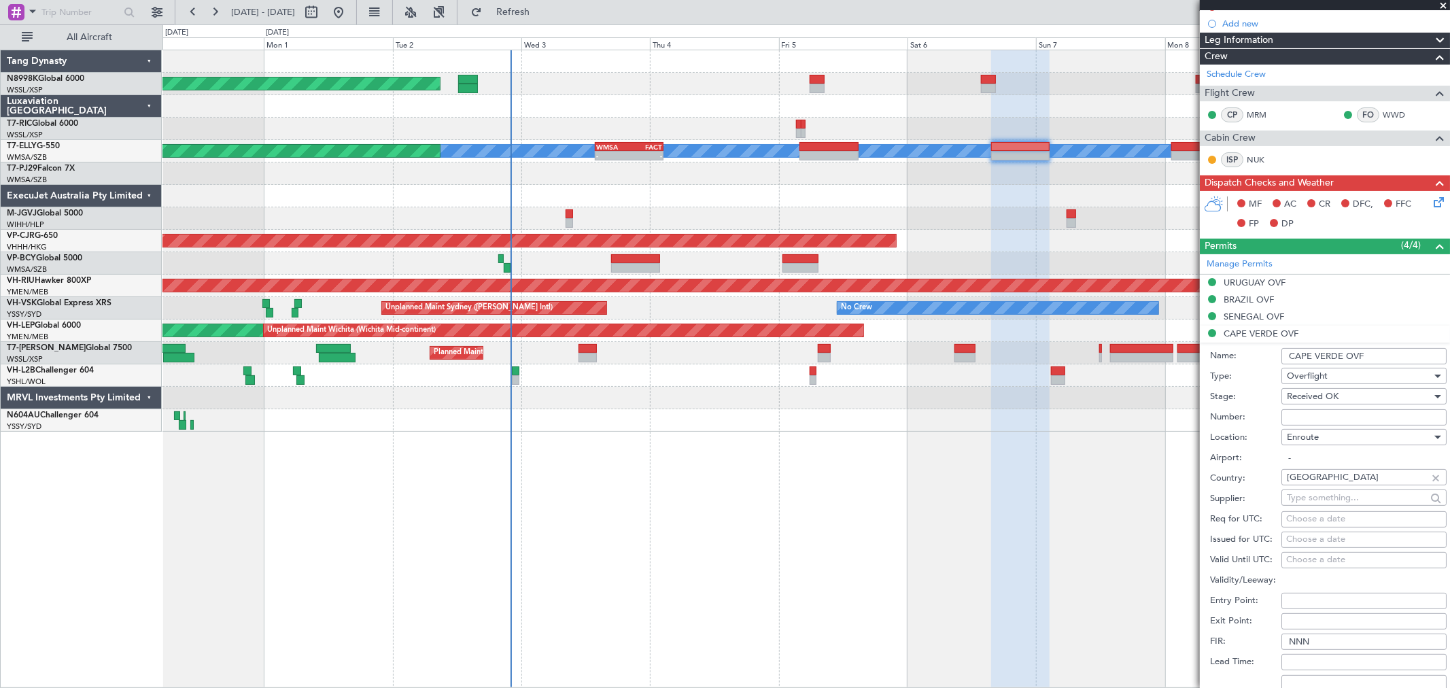
click at [1300, 419] on input "Number:" at bounding box center [1363, 417] width 165 height 16
paste input "2134/AAC/2025"
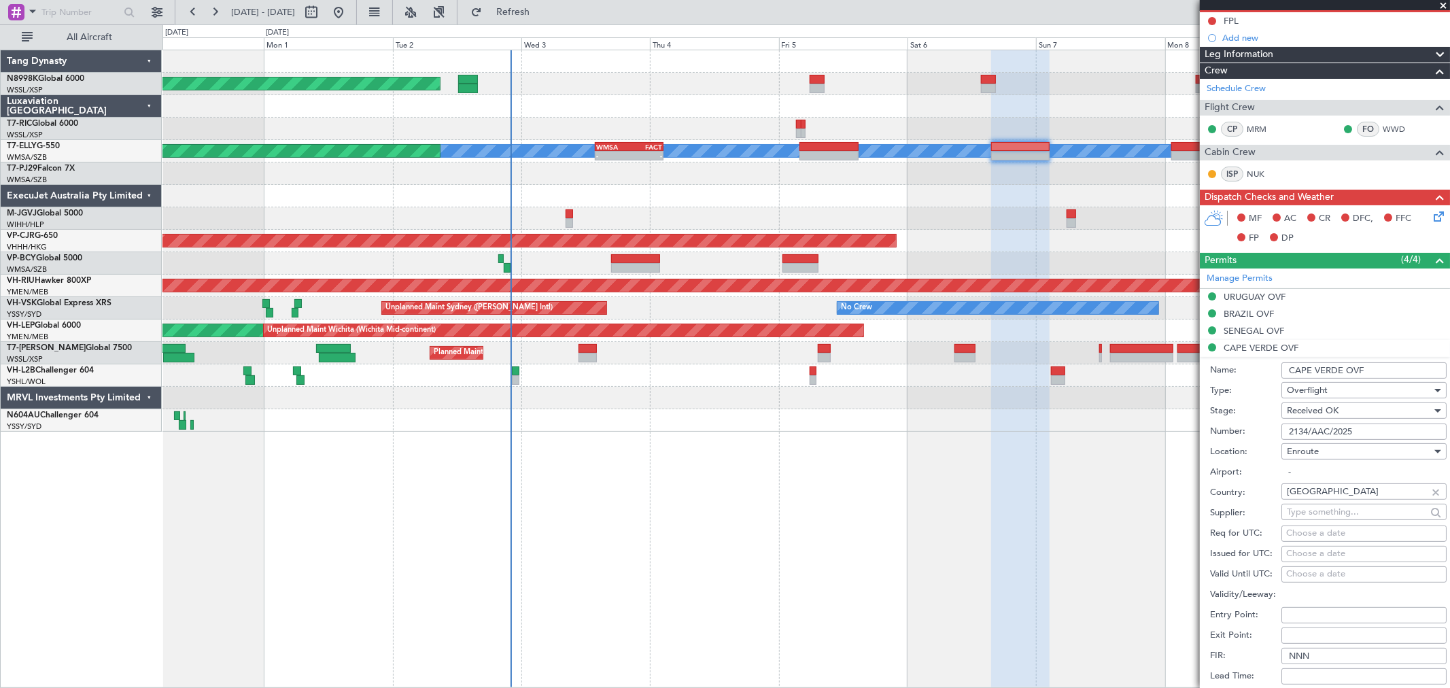
scroll to position [226, 0]
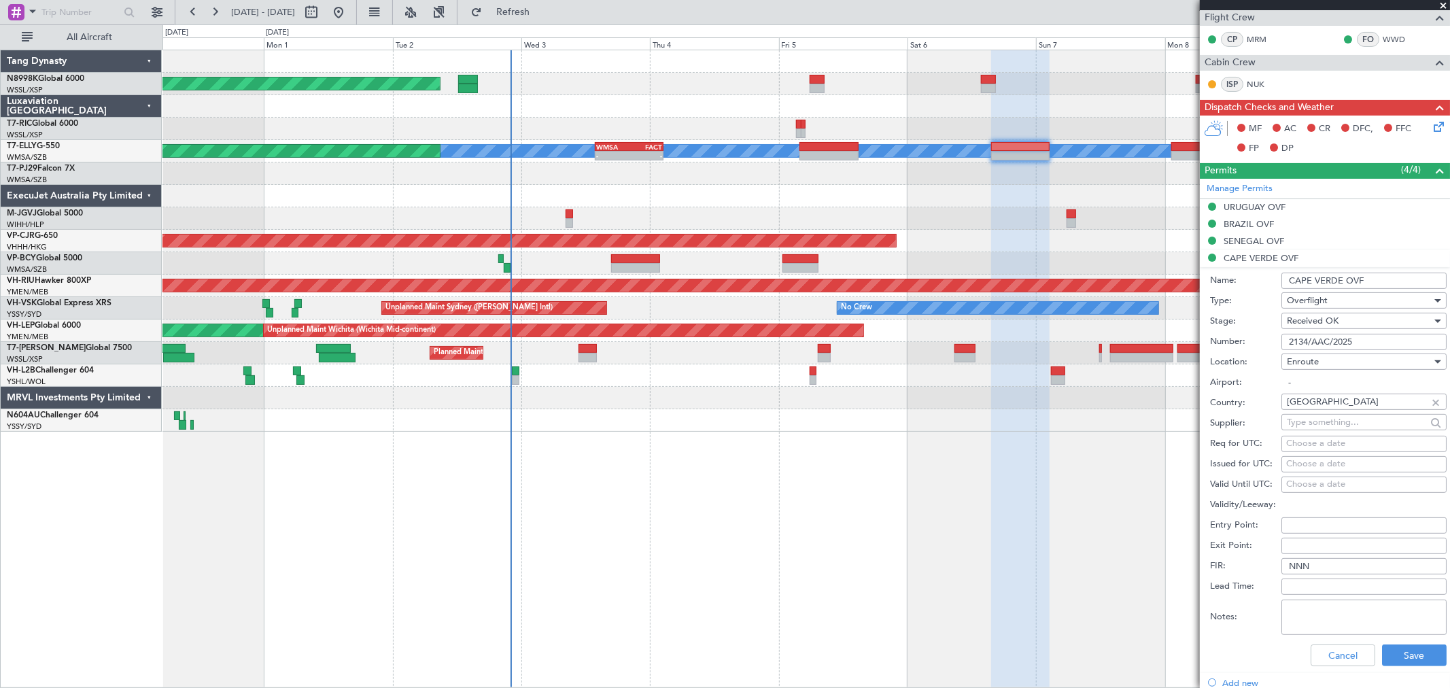
type input "2134/AAC/2025"
click at [1313, 468] on div "Choose a date" at bounding box center [1364, 464] width 156 height 14
select select "9"
select select "2025"
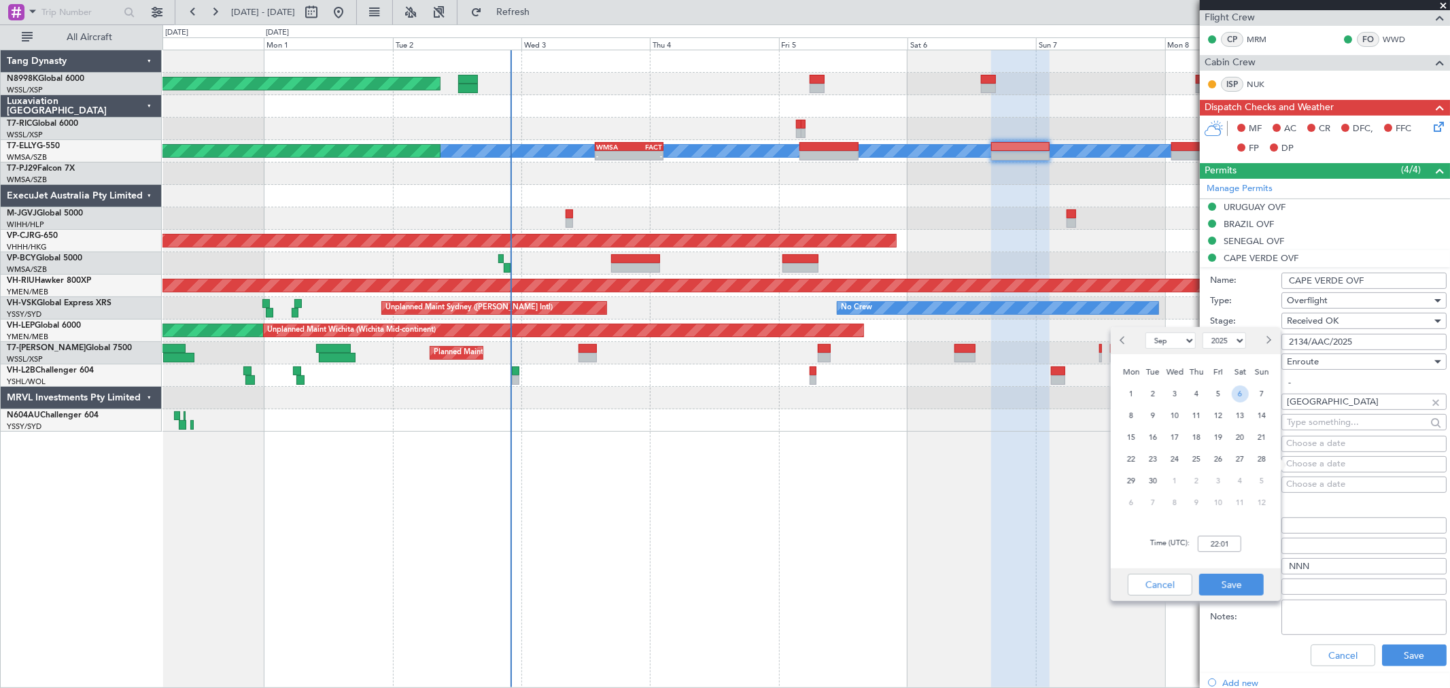
click at [1241, 394] on span "6" at bounding box center [1240, 393] width 17 height 17
click at [1232, 546] on input "00:00" at bounding box center [1219, 544] width 43 height 16
type input "16:00"
click at [1238, 581] on button "Save" at bounding box center [1231, 585] width 65 height 22
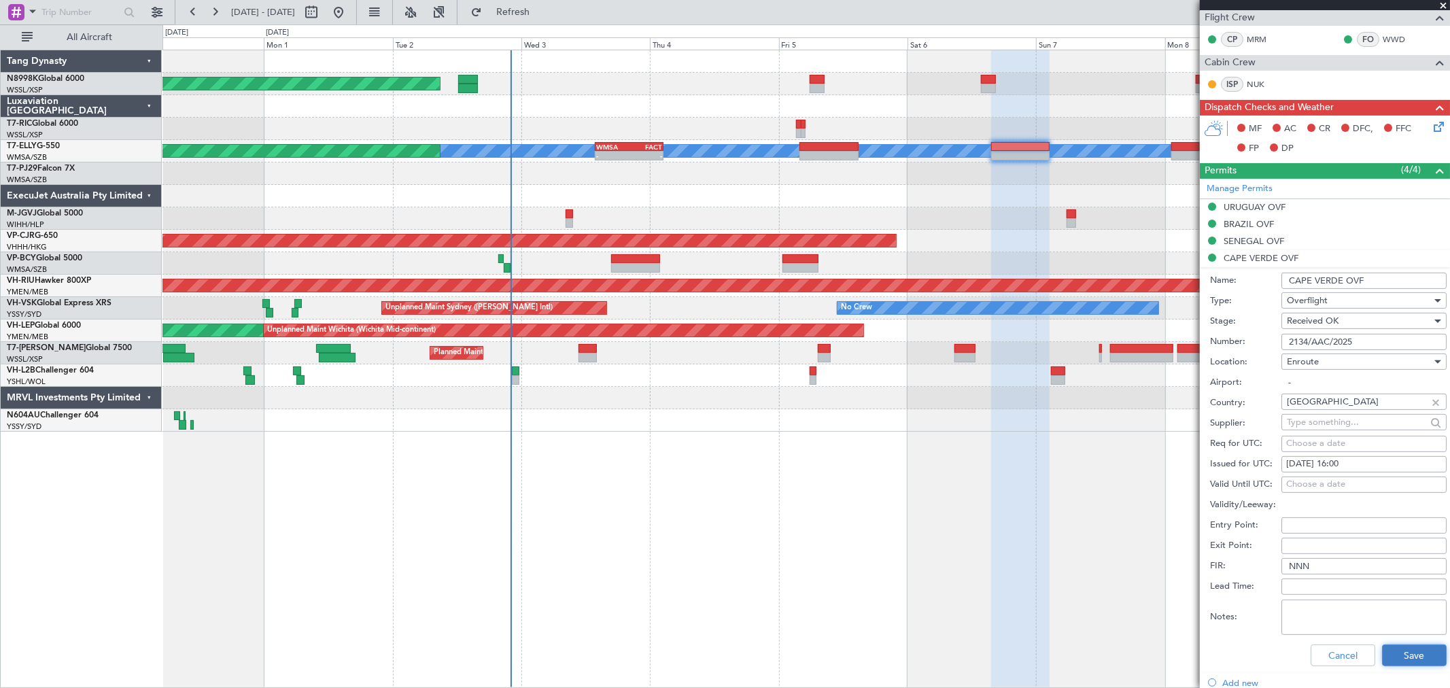
click at [1409, 655] on button "Save" at bounding box center [1414, 655] width 65 height 22
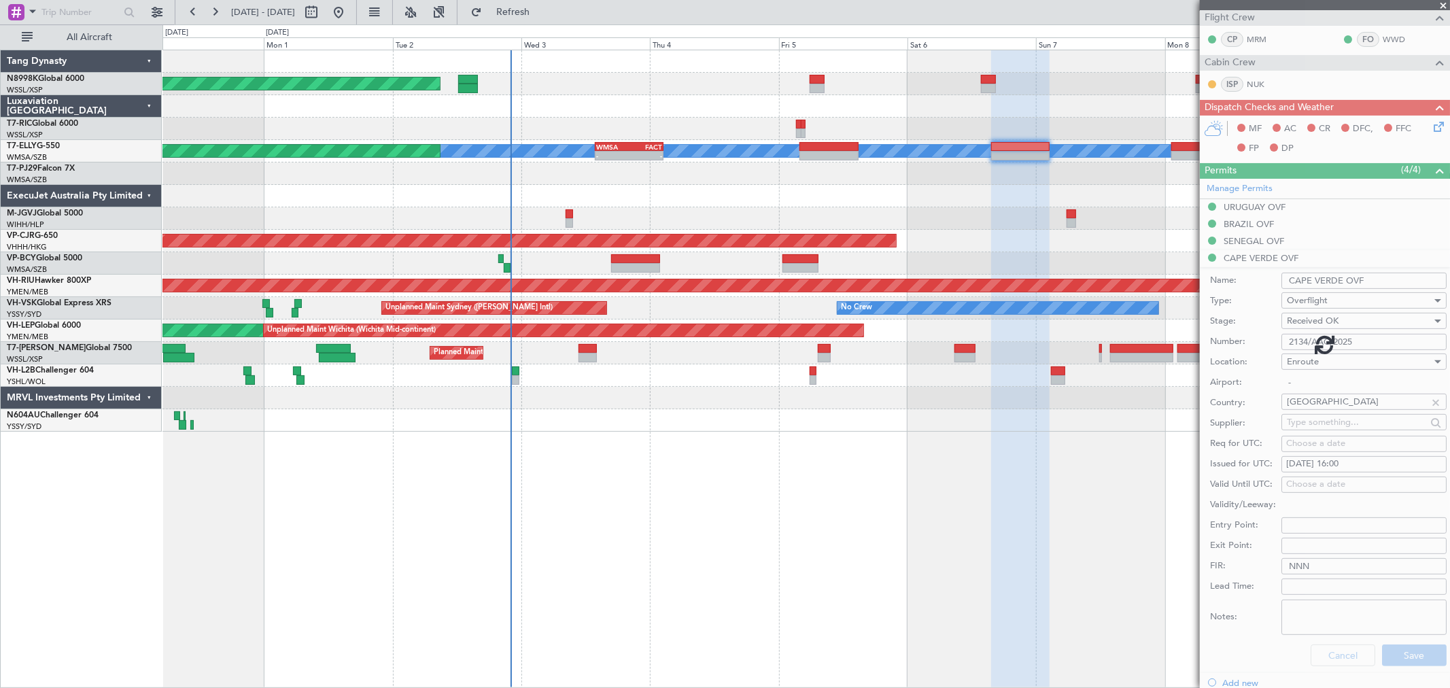
scroll to position [0, 0]
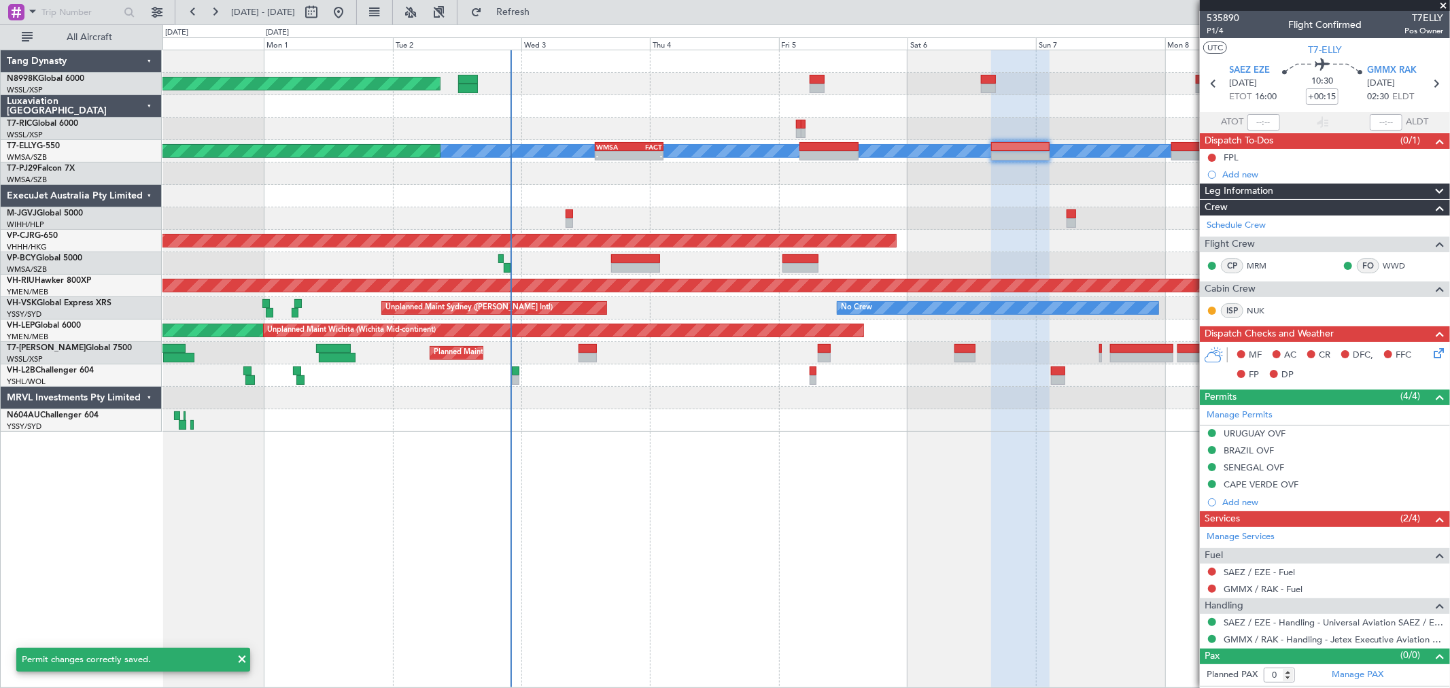
click at [848, 223] on div "Planned Maint [GEOGRAPHIC_DATA] (Seletar) Planned Maint [GEOGRAPHIC_DATA] ([GEO…" at bounding box center [805, 240] width 1287 height 381
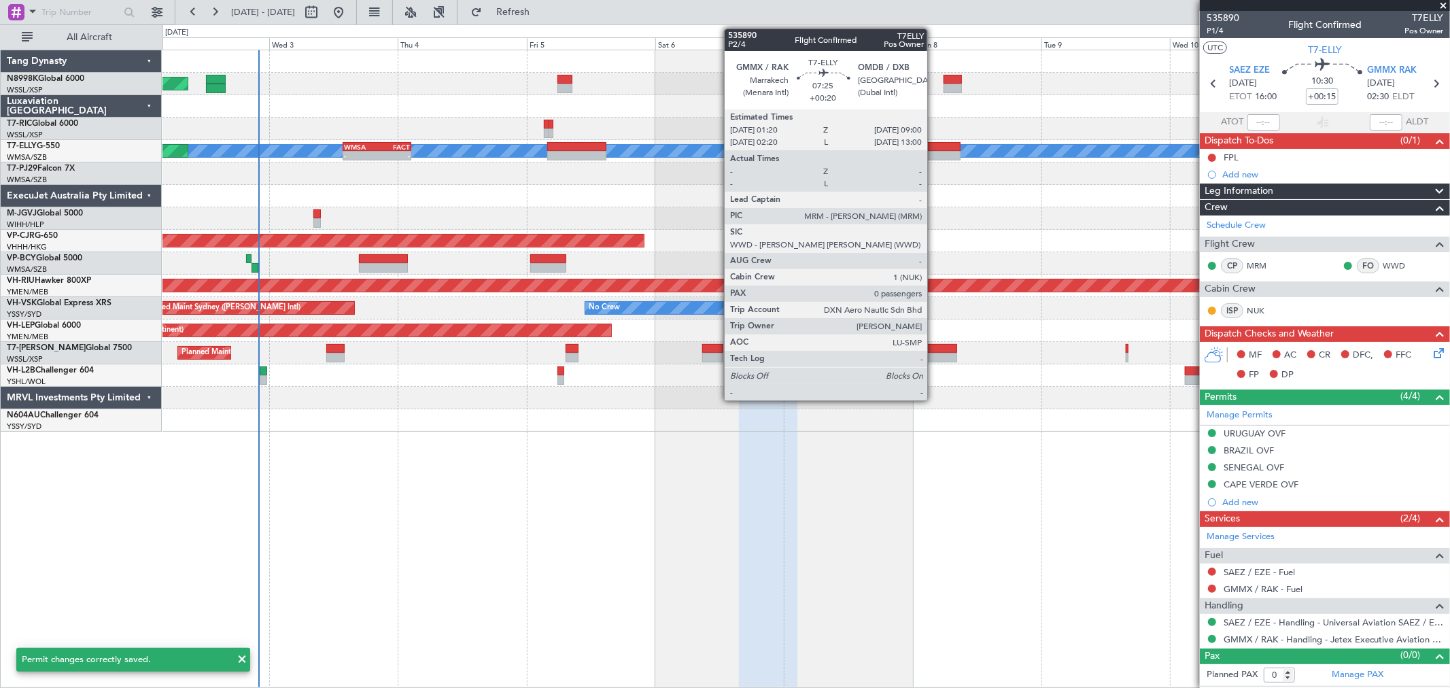
click at [935, 156] on div at bounding box center [939, 156] width 41 height 10
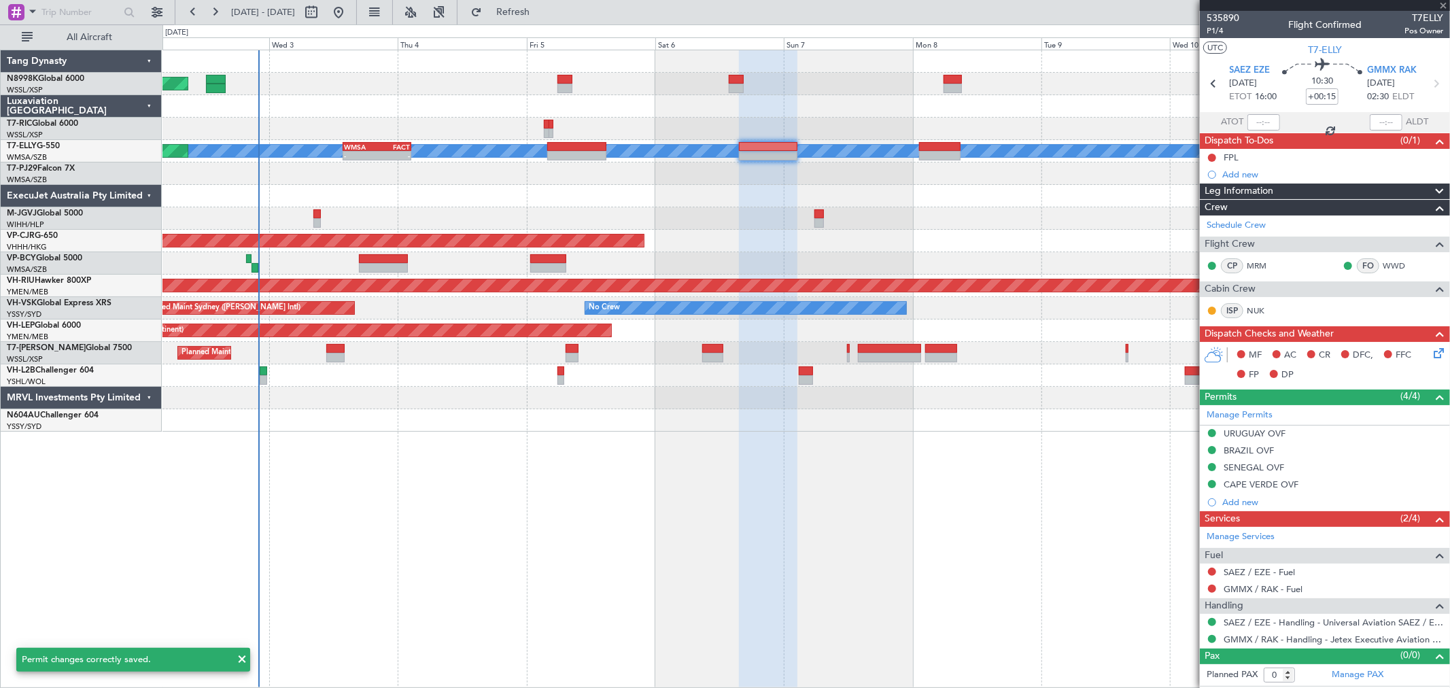
type input "+00:20"
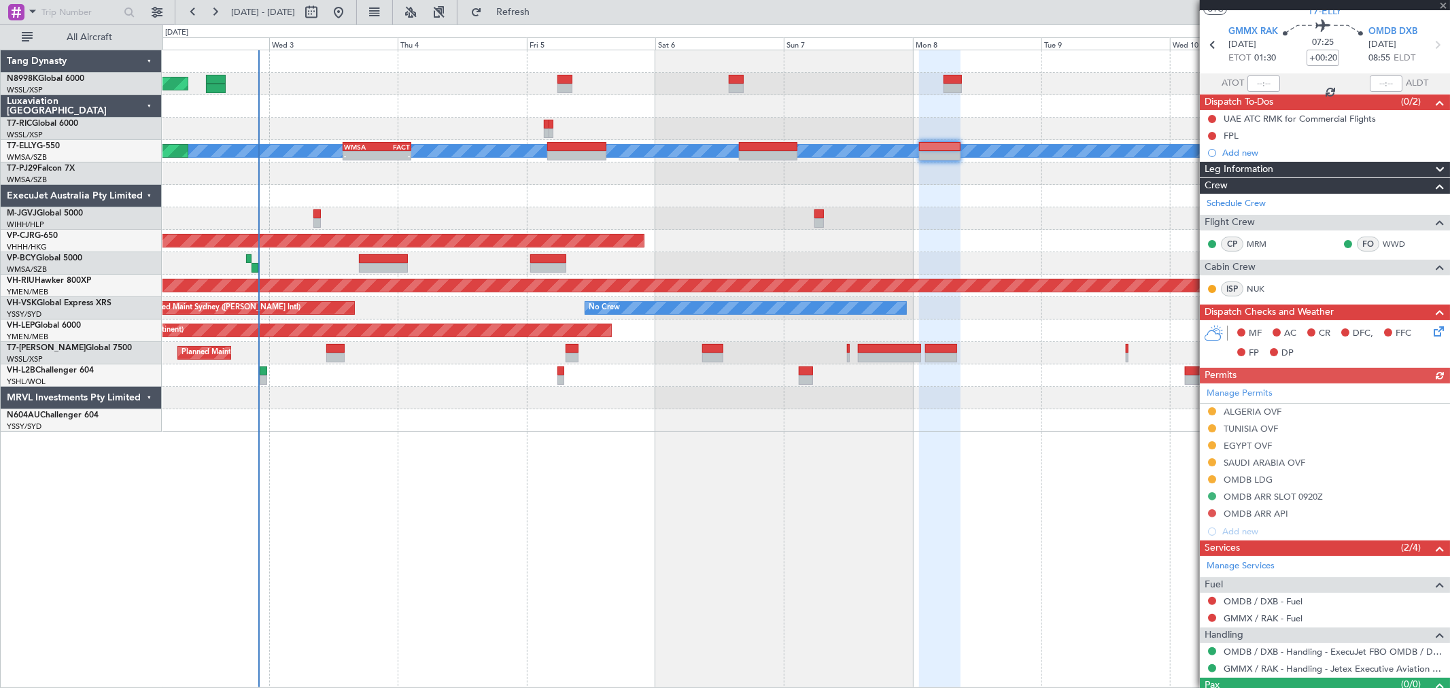
scroll to position [66, 0]
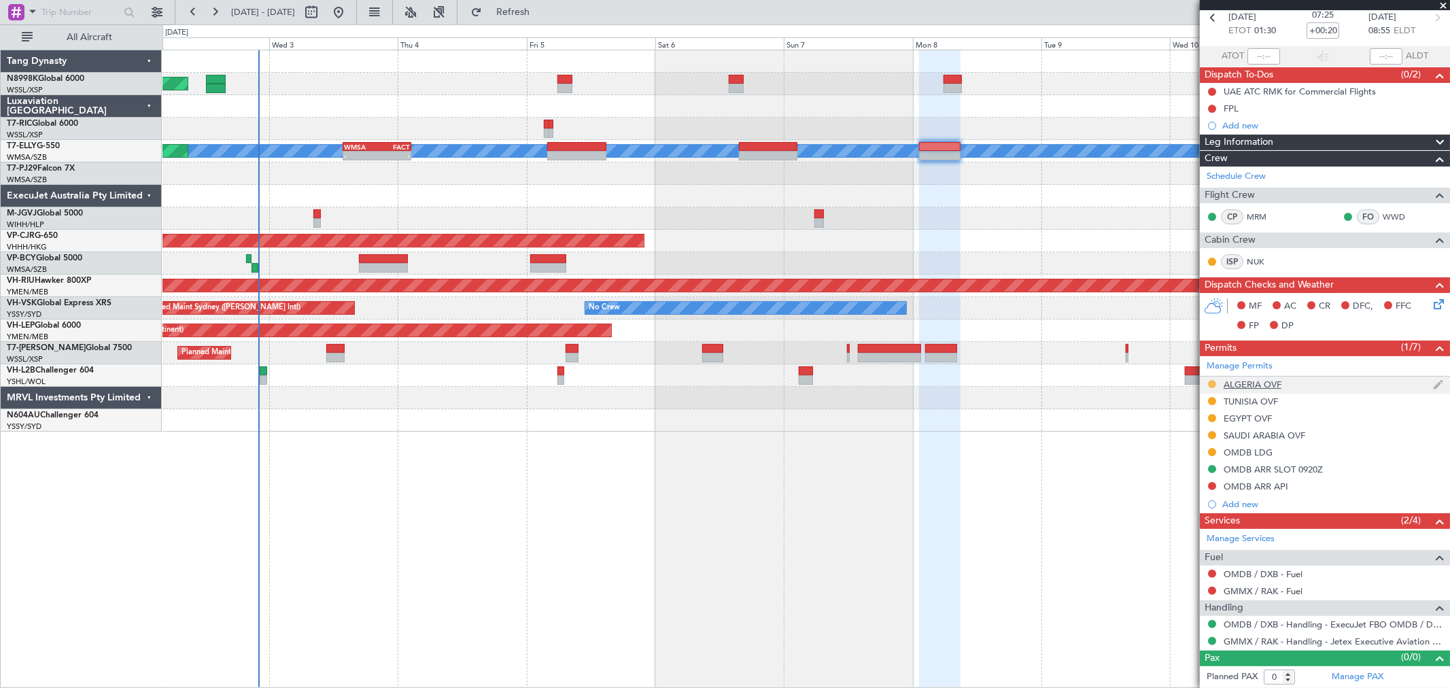
click at [1210, 383] on button at bounding box center [1212, 384] width 8 height 8
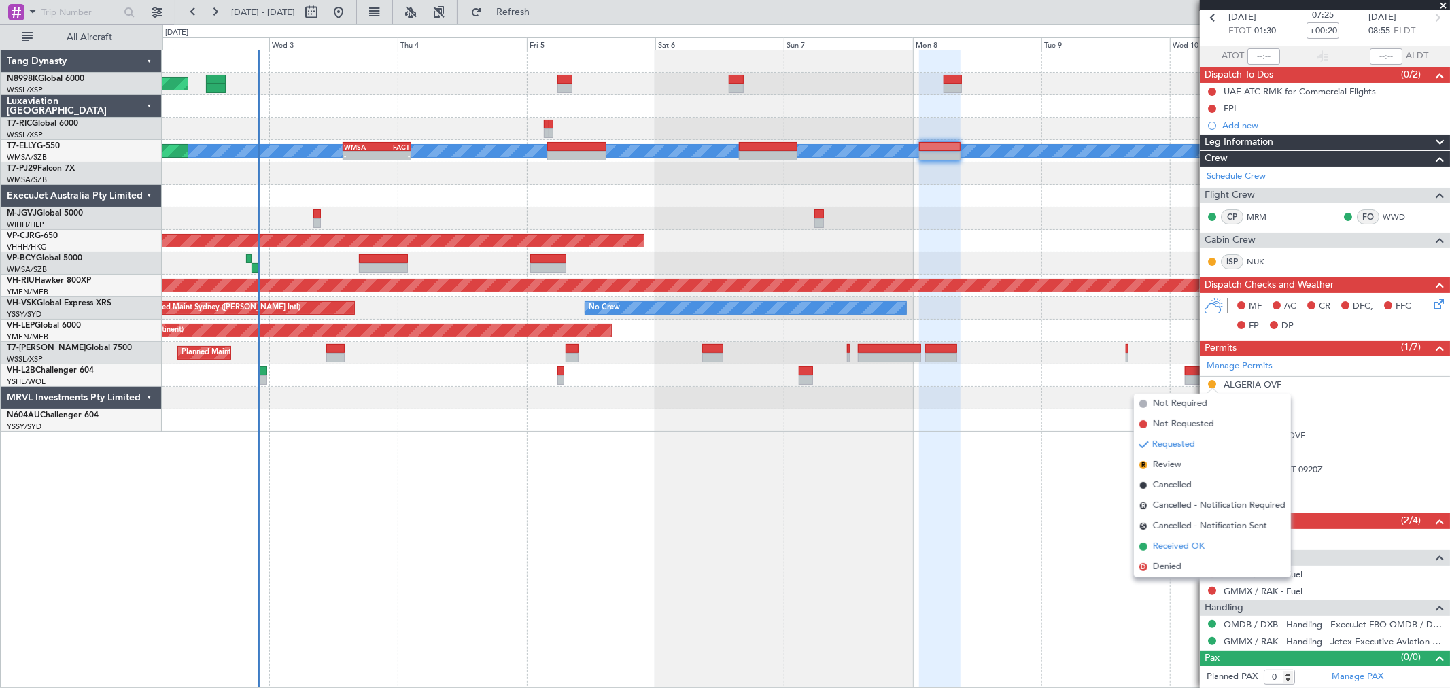
click at [1166, 541] on span "Received OK" at bounding box center [1179, 547] width 52 height 14
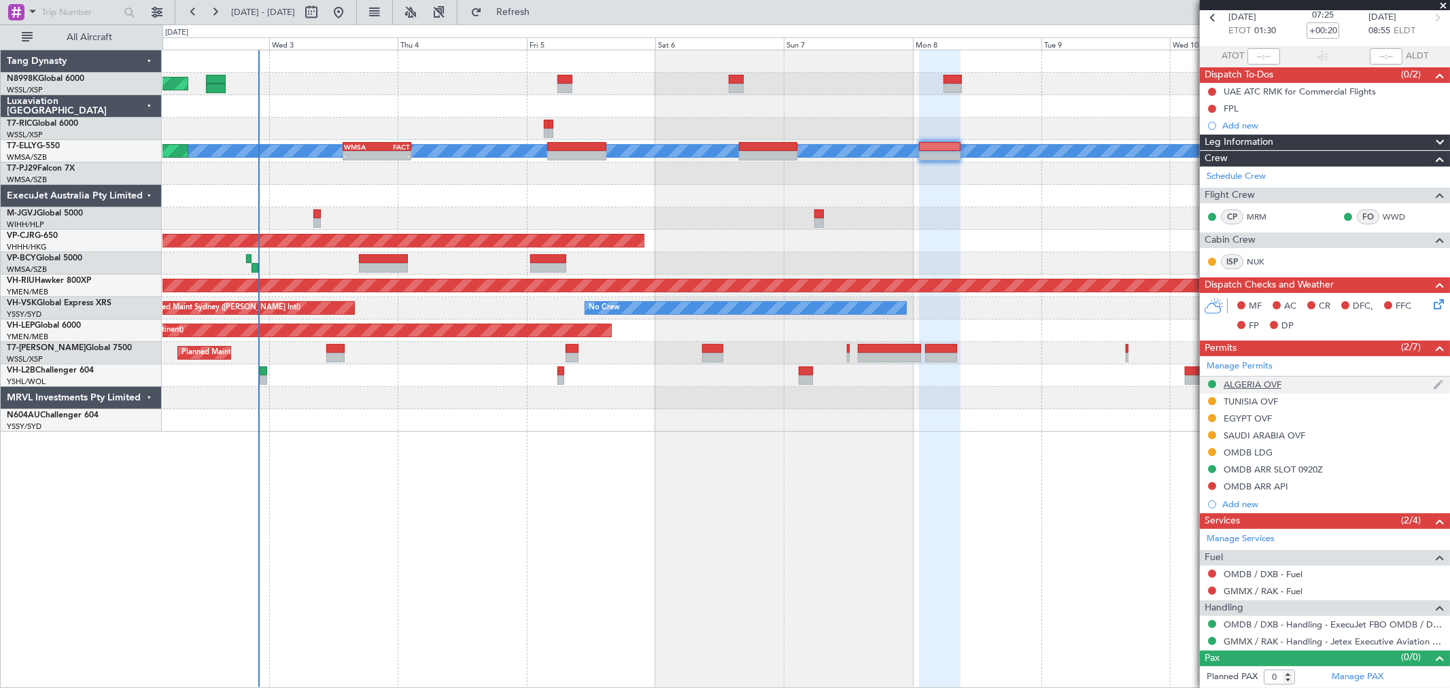
click at [1253, 384] on div "ALGERIA OVF" at bounding box center [1252, 385] width 58 height 12
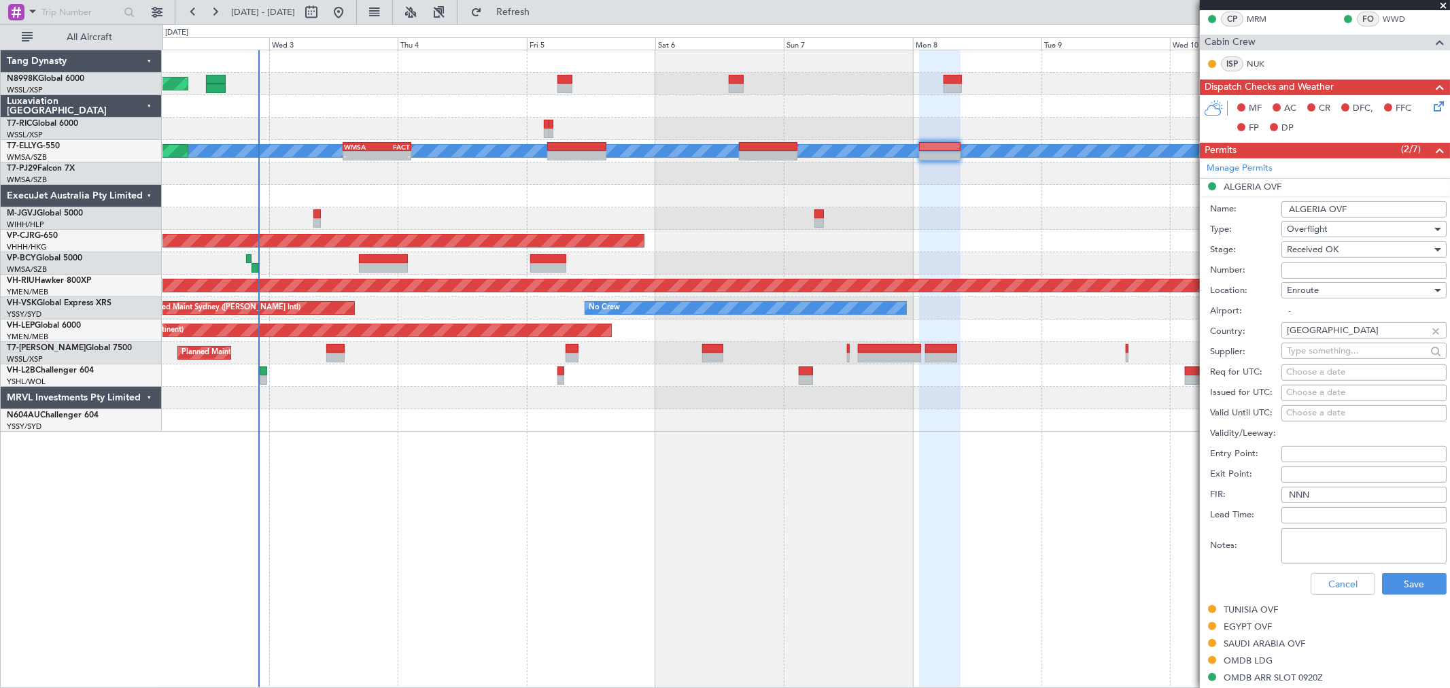
scroll to position [293, 0]
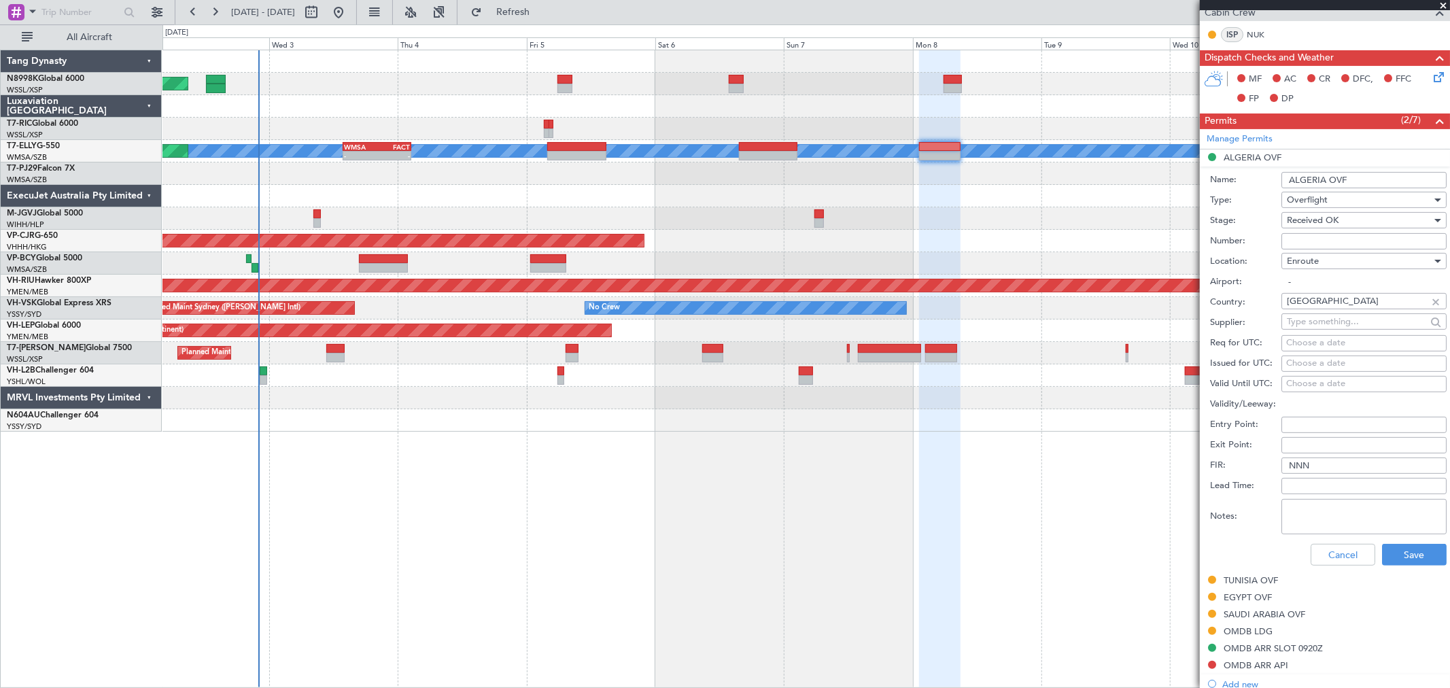
click at [1308, 242] on input "Number:" at bounding box center [1363, 241] width 165 height 16
paste input "7558/ANAC/BS/2025 STP"
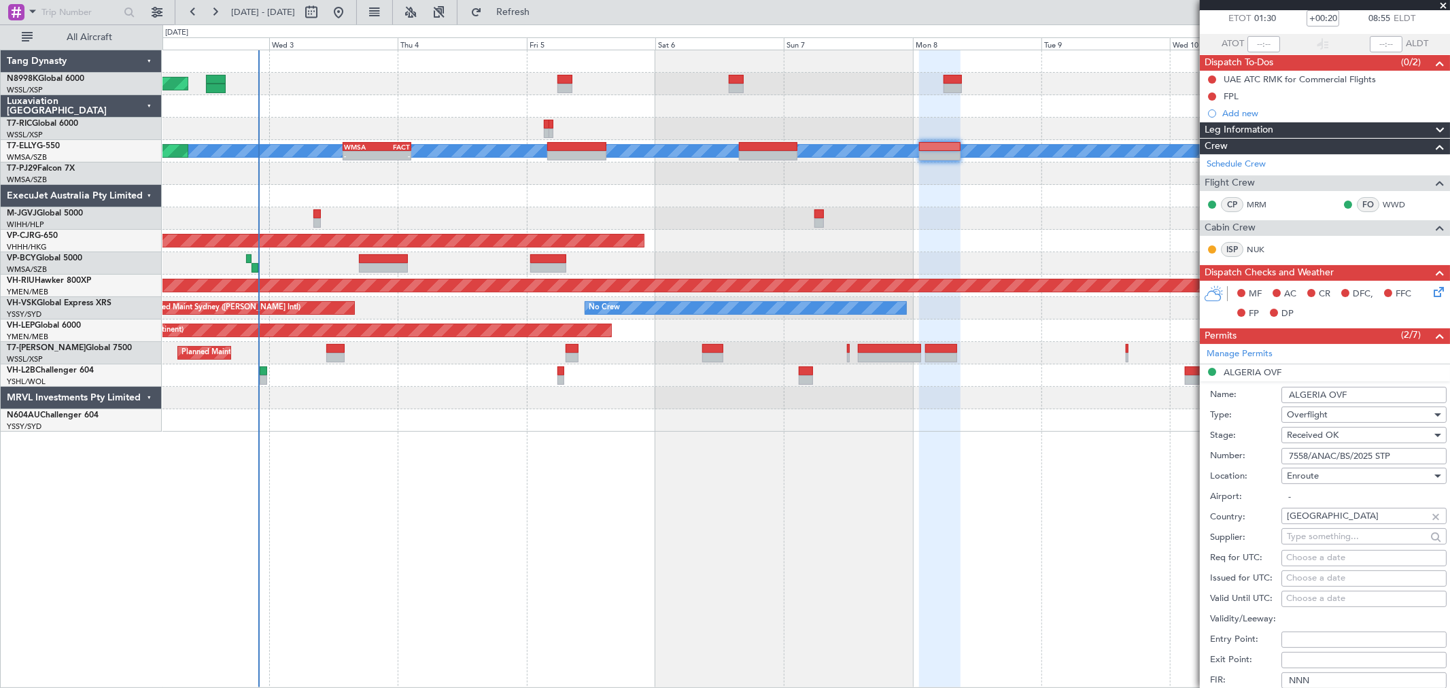
scroll to position [151, 0]
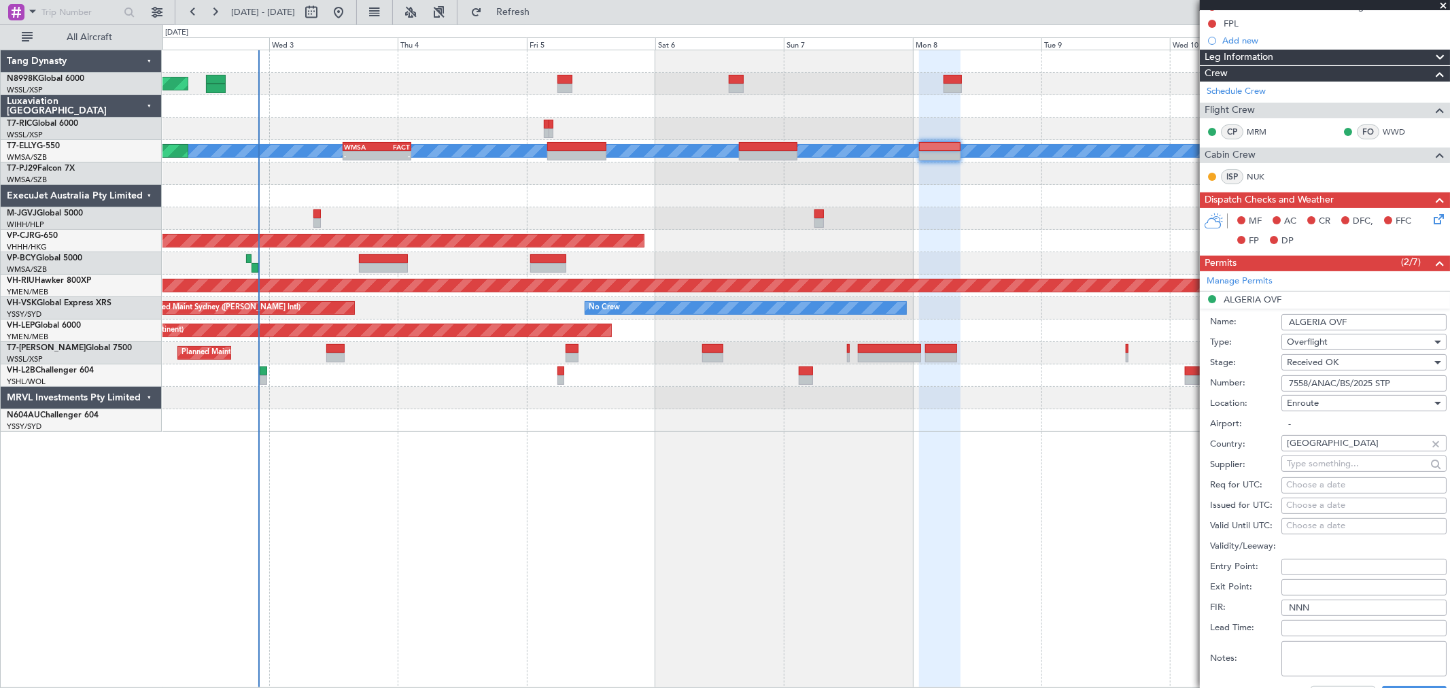
type input "7558/ANAC/BS/2025 STP"
click at [1302, 512] on div "Choose a date" at bounding box center [1364, 506] width 156 height 14
select select "9"
select select "2025"
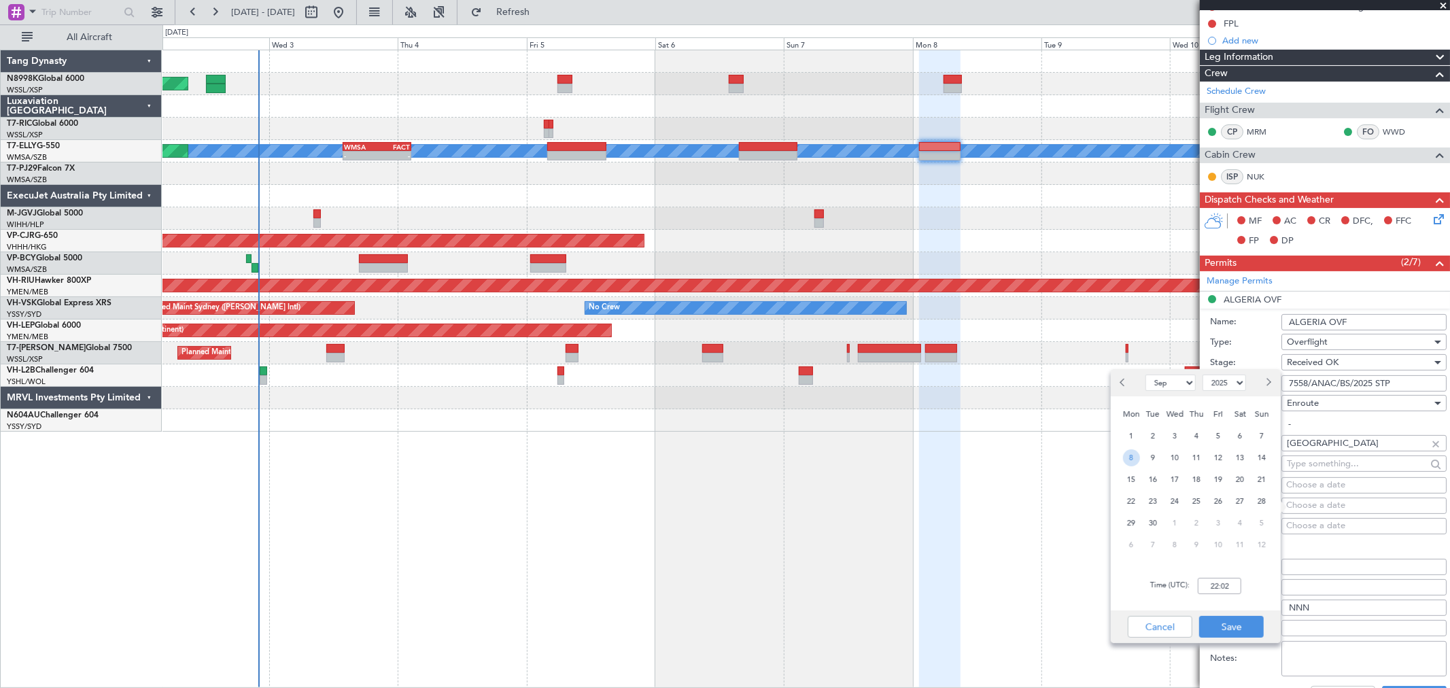
click at [1135, 459] on span "8" at bounding box center [1131, 457] width 17 height 17
click at [1230, 585] on input "00:00" at bounding box center [1219, 586] width 43 height 16
type input "01:30"
click at [1233, 625] on button "Save" at bounding box center [1231, 627] width 65 height 22
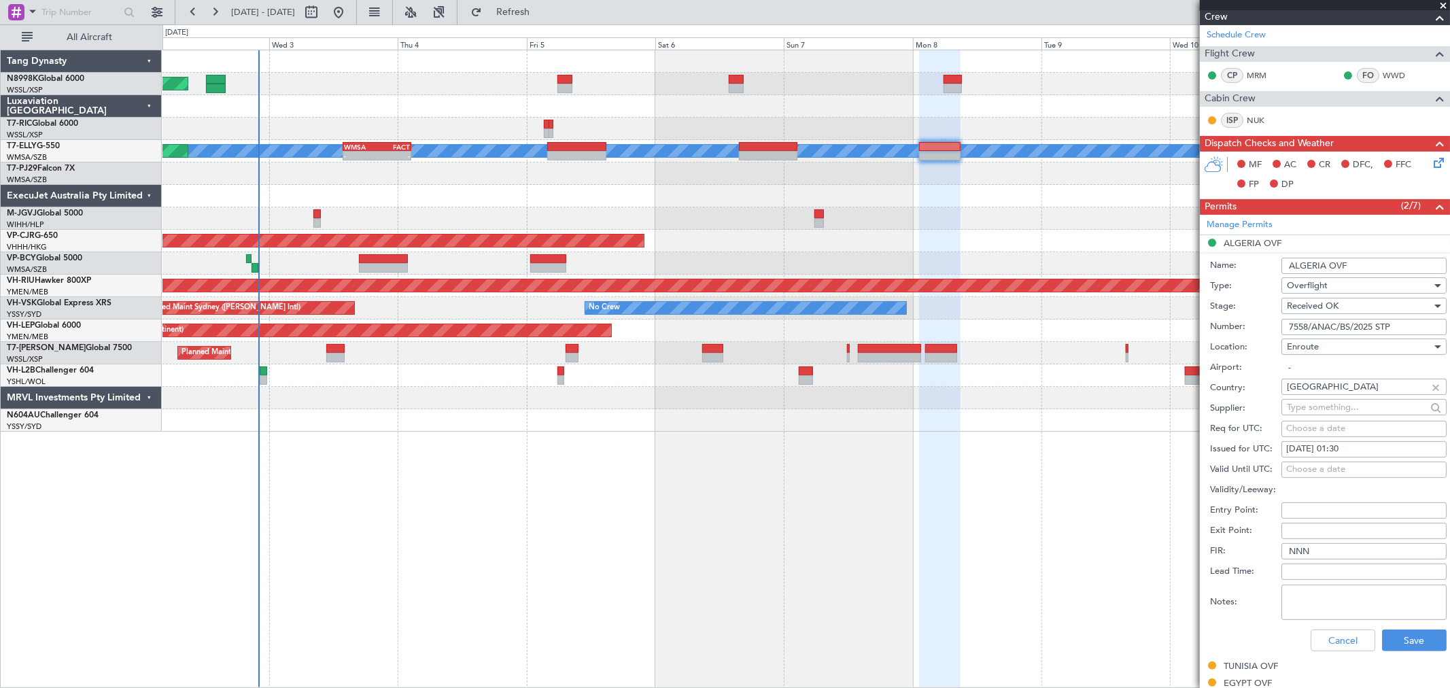
scroll to position [302, 0]
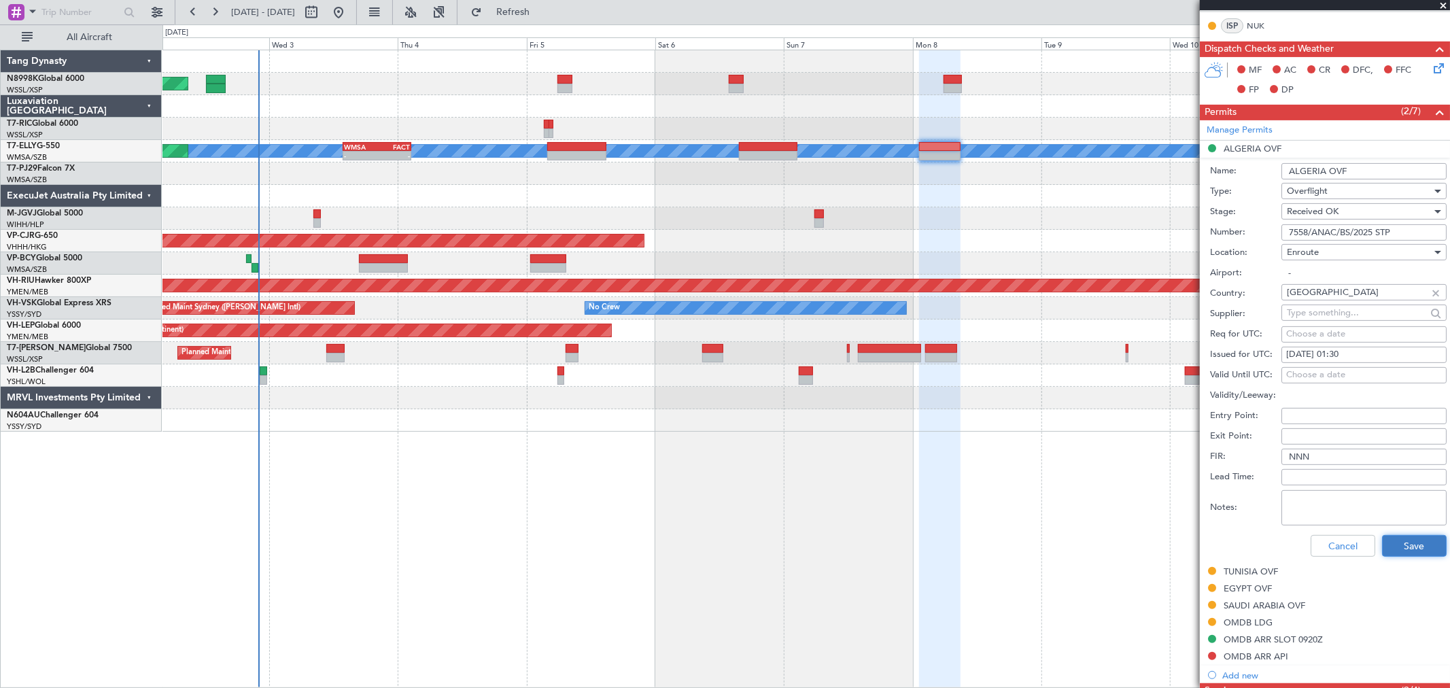
click at [1383, 553] on button "Save" at bounding box center [1414, 546] width 65 height 22
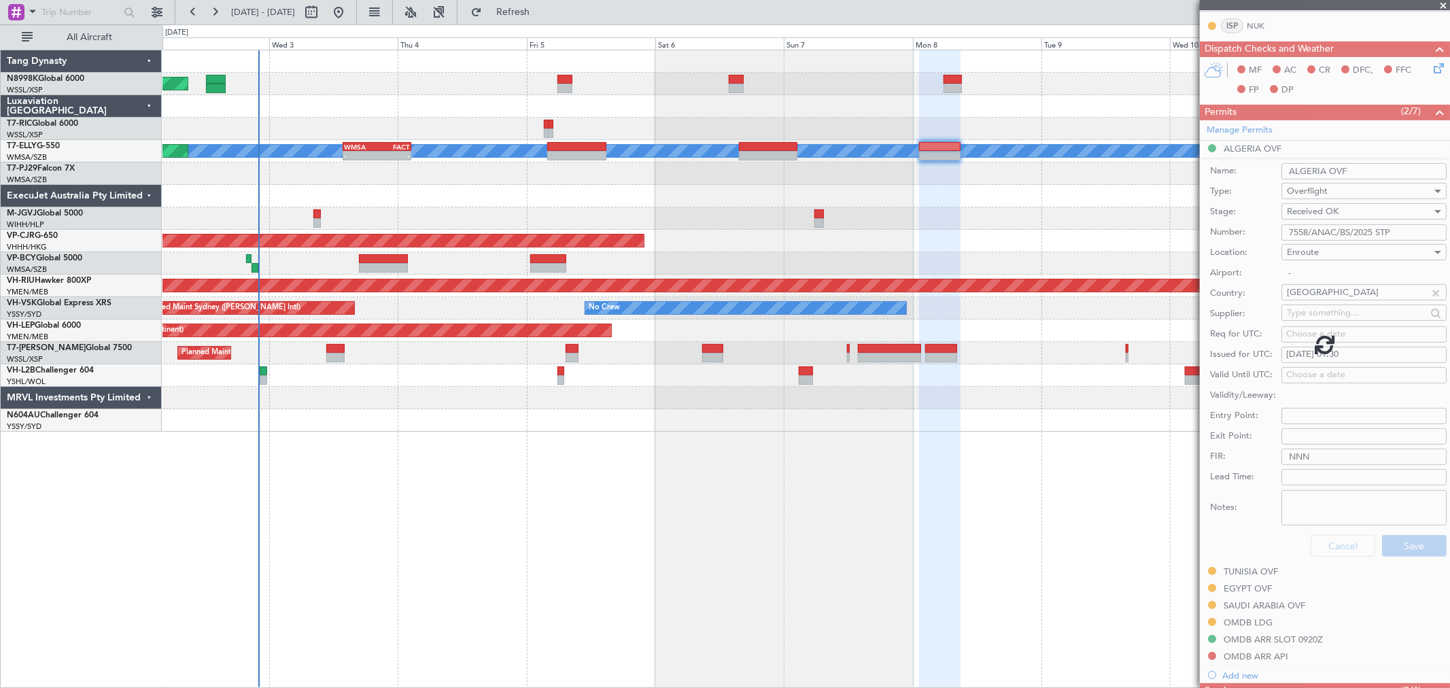
scroll to position [66, 0]
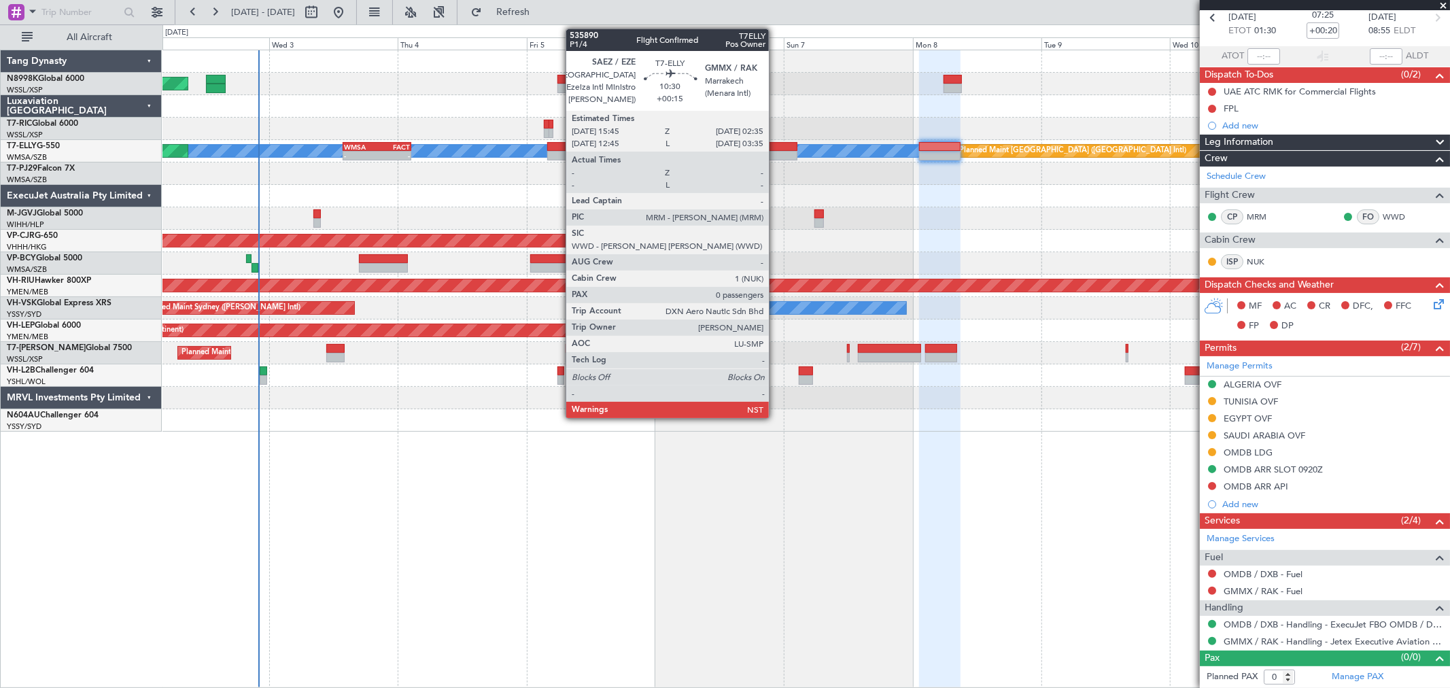
click at [775, 146] on div at bounding box center [768, 147] width 58 height 10
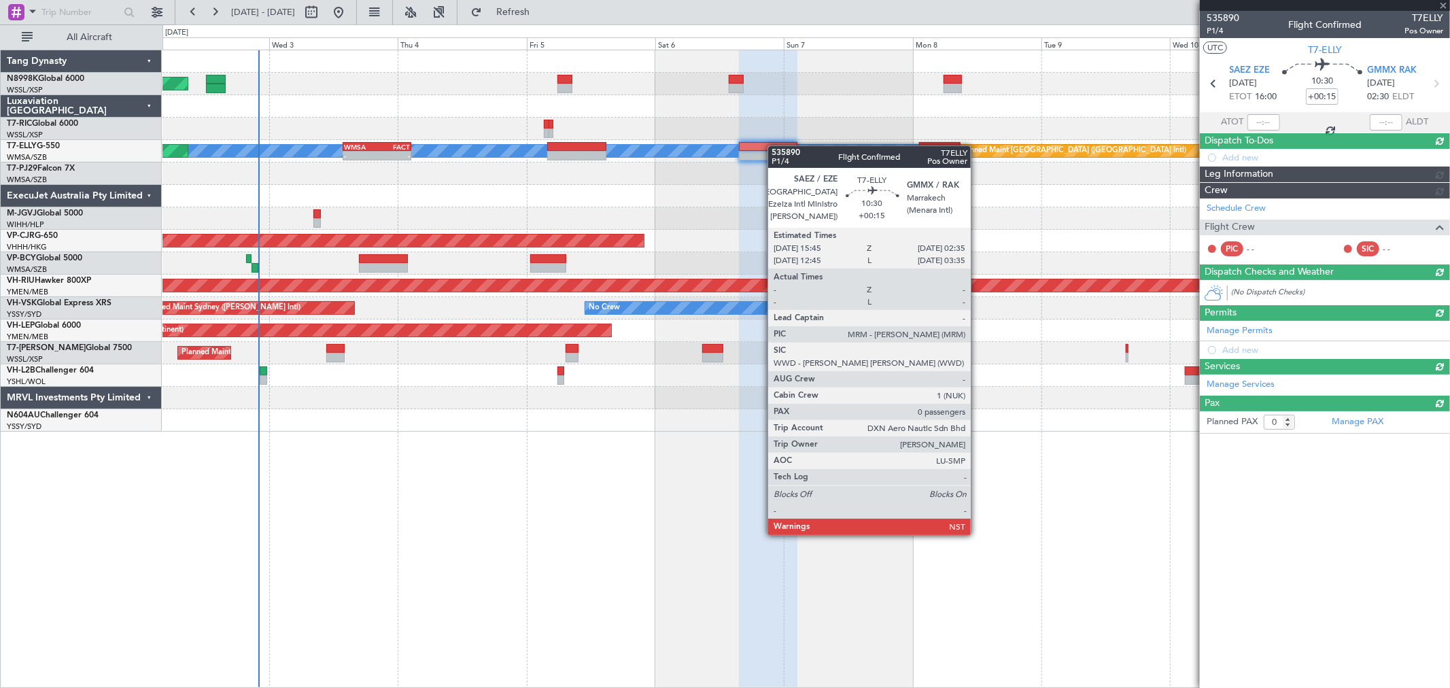
scroll to position [0, 0]
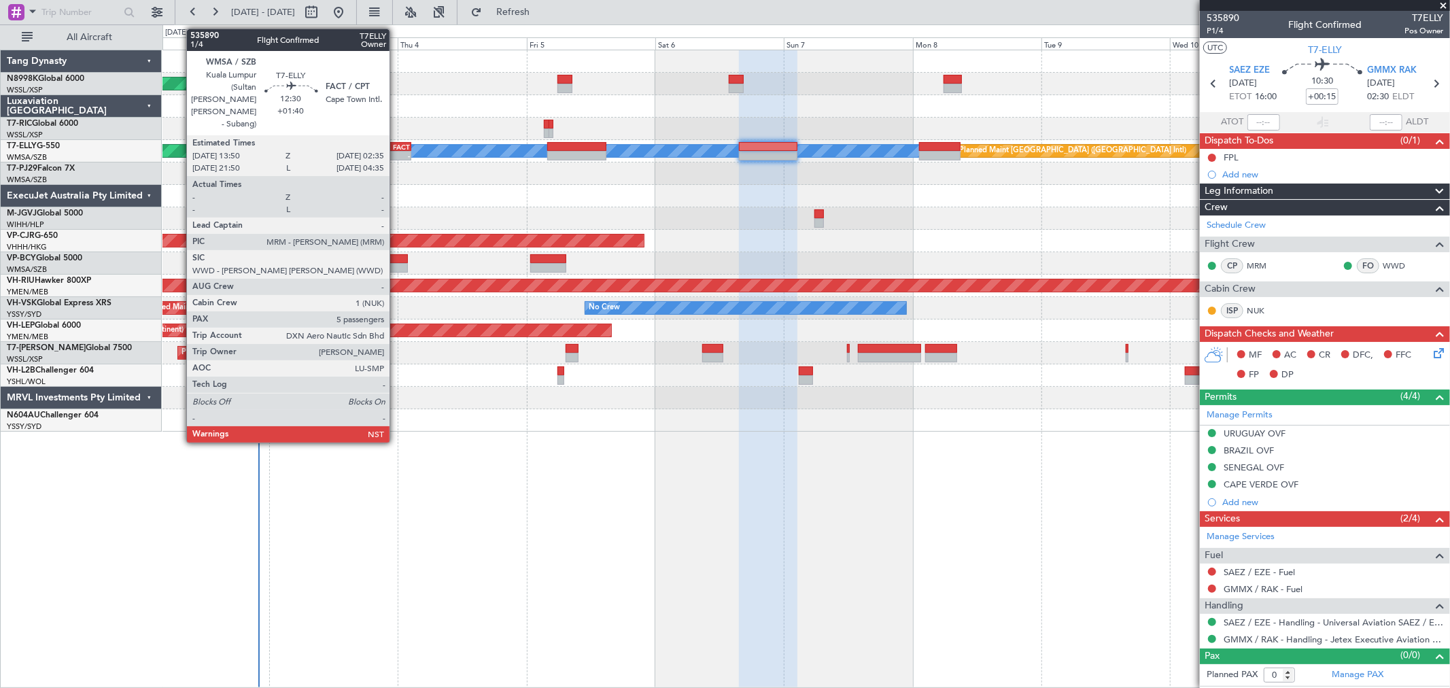
click at [385, 148] on div "FACT" at bounding box center [393, 147] width 33 height 8
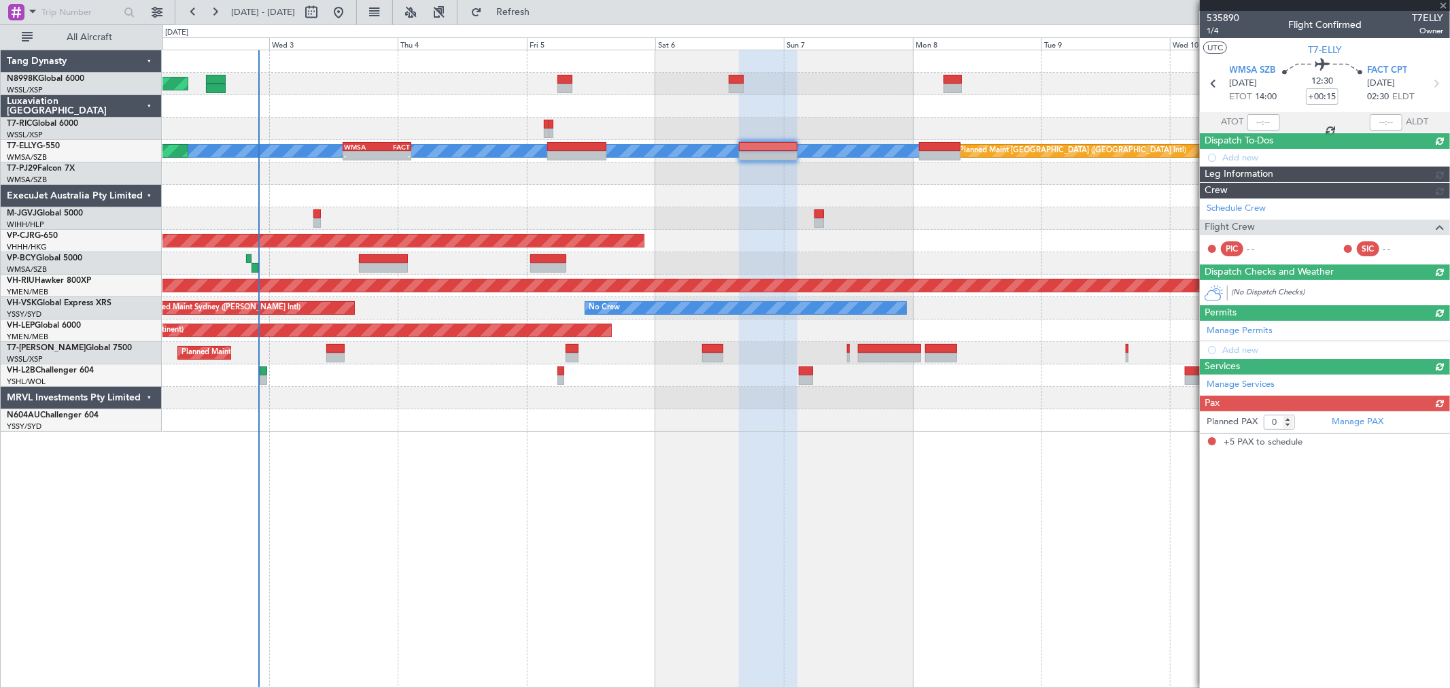
type input "+01:40"
type input "5"
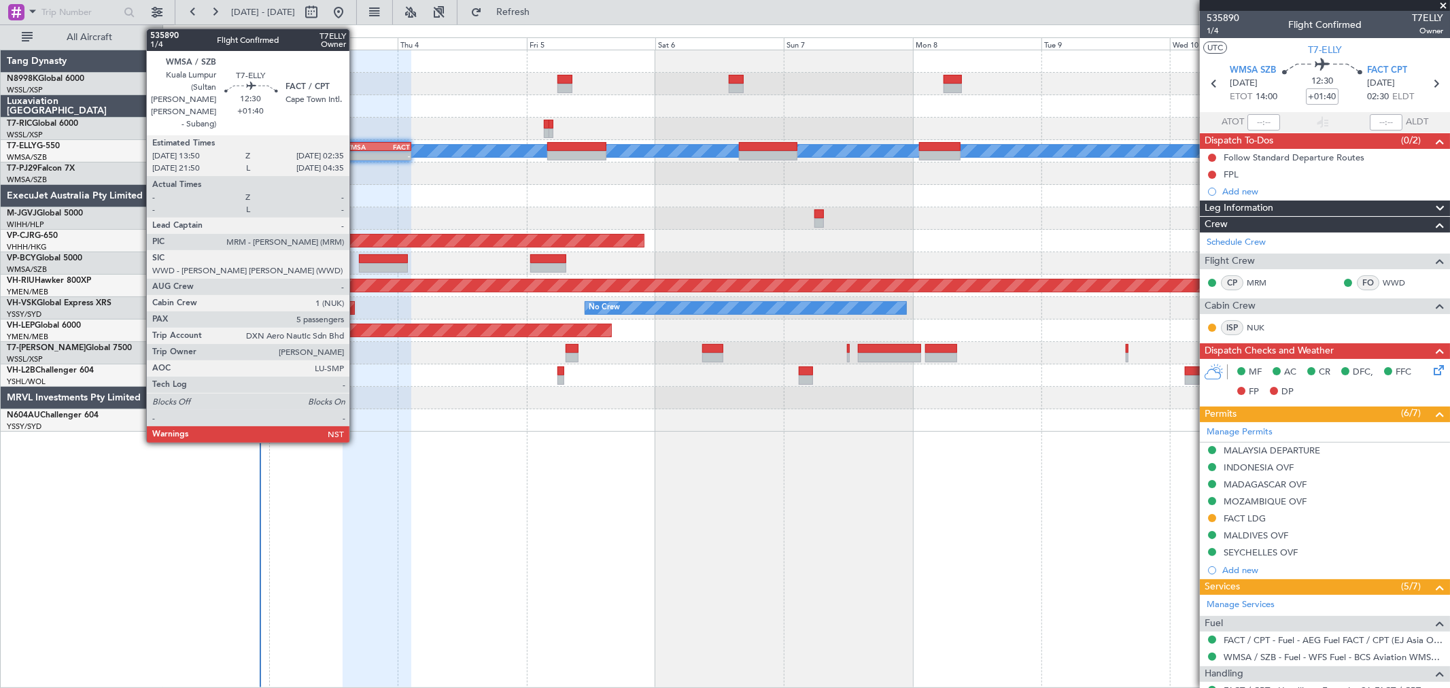
click at [356, 143] on div "WMSA" at bounding box center [360, 147] width 33 height 8
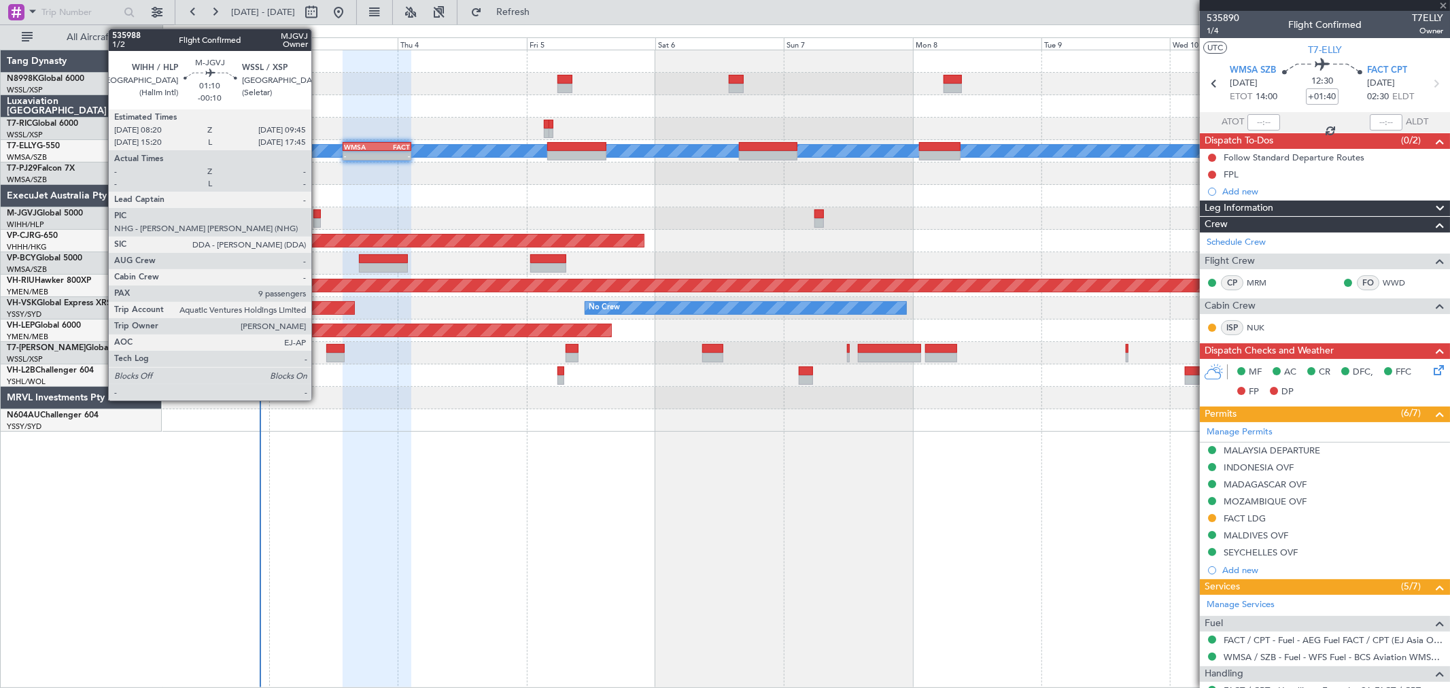
click at [317, 219] on div at bounding box center [317, 223] width 8 height 10
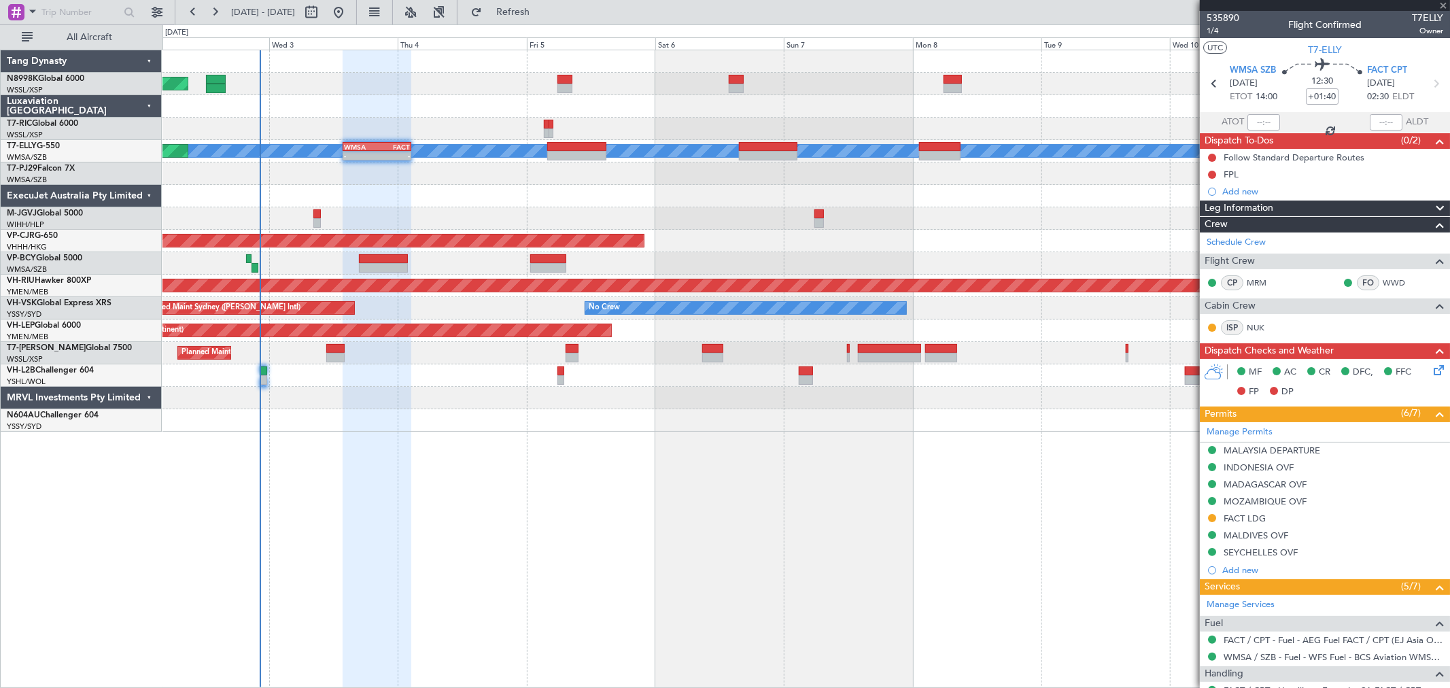
type input "-00:10"
type input "9"
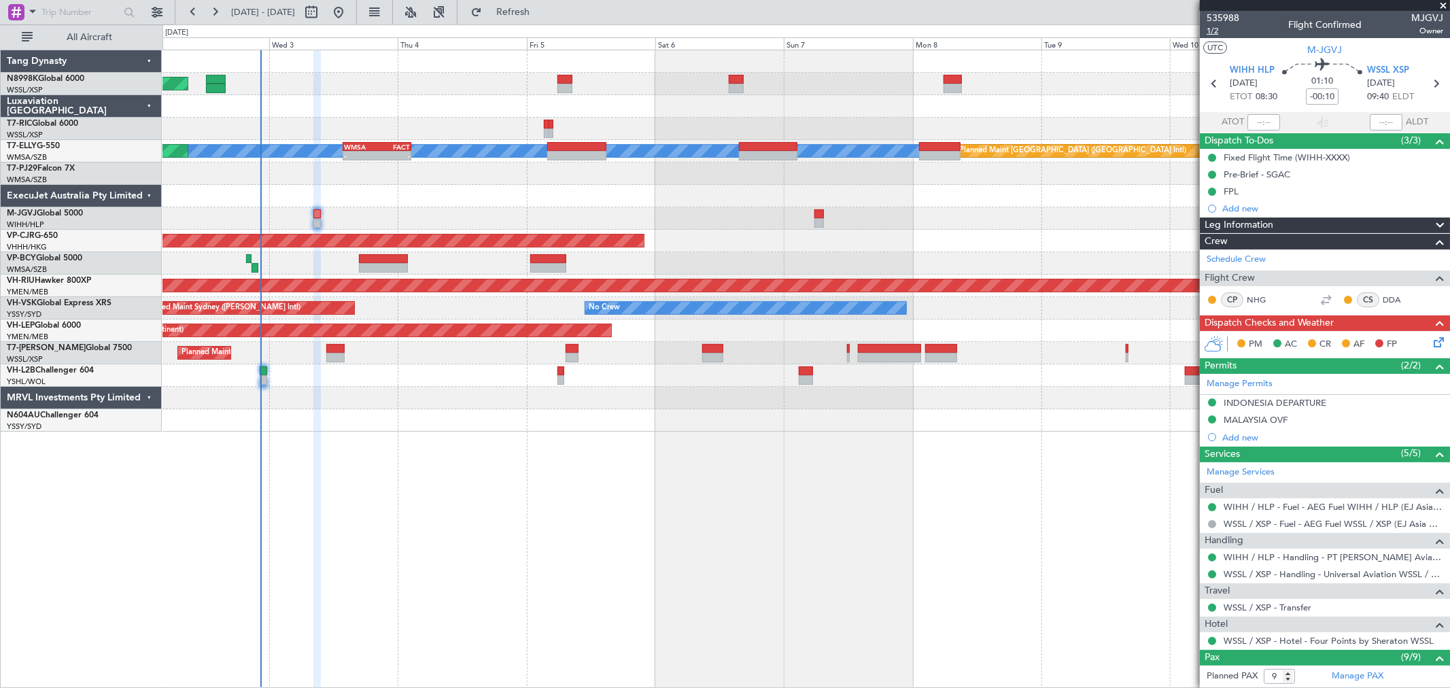
click at [1213, 30] on span "1/2" at bounding box center [1222, 31] width 33 height 12
click at [1210, 174] on button at bounding box center [1212, 175] width 8 height 8
click at [1193, 215] on li "In Progress" at bounding box center [1212, 214] width 73 height 20
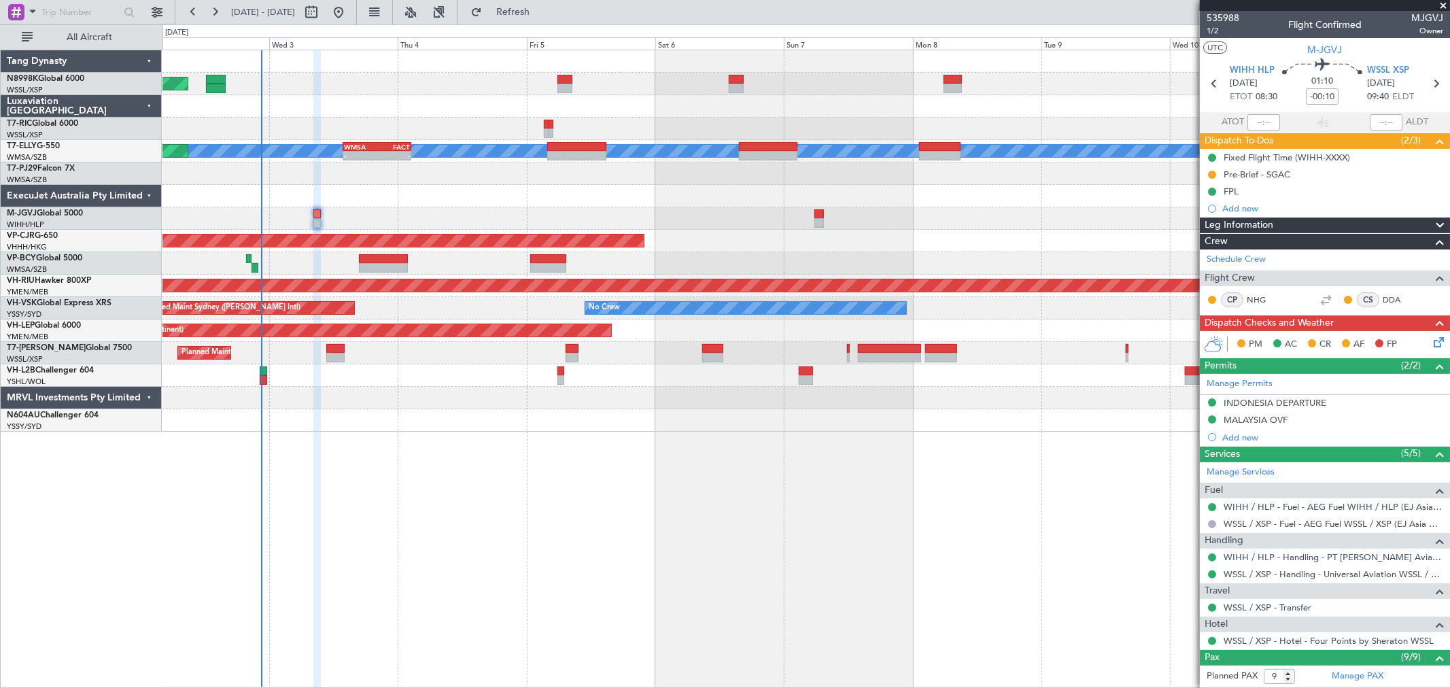
click at [1431, 341] on icon at bounding box center [1436, 339] width 11 height 11
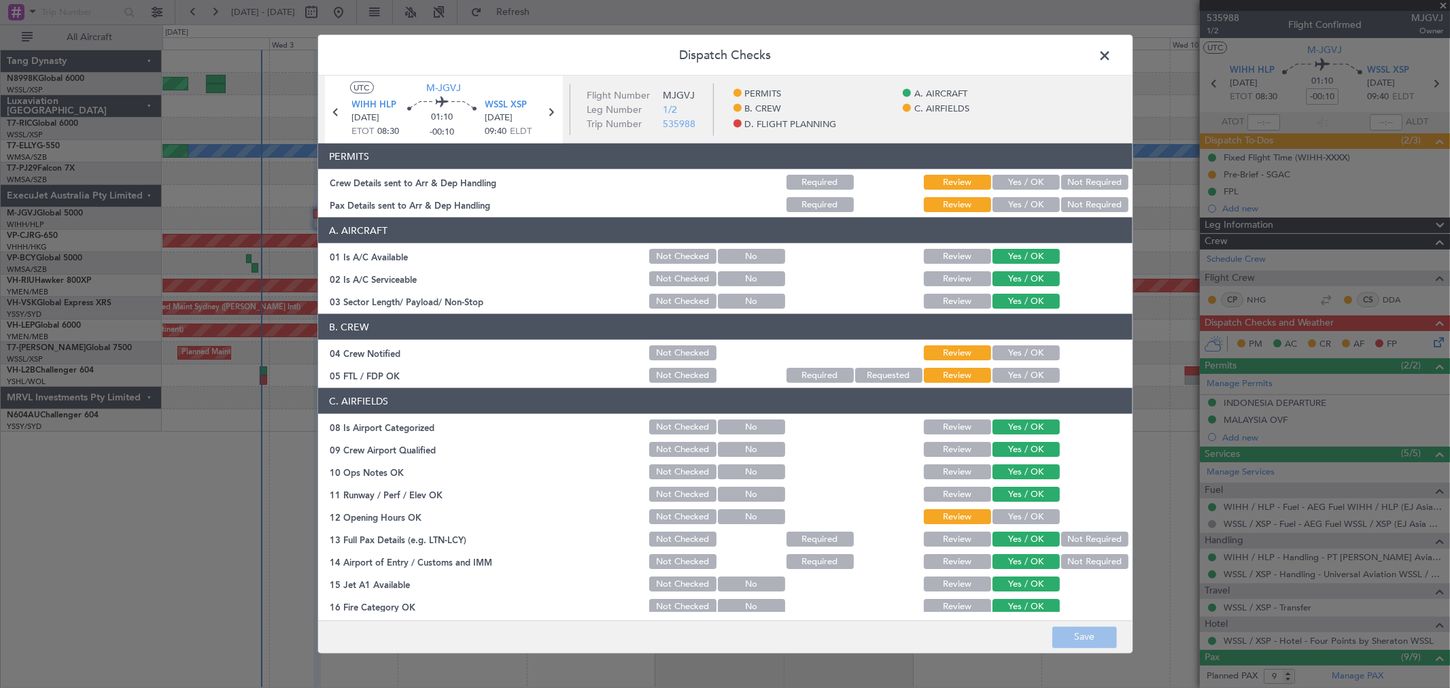
click at [1028, 179] on button "Yes / OK" at bounding box center [1025, 182] width 67 height 15
click at [1024, 203] on button "Yes / OK" at bounding box center [1025, 204] width 67 height 15
click at [1007, 349] on button "Yes / OK" at bounding box center [1025, 352] width 67 height 15
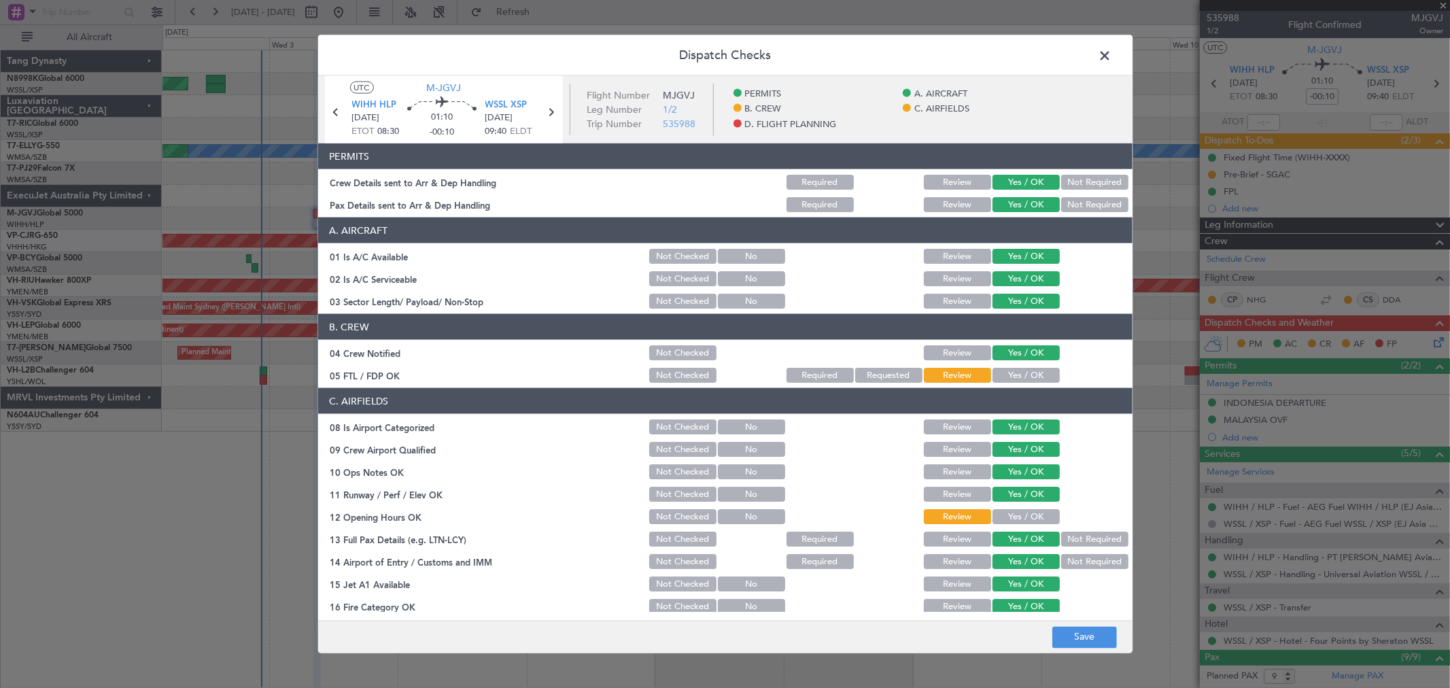
click at [1009, 377] on button "Yes / OK" at bounding box center [1025, 375] width 67 height 15
click at [1009, 509] on button "Yes / OK" at bounding box center [1025, 516] width 67 height 15
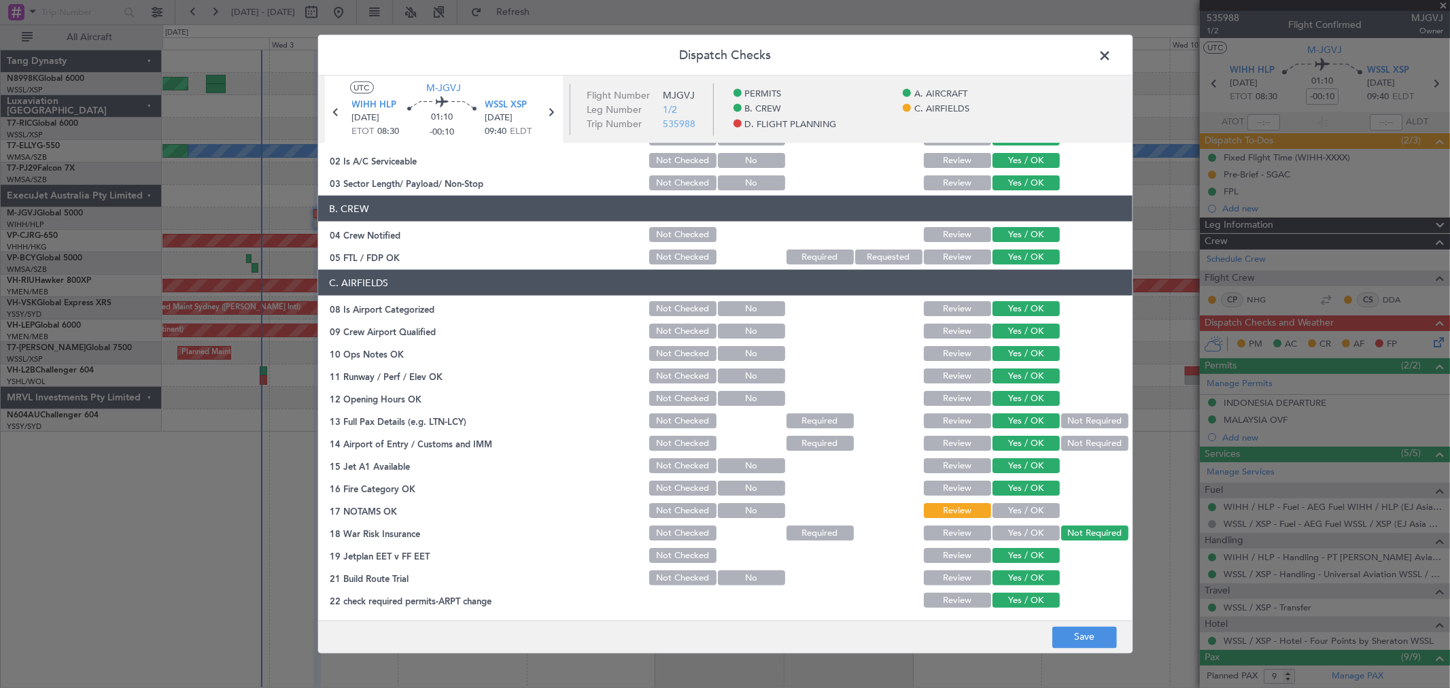
scroll to position [226, 0]
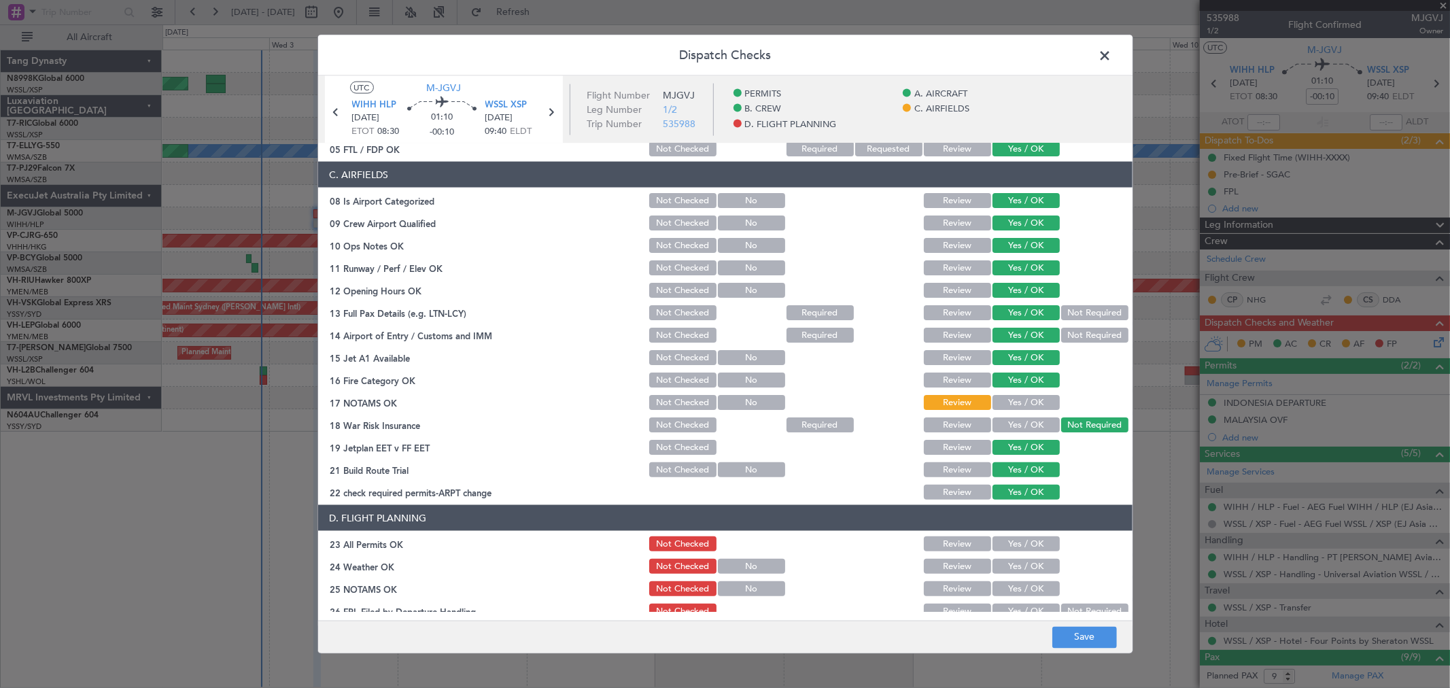
click at [1020, 402] on button "Yes / OK" at bounding box center [1025, 402] width 67 height 15
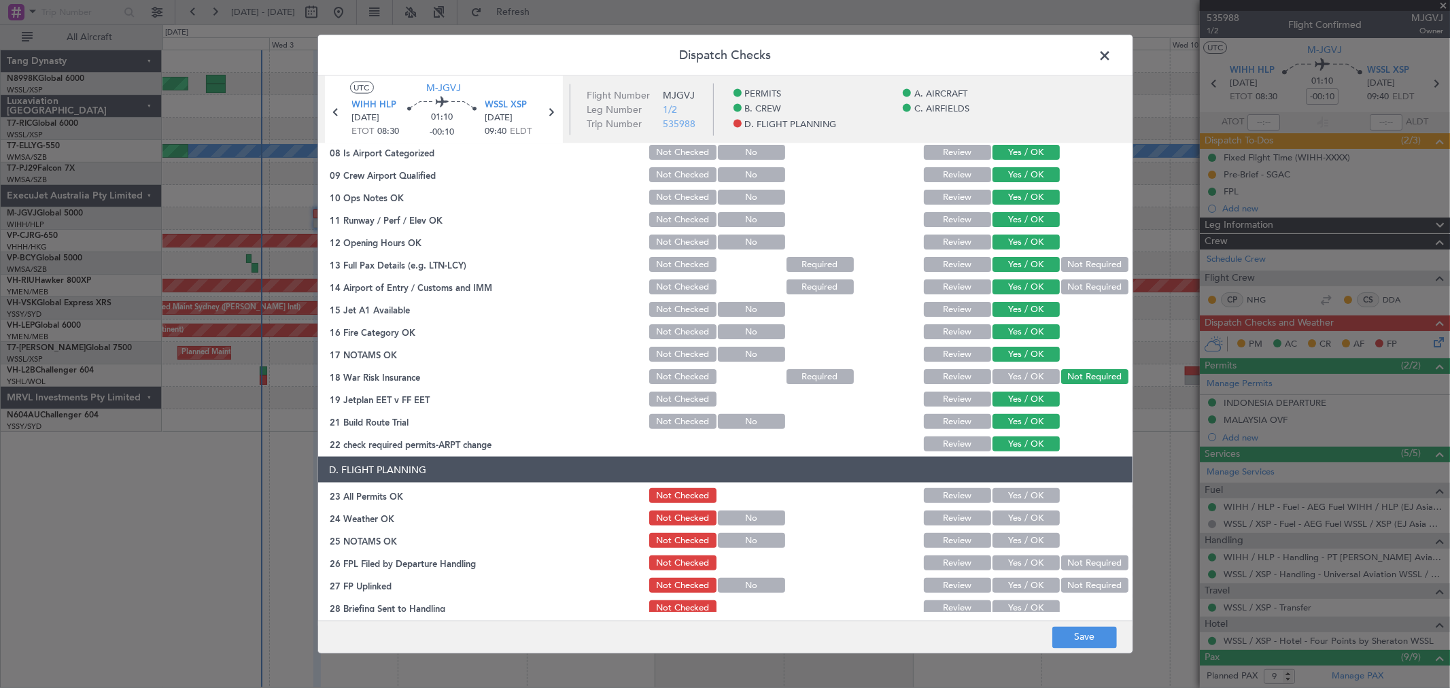
scroll to position [328, 0]
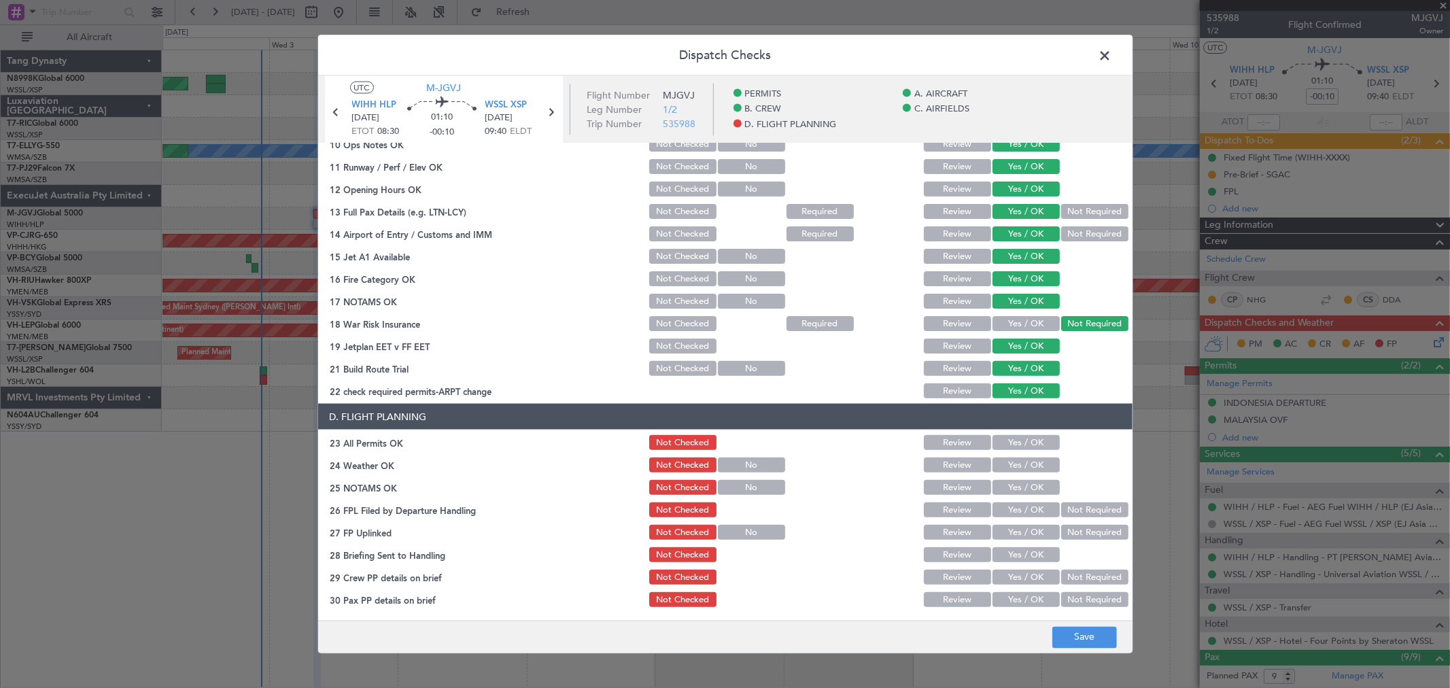
drag, startPoint x: 1016, startPoint y: 437, endPoint x: 1017, endPoint y: 457, distance: 20.4
click at [1016, 438] on button "Yes / OK" at bounding box center [1025, 442] width 67 height 15
click at [1017, 462] on button "Yes / OK" at bounding box center [1025, 464] width 67 height 15
drag, startPoint x: 1017, startPoint y: 469, endPoint x: 1017, endPoint y: 483, distance: 13.6
click at [1017, 472] on div "Yes / OK" at bounding box center [1024, 464] width 69 height 19
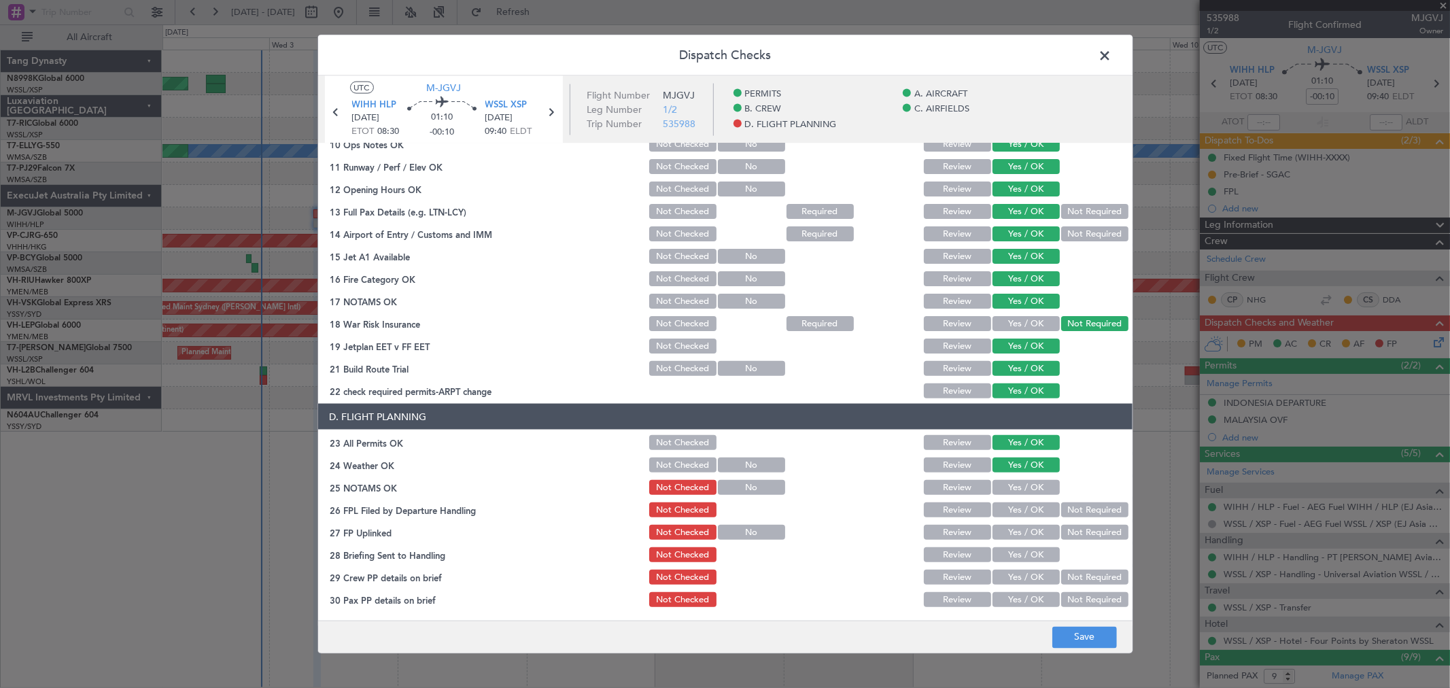
click at [1017, 485] on button "Yes / OK" at bounding box center [1025, 487] width 67 height 15
drag, startPoint x: 1021, startPoint y: 498, endPoint x: 1022, endPoint y: 507, distance: 9.5
click at [1022, 500] on section "D. FLIGHT PLANNING 23 All Permits OK Not Checked Review Yes / OK 24 Weather OK …" at bounding box center [725, 506] width 814 height 205
click at [1022, 507] on button "Yes / OK" at bounding box center [1025, 509] width 67 height 15
click at [1028, 525] on button "Yes / OK" at bounding box center [1025, 532] width 67 height 15
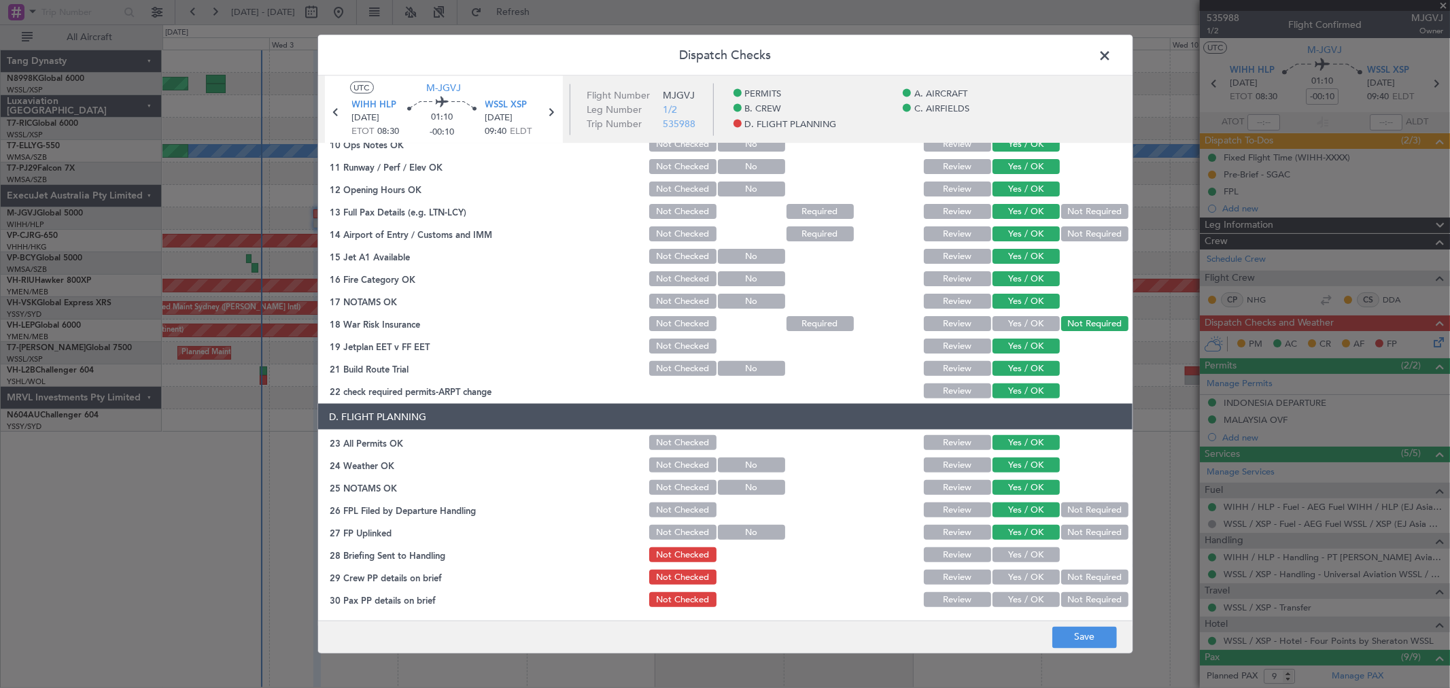
click at [1070, 502] on button "Not Required" at bounding box center [1094, 509] width 67 height 15
click at [1036, 551] on button "Yes / OK" at bounding box center [1025, 554] width 67 height 15
click at [1022, 572] on button "Yes / OK" at bounding box center [1025, 577] width 67 height 15
click at [1017, 590] on div "Yes / OK" at bounding box center [1024, 599] width 69 height 19
click at [1021, 593] on button "Yes / OK" at bounding box center [1025, 599] width 67 height 15
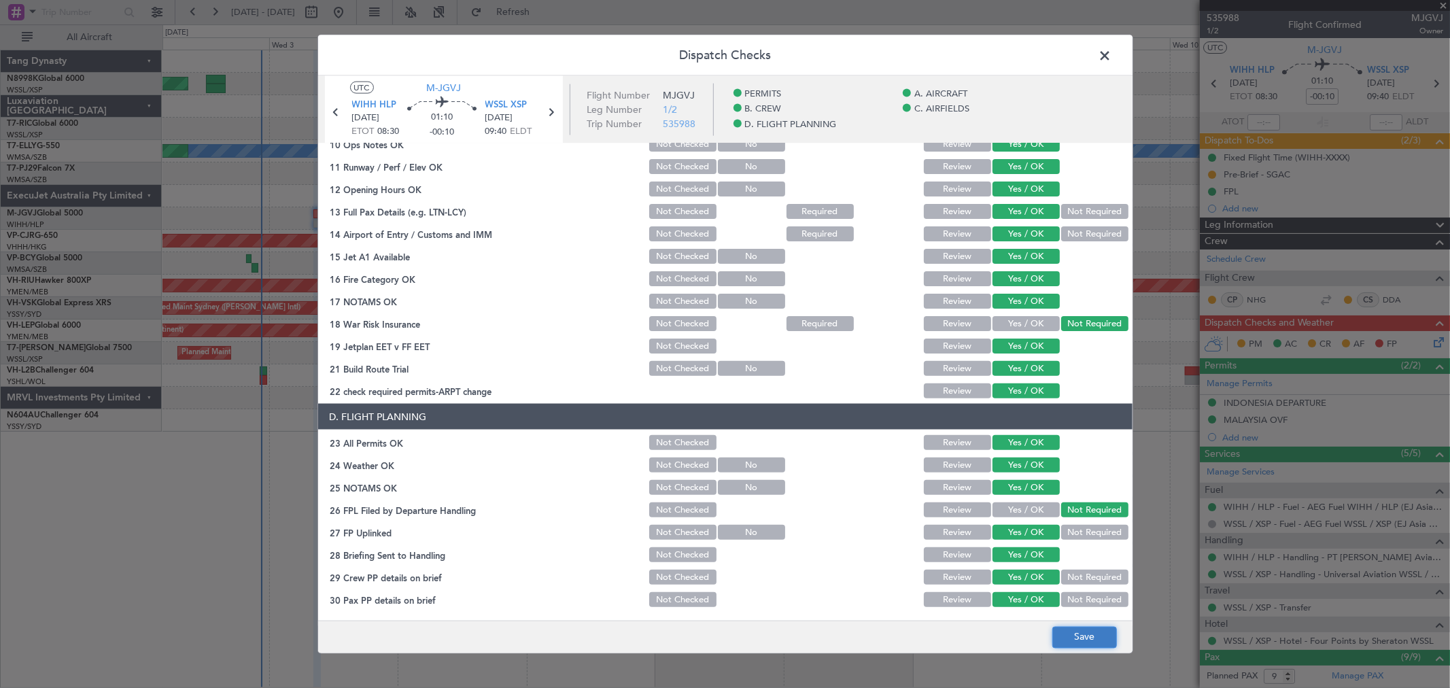
click at [1077, 627] on button "Save" at bounding box center [1084, 637] width 65 height 22
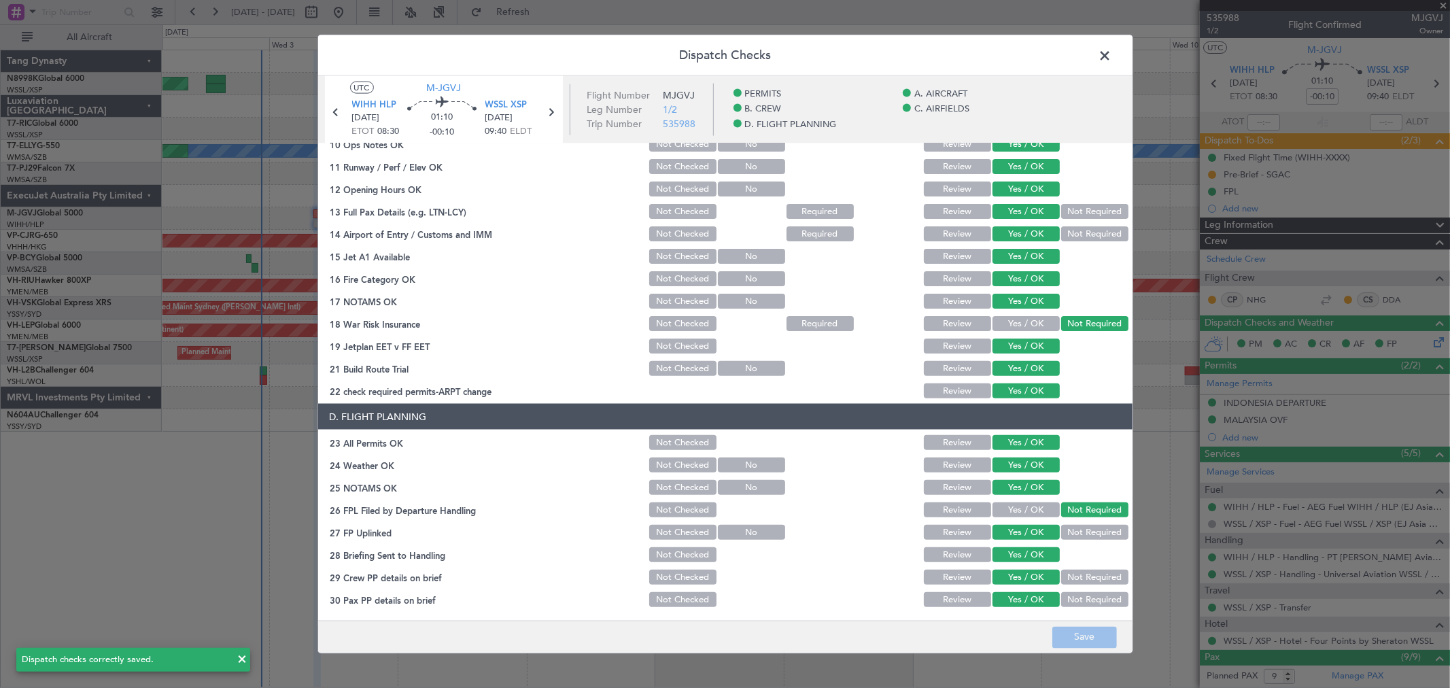
click at [1112, 58] on span at bounding box center [1112, 59] width 0 height 27
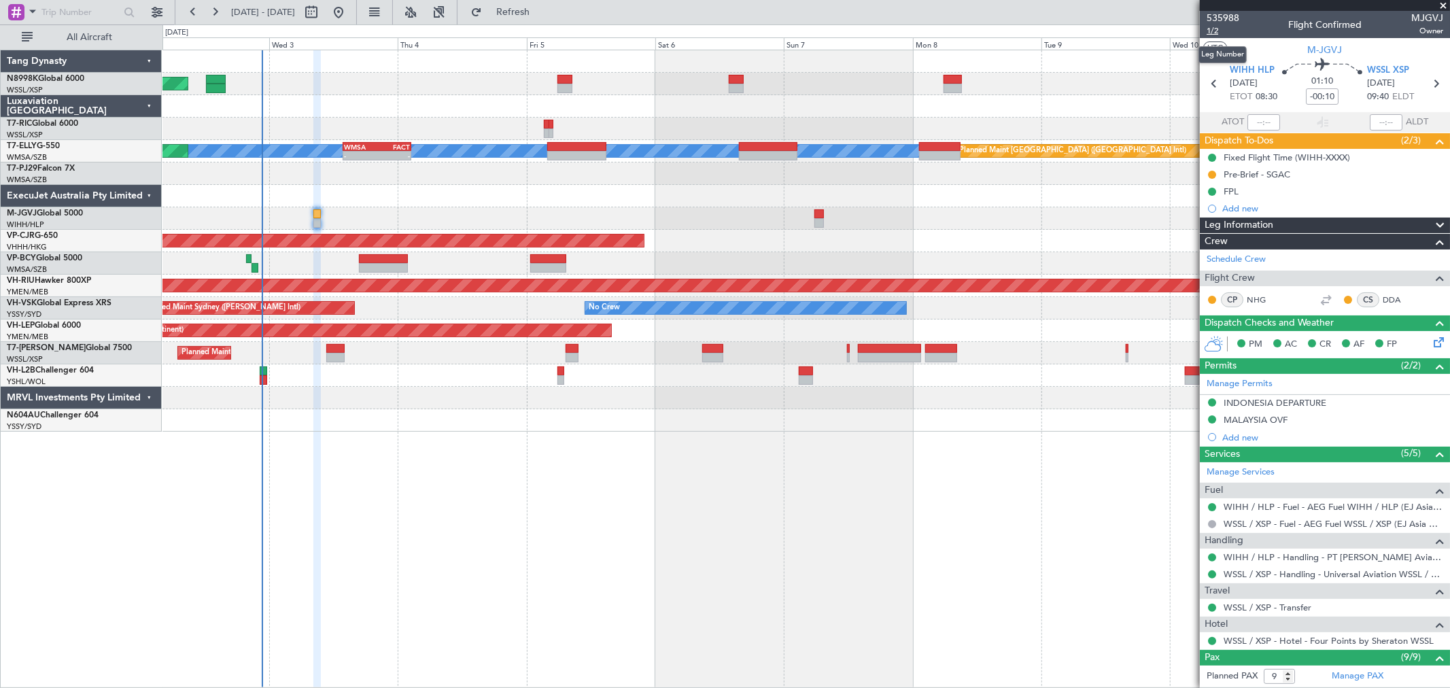
click at [1219, 28] on span "1/2" at bounding box center [1222, 31] width 33 height 12
click at [1213, 31] on span "1/2" at bounding box center [1222, 31] width 33 height 12
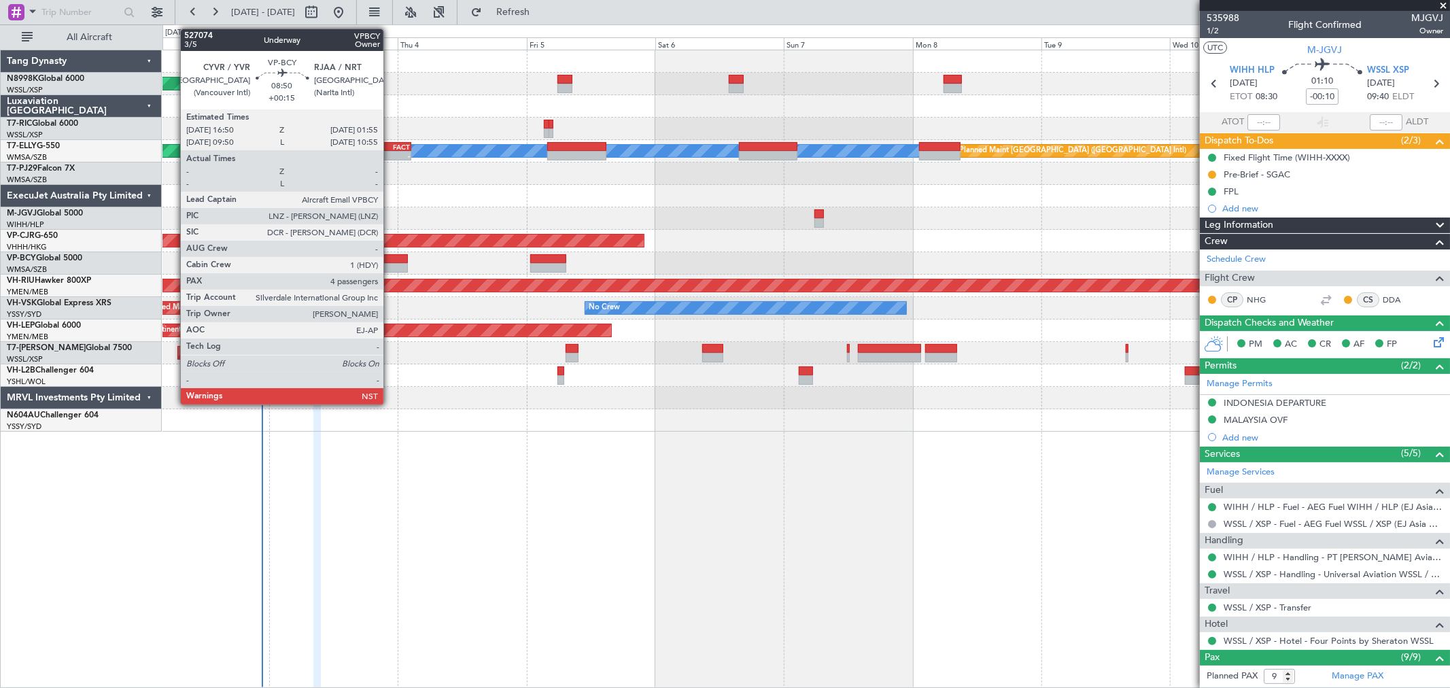
click at [390, 261] on div at bounding box center [383, 259] width 49 height 10
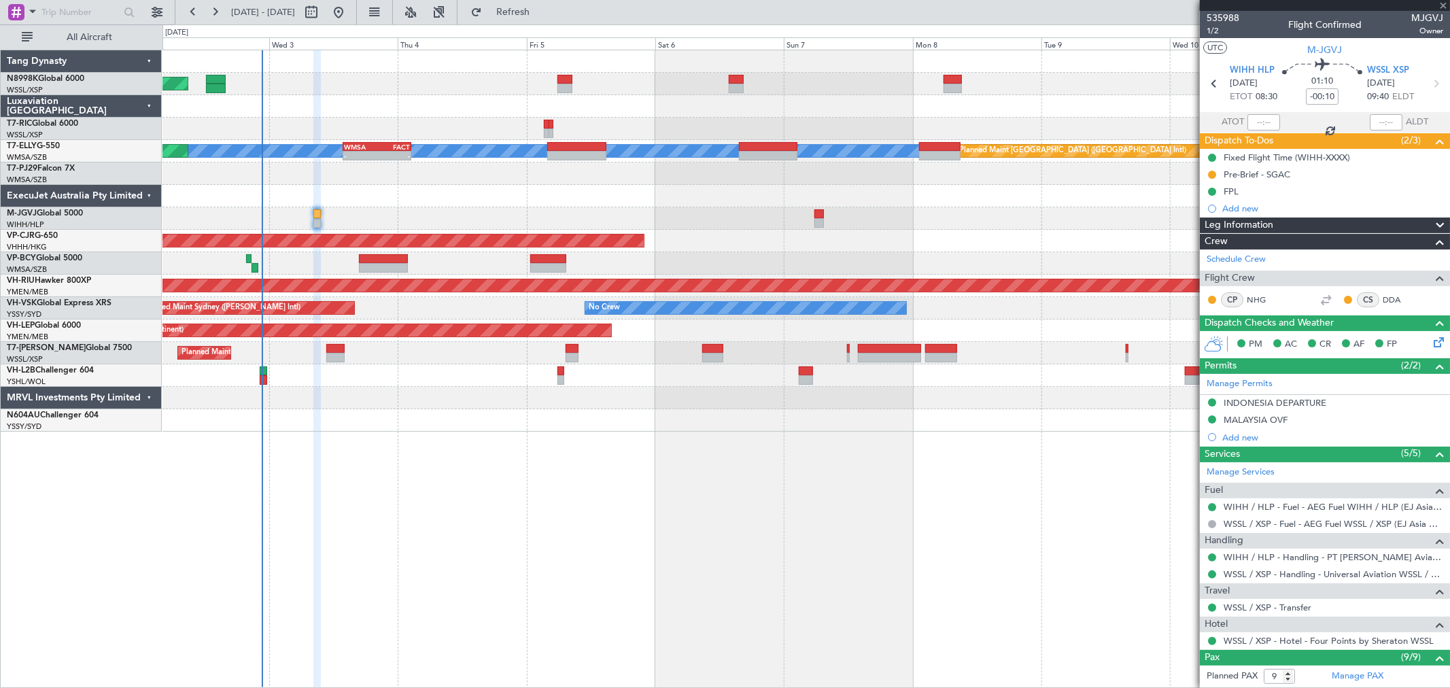
type input "+00:15"
type input "4"
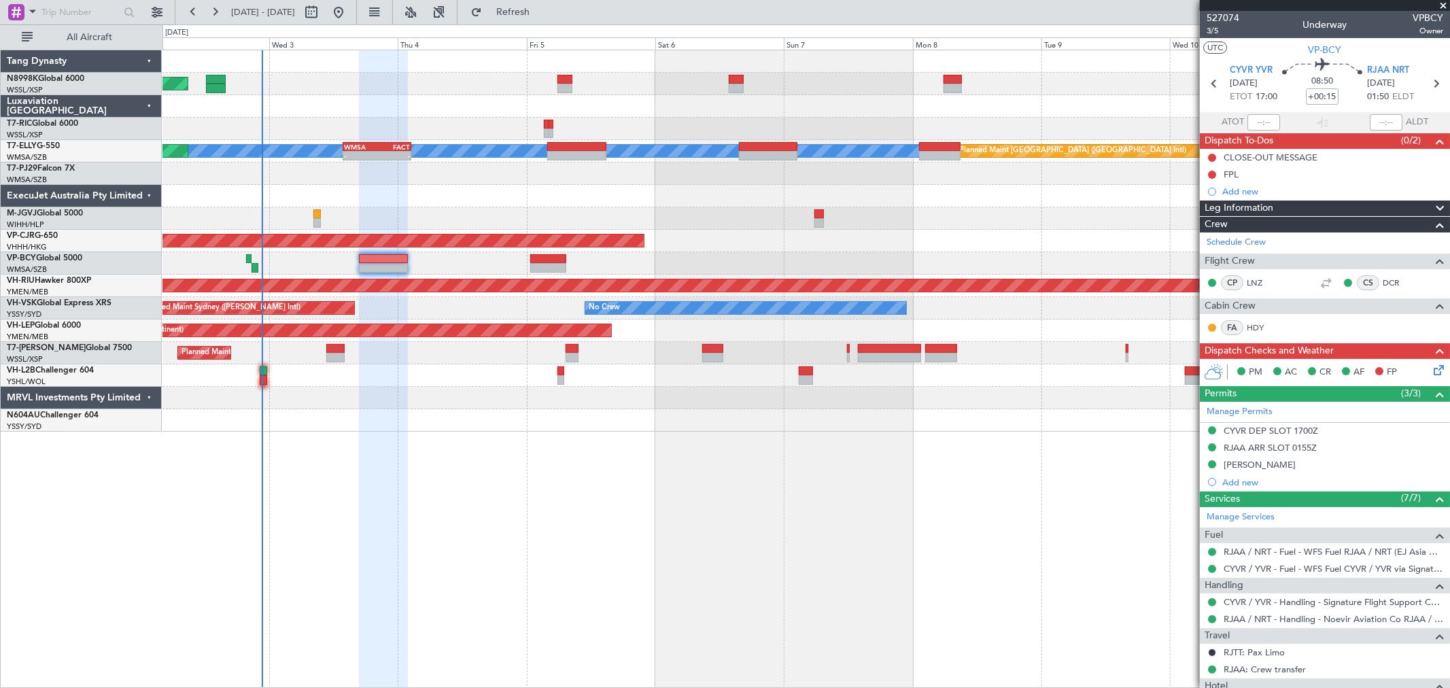
click at [385, 252] on div at bounding box center [805, 263] width 1287 height 22
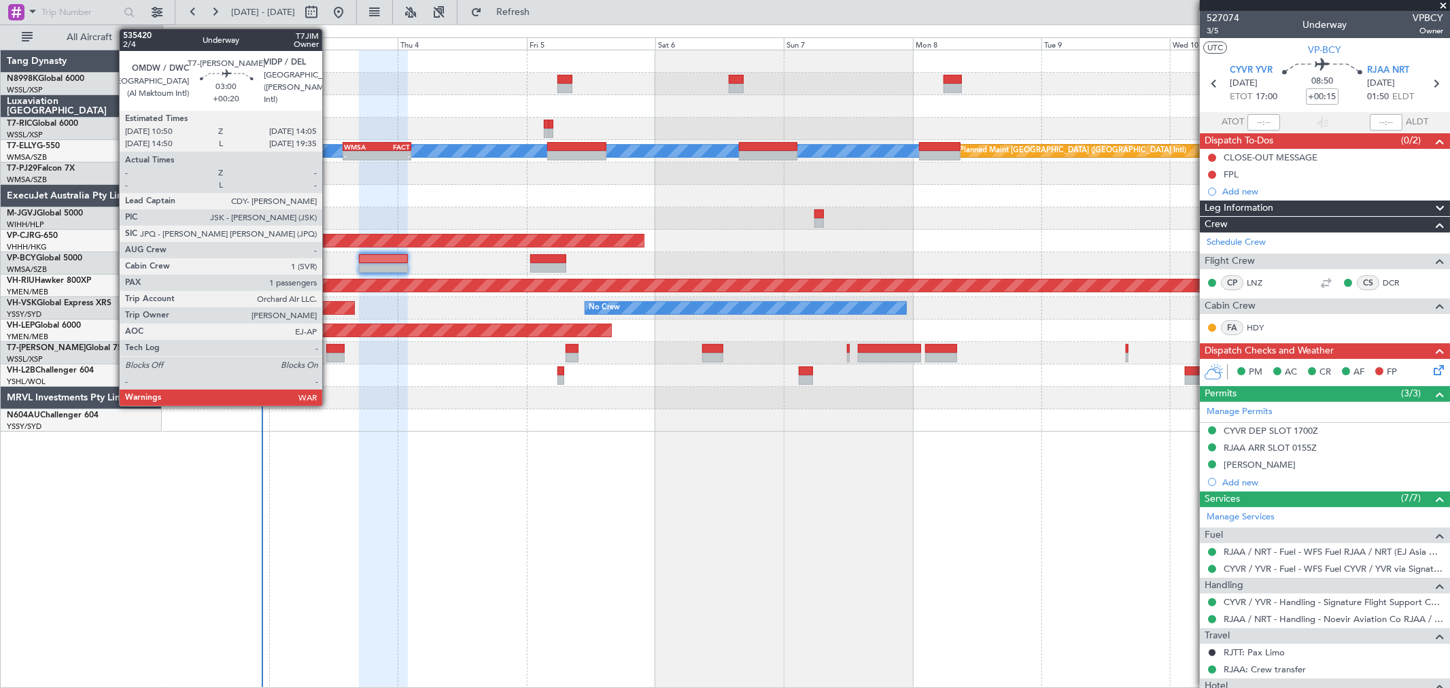
click at [331, 351] on div at bounding box center [335, 349] width 18 height 10
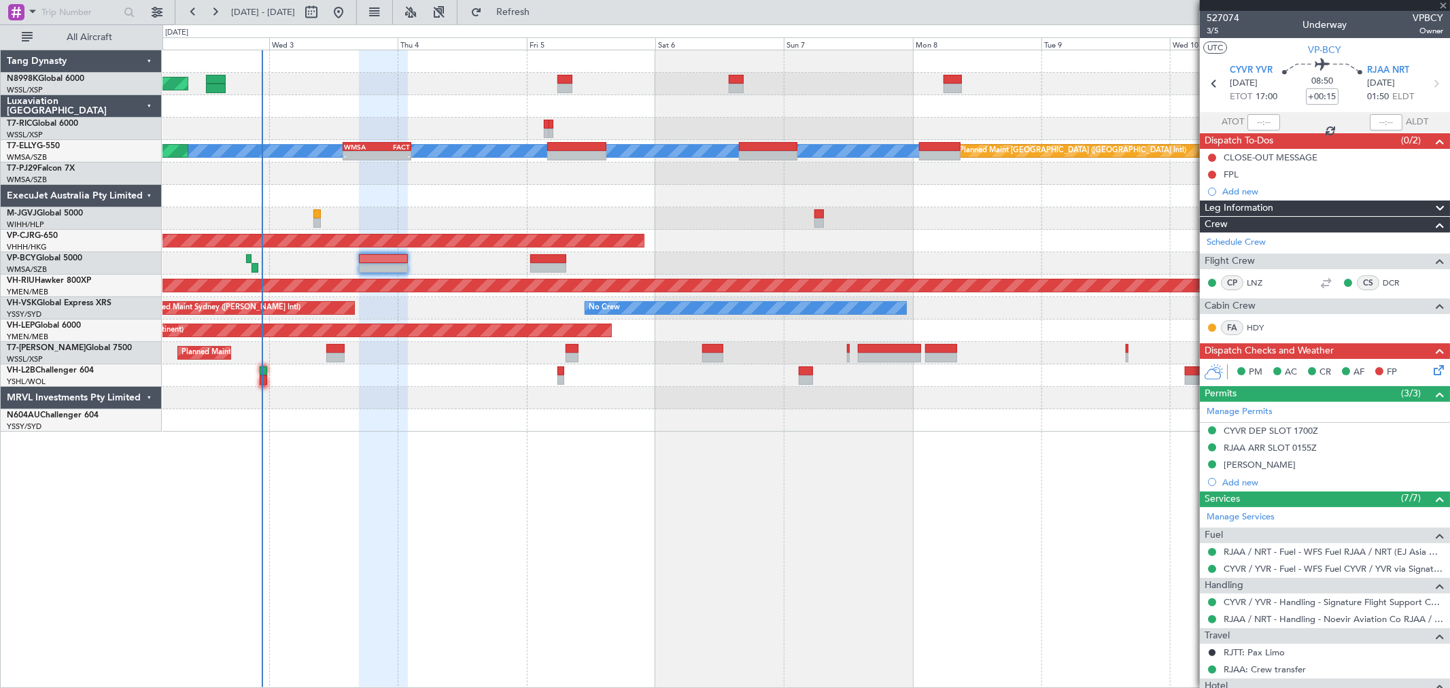
type input "+00:20"
type input "1"
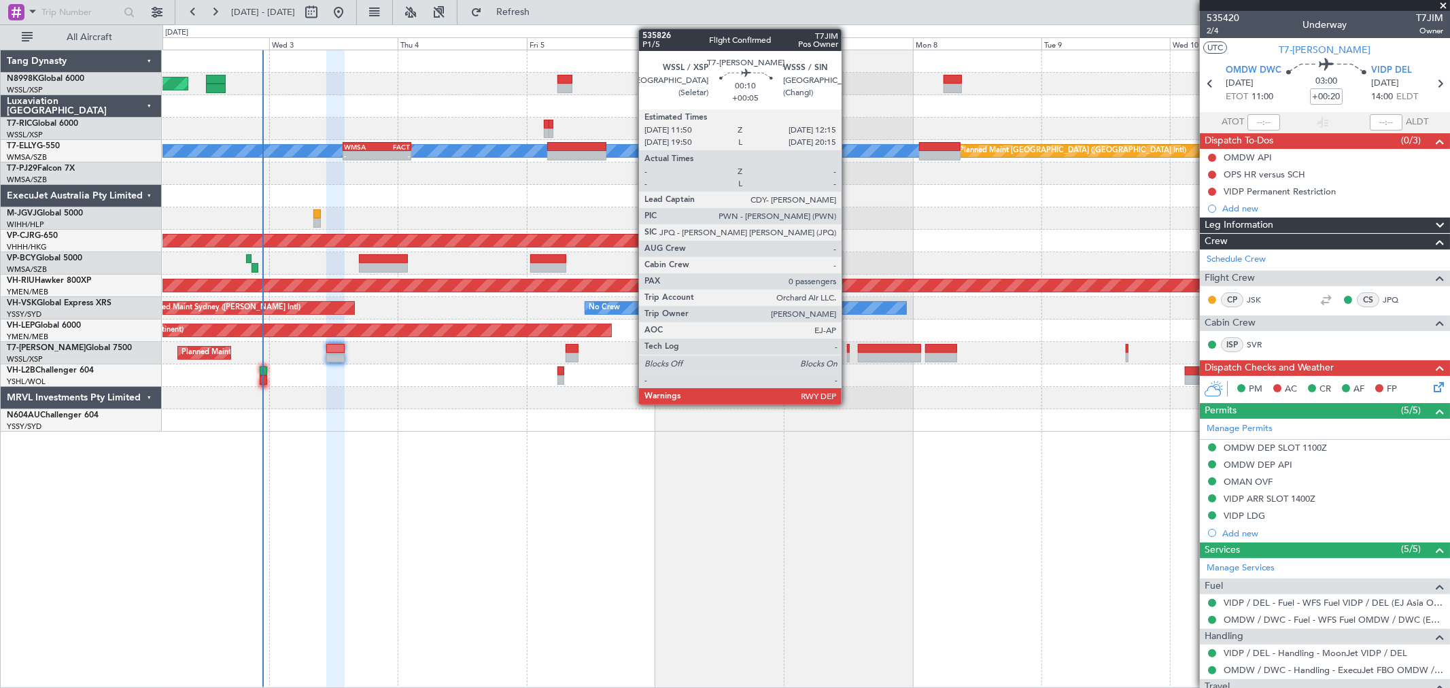
click at [848, 354] on div at bounding box center [848, 358] width 3 height 10
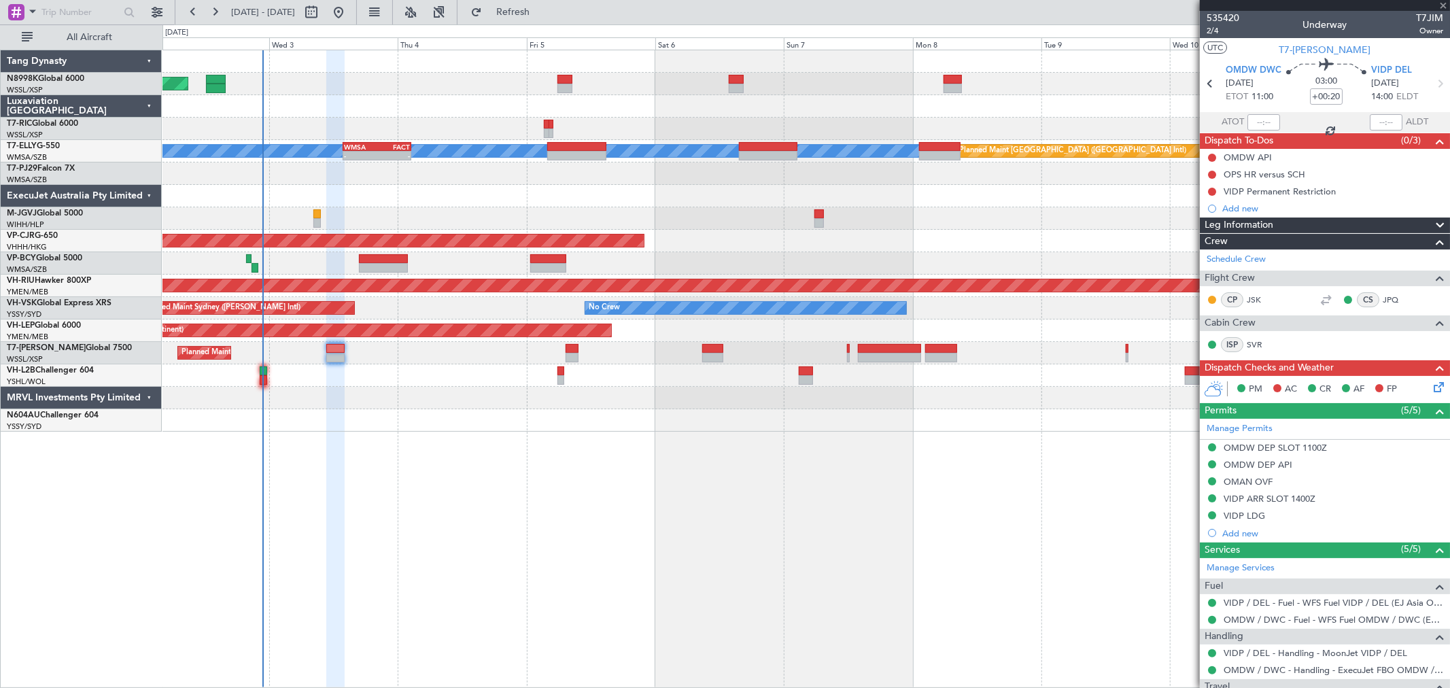
type input "+00:05"
type input "0"
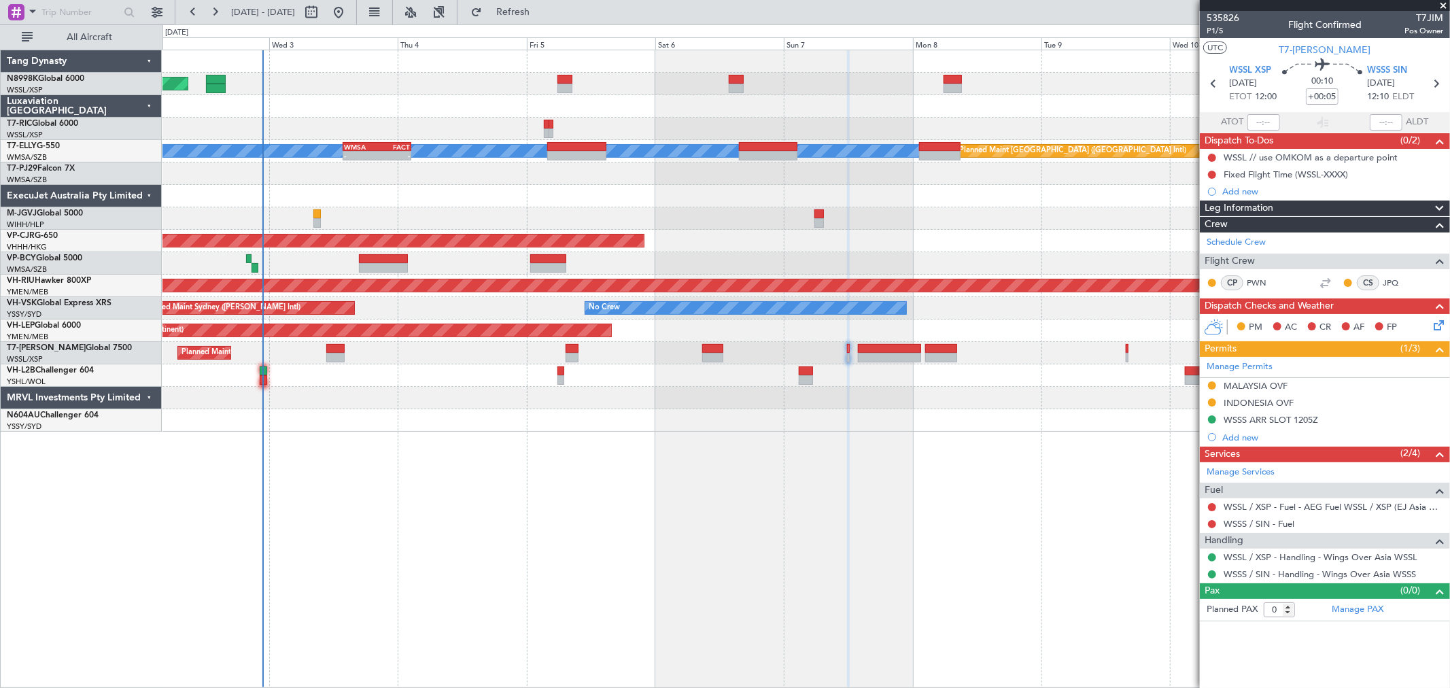
click at [1208, 382] on div "Manage Permits MALAYSIA OVF [GEOGRAPHIC_DATA] OVF WSSS ARR SLOT 1205Z Add new" at bounding box center [1325, 401] width 250 height 89
click at [1213, 382] on button at bounding box center [1212, 385] width 8 height 8
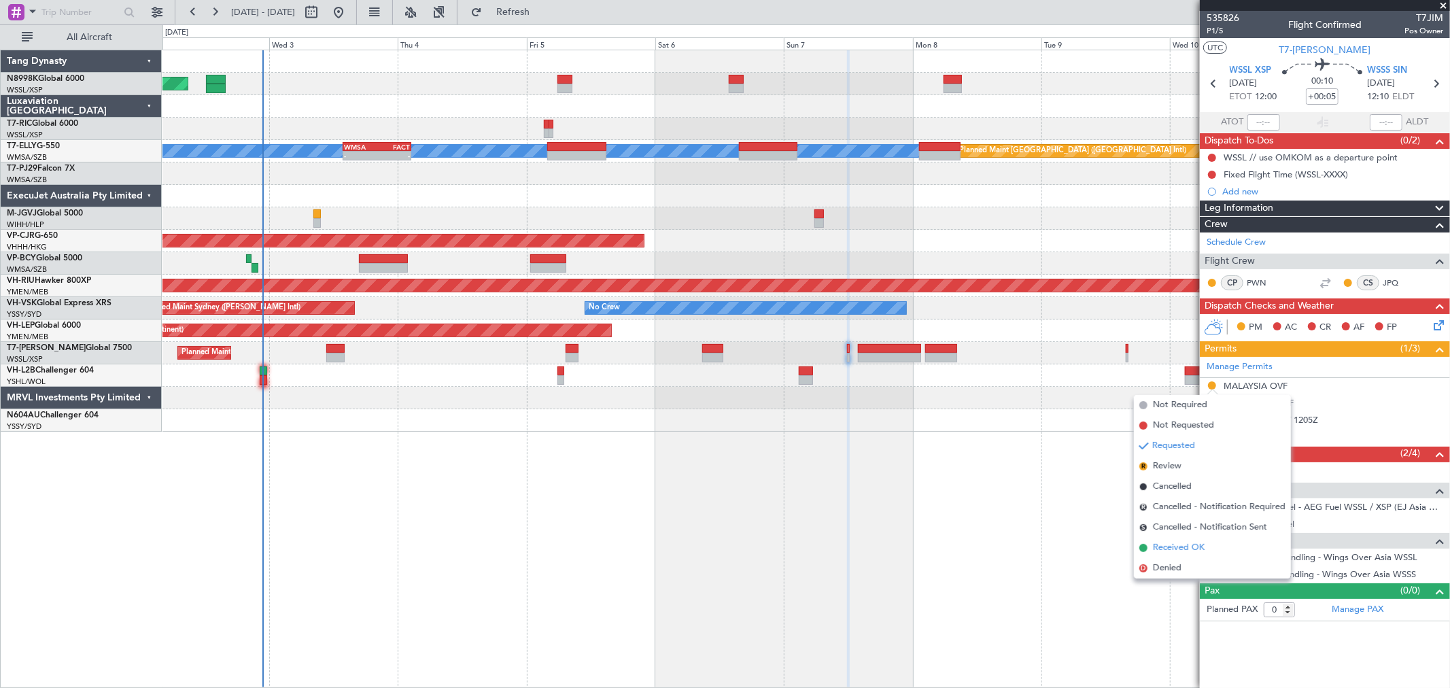
click at [1157, 545] on span "Received OK" at bounding box center [1179, 548] width 52 height 14
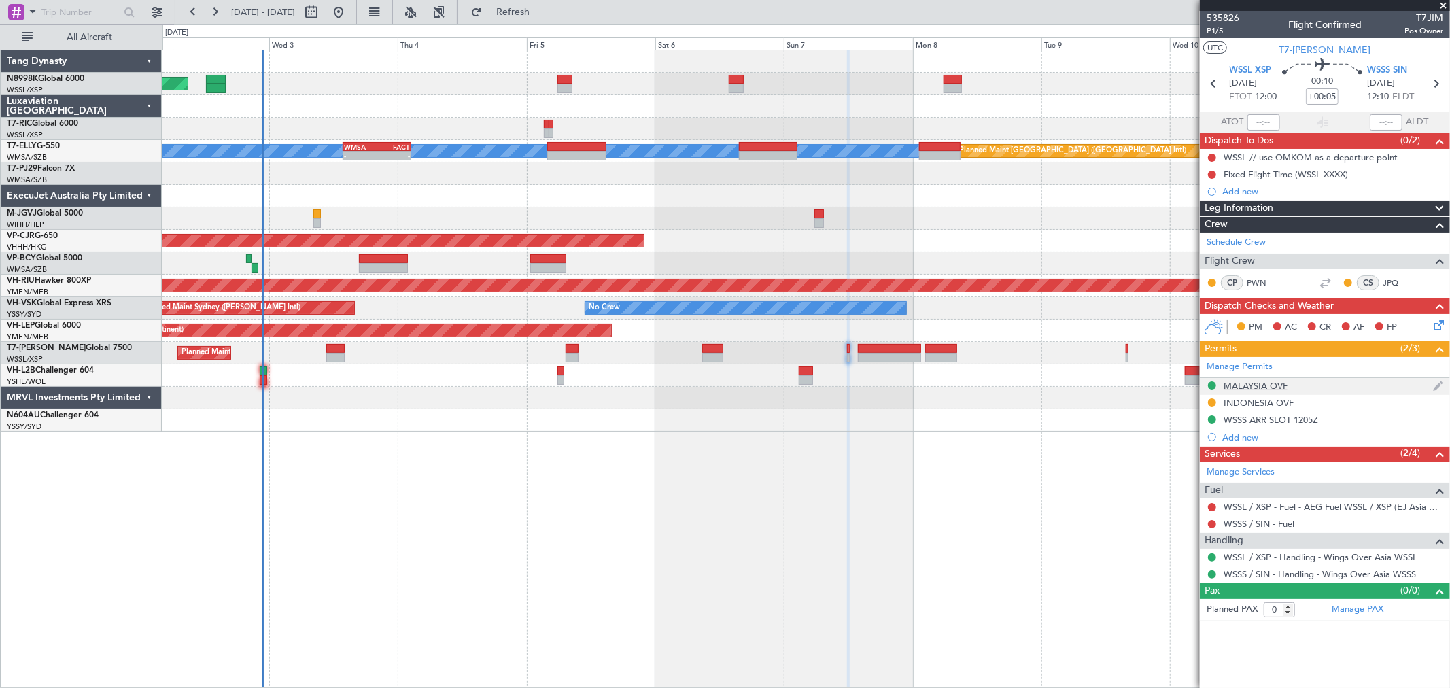
click at [1262, 387] on div "MALAYSIA OVF" at bounding box center [1255, 386] width 64 height 12
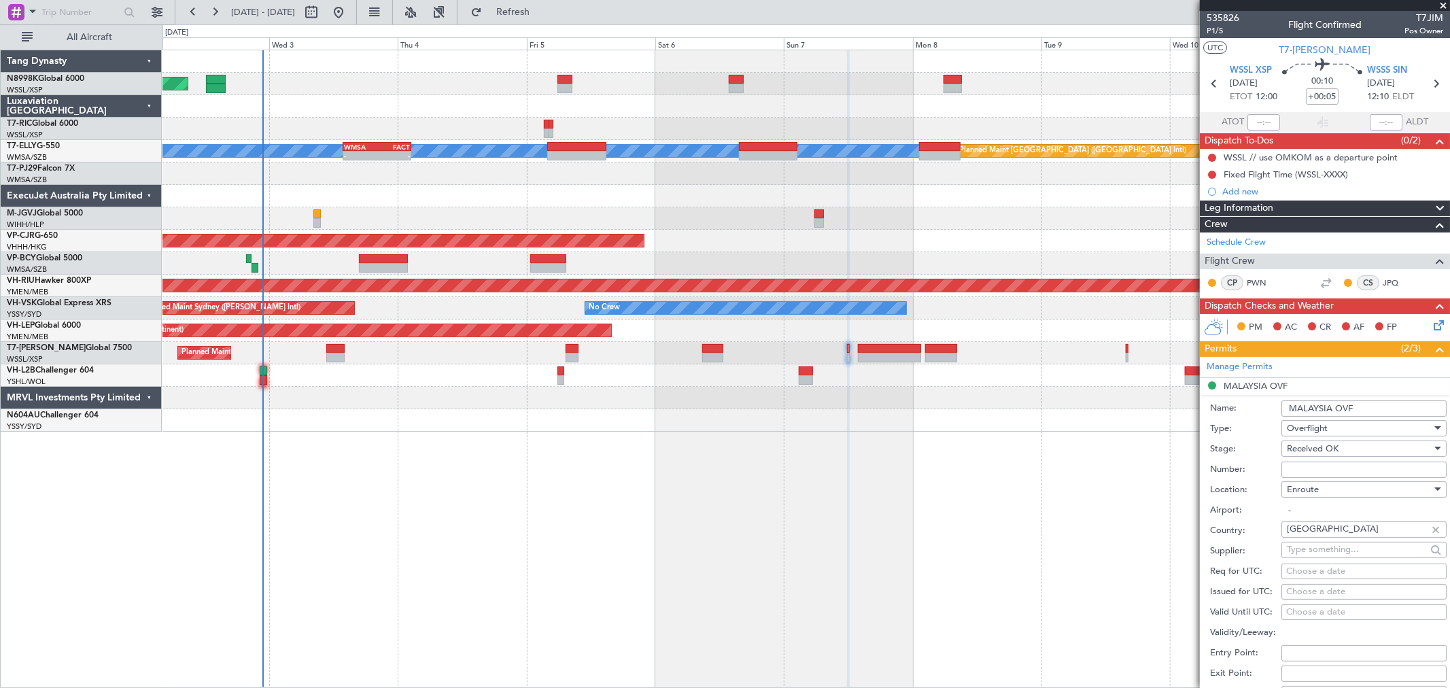
click at [1295, 469] on input "Number:" at bounding box center [1363, 469] width 165 height 16
paste input "CAAM-NS-0115-09-25"
type input "CAAM-NS-0115-09-25"
click at [1296, 594] on div "Choose a date" at bounding box center [1364, 592] width 156 height 14
select select "9"
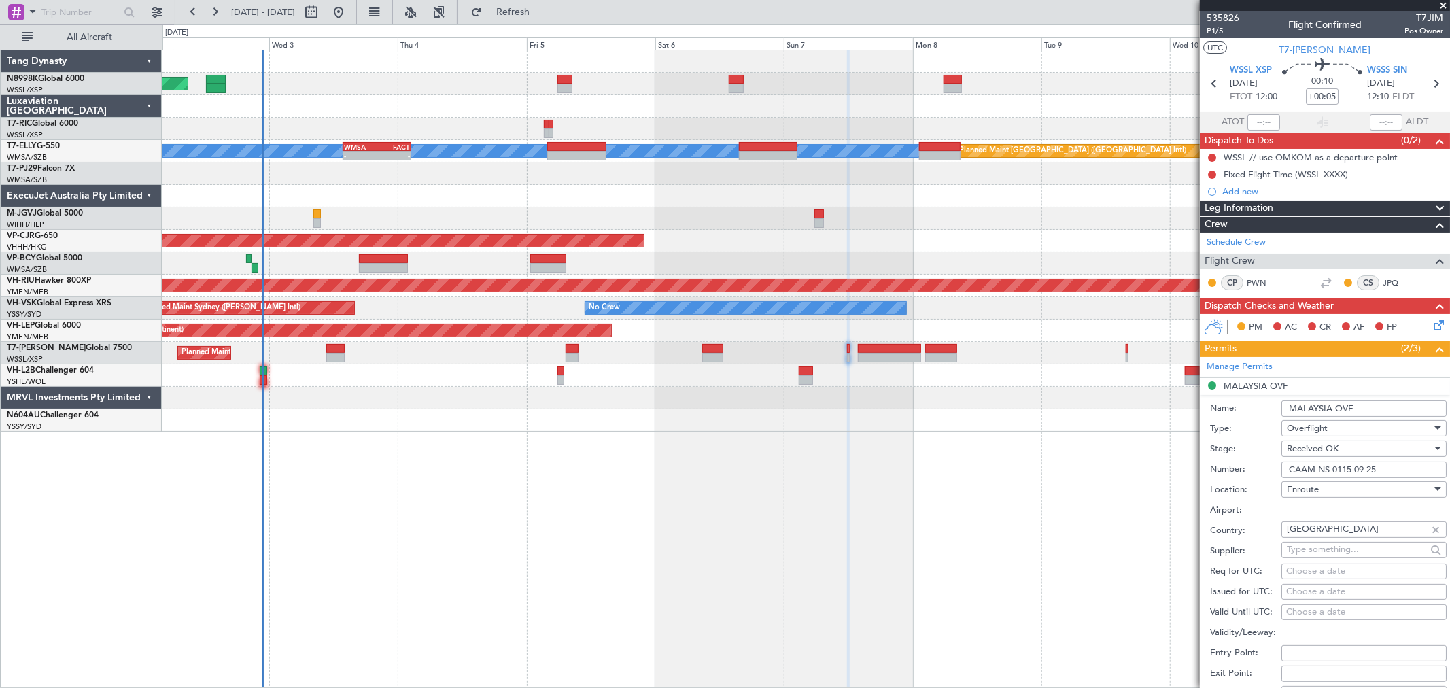
select select "2025"
click at [1261, 520] on span "7" at bounding box center [1261, 521] width 17 height 17
click at [1220, 668] on input "00:00" at bounding box center [1219, 671] width 43 height 16
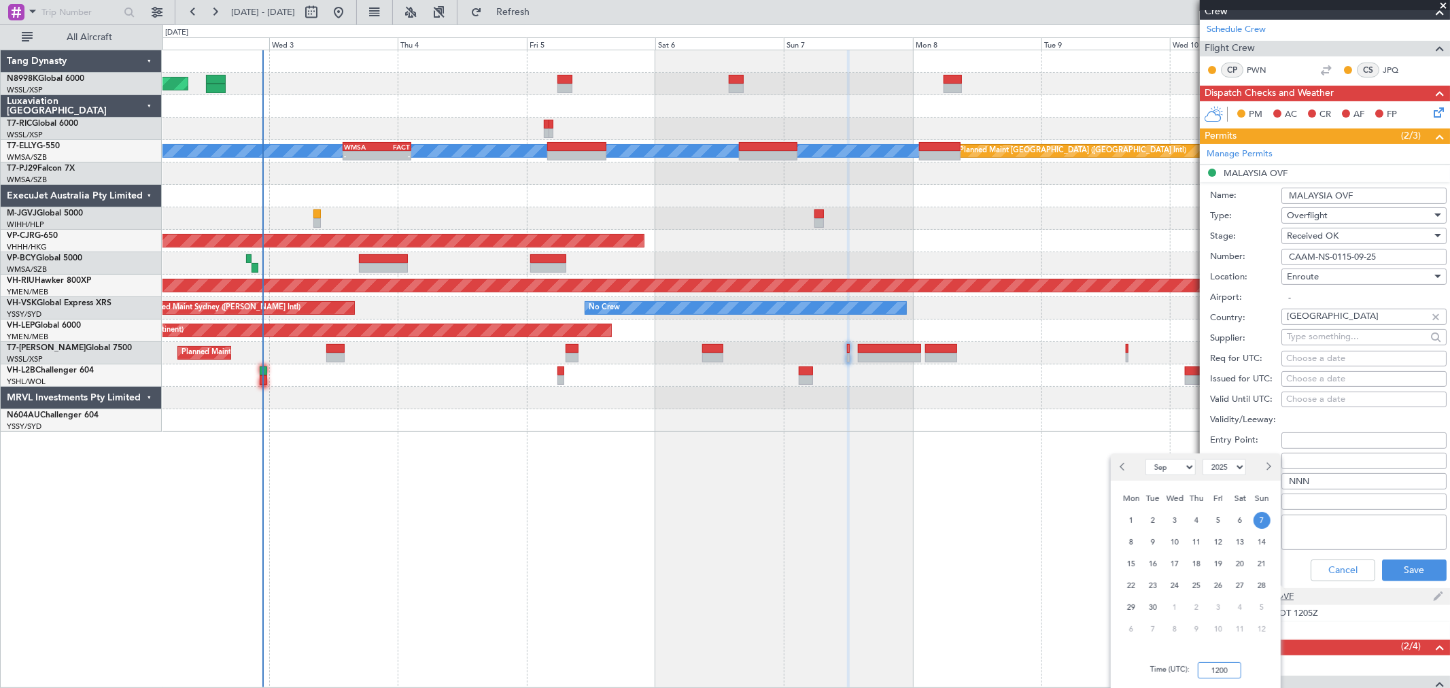
scroll to position [226, 0]
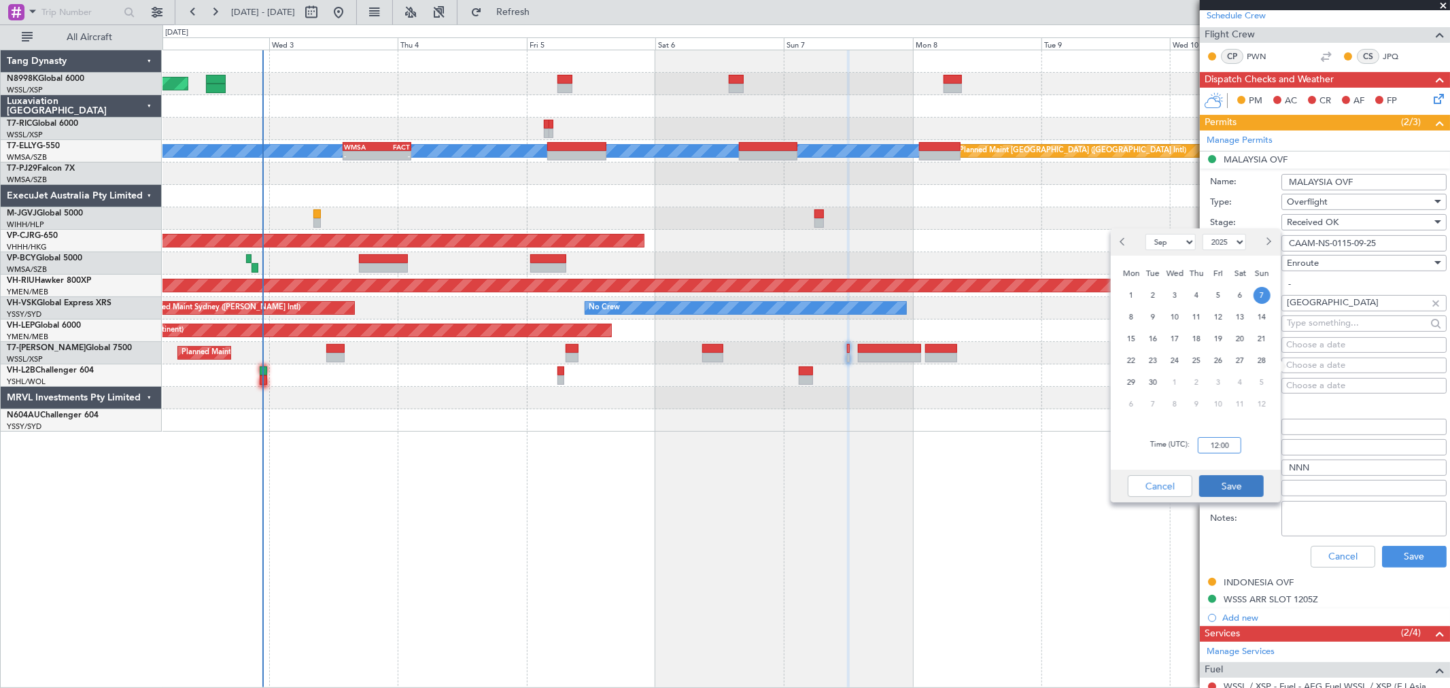
type input "12:00"
click at [1234, 486] on button "Save" at bounding box center [1231, 486] width 65 height 22
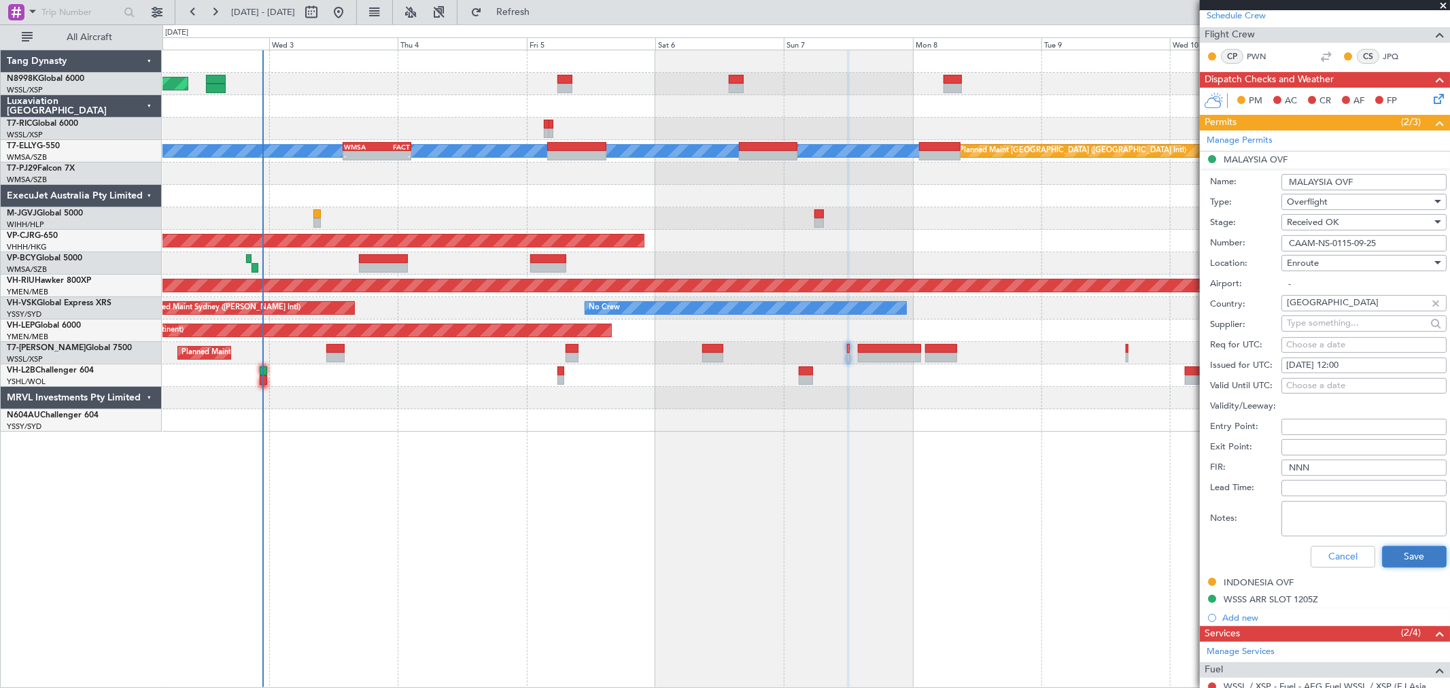
click at [1382, 547] on button "Save" at bounding box center [1414, 557] width 65 height 22
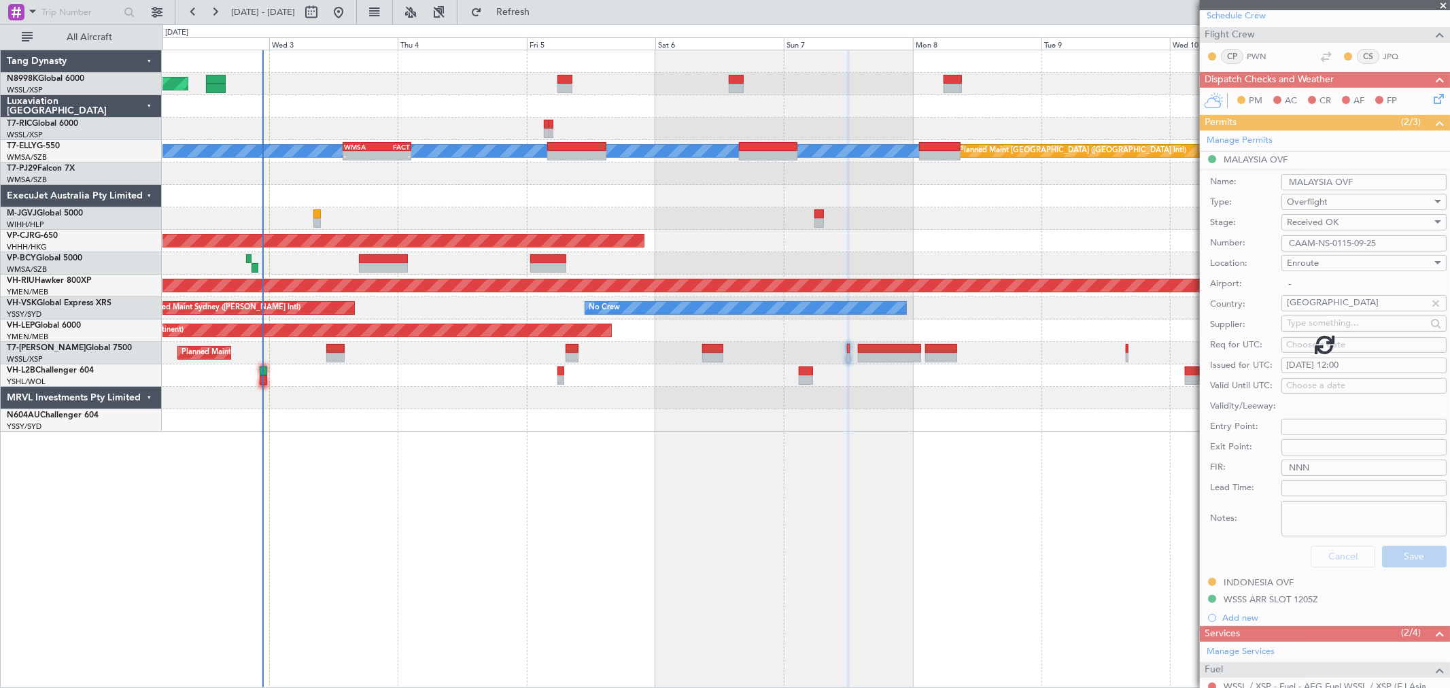
scroll to position [0, 0]
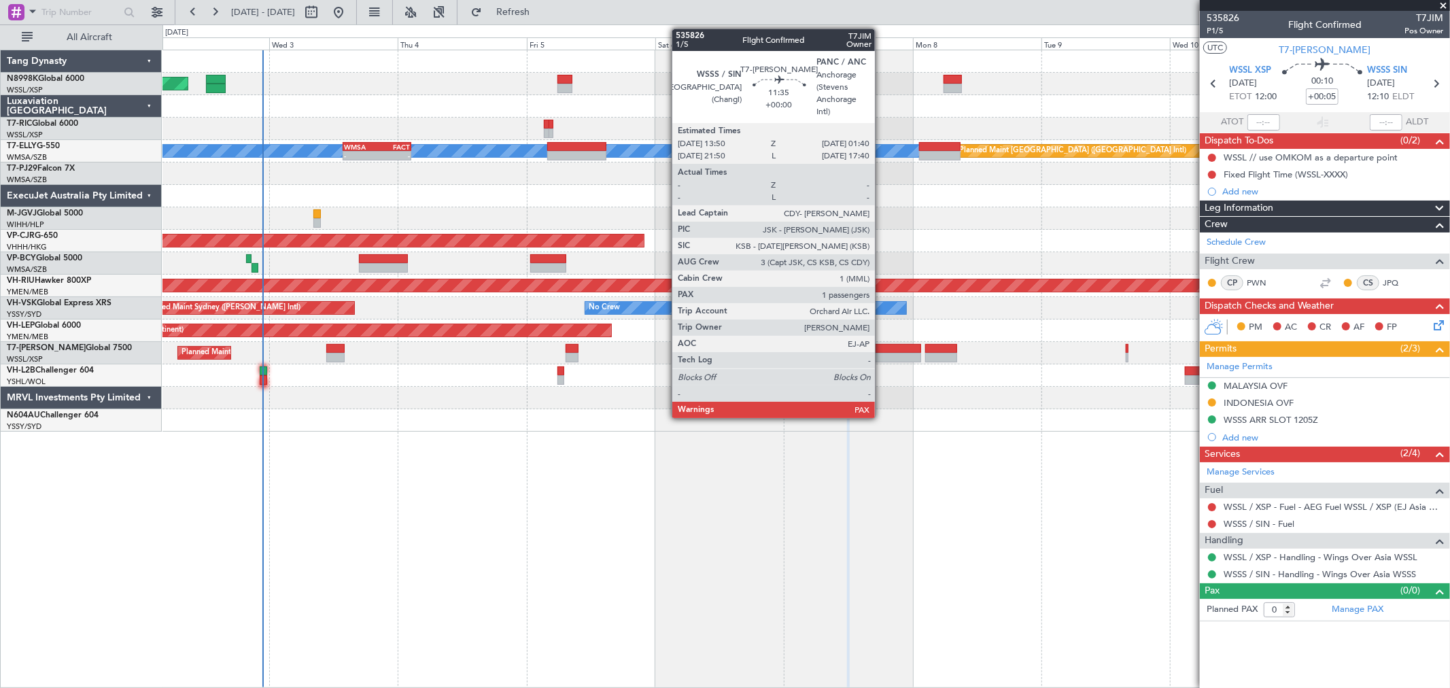
click at [884, 349] on div at bounding box center [890, 349] width 64 height 10
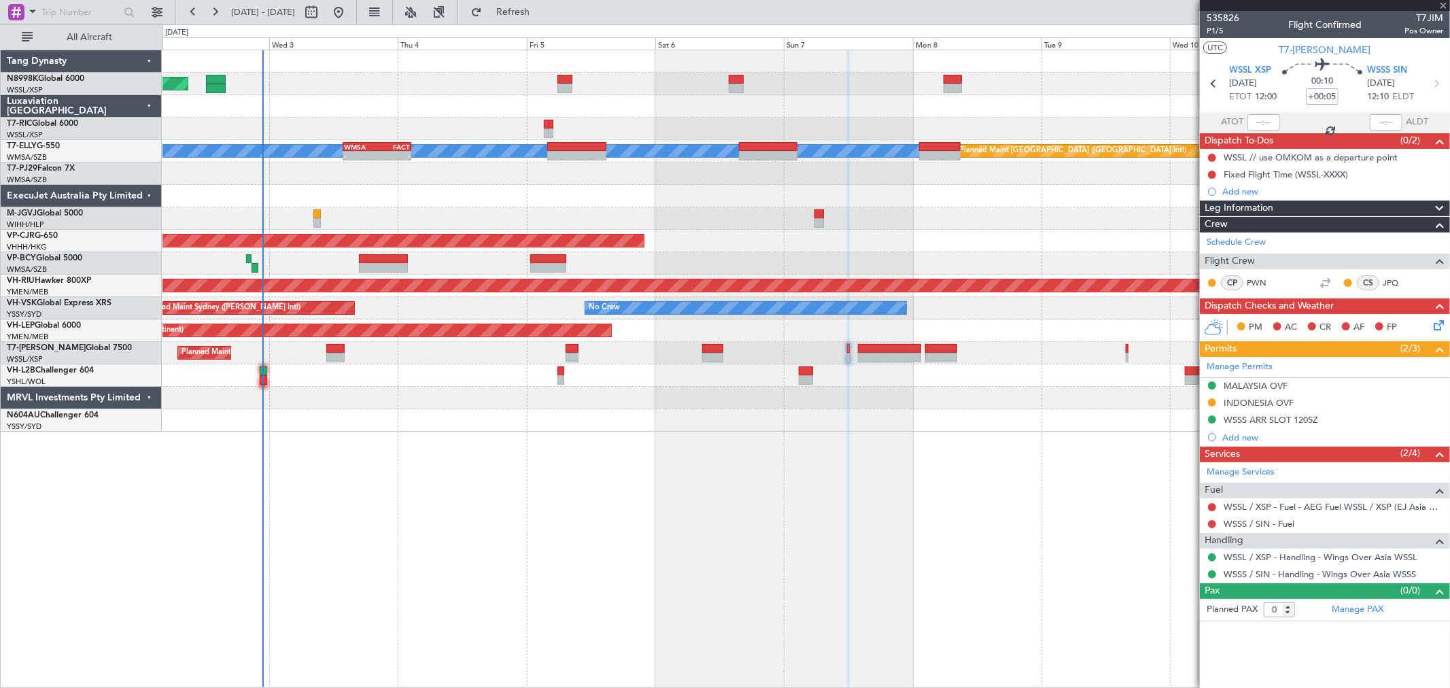
type input "2"
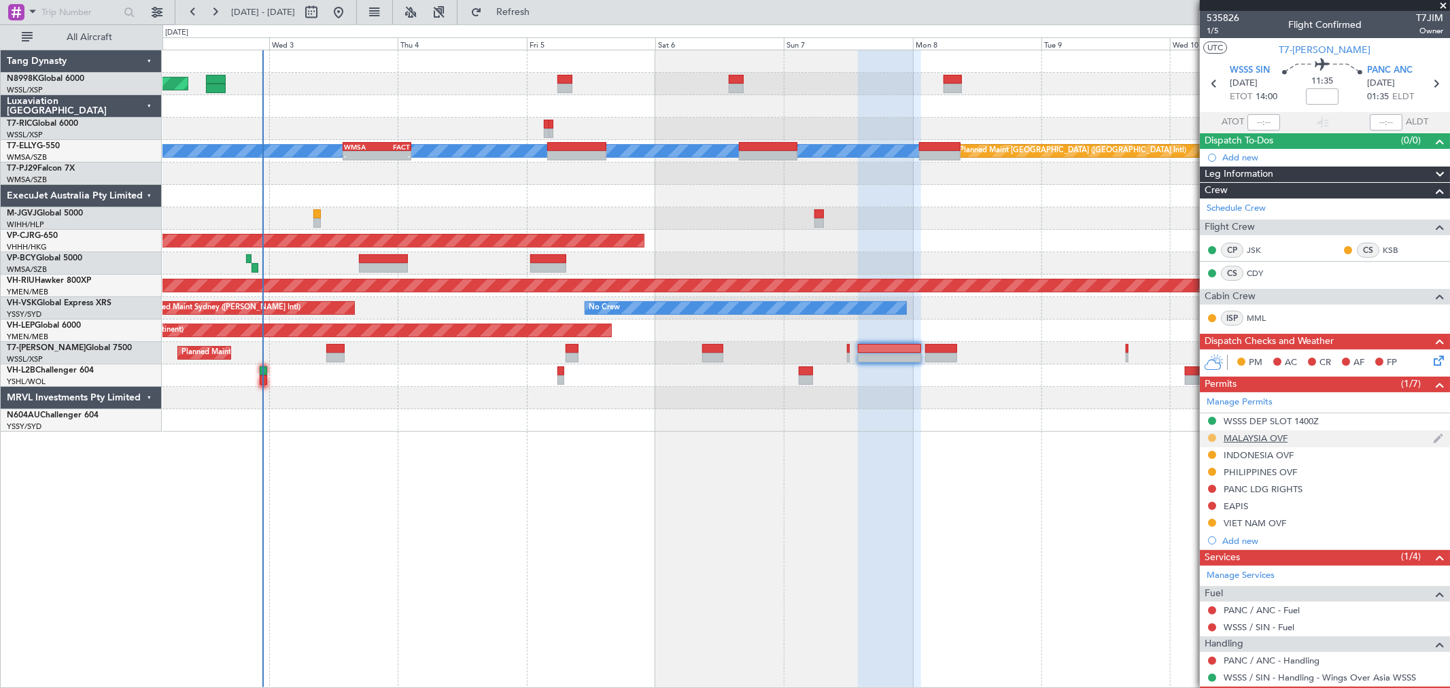
click at [1215, 438] on button at bounding box center [1212, 438] width 8 height 8
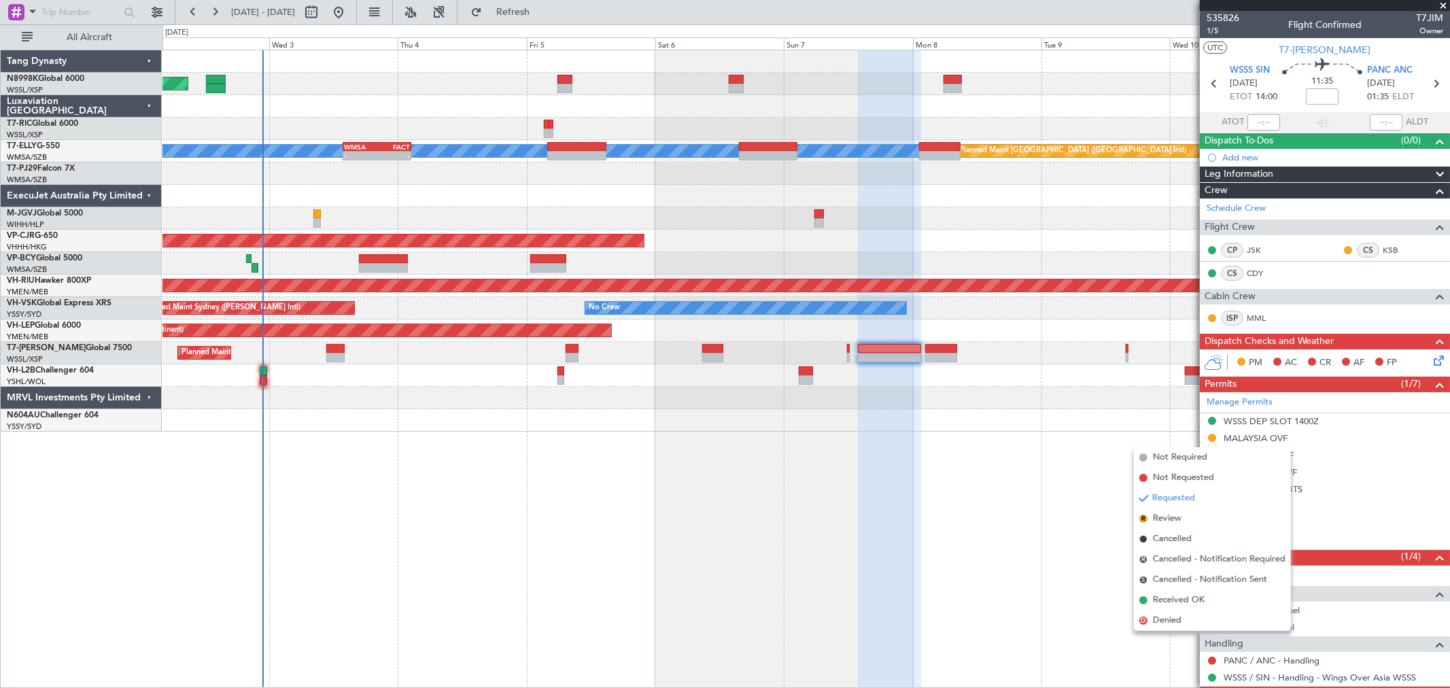
click at [1166, 595] on span "Received OK" at bounding box center [1179, 600] width 52 height 14
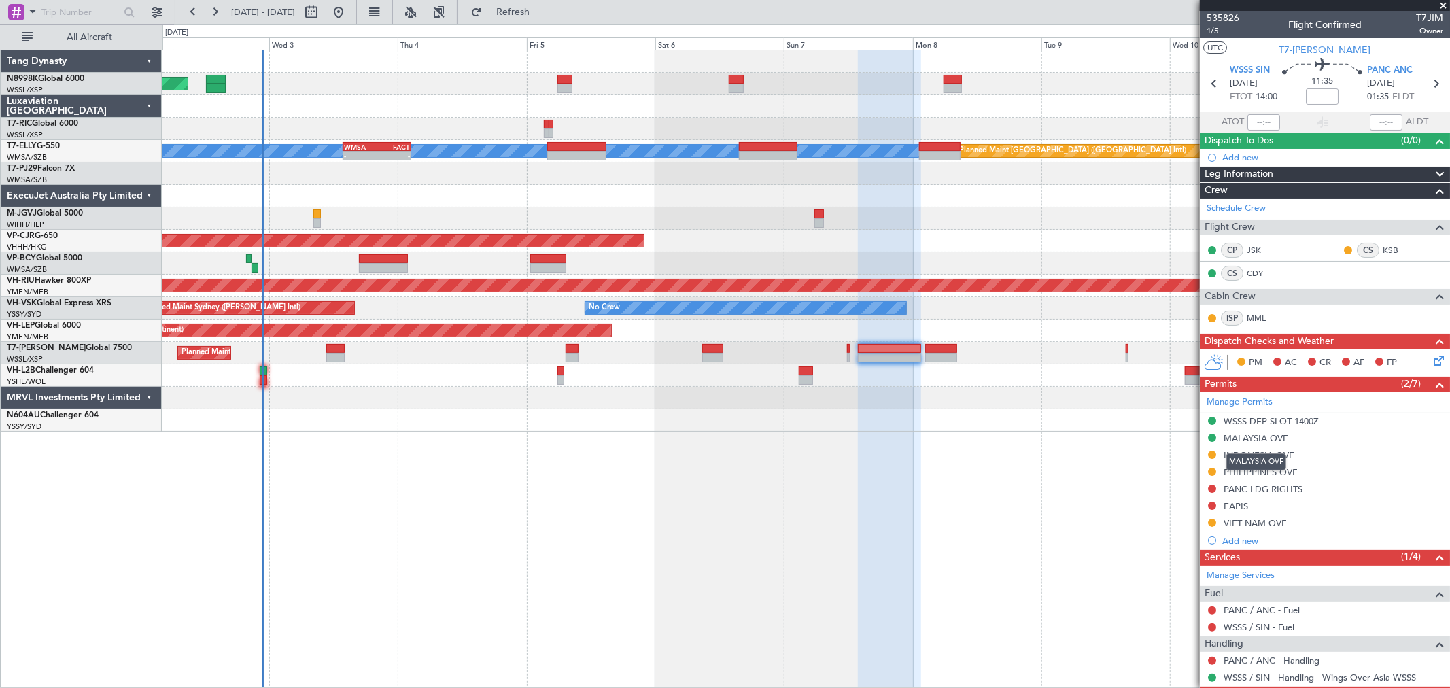
click at [1247, 439] on div "MALAYSIA OVF" at bounding box center [1255, 438] width 64 height 12
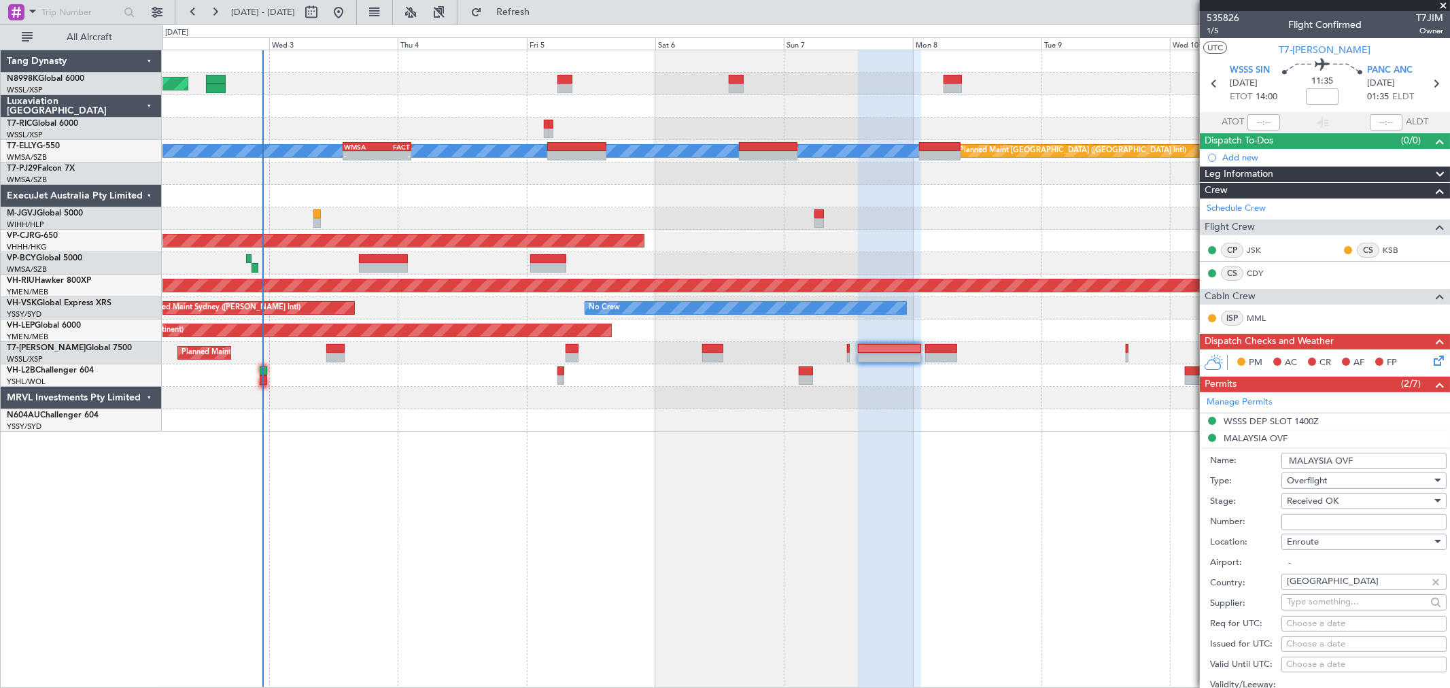
click at [1289, 517] on input "Number:" at bounding box center [1363, 522] width 165 height 16
paste input "CAAM-NS-0115-09-25"
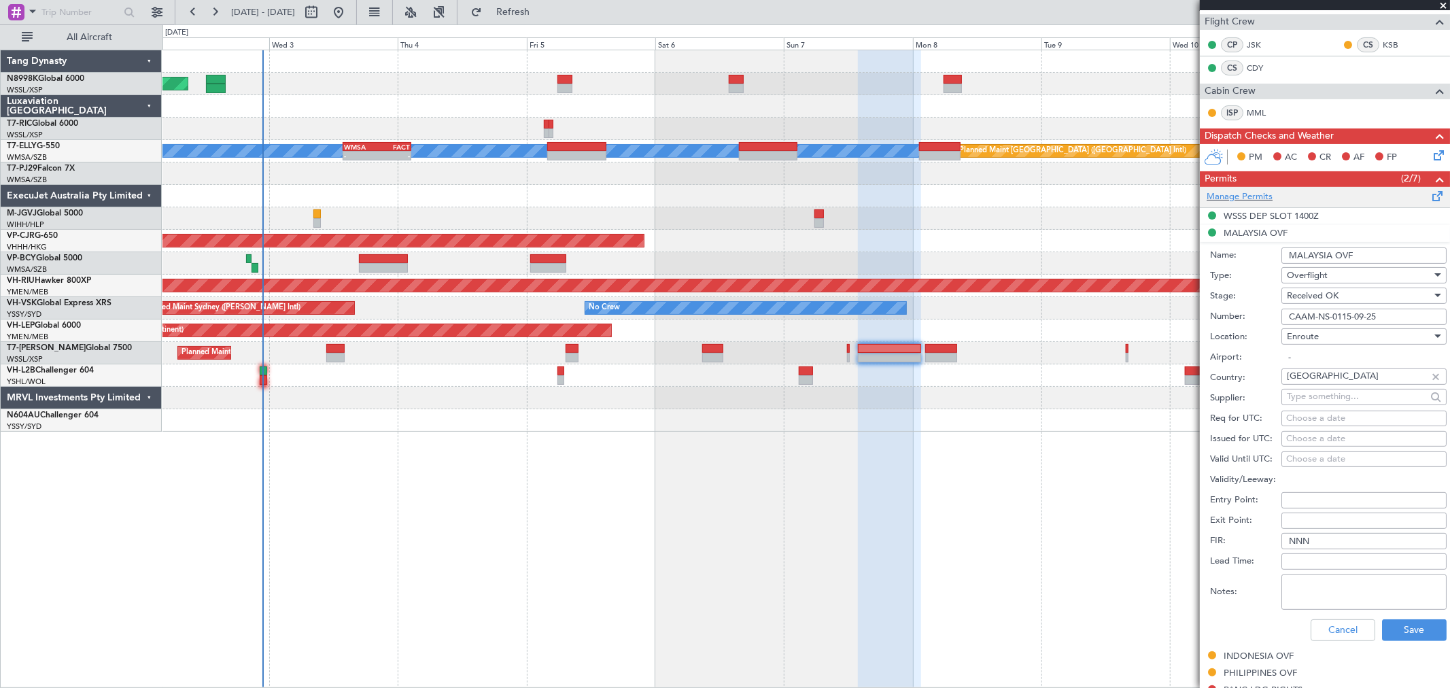
scroll to position [226, 0]
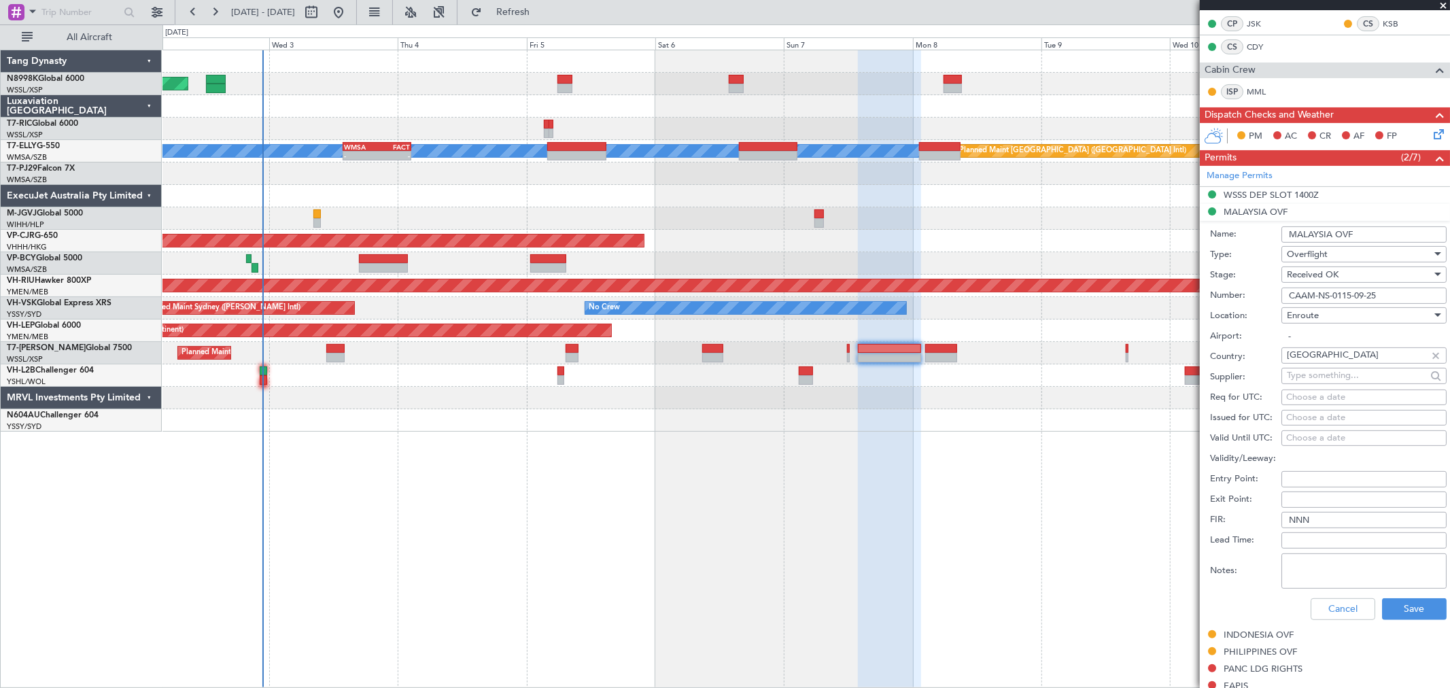
type input "CAAM-NS-0115-09-25"
click at [1310, 419] on div "Choose a date" at bounding box center [1364, 418] width 156 height 14
select select "9"
select select "2025"
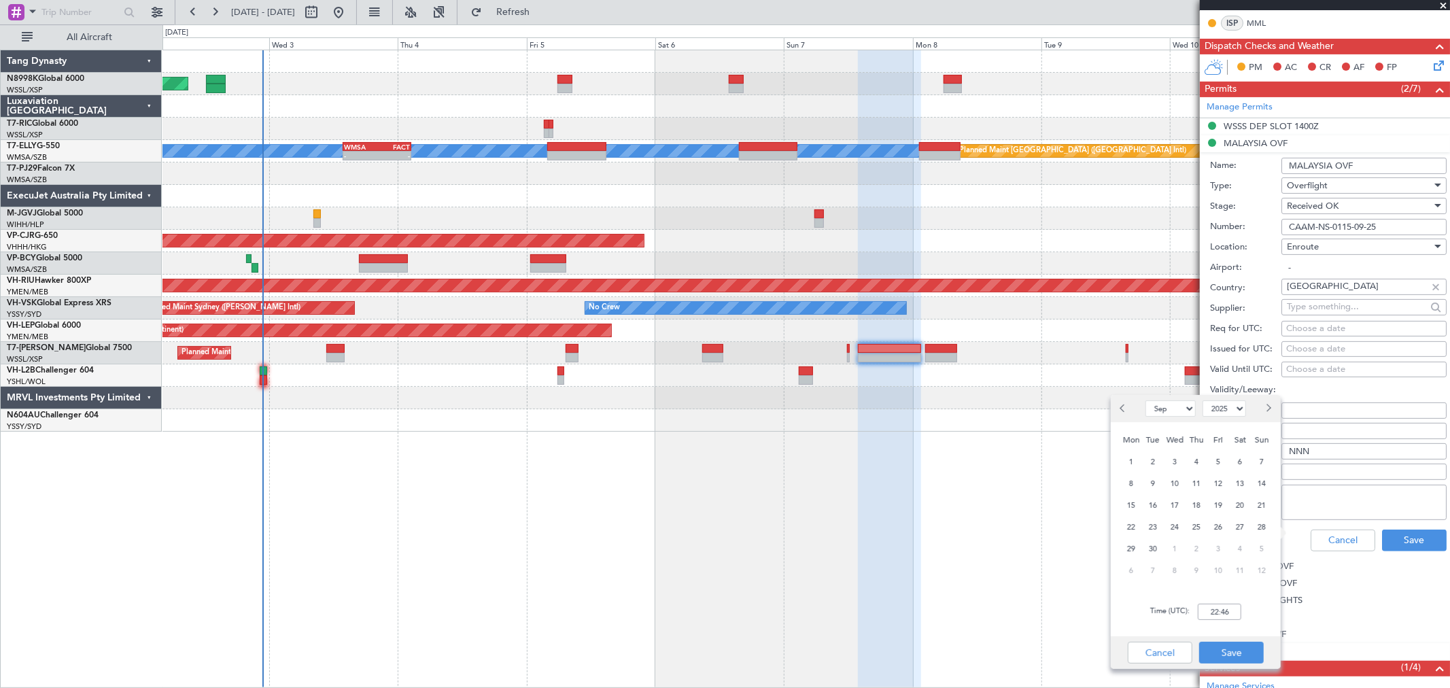
scroll to position [302, 0]
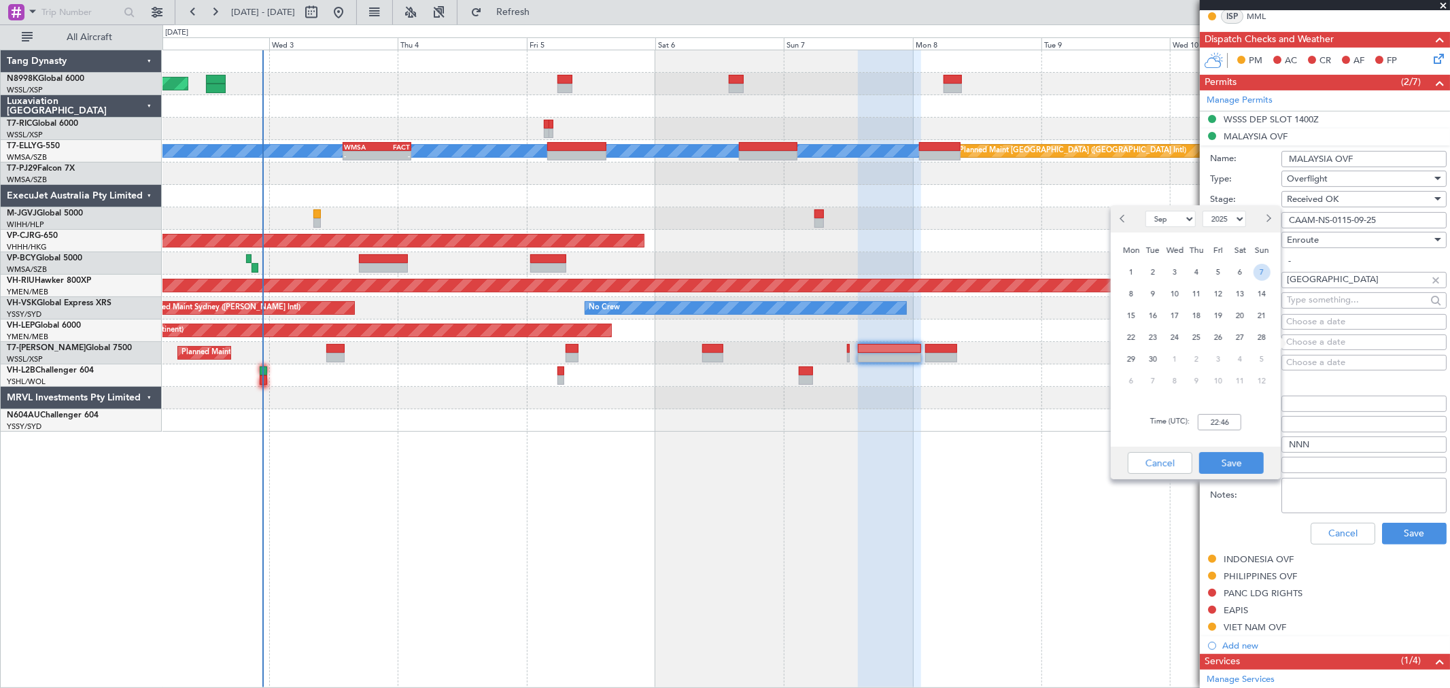
click at [1258, 269] on span "7" at bounding box center [1261, 272] width 17 height 17
click at [1228, 418] on input "00:00" at bounding box center [1219, 422] width 43 height 16
type input "14:00"
click at [1244, 464] on button "Save" at bounding box center [1231, 463] width 65 height 22
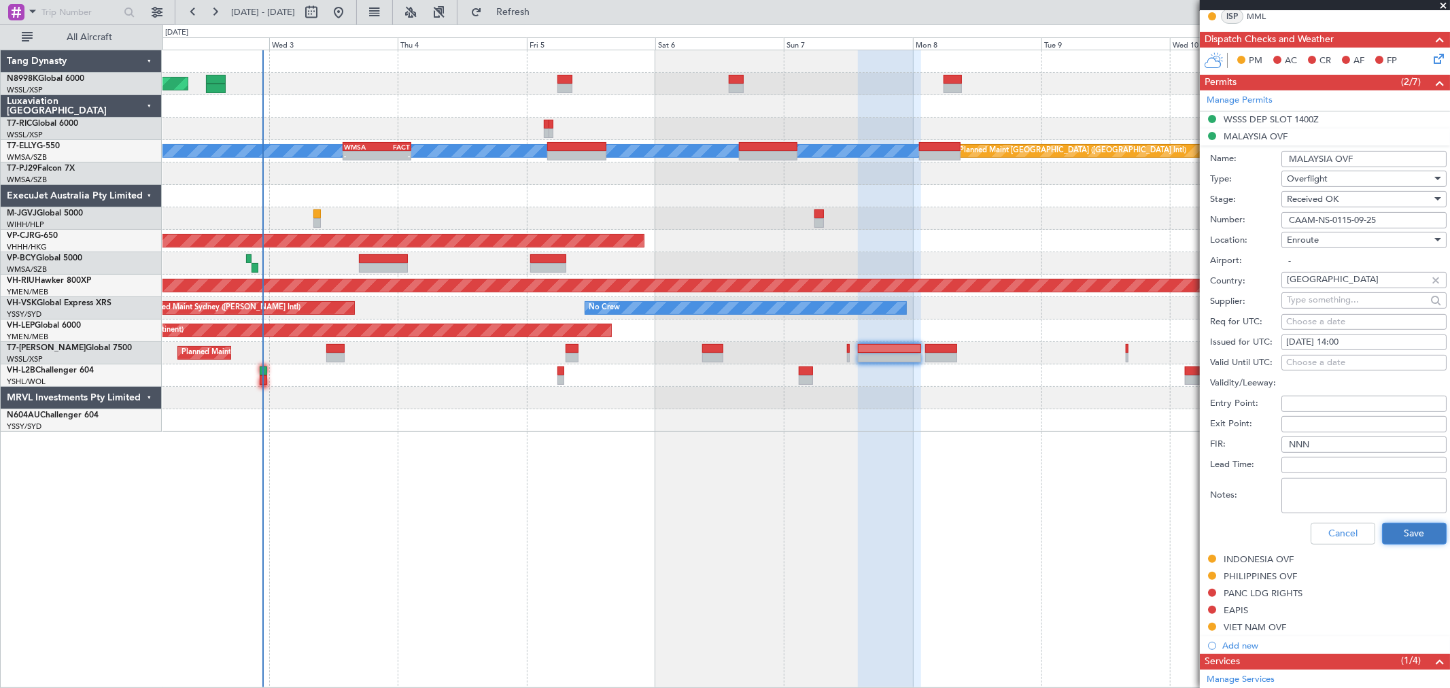
click at [1399, 523] on button "Save" at bounding box center [1414, 534] width 65 height 22
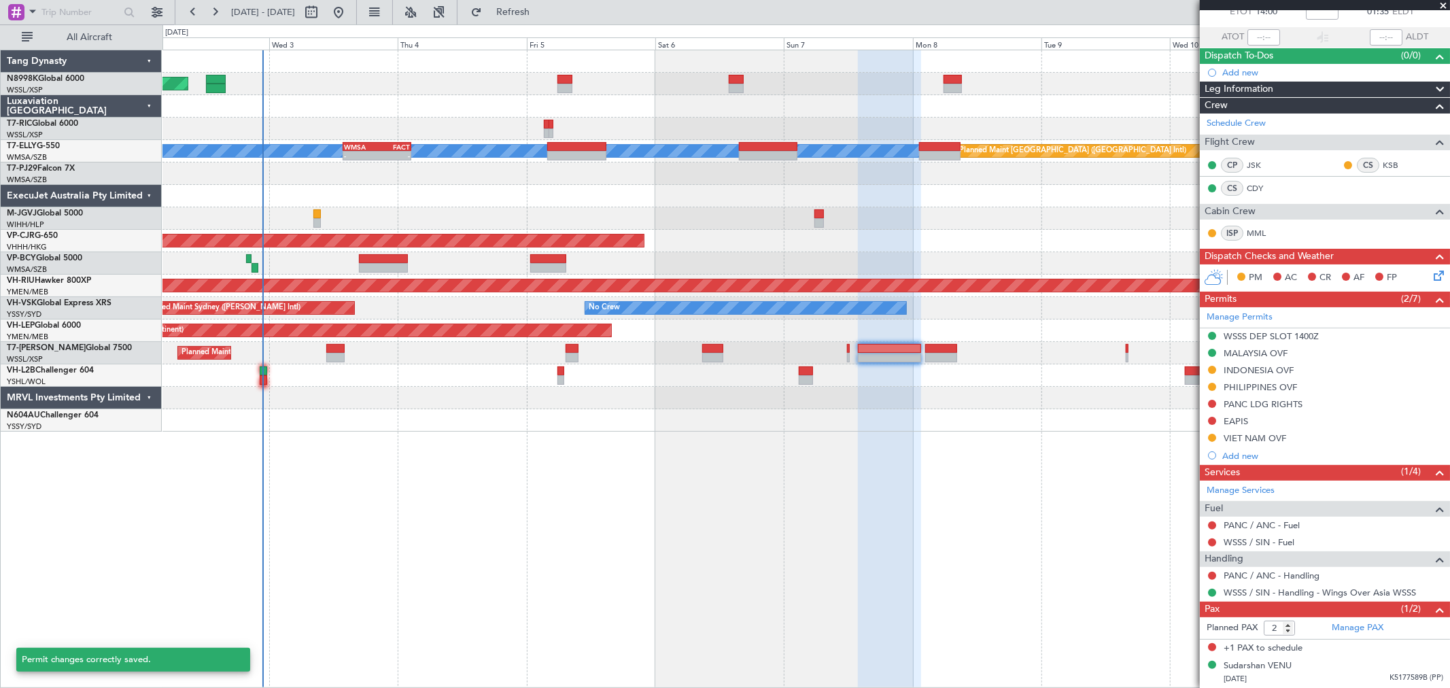
scroll to position [84, 0]
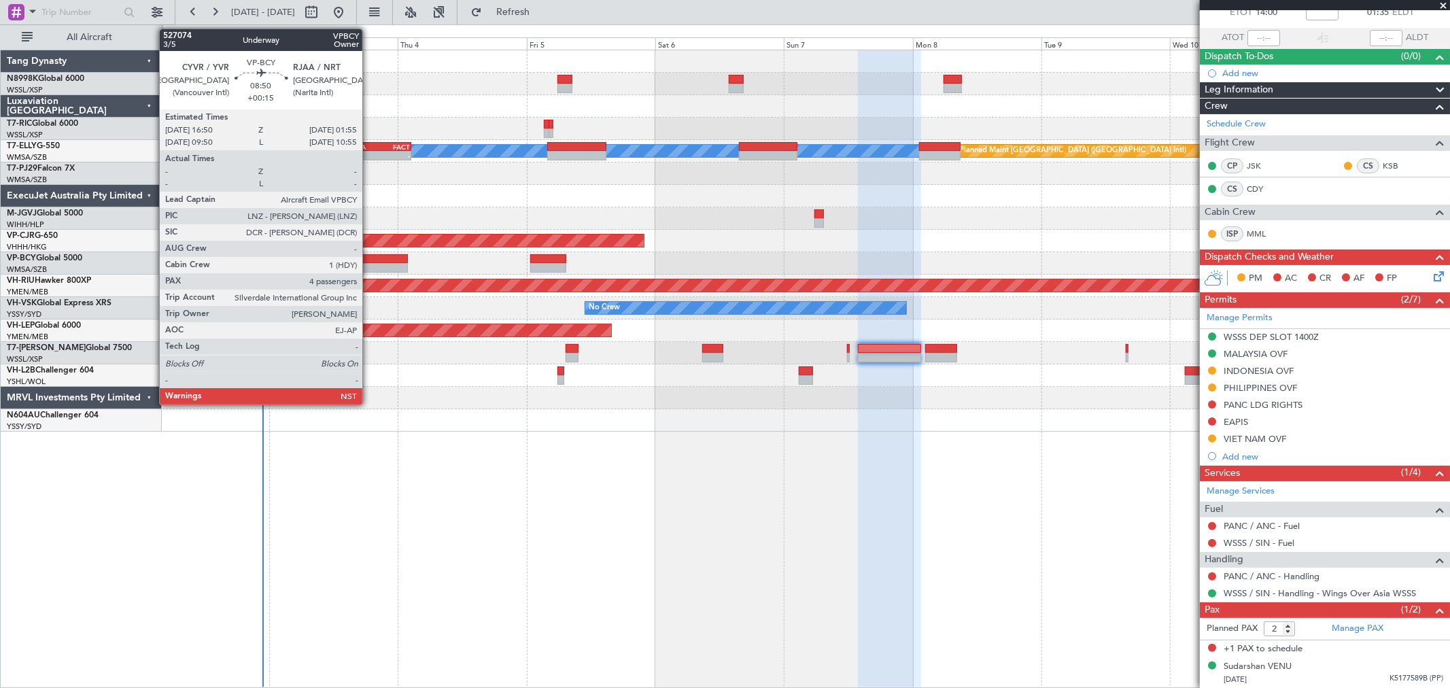
click at [369, 263] on div at bounding box center [383, 268] width 49 height 10
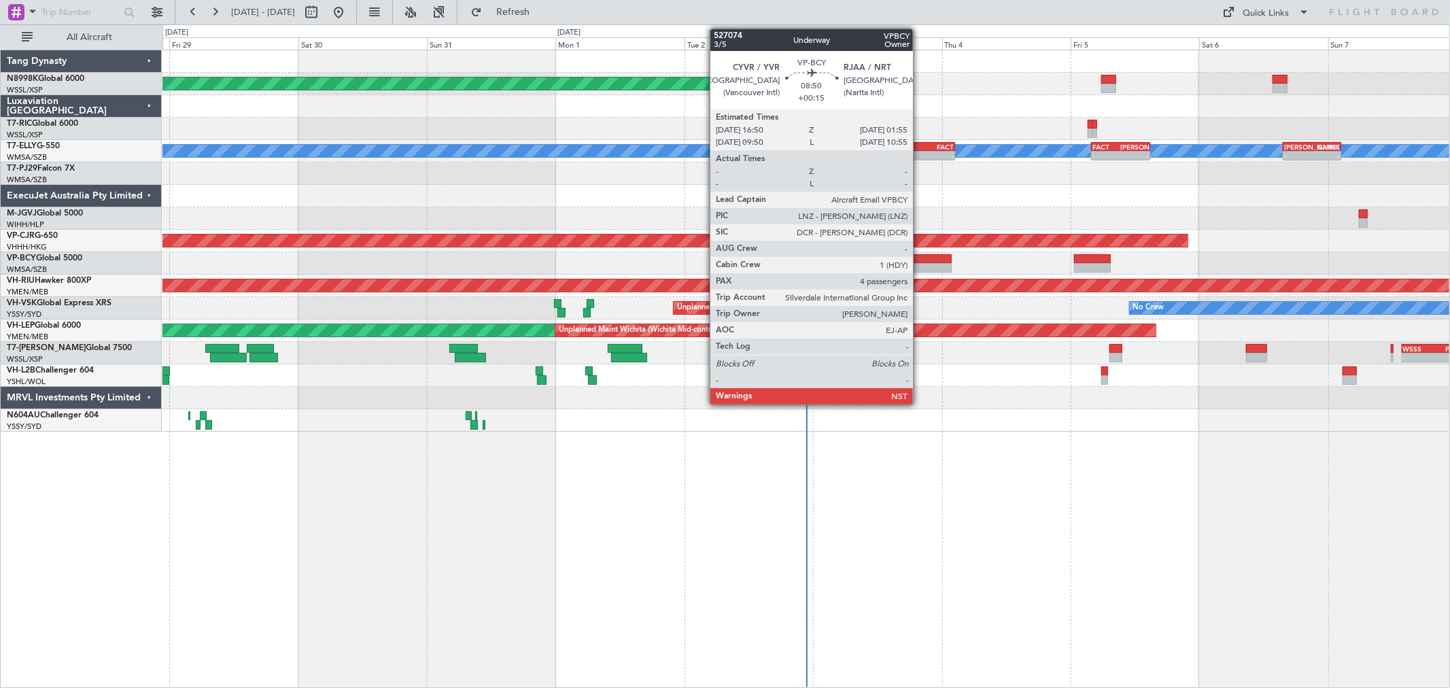
click at [920, 254] on div at bounding box center [927, 259] width 49 height 10
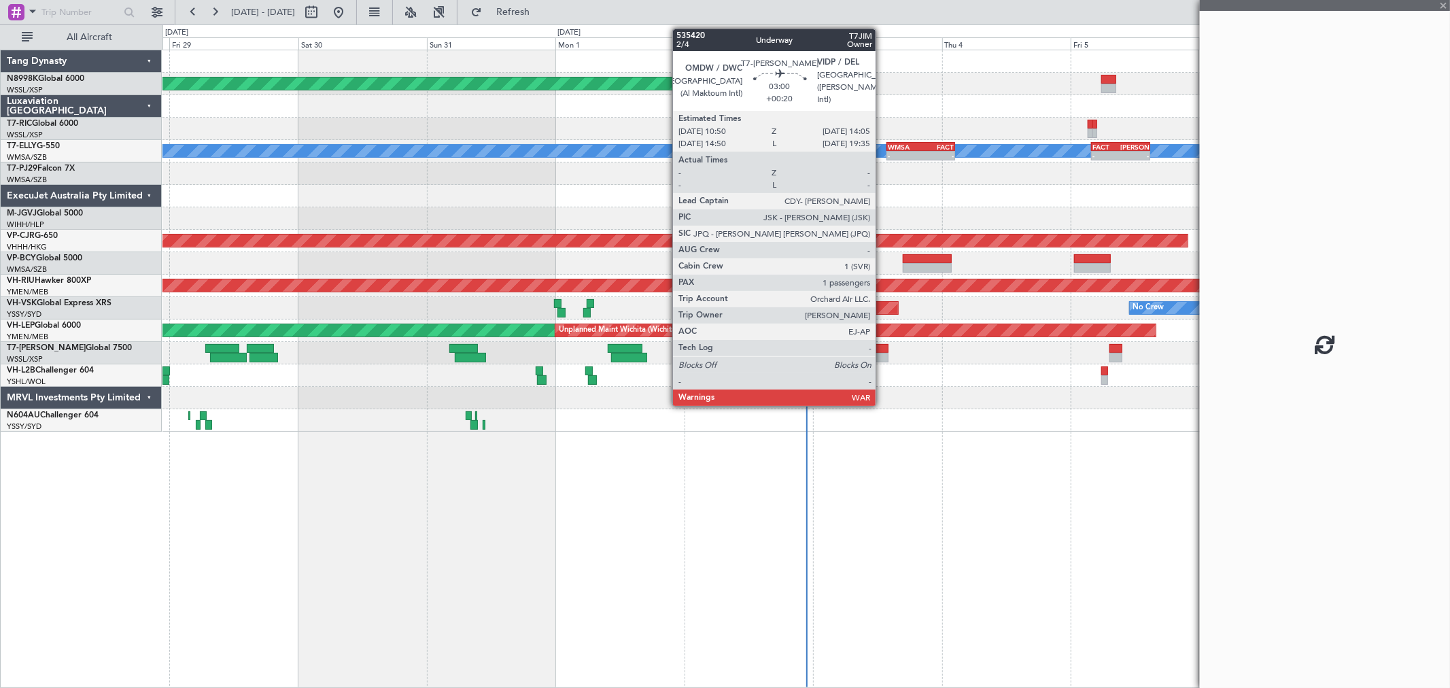
click at [882, 349] on div at bounding box center [880, 349] width 18 height 10
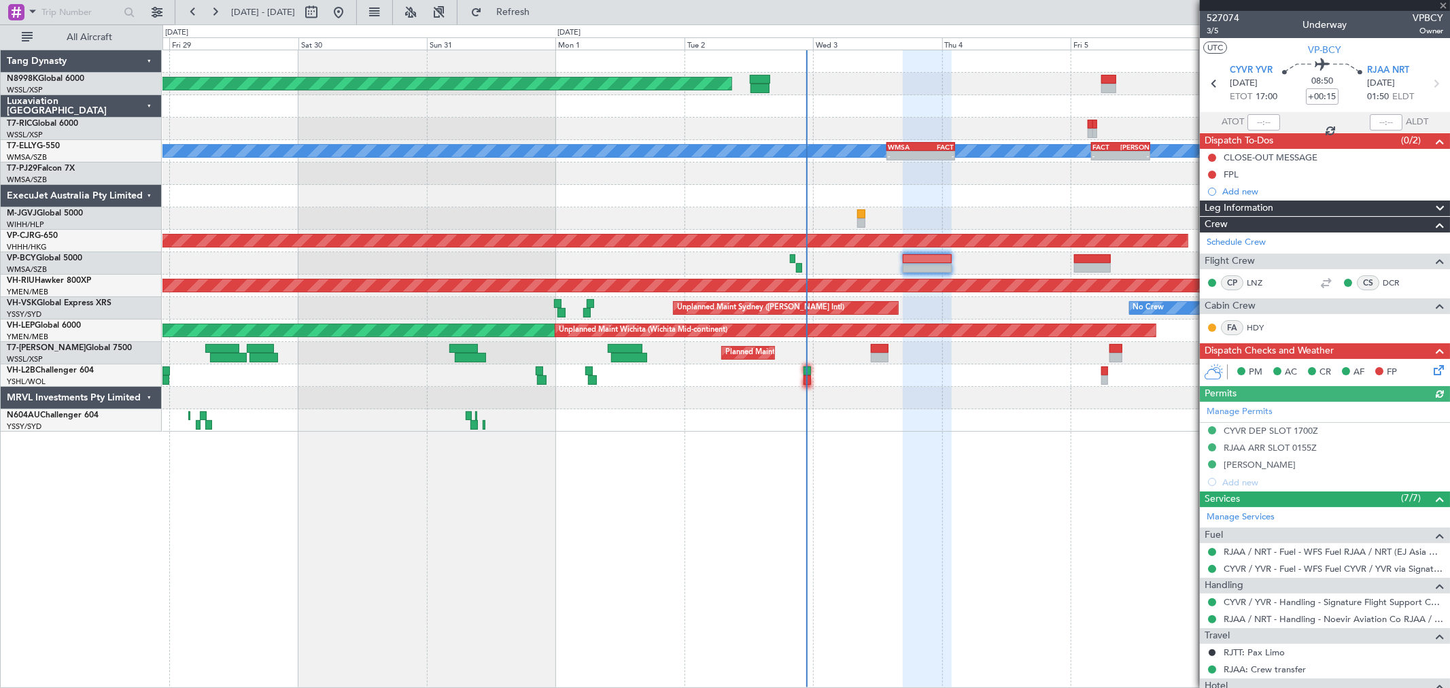
type input "+00:20"
type input "1"
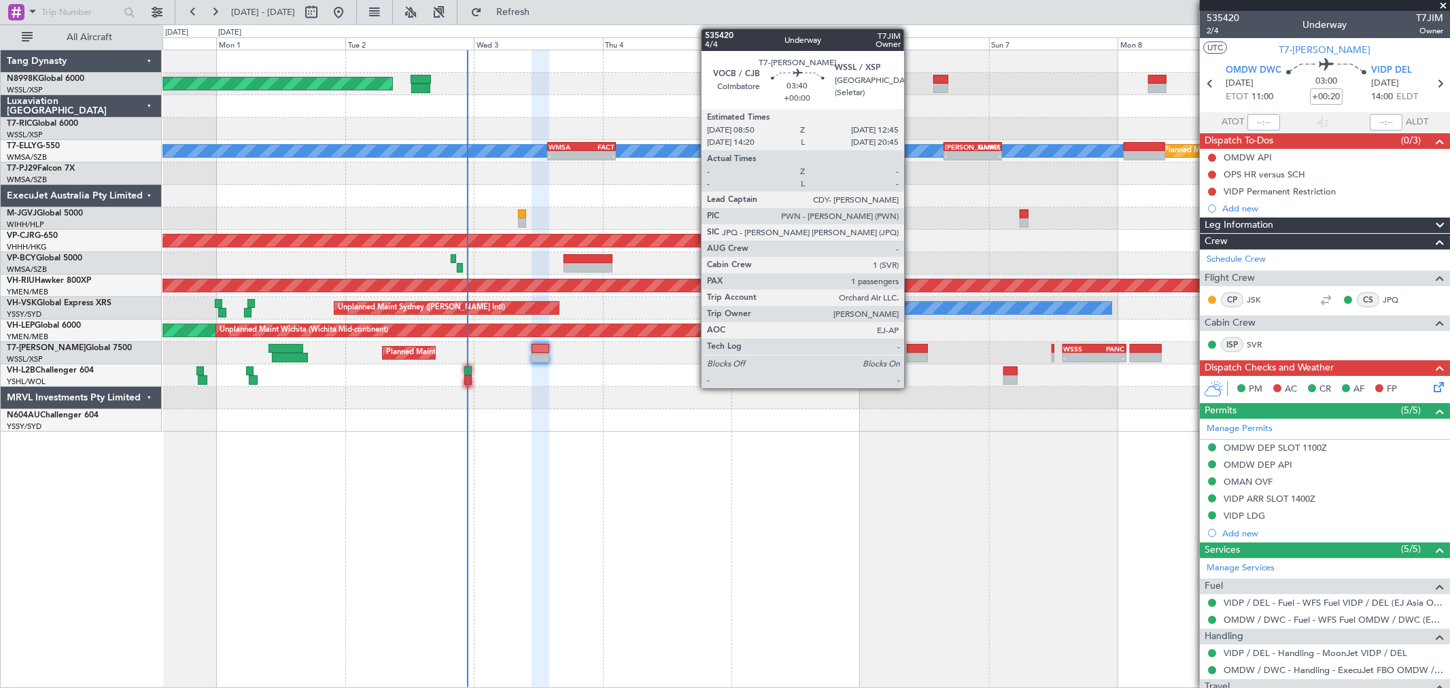
click at [911, 353] on div at bounding box center [917, 358] width 21 height 10
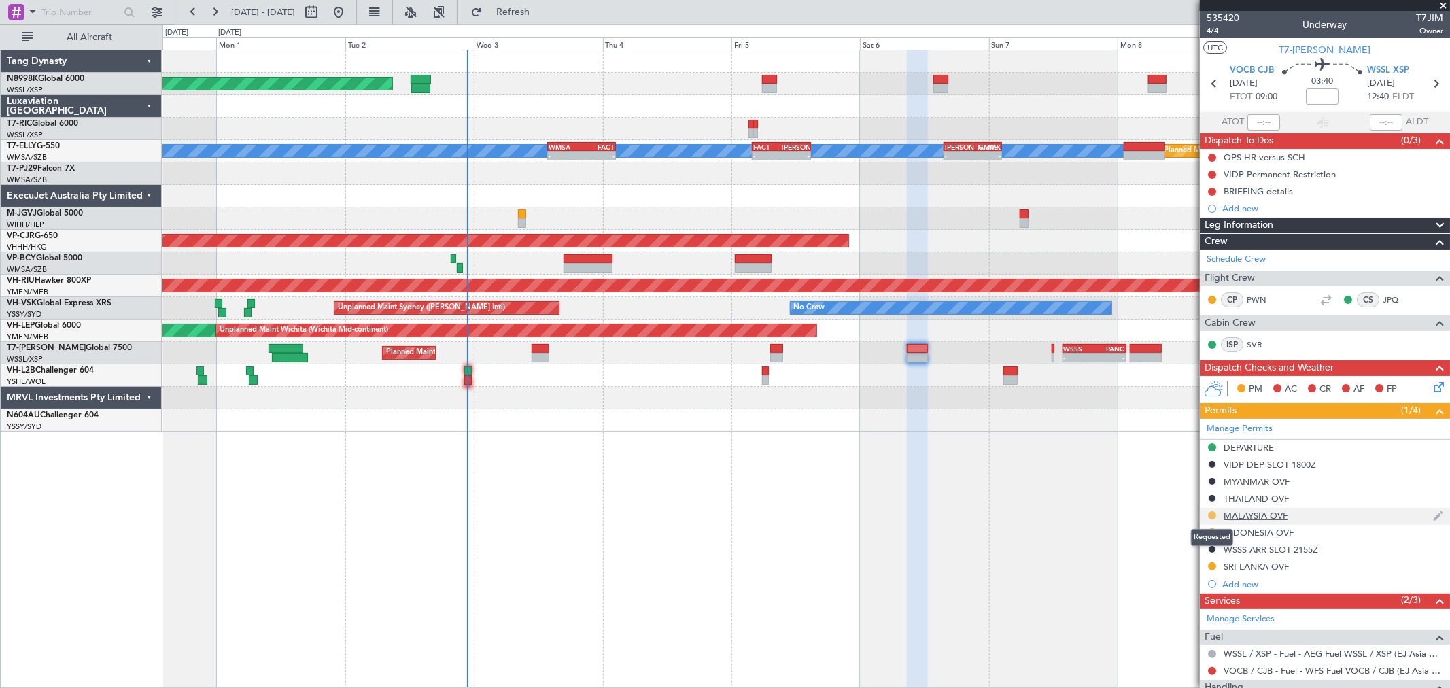
click at [1213, 515] on button at bounding box center [1212, 515] width 8 height 8
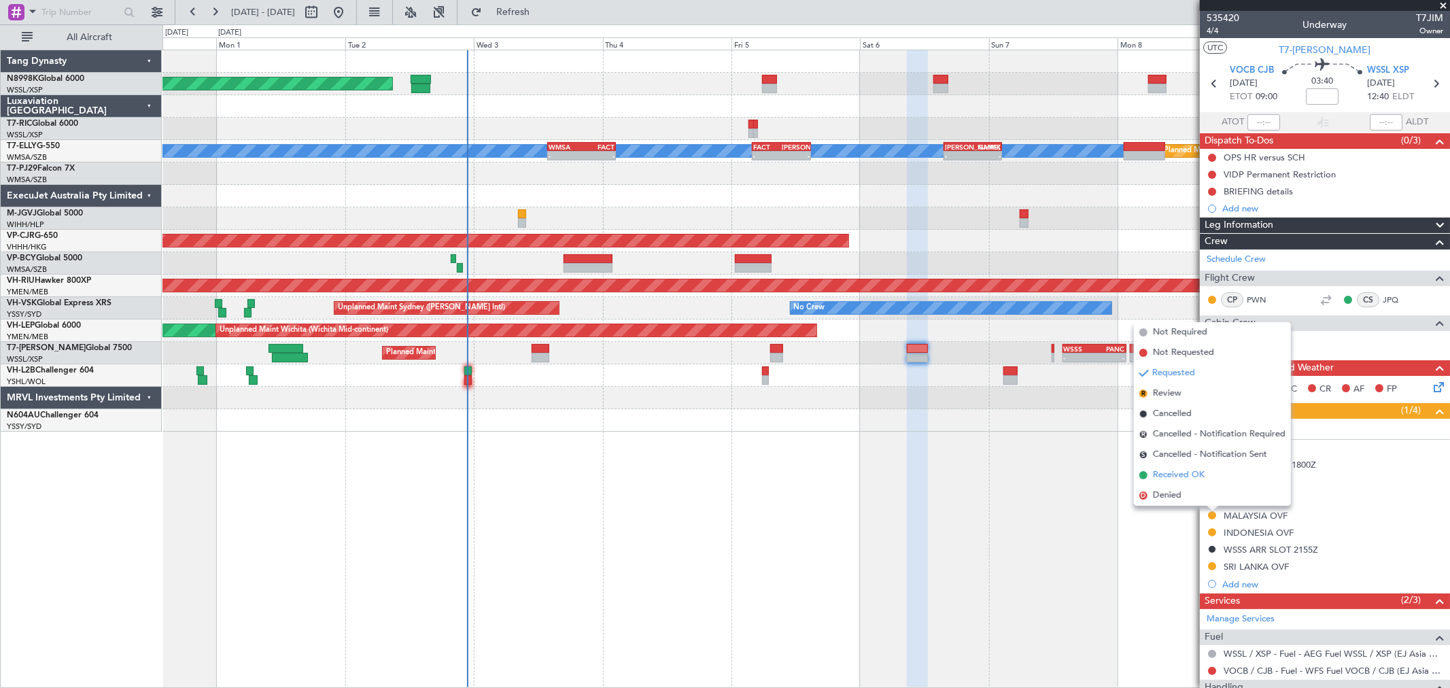
click at [1183, 471] on span "Received OK" at bounding box center [1179, 475] width 52 height 14
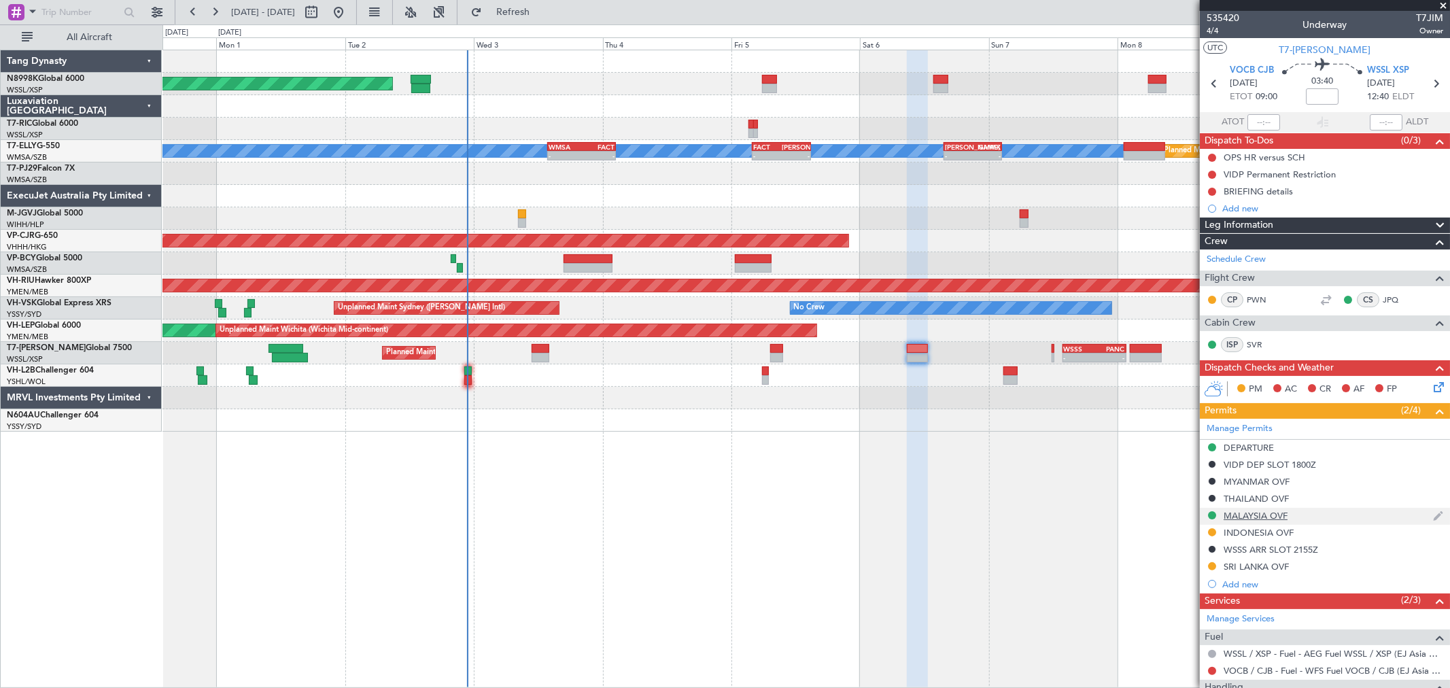
click at [1258, 515] on div "MALAYSIA OVF" at bounding box center [1255, 516] width 64 height 12
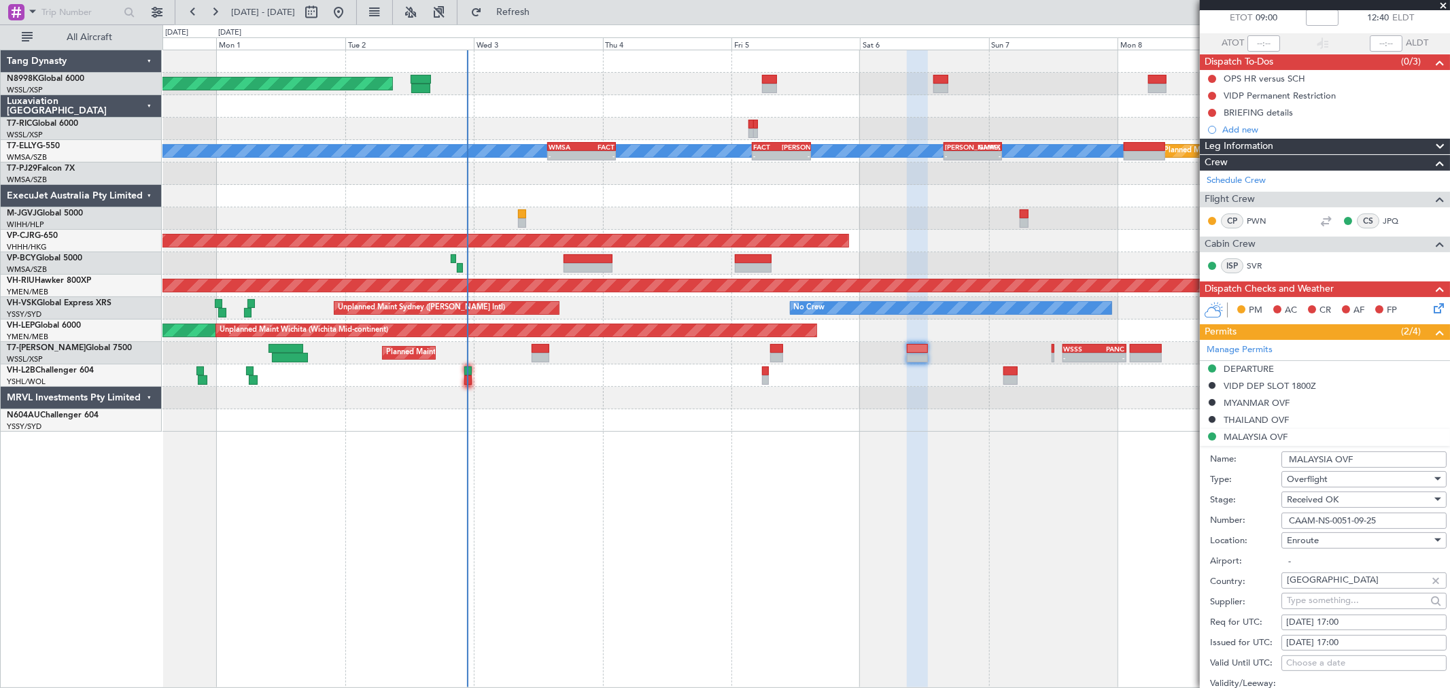
scroll to position [151, 0]
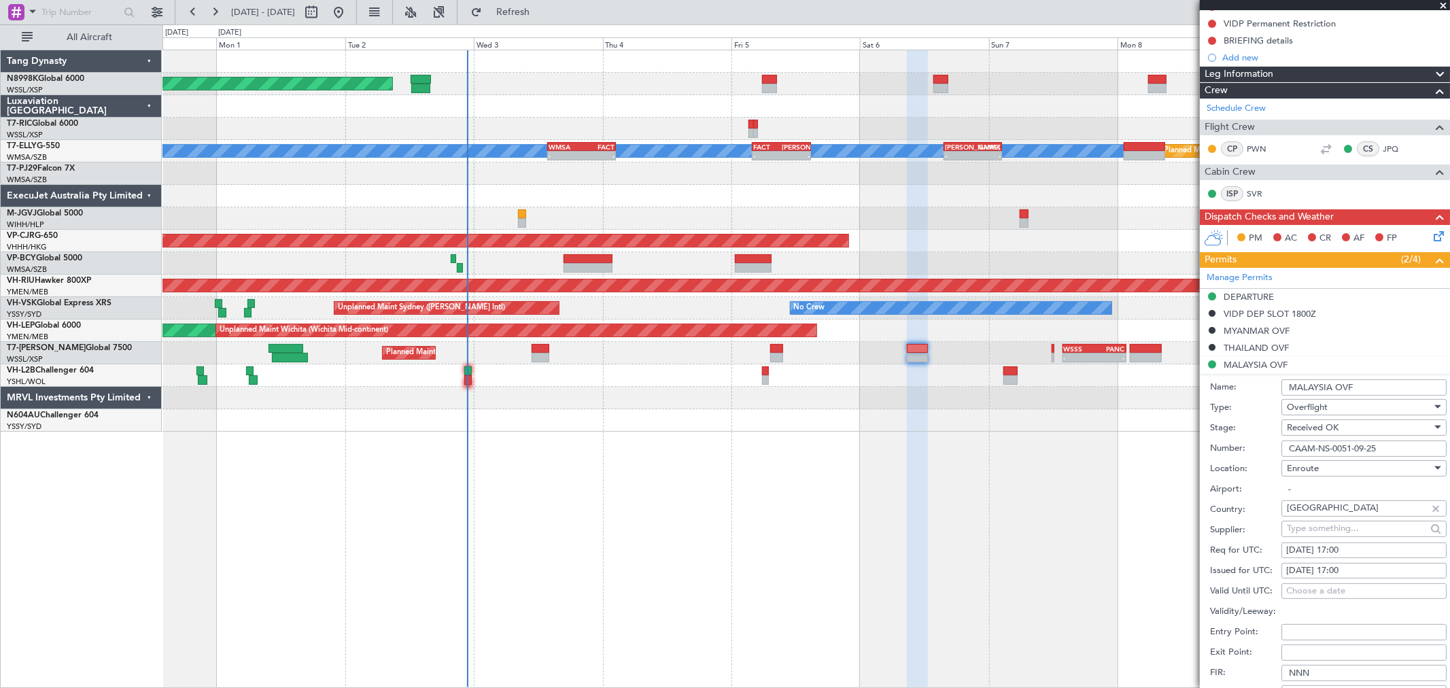
drag, startPoint x: 1387, startPoint y: 447, endPoint x: 1242, endPoint y: 459, distance: 145.2
click at [1272, 457] on div "Number: CAAM-NS-0051-09-25" at bounding box center [1328, 448] width 237 height 20
paste input "114"
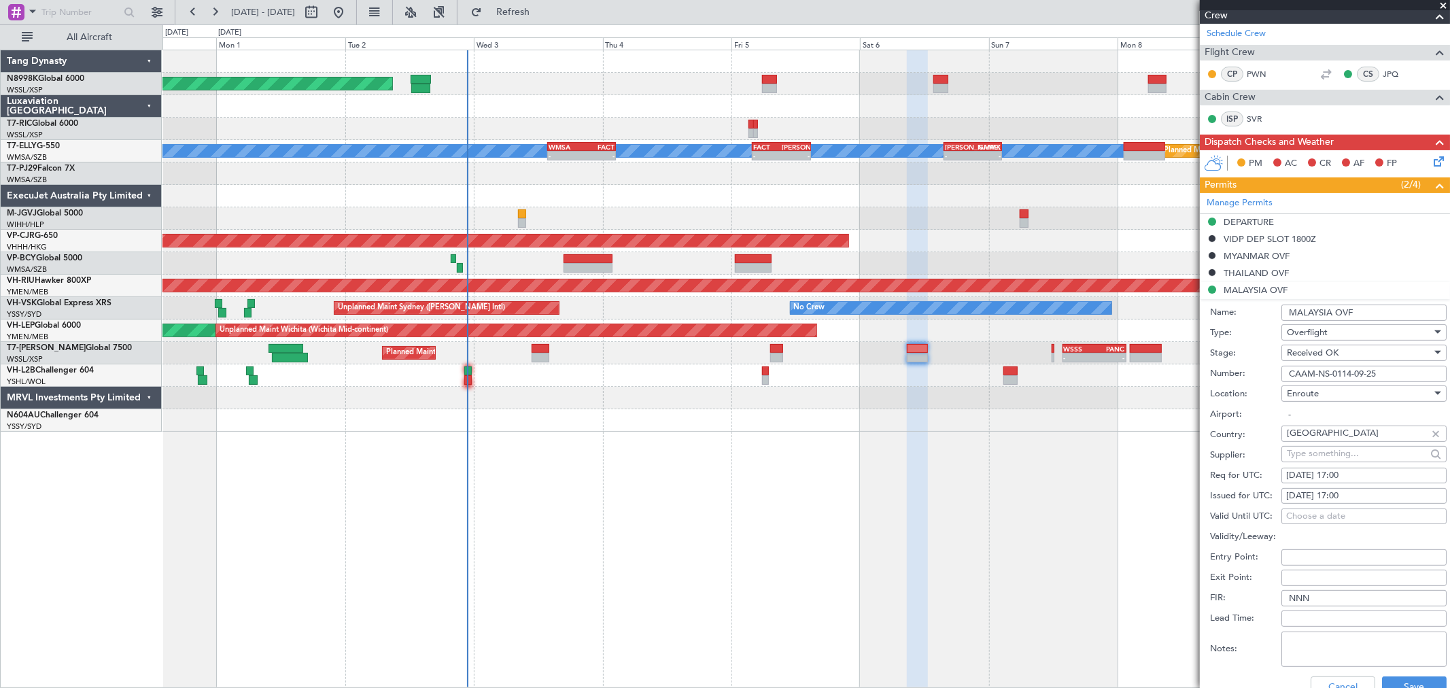
scroll to position [226, 0]
type input "CAAM-NS-0114-09-25"
click at [1306, 498] on div "06/10/2025 17:00" at bounding box center [1364, 496] width 156 height 14
select select "10"
select select "2025"
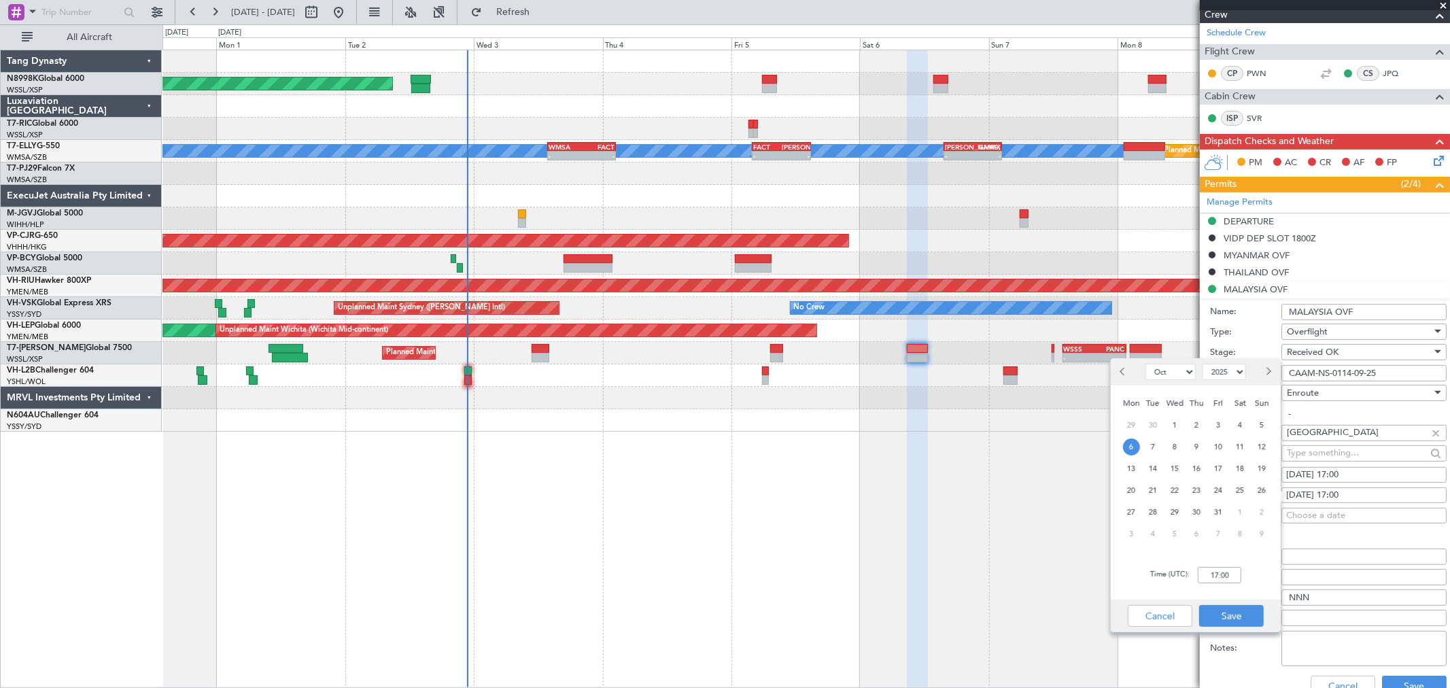
click at [1132, 445] on span "6" at bounding box center [1131, 446] width 17 height 17
click at [1233, 572] on input "00:00" at bounding box center [1219, 575] width 43 height 16
type input "09:00"
click at [1234, 622] on button "Save" at bounding box center [1231, 616] width 65 height 22
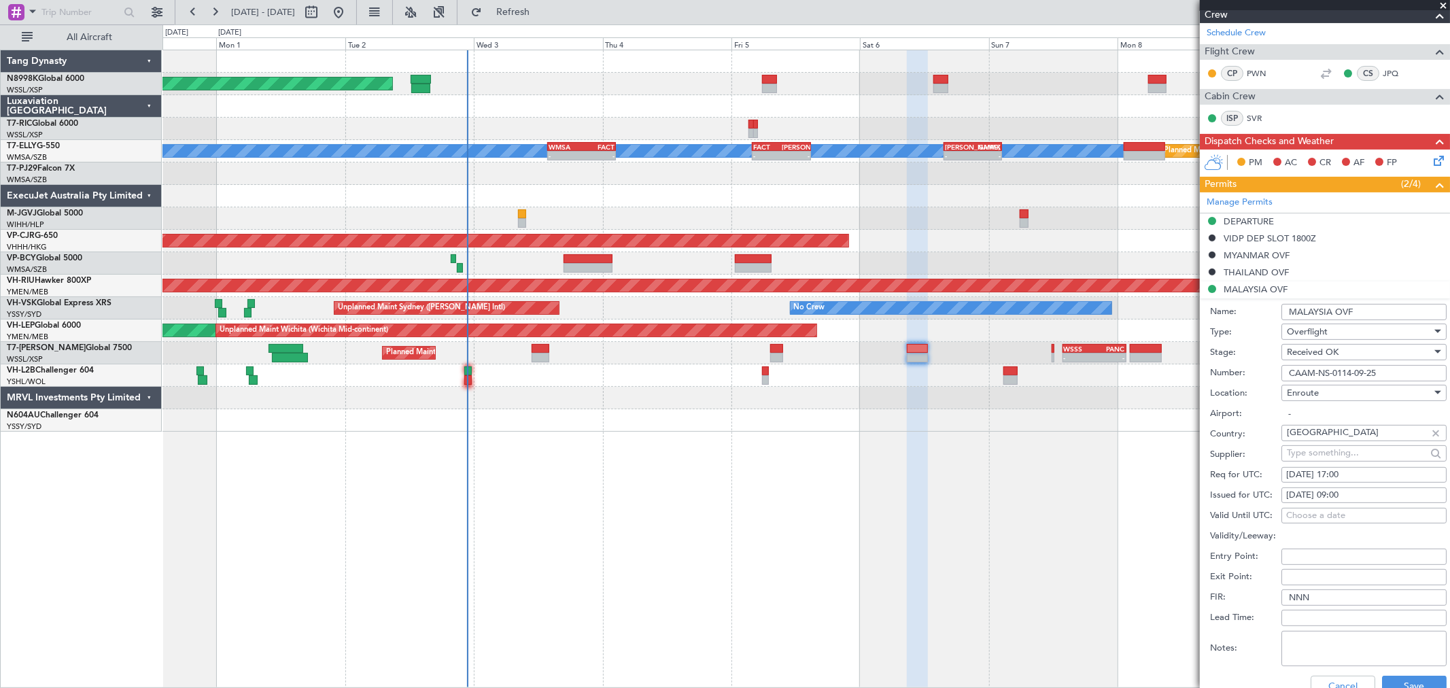
click at [1312, 476] on div "06/10/2025 17:00" at bounding box center [1364, 475] width 156 height 14
select select "10"
select select "2025"
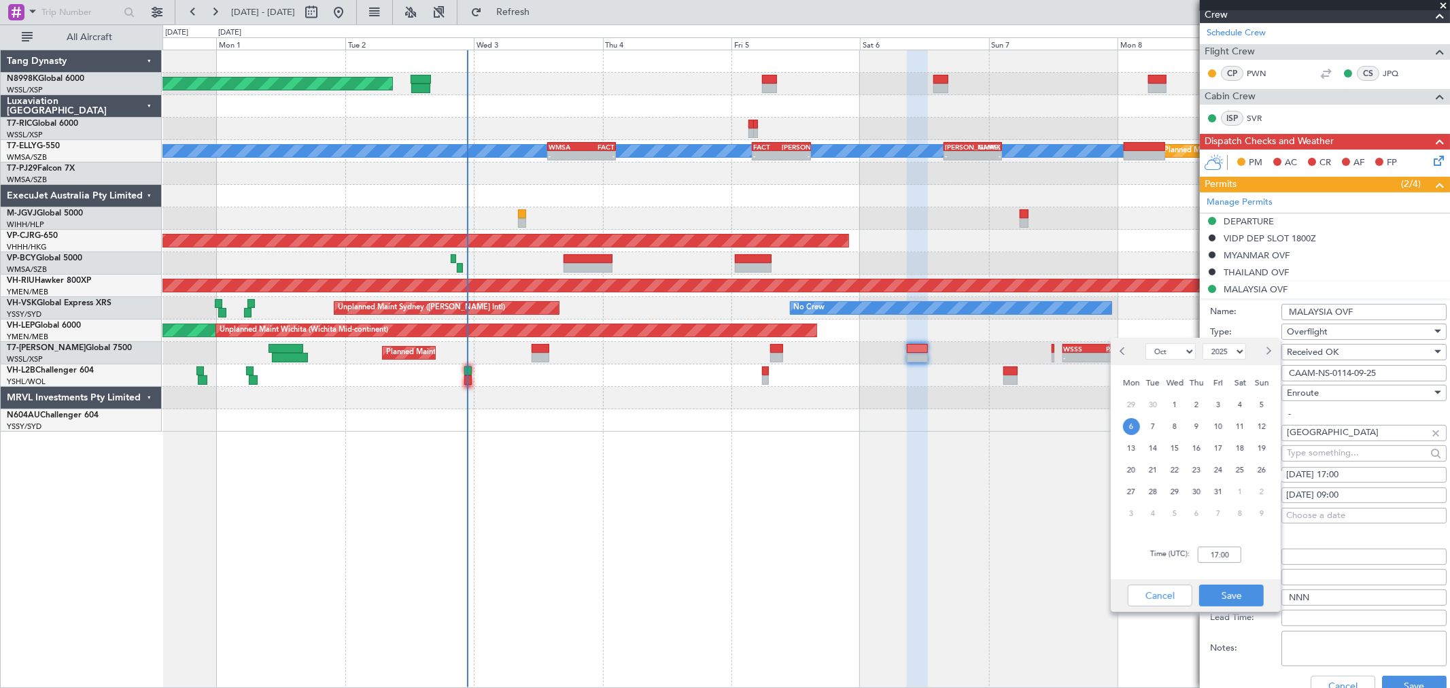
click at [1130, 424] on span "6" at bounding box center [1131, 426] width 17 height 17
click at [1234, 549] on input "00:00" at bounding box center [1219, 554] width 43 height 16
type input "09:00"
click at [1231, 595] on button "Save" at bounding box center [1231, 596] width 65 height 22
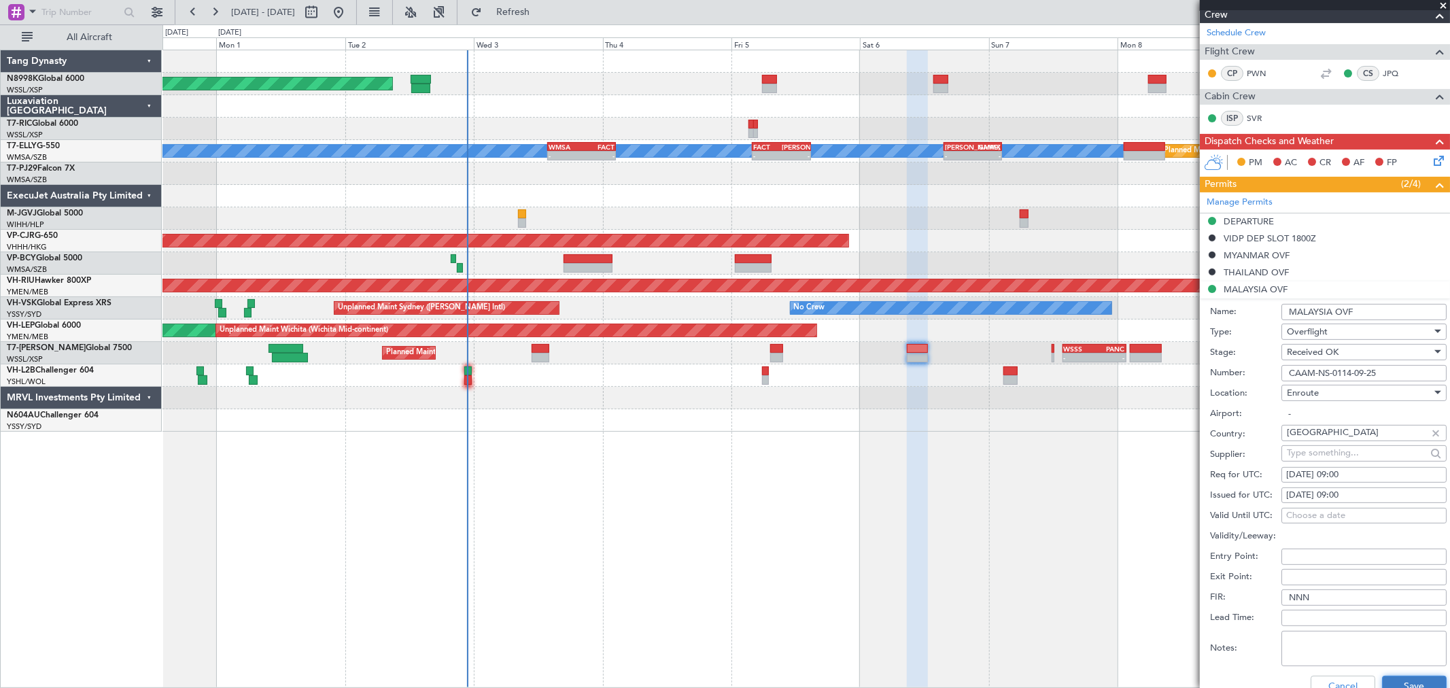
click at [1410, 678] on button "Save" at bounding box center [1414, 687] width 65 height 22
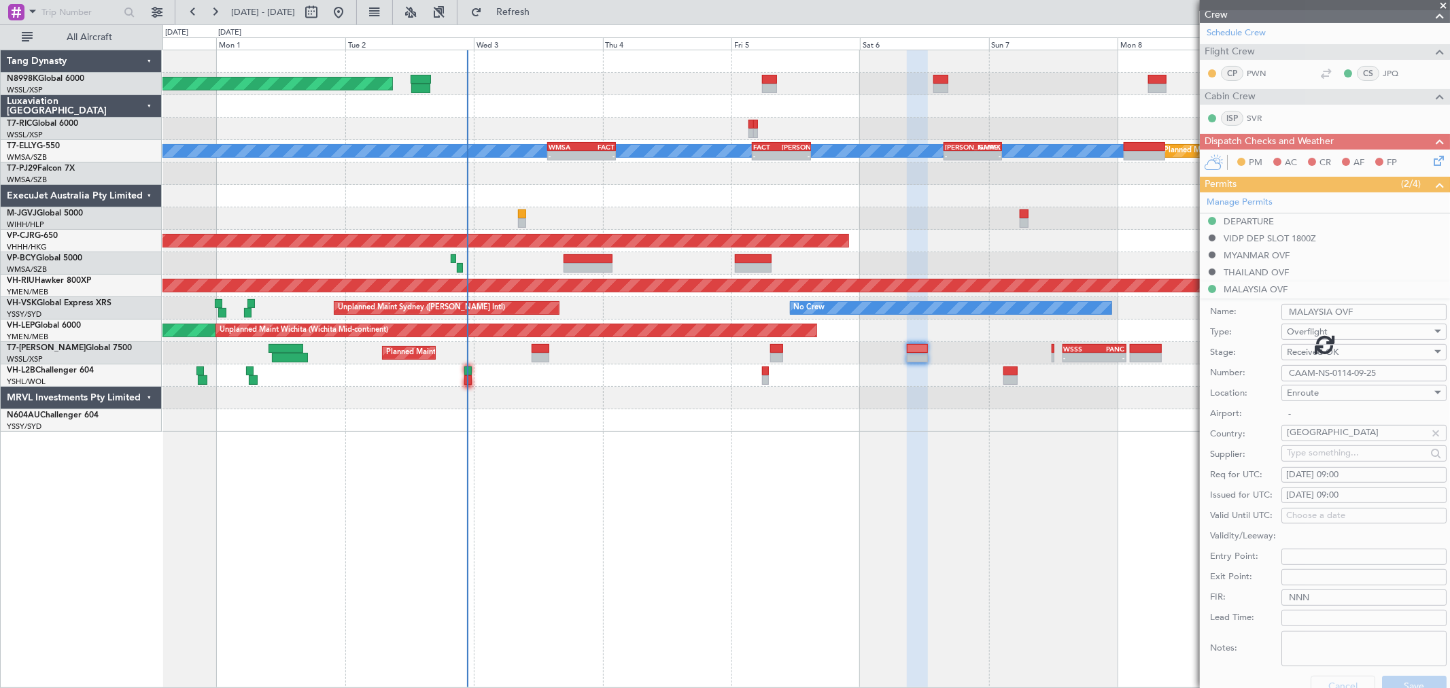
scroll to position [111, 0]
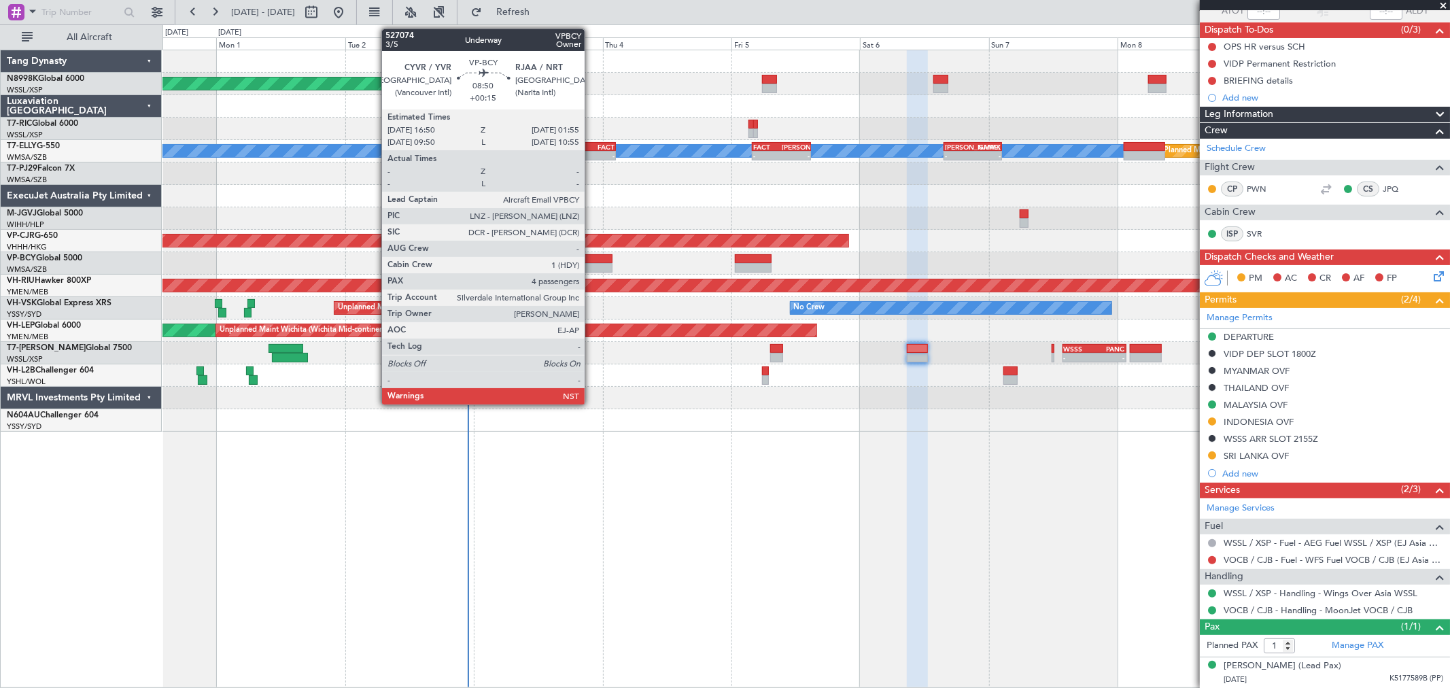
click at [591, 263] on div at bounding box center [587, 268] width 49 height 10
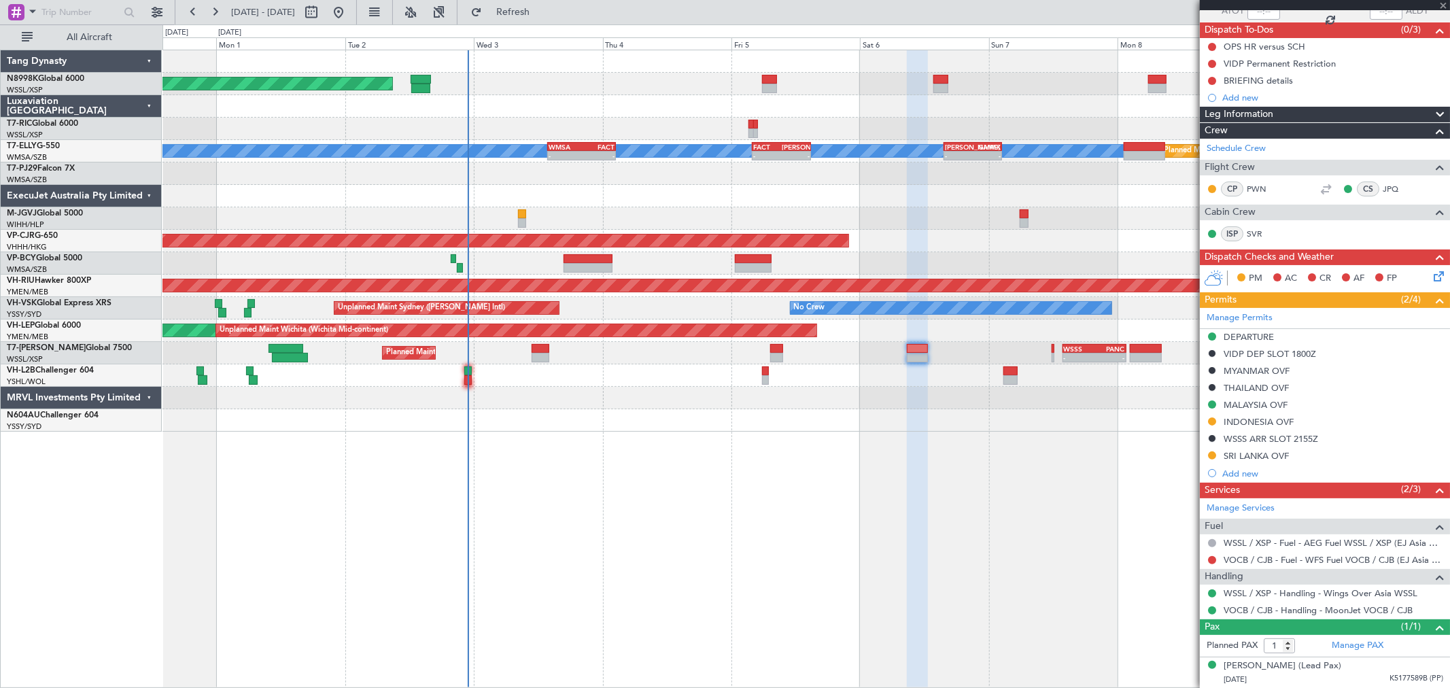
type input "+00:15"
type input "4"
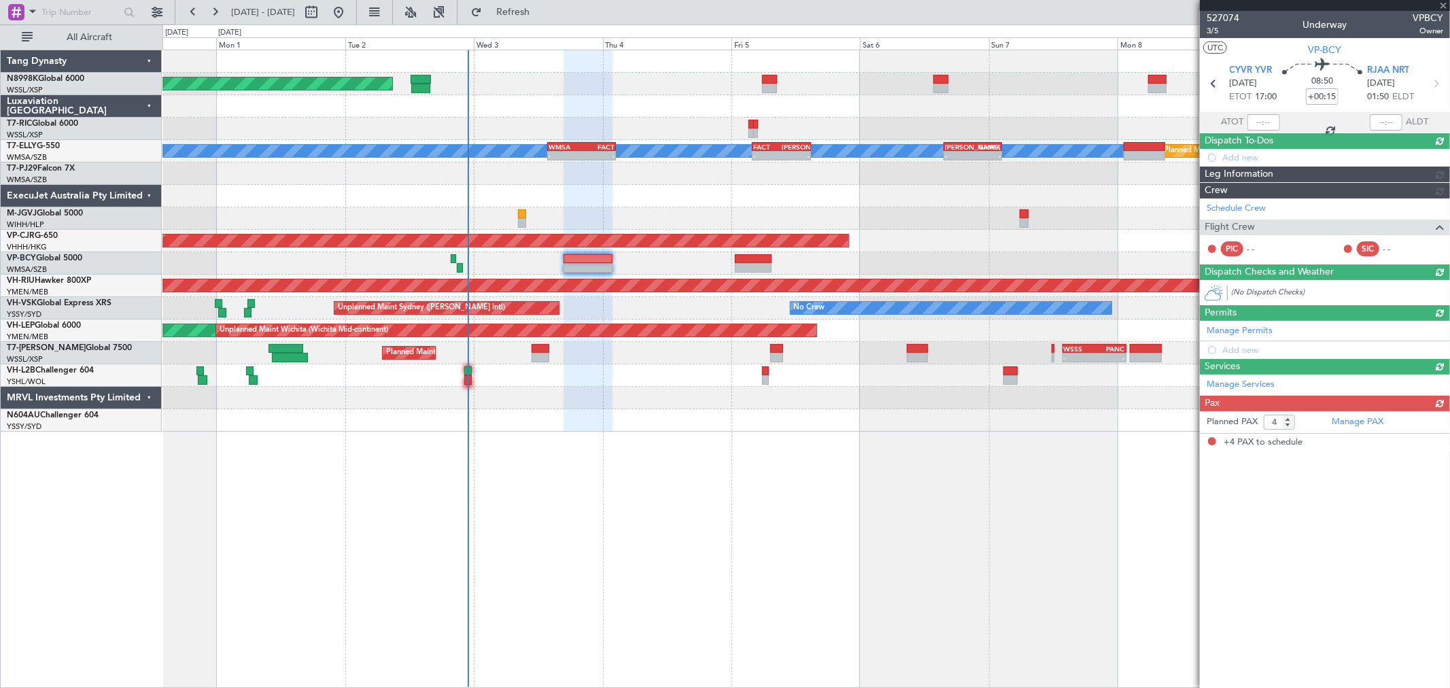
scroll to position [0, 0]
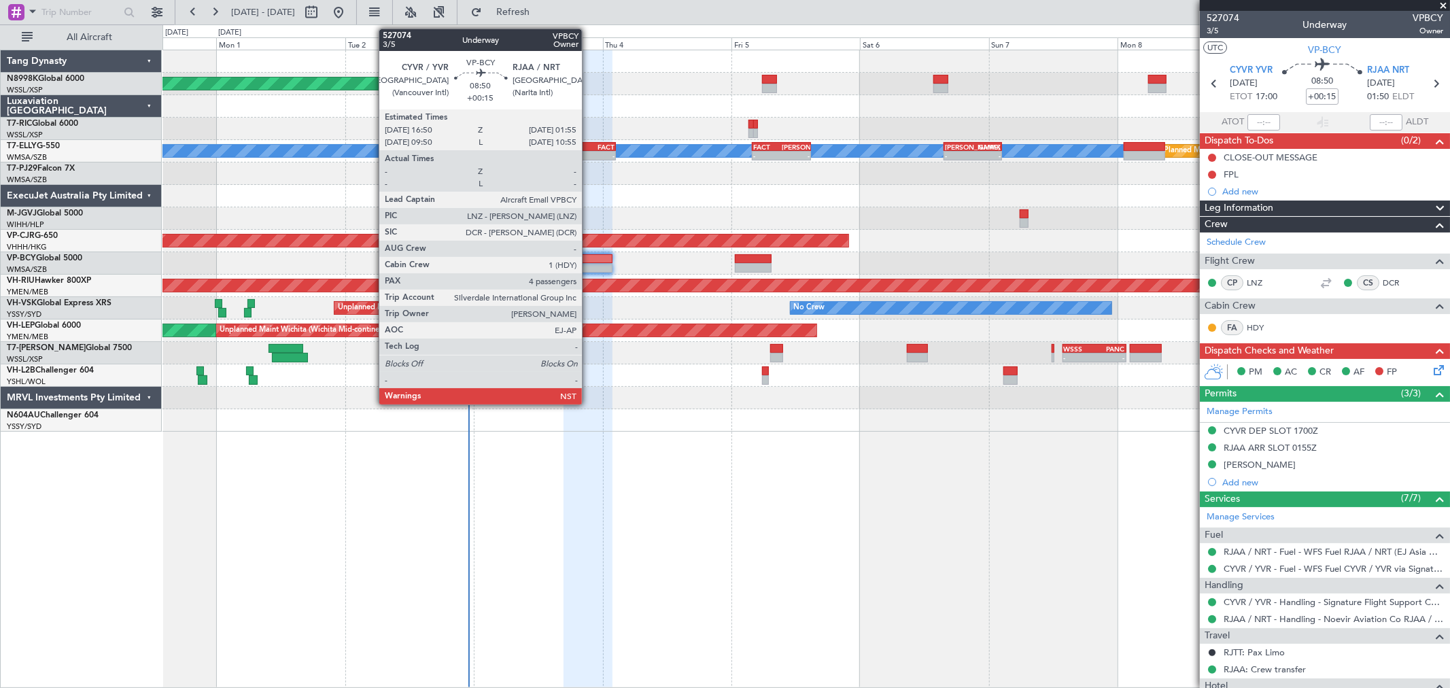
click at [593, 268] on div at bounding box center [587, 268] width 49 height 10
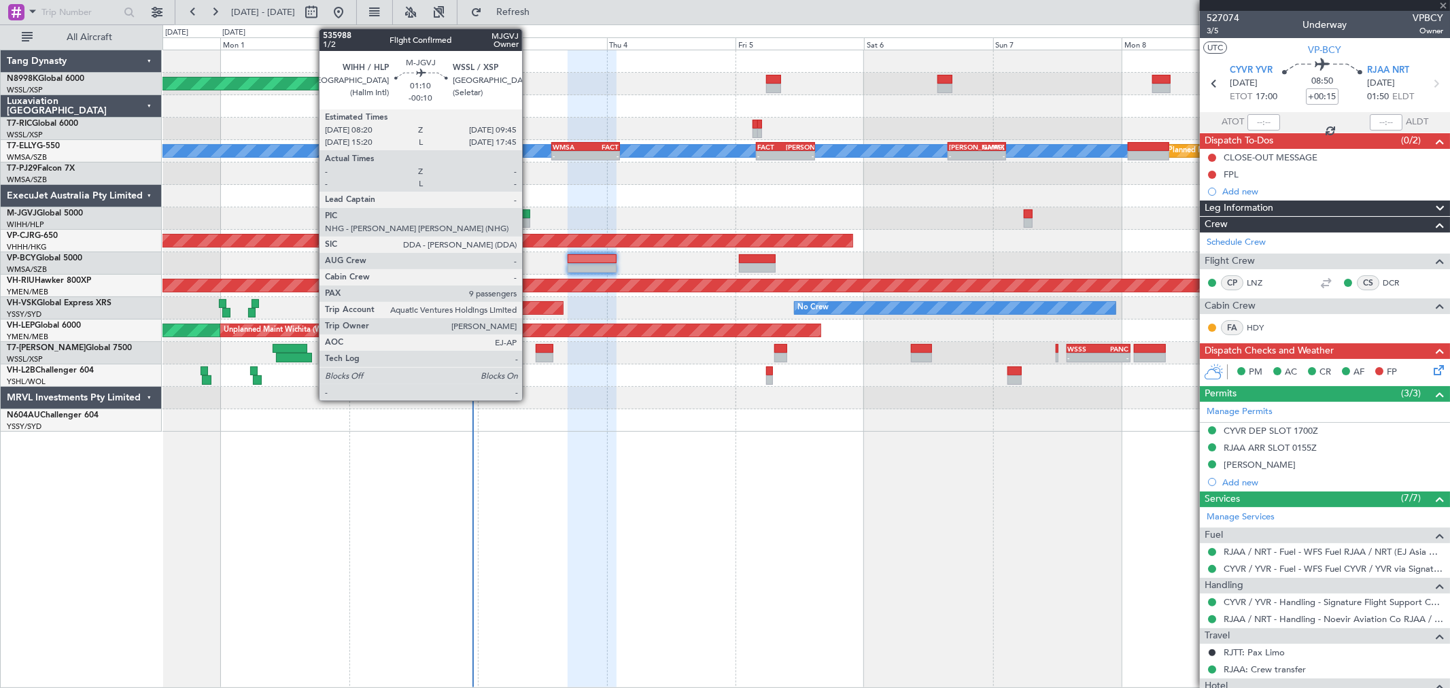
click at [529, 213] on div at bounding box center [526, 214] width 8 height 10
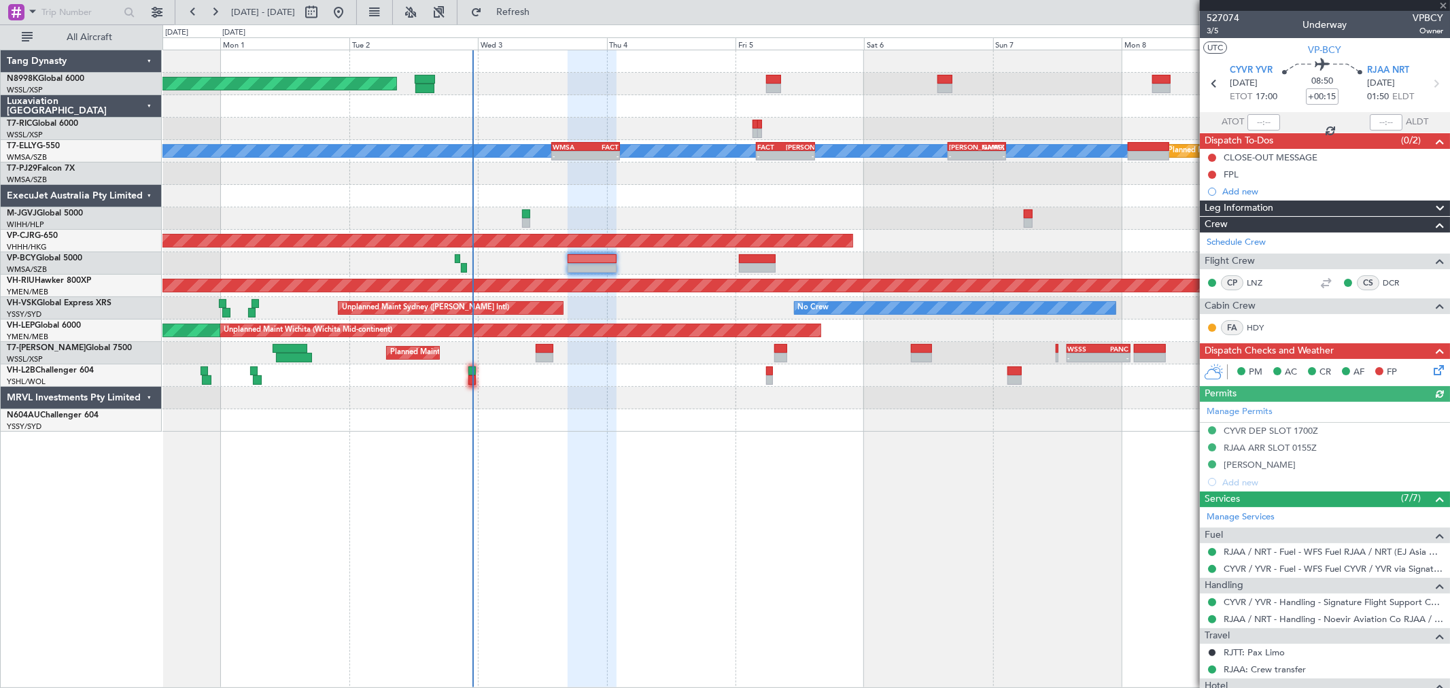
type input "-00:10"
type input "9"
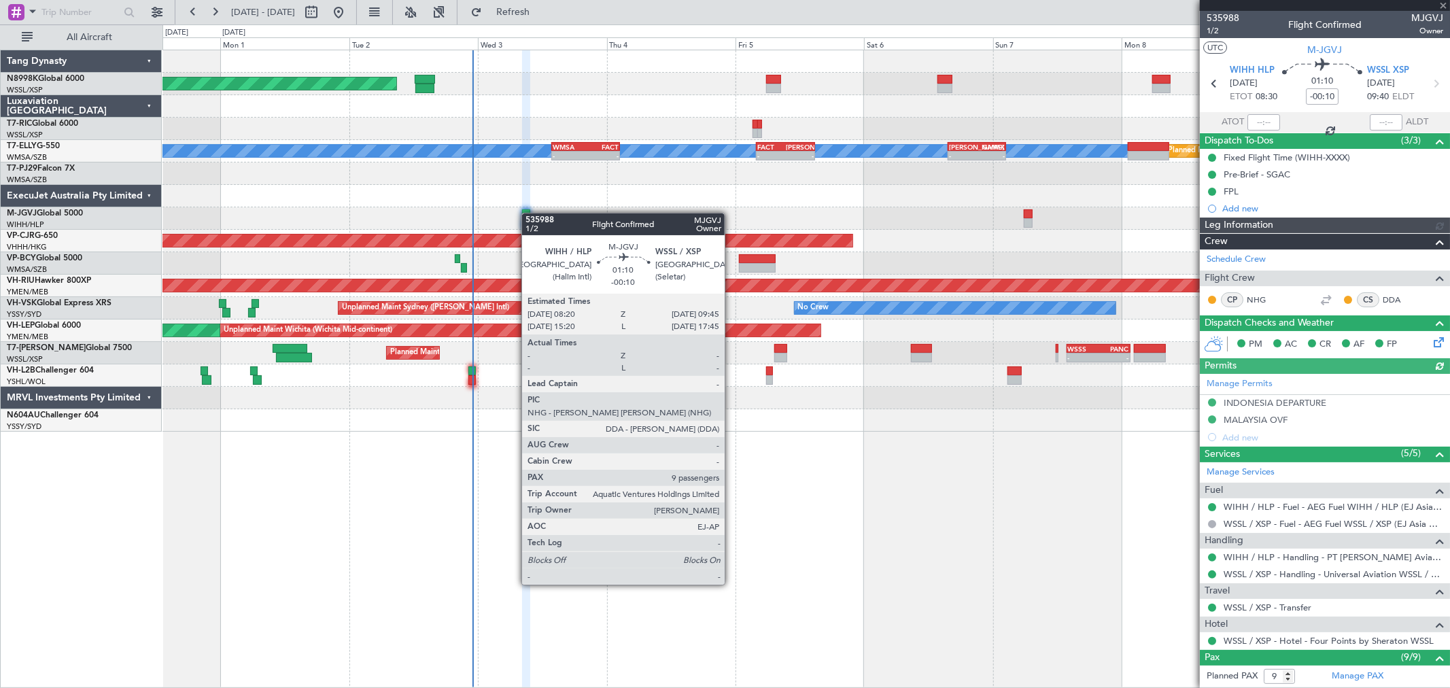
type input "Kennis Yau (KYA)"
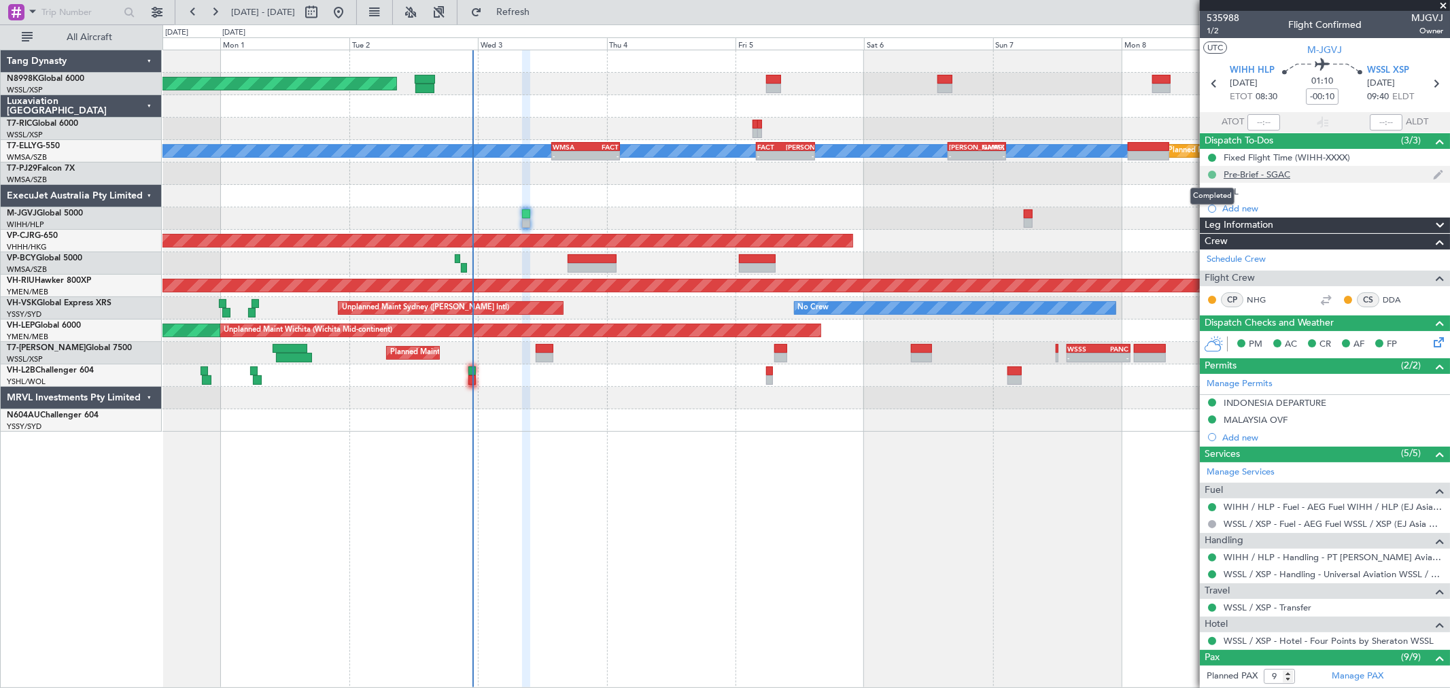
click at [1210, 177] on button at bounding box center [1212, 175] width 8 height 8
click at [1227, 211] on span "In Progress" at bounding box center [1218, 214] width 46 height 14
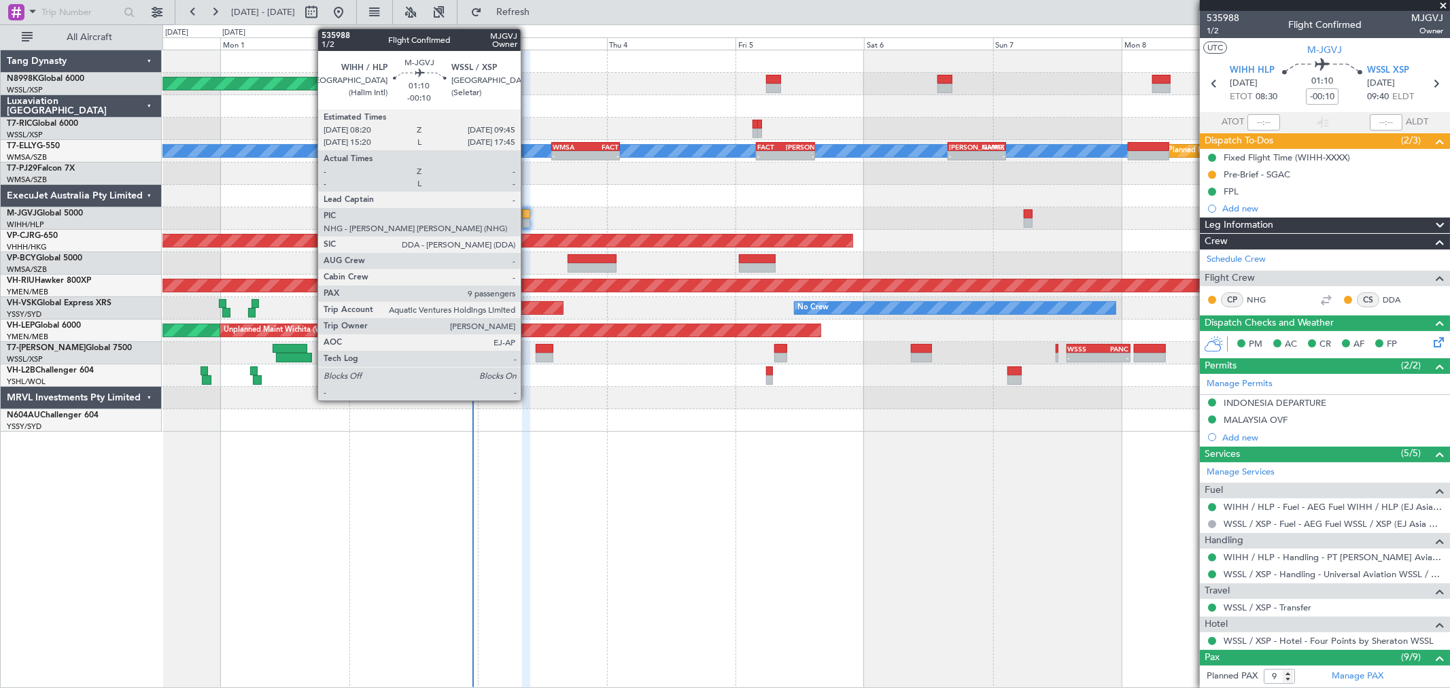
click at [527, 222] on div at bounding box center [526, 223] width 8 height 10
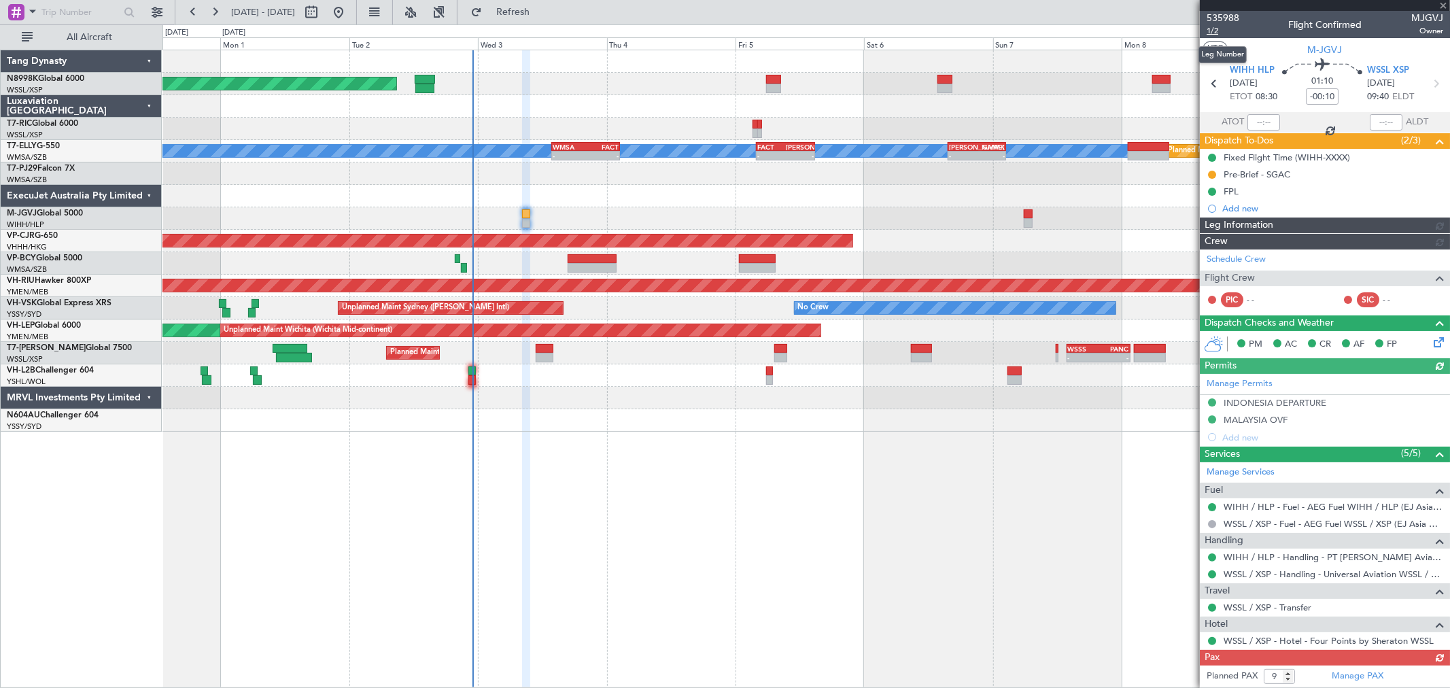
click at [1214, 34] on span "1/2" at bounding box center [1222, 31] width 33 height 12
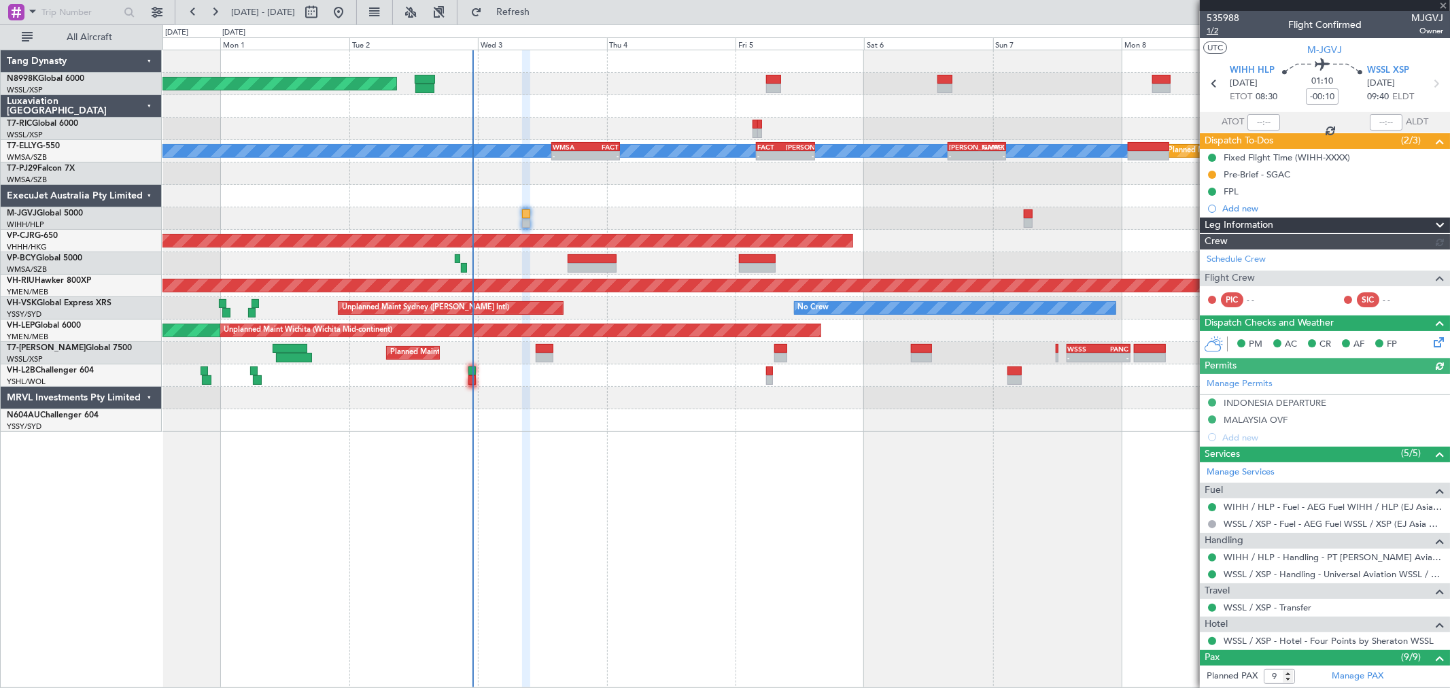
type input "Kennis Yau (KYA)"
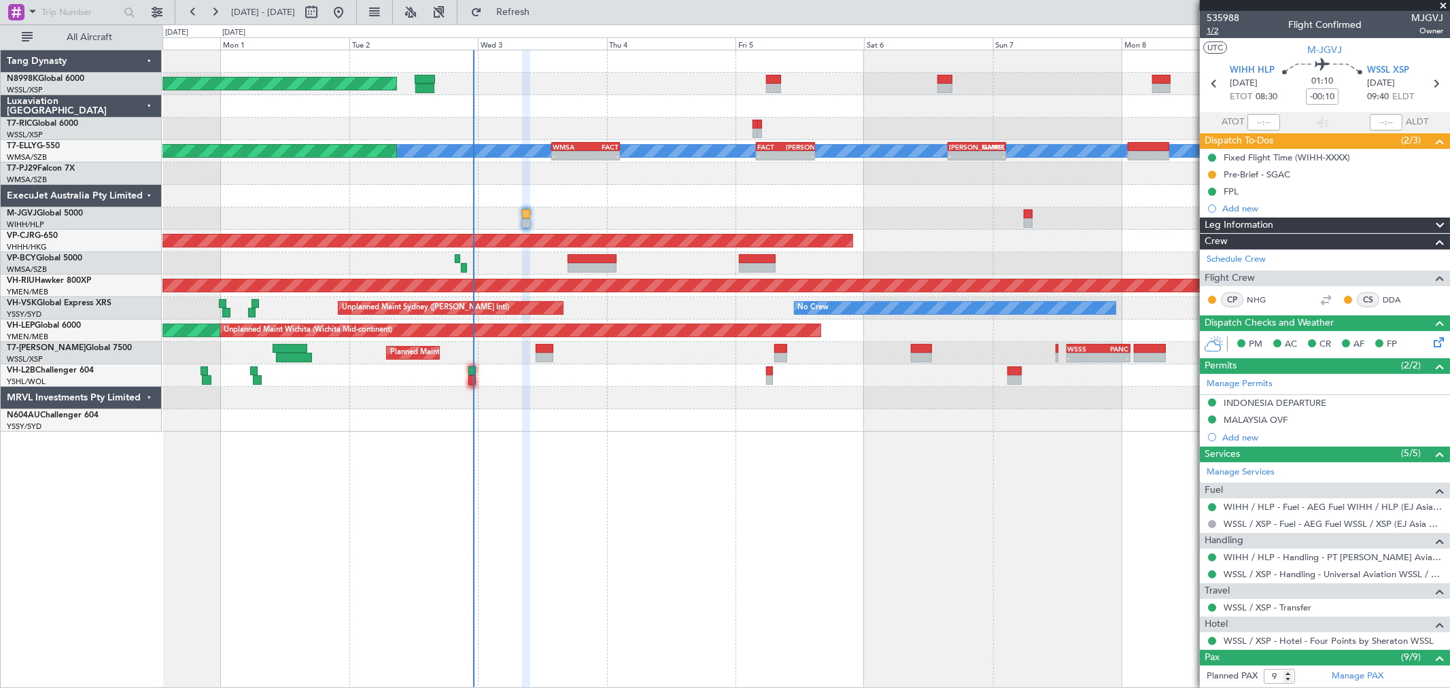
type input "Kennis Yau (KYA)"
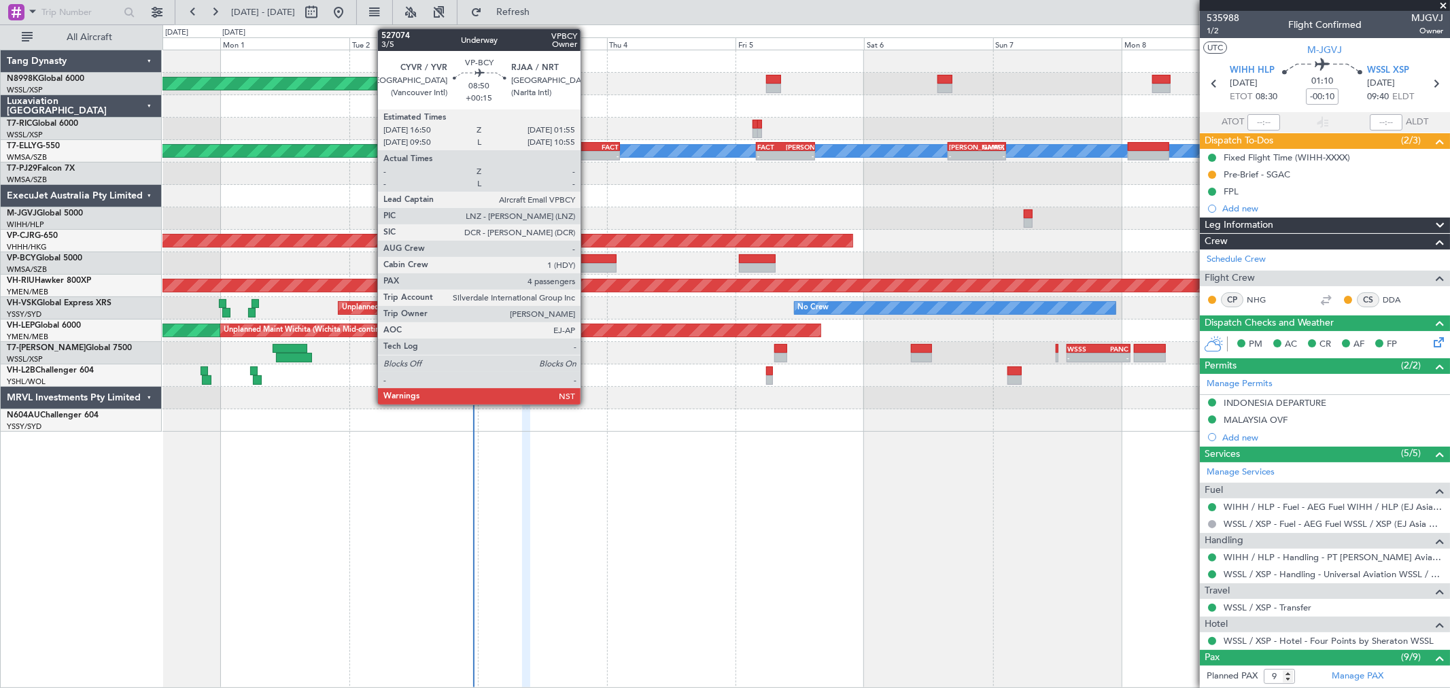
click at [587, 263] on div at bounding box center [592, 268] width 49 height 10
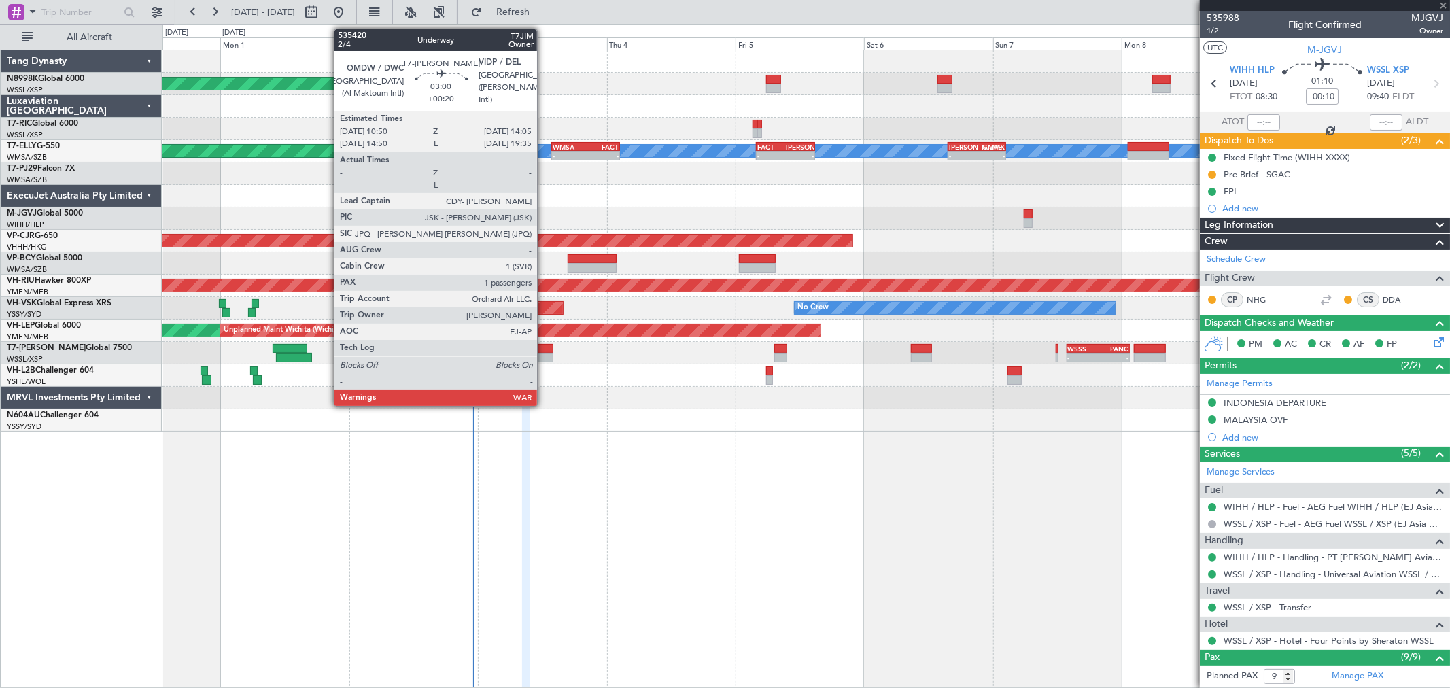
click at [544, 348] on div at bounding box center [545, 349] width 18 height 10
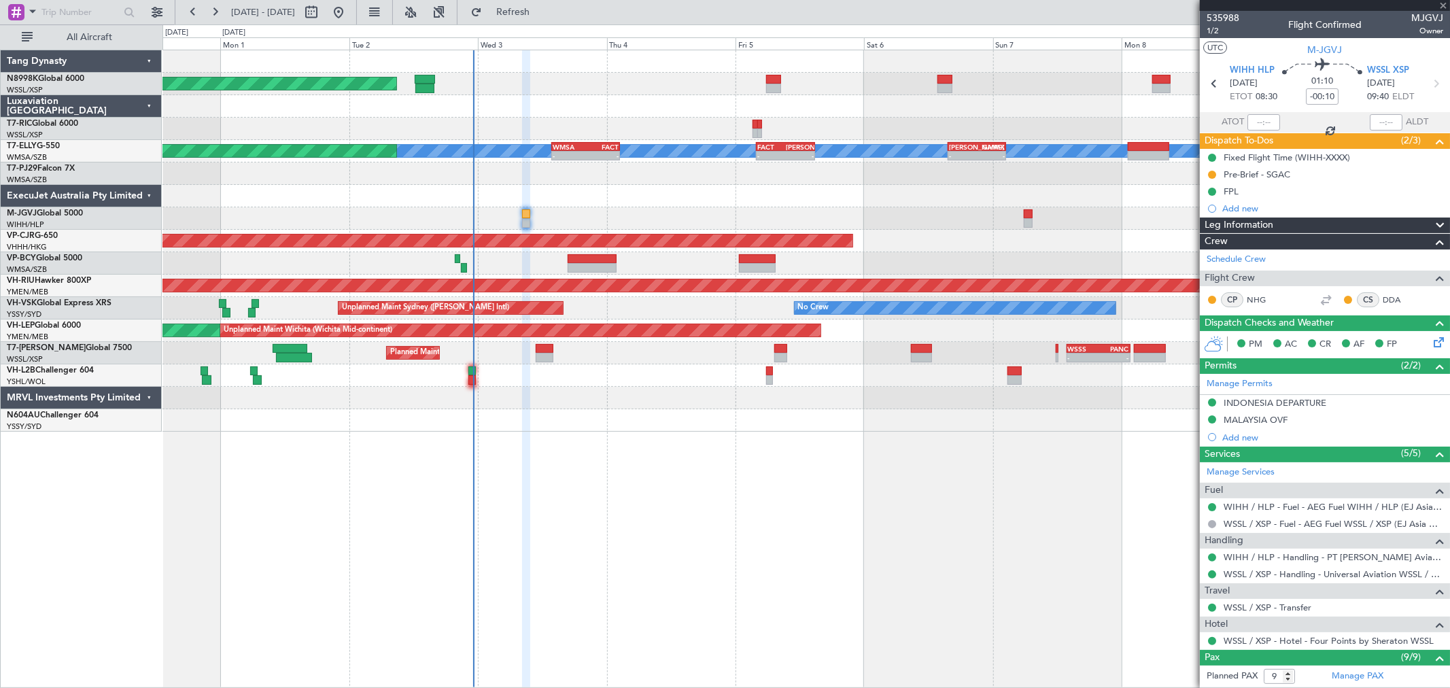
type input "+00:20"
type input "1"
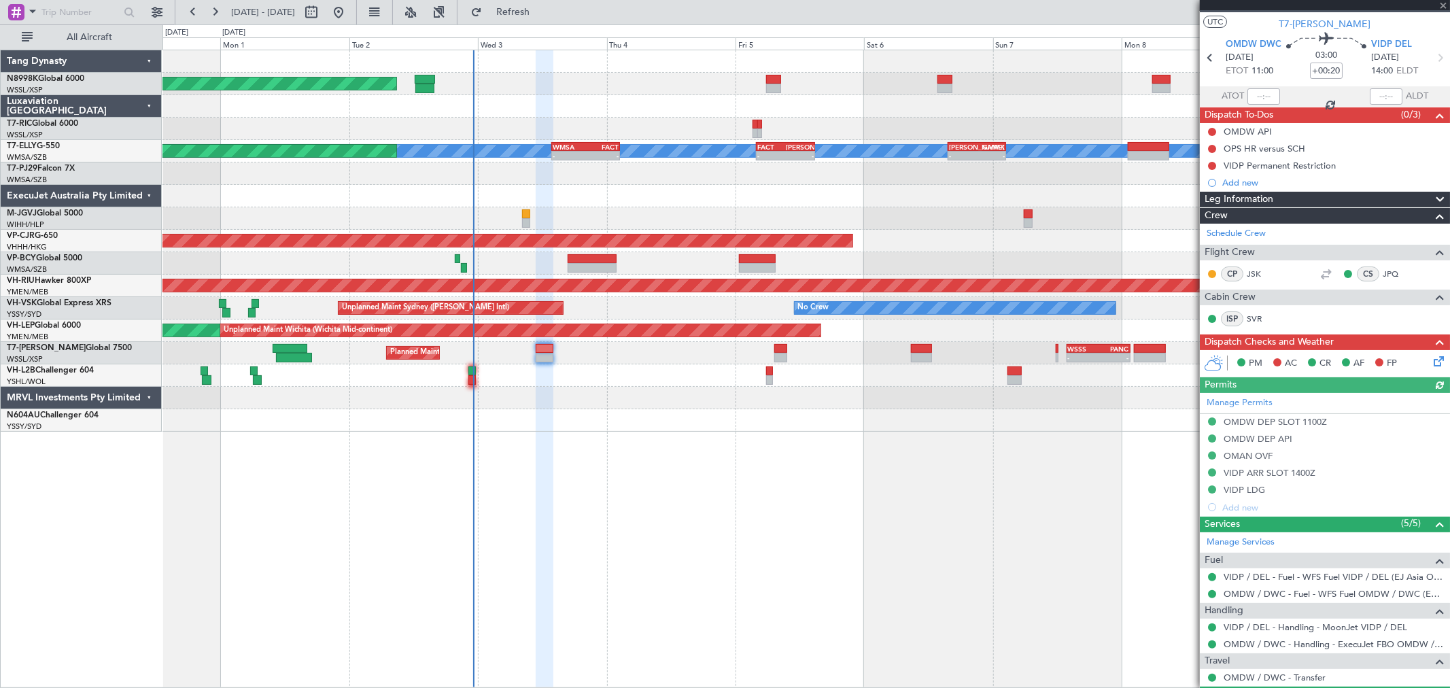
scroll to position [92, 0]
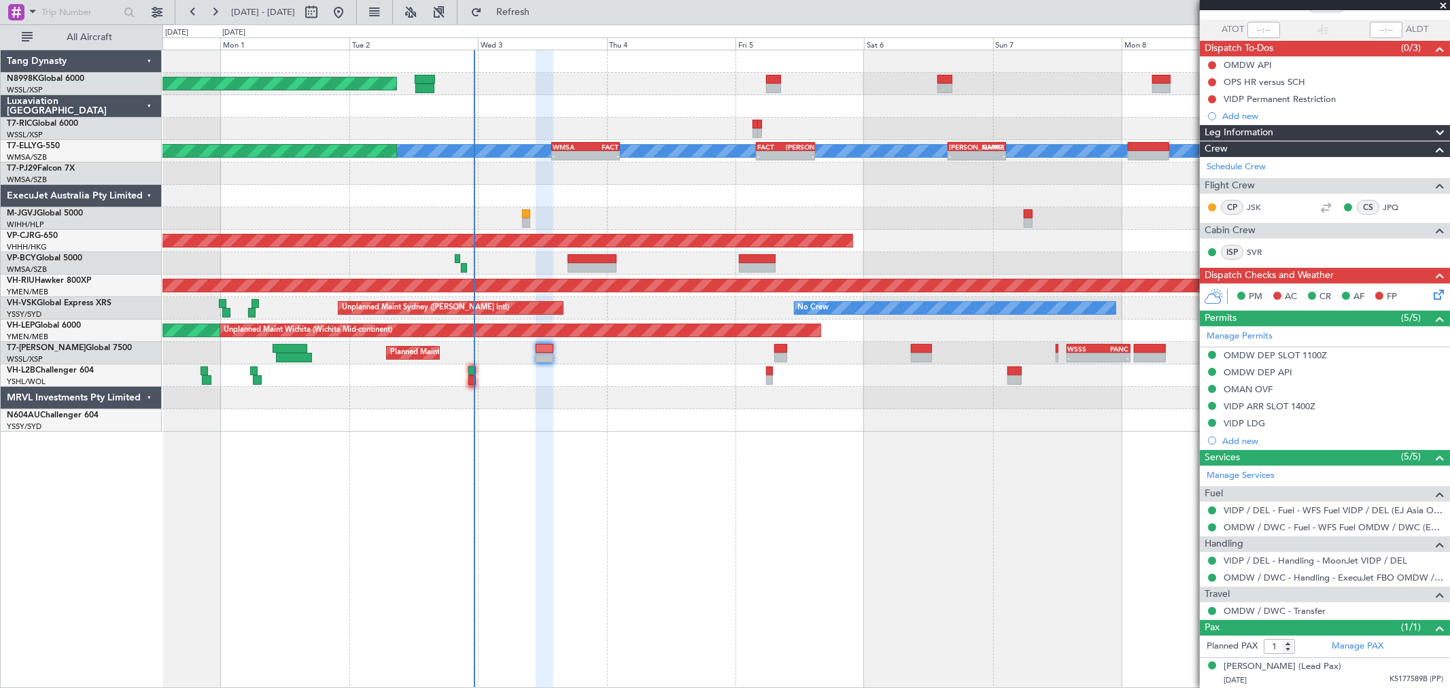
click at [838, 322] on div "Unplanned Maint Wichita (Wichita Mid-continent) Unplanned Maint Wichita (Wichit…" at bounding box center [805, 330] width 1287 height 22
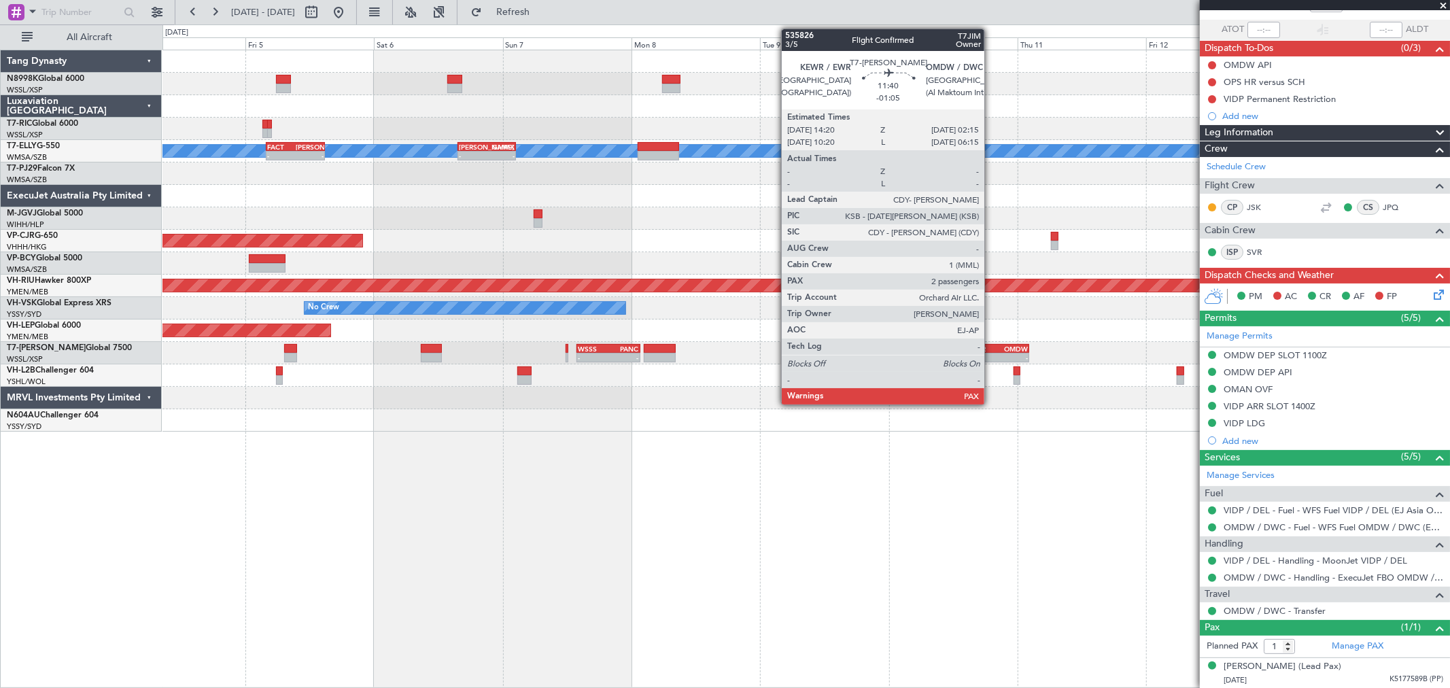
click at [991, 345] on div "KEWR" at bounding box center [981, 349] width 31 height 8
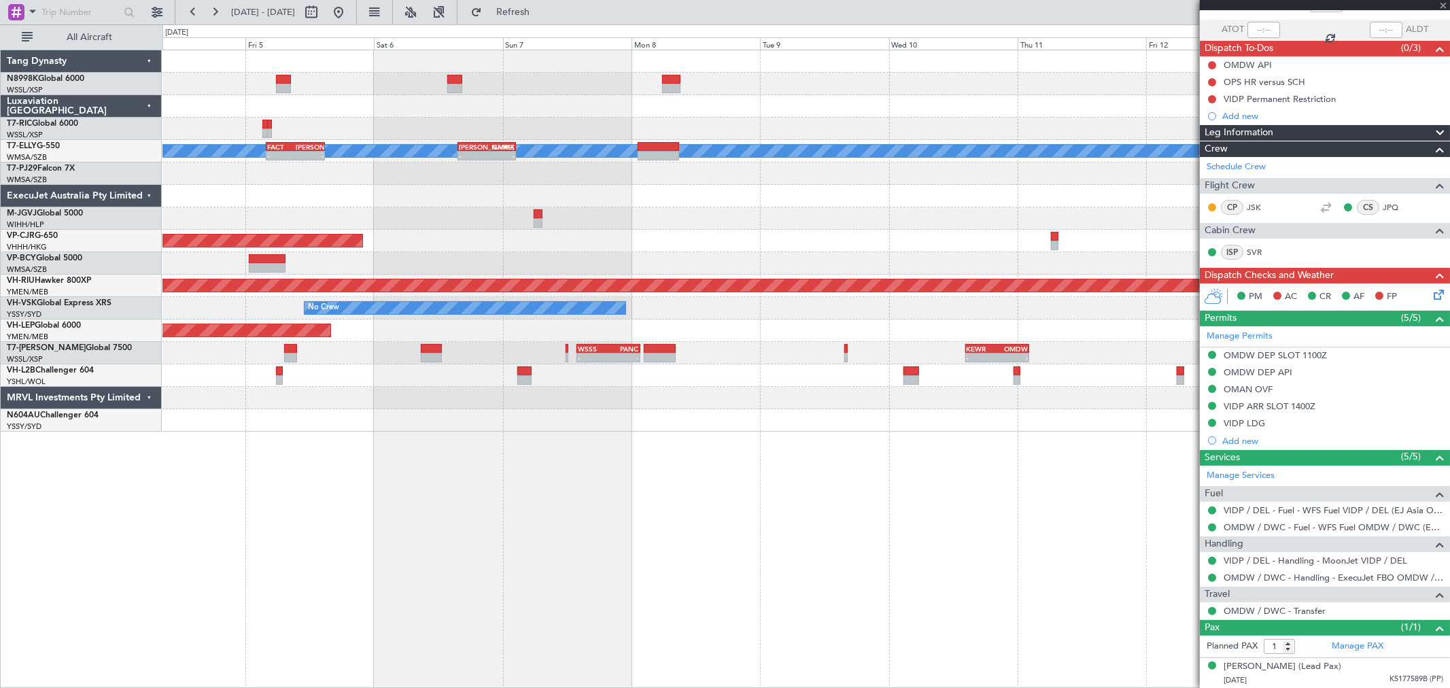
type input "-01:05"
type input "2"
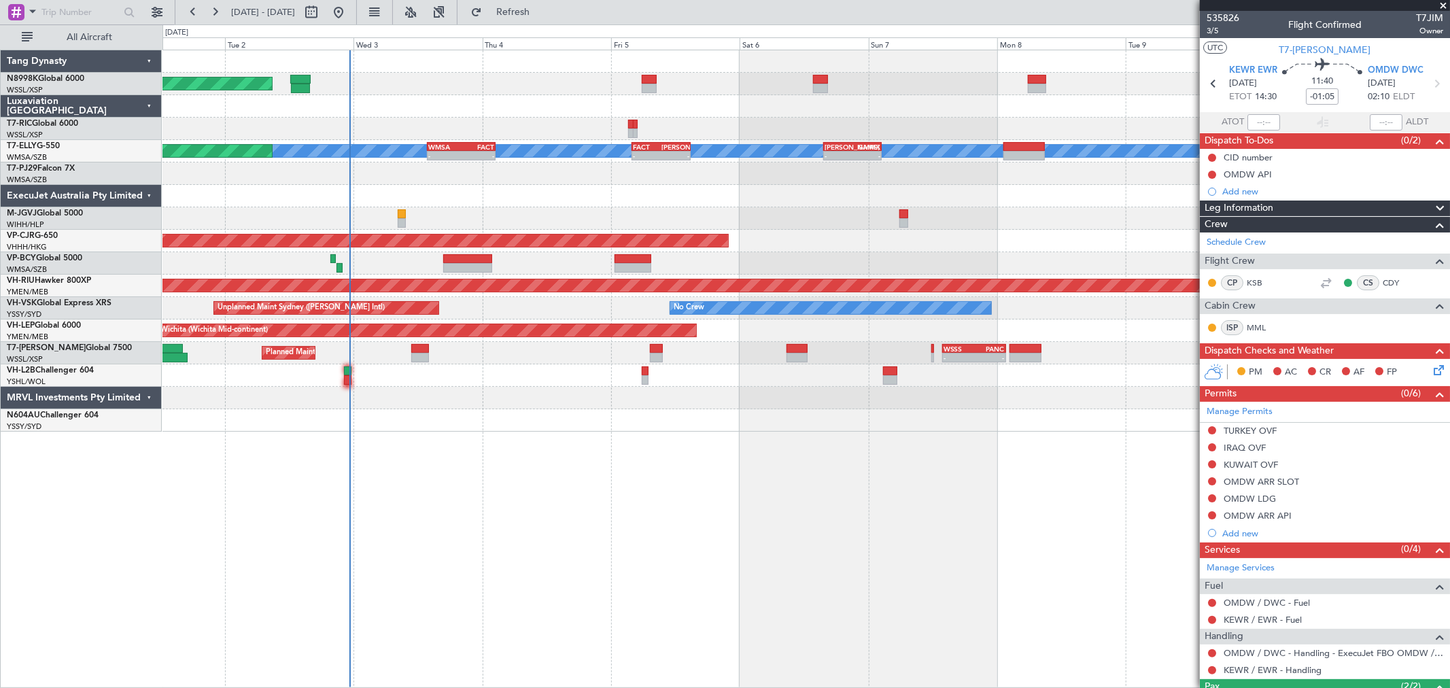
click at [722, 198] on div at bounding box center [805, 196] width 1287 height 22
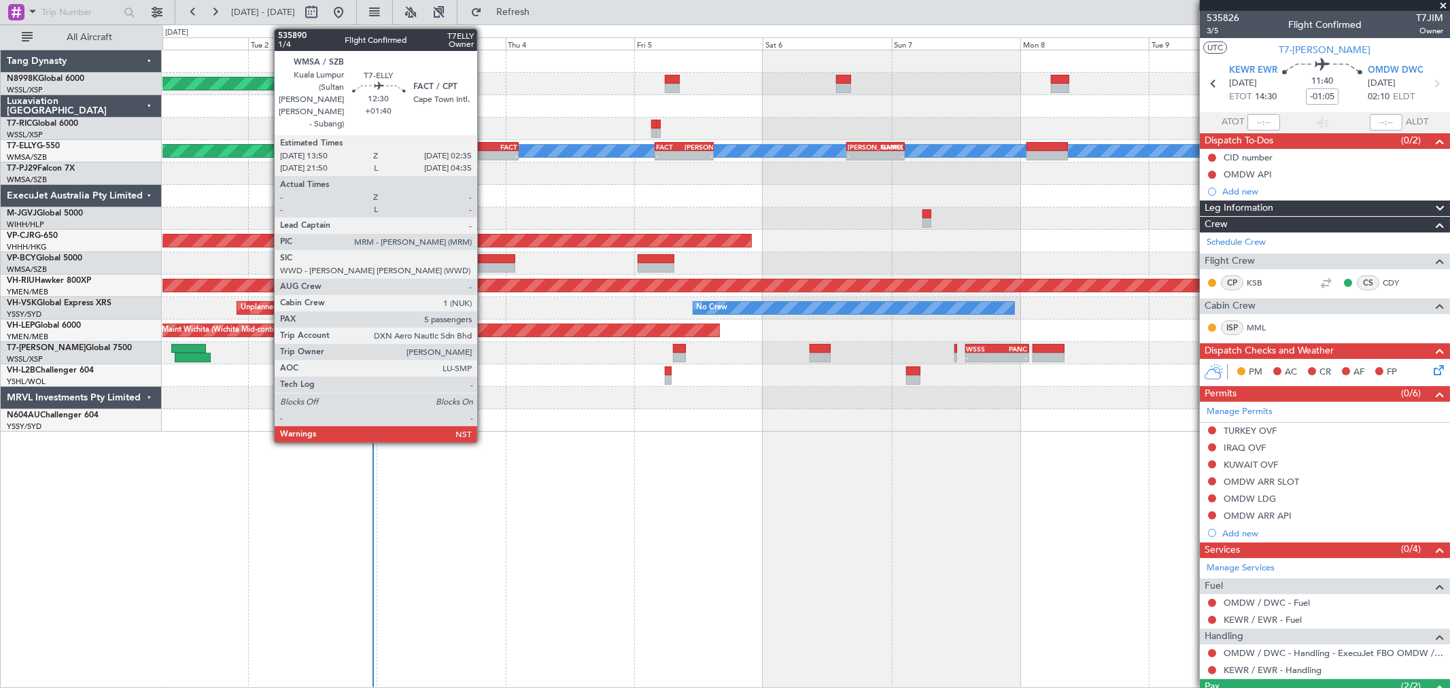
click at [485, 156] on div "-" at bounding box center [501, 156] width 33 height 8
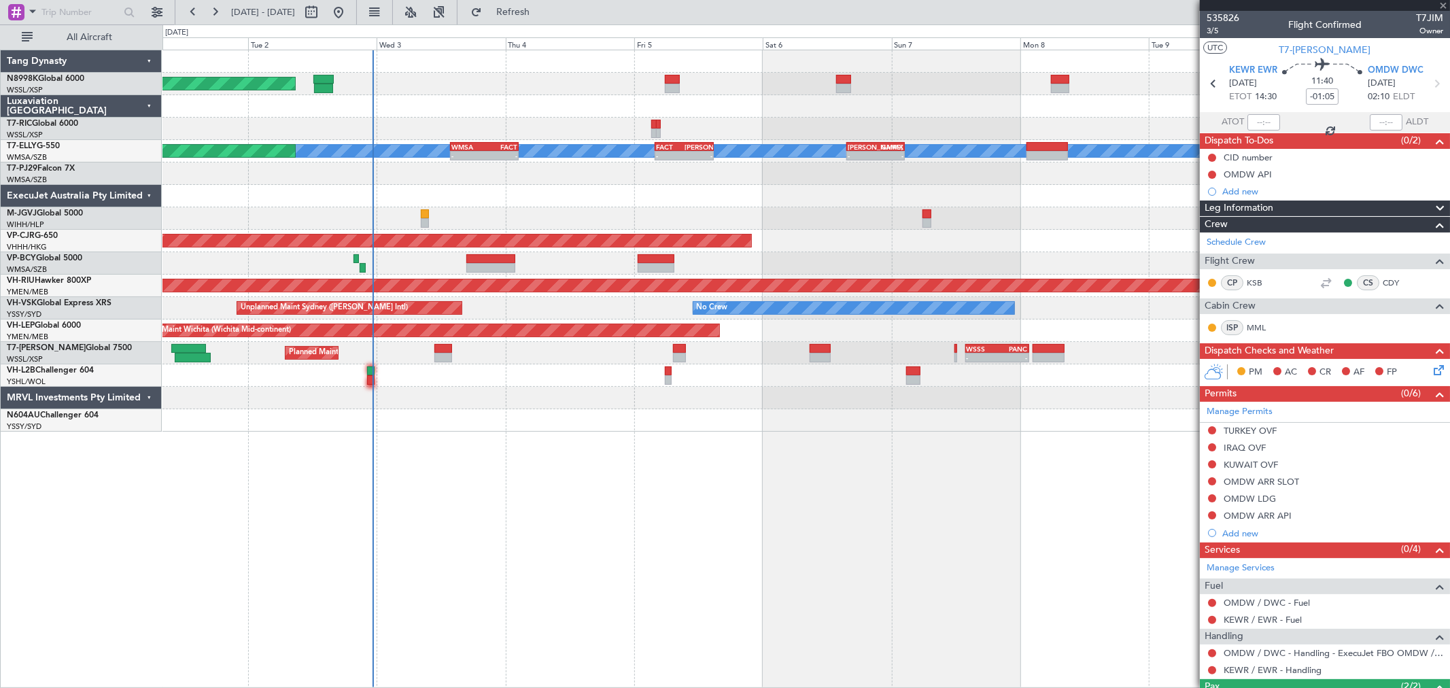
type input "+01:40"
type input "5"
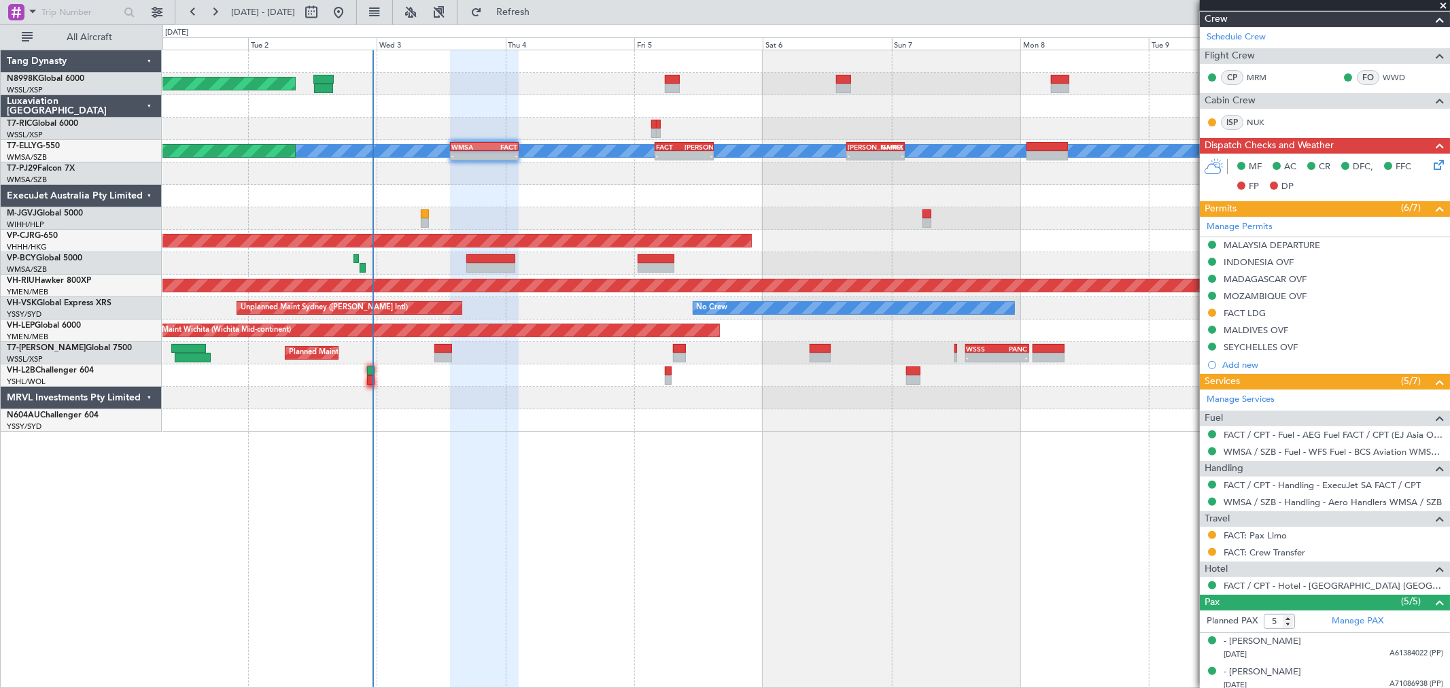
scroll to position [226, 0]
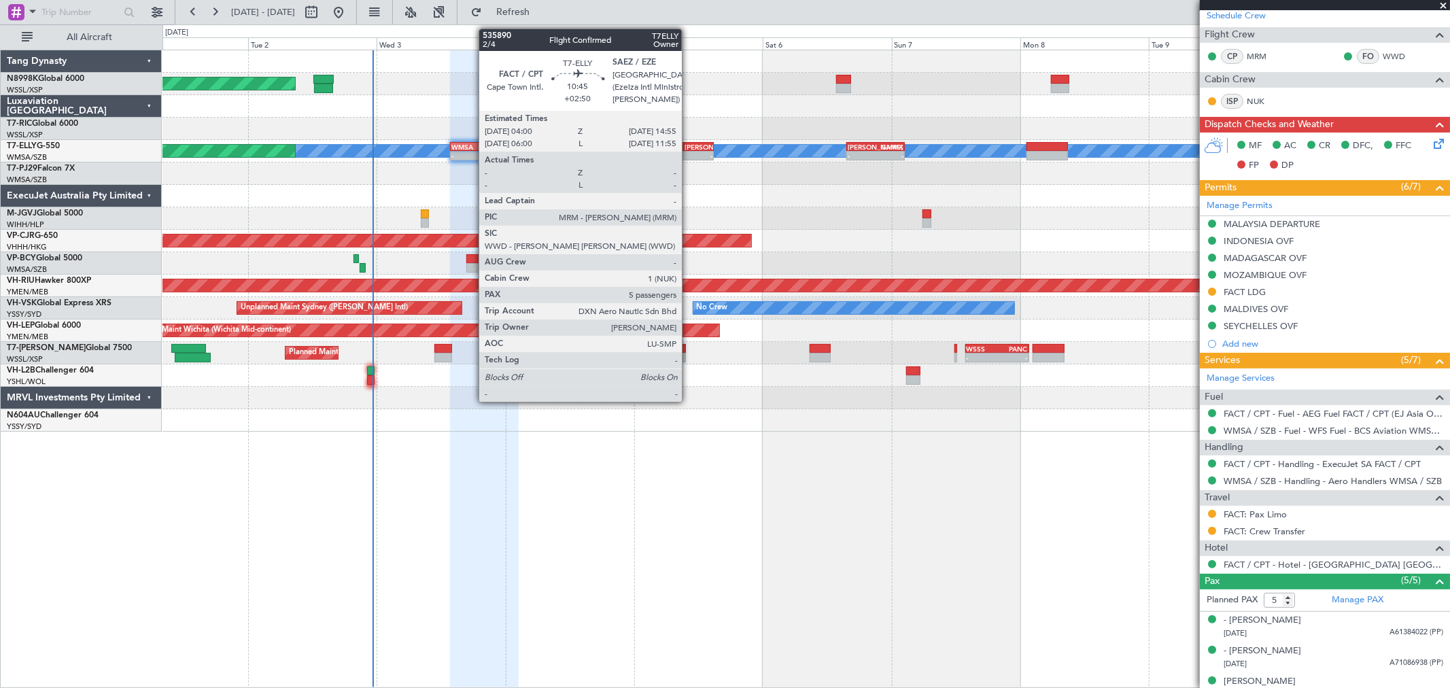
click at [689, 143] on div "SAEZ" at bounding box center [698, 147] width 28 height 8
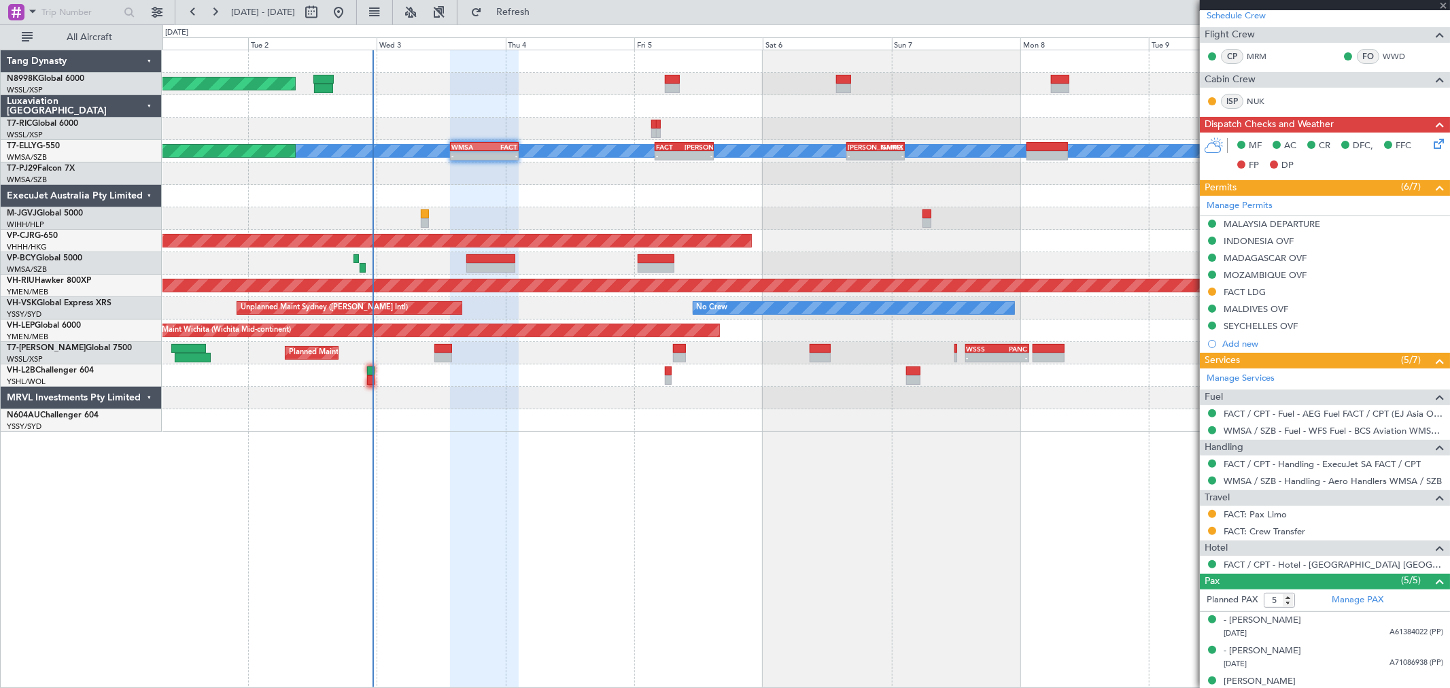
click at [871, 140] on div "Planned Maint Dubai (Dubai Intl) MEL Planned Maint Kuala Lumpur (Sultan Abdul A…" at bounding box center [805, 151] width 1287 height 22
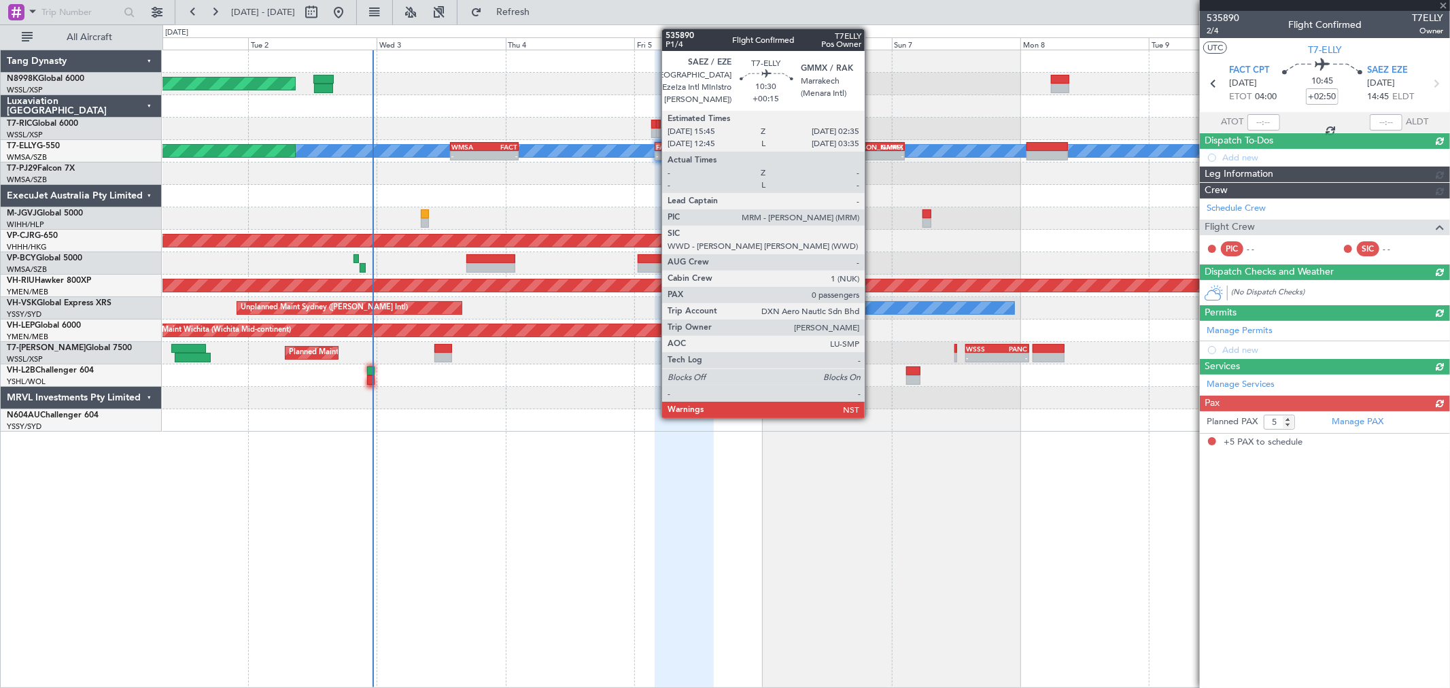
scroll to position [0, 0]
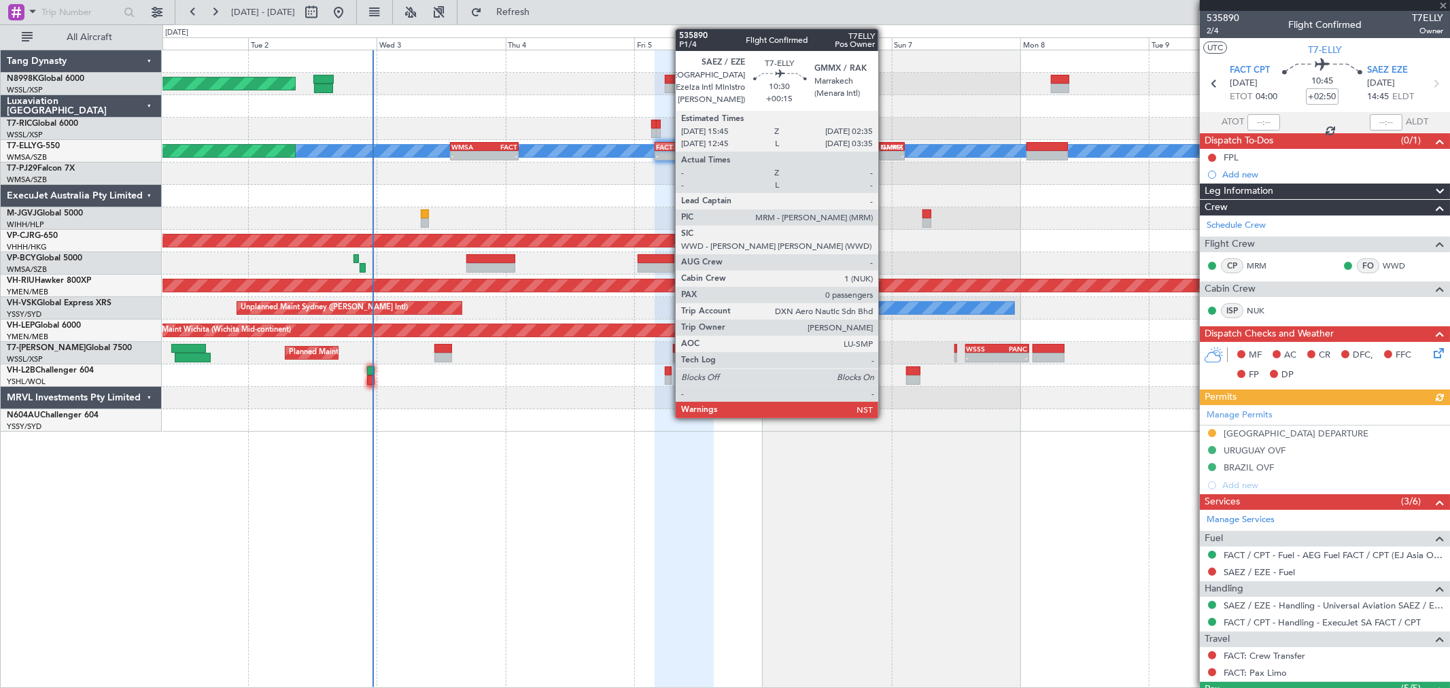
click at [885, 145] on div "GMMX" at bounding box center [889, 147] width 28 height 8
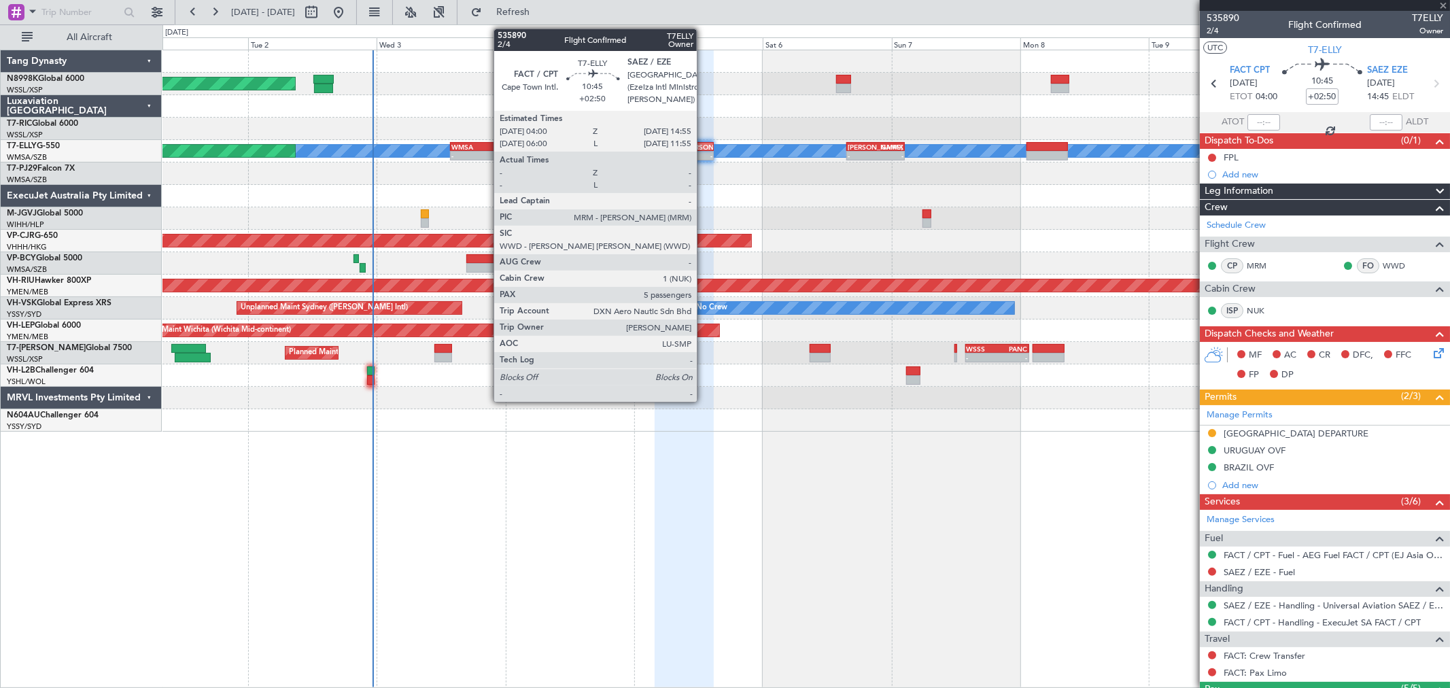
type input "+00:15"
type input "0"
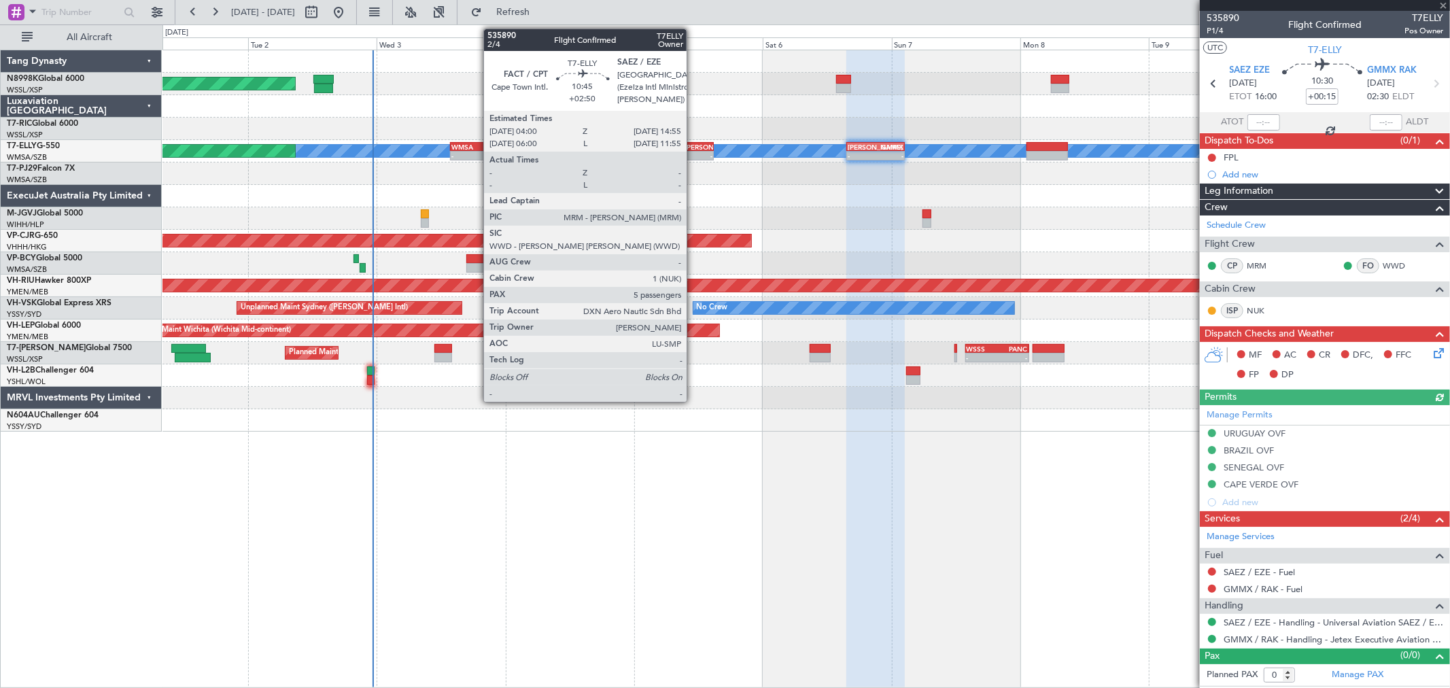
click at [693, 147] on div "SAEZ" at bounding box center [698, 147] width 28 height 8
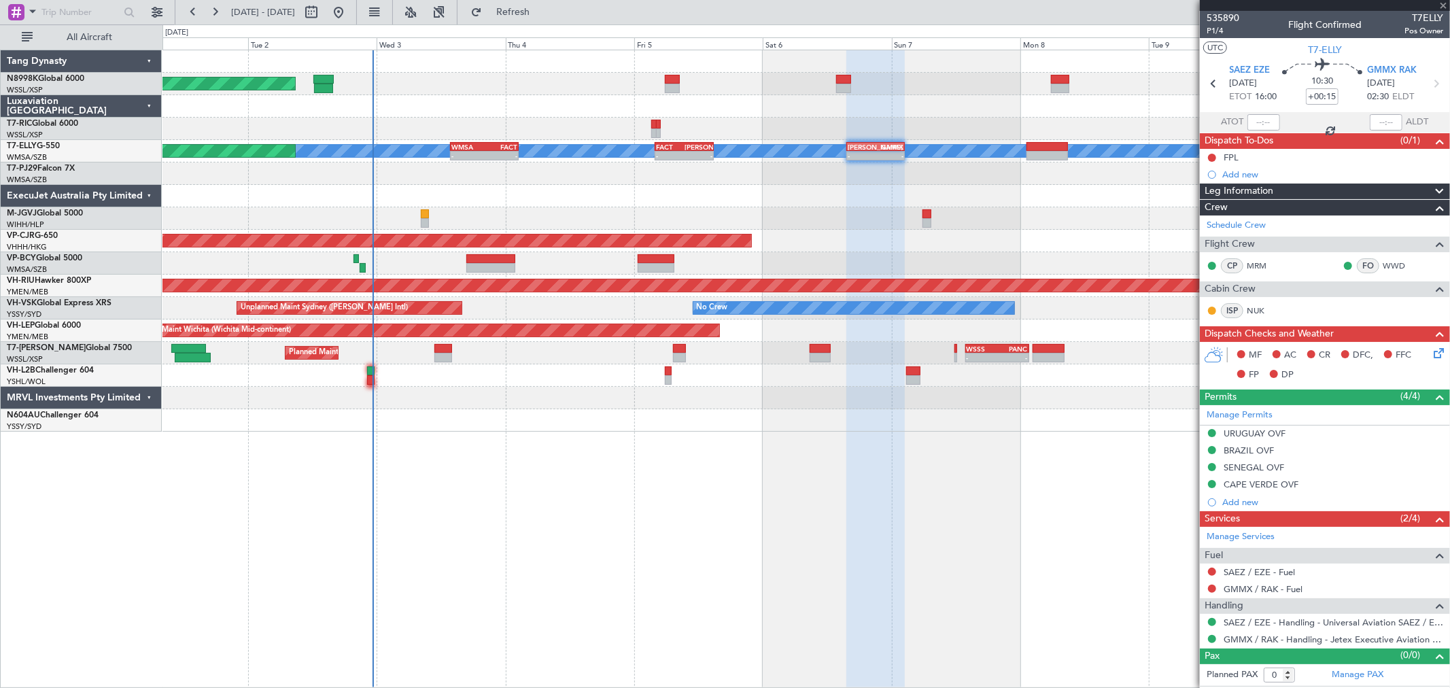
type input "+02:50"
type input "5"
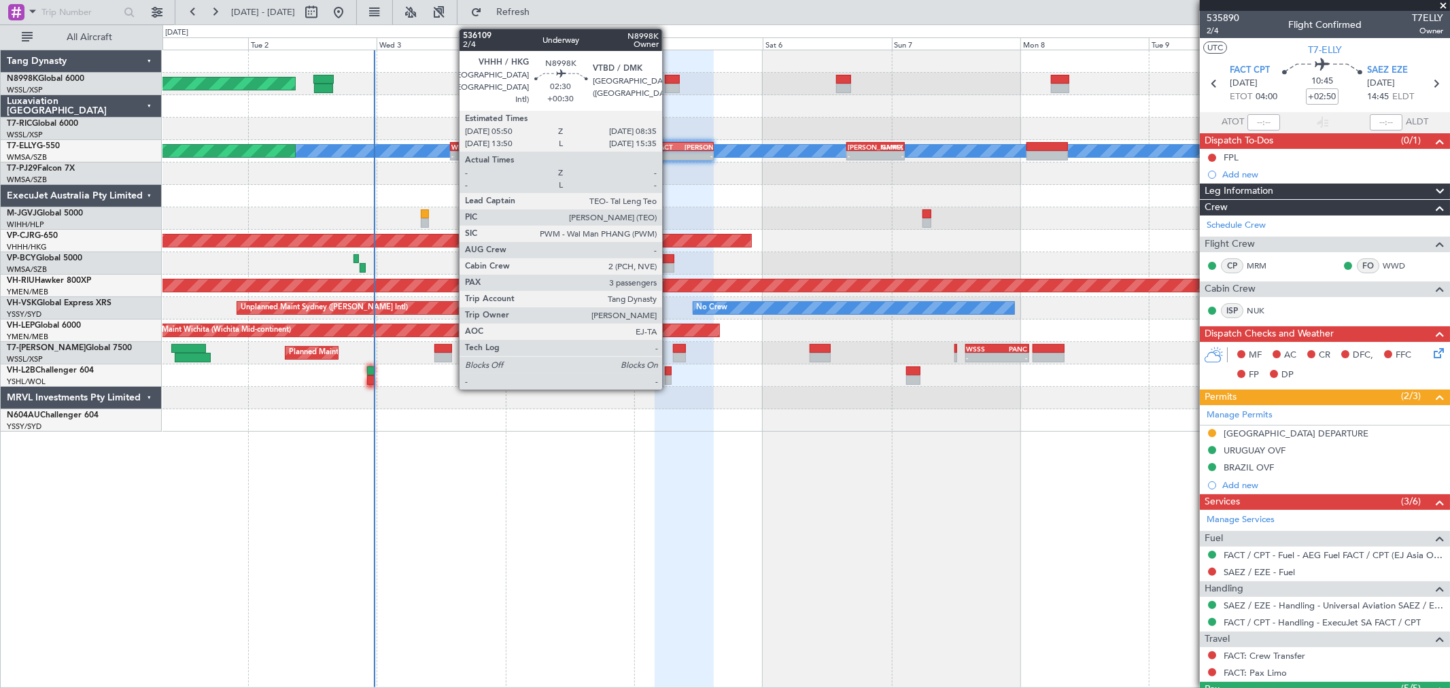
click at [669, 86] on div at bounding box center [672, 89] width 15 height 10
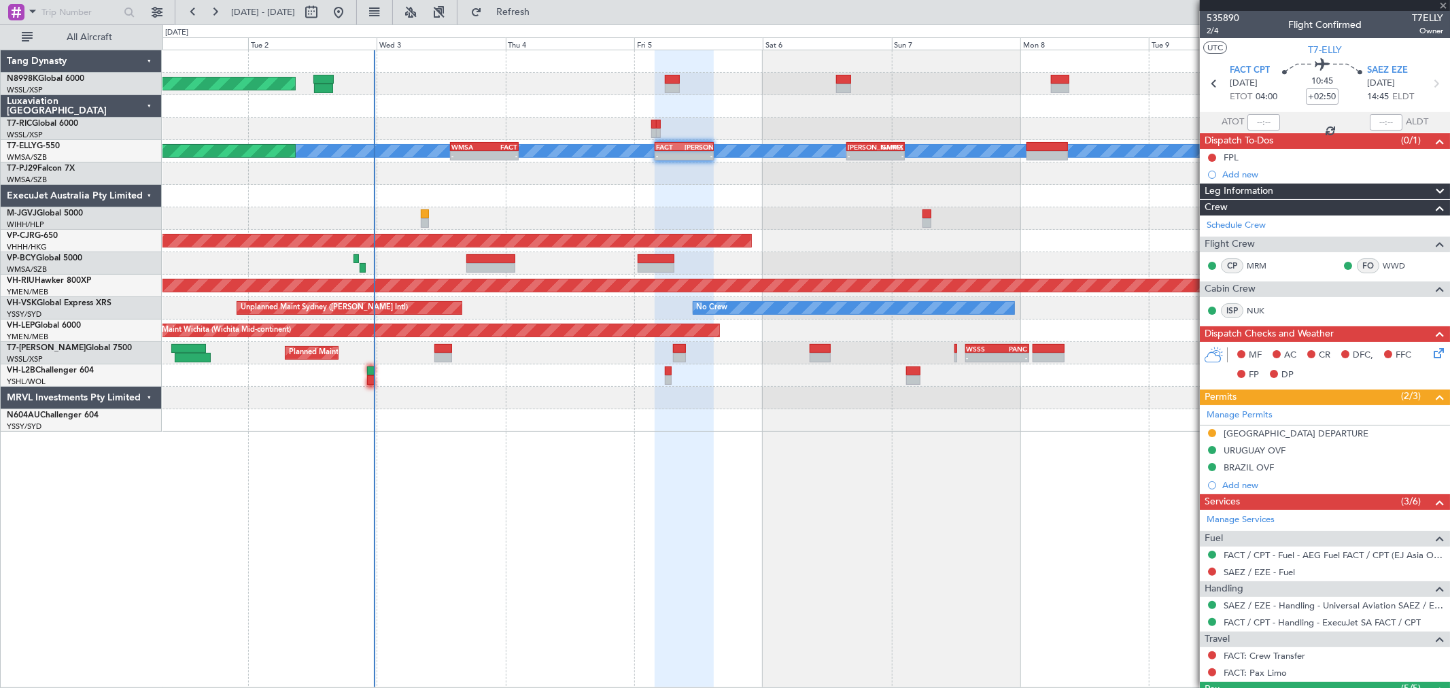
type input "+00:30"
type input "3"
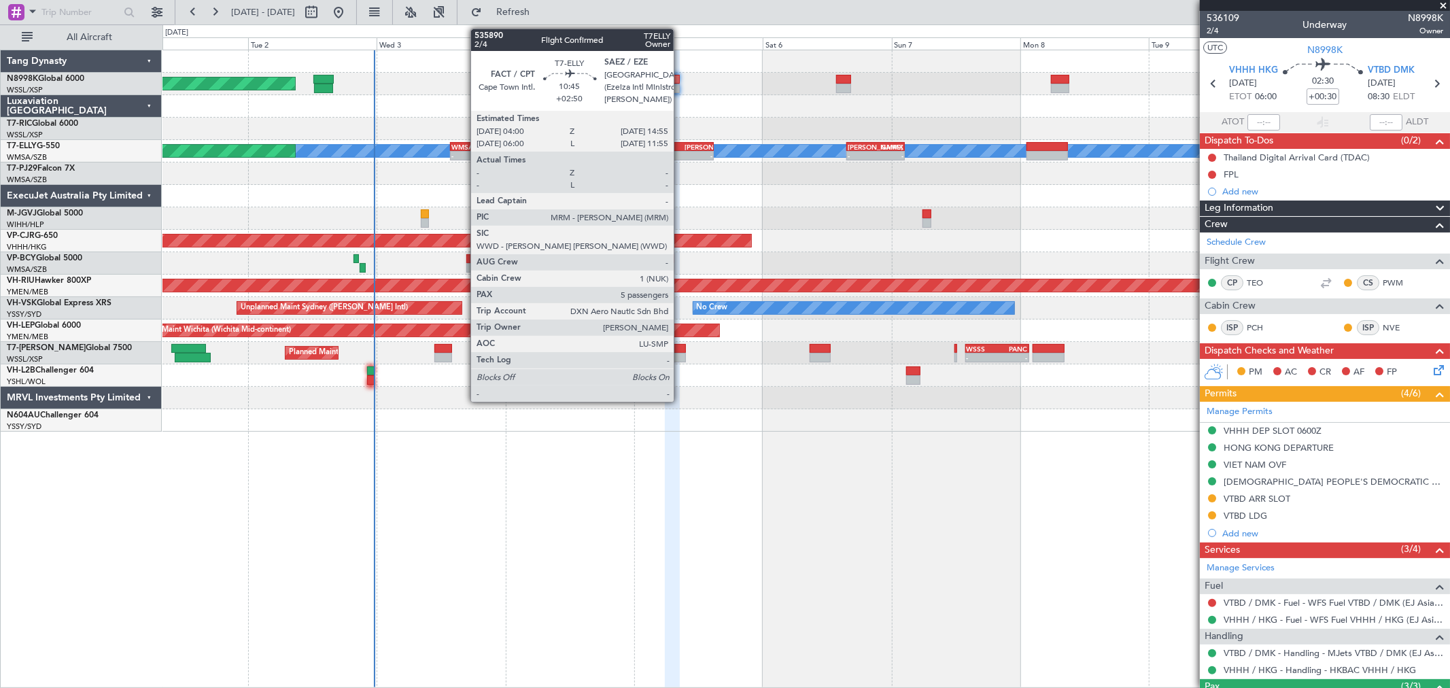
click at [681, 151] on div "- -" at bounding box center [684, 156] width 59 height 10
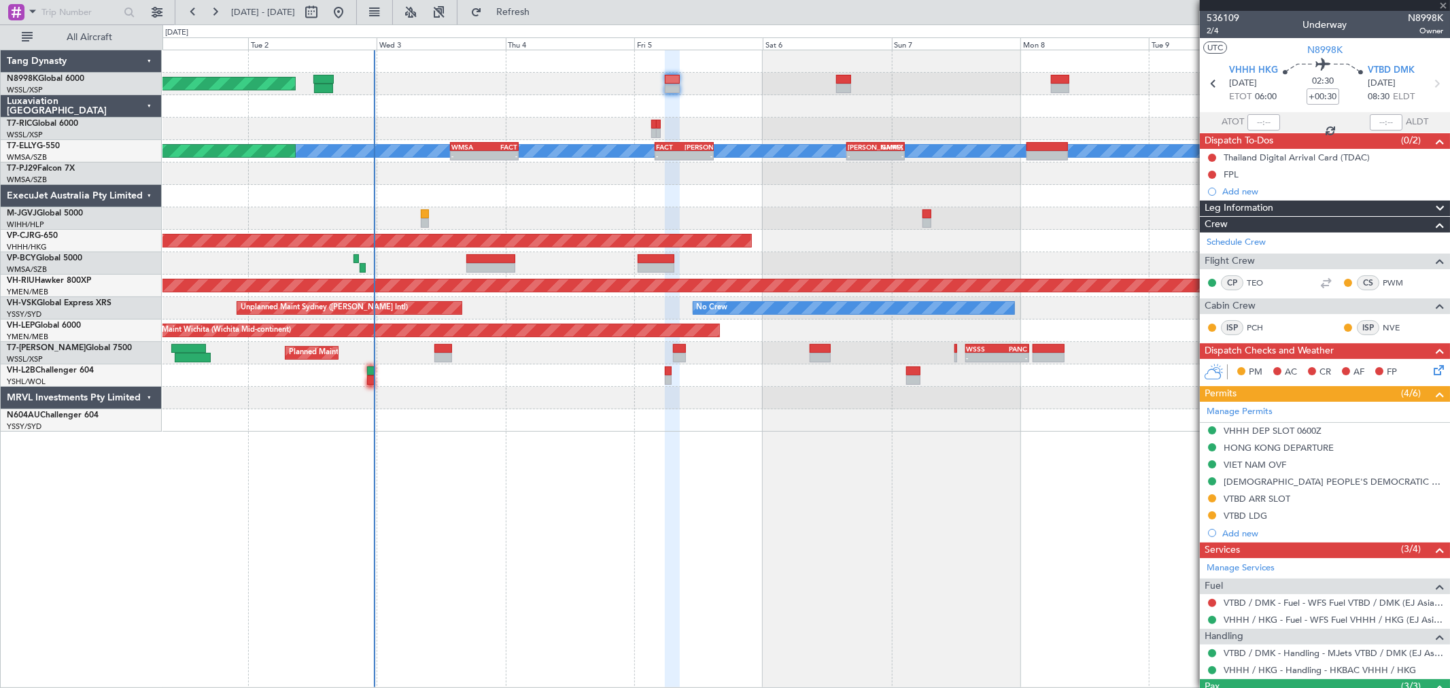
type input "+02:50"
type input "5"
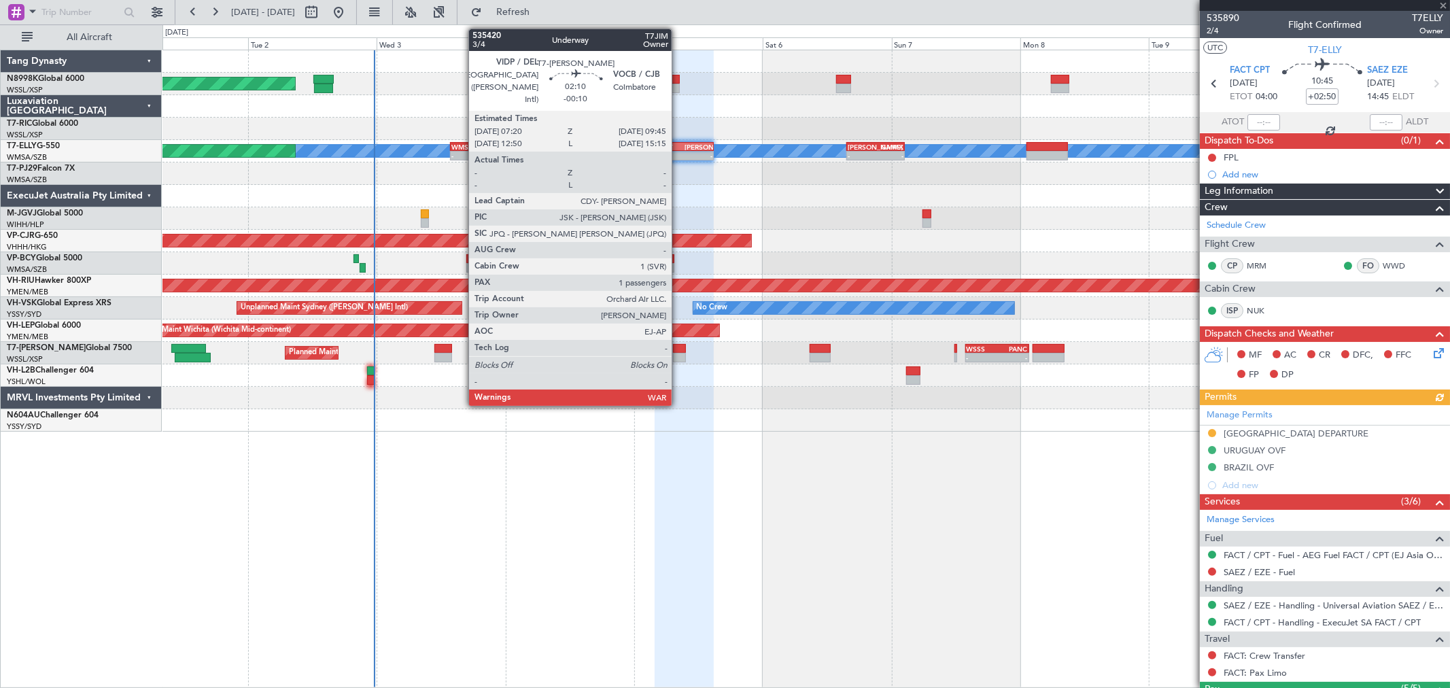
click at [678, 357] on div at bounding box center [680, 358] width 14 height 10
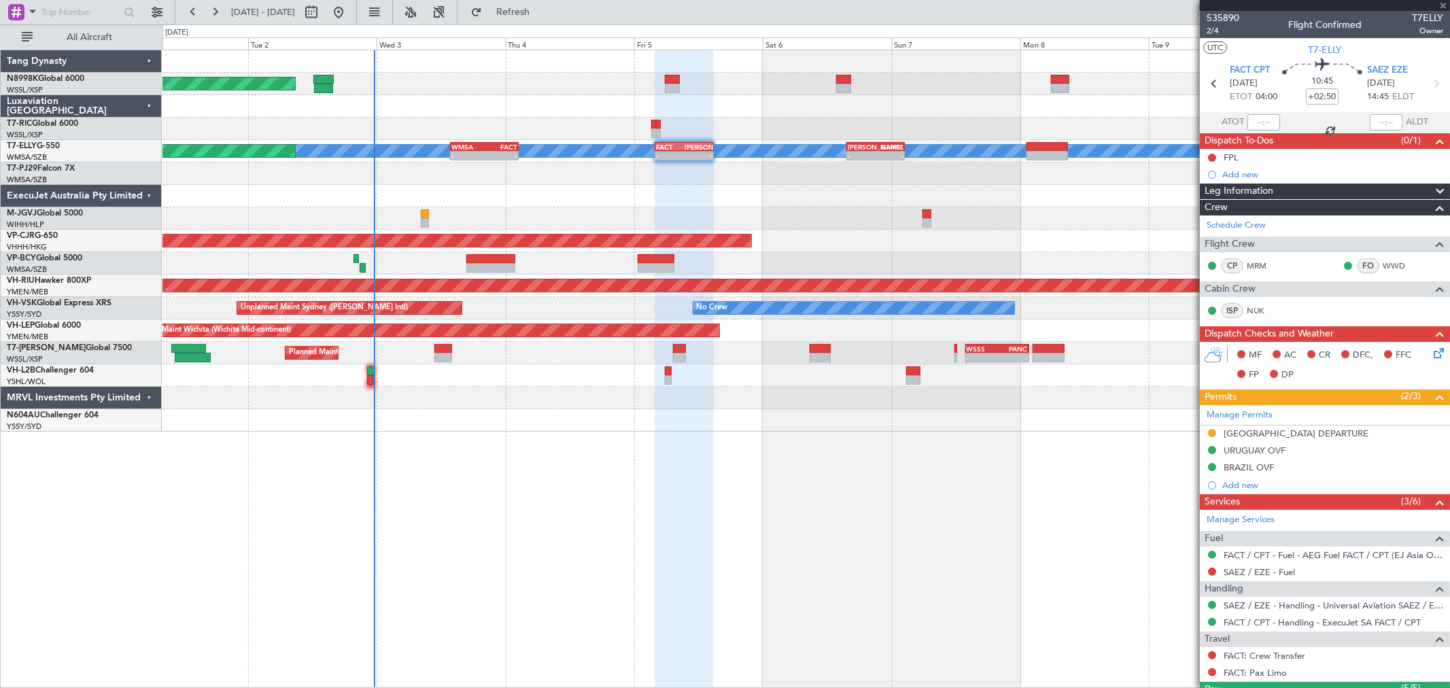
type input "-00:10"
type input "1"
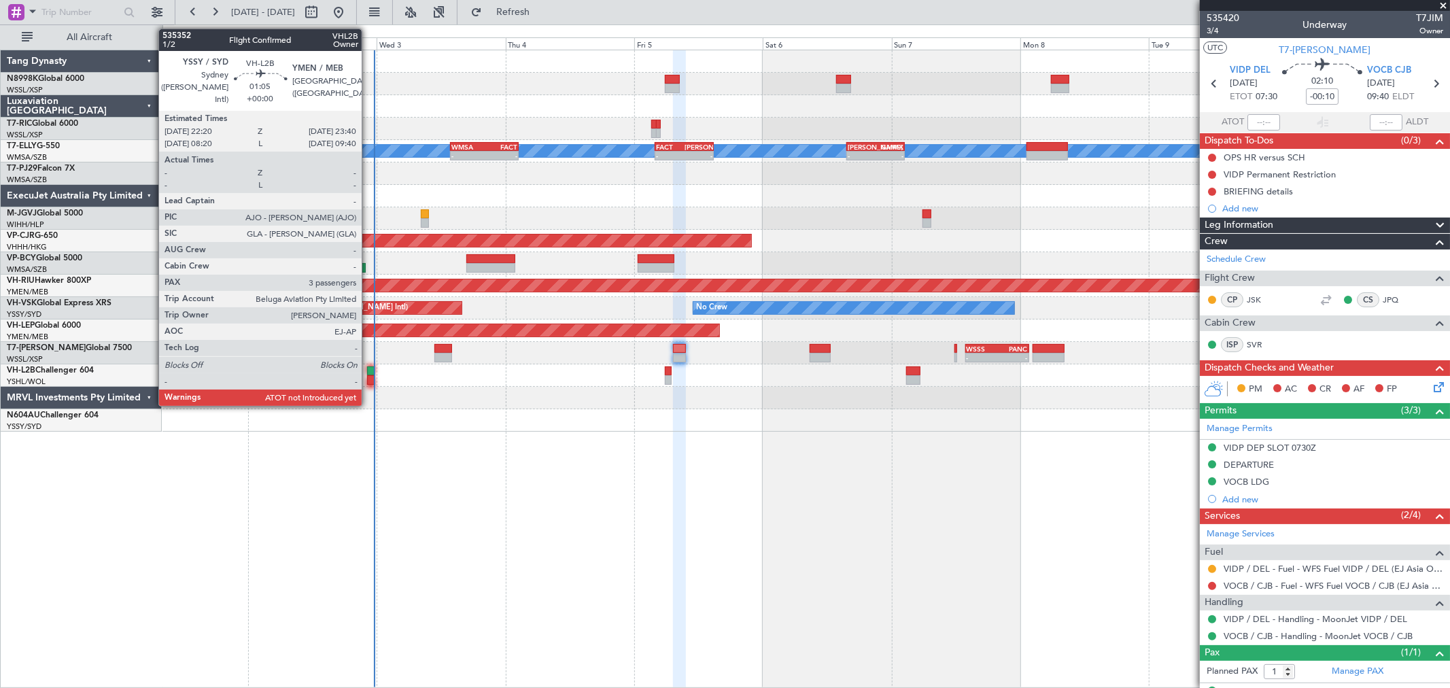
click at [369, 376] on div at bounding box center [370, 380] width 7 height 10
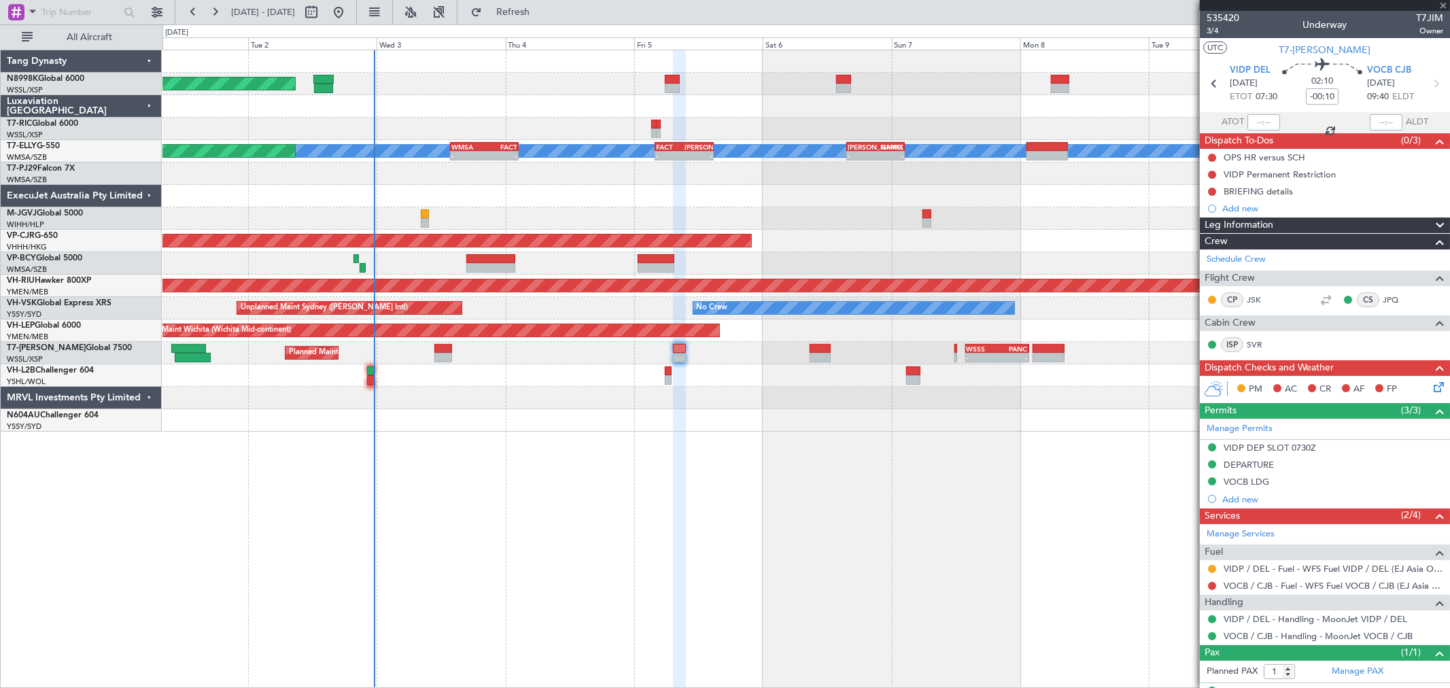
type input "3"
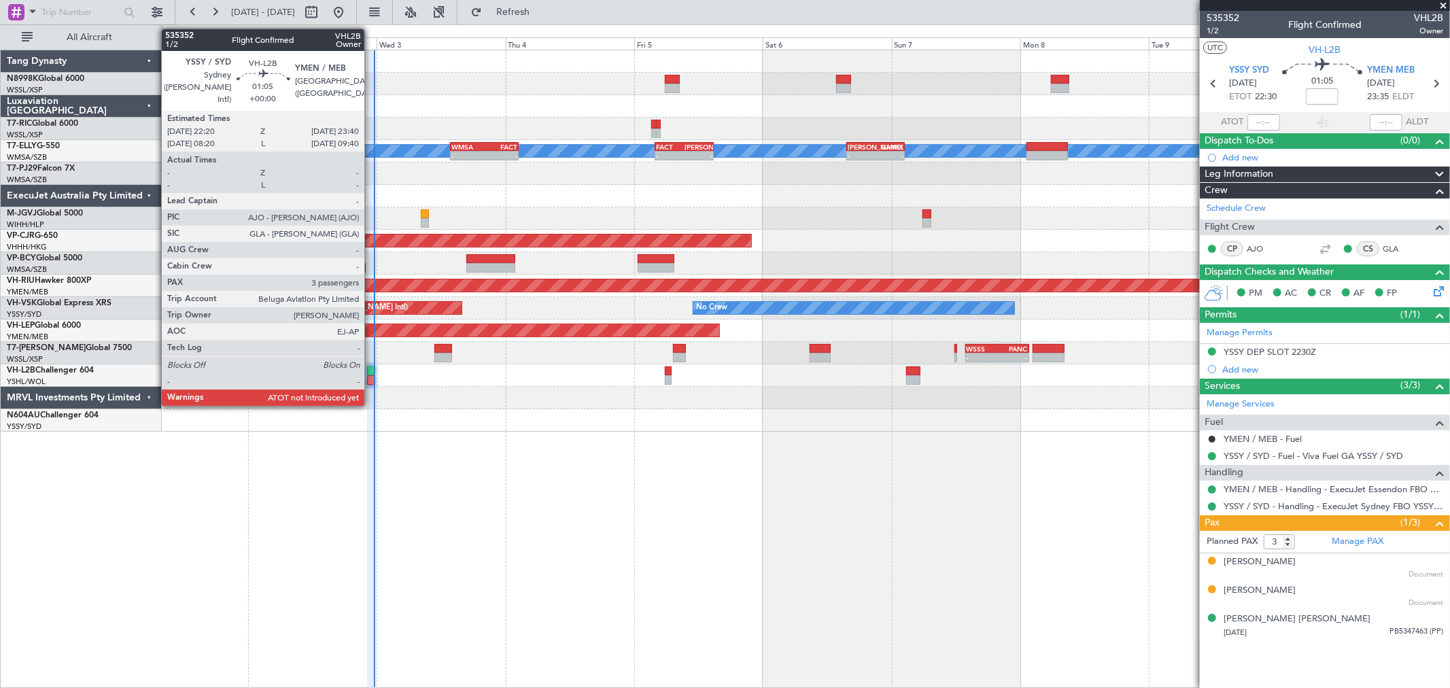
click at [371, 369] on div at bounding box center [370, 371] width 7 height 10
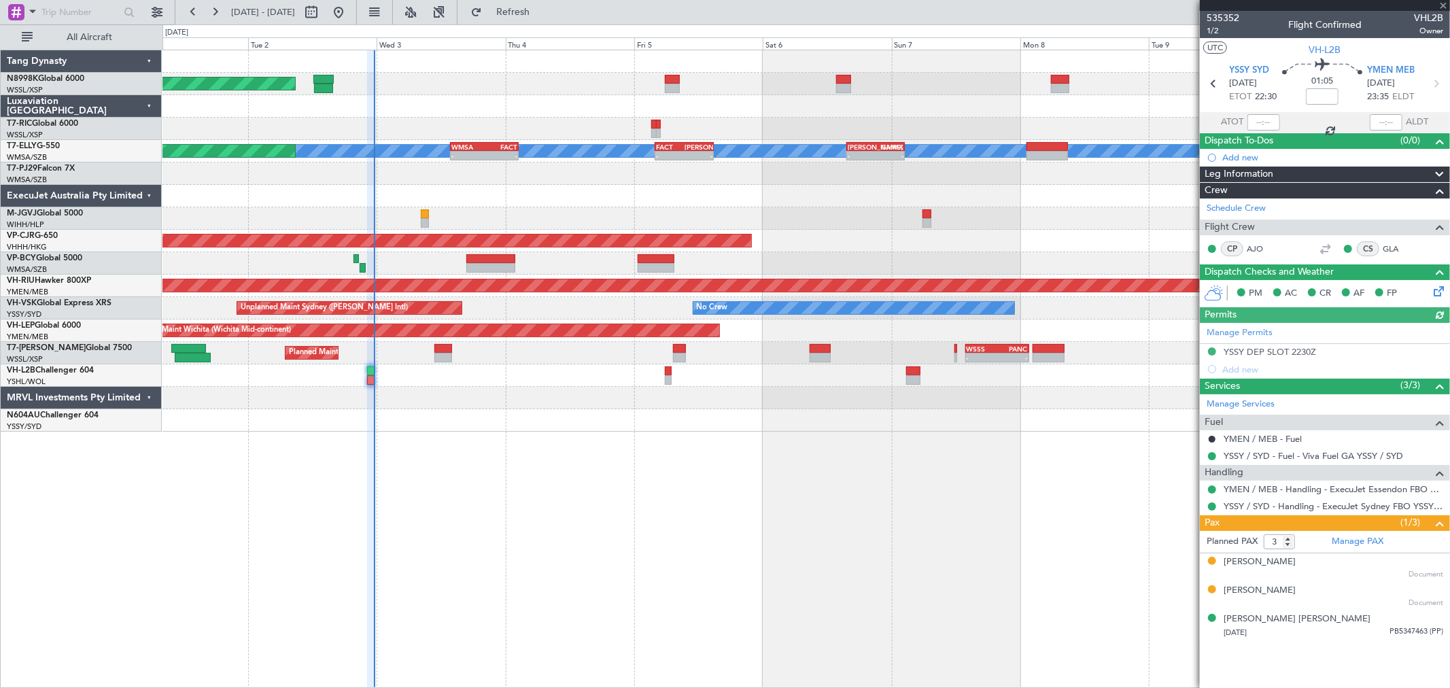
click at [1264, 125] on div at bounding box center [1263, 122] width 33 height 16
click at [1264, 123] on div at bounding box center [1263, 122] width 33 height 16
click at [1265, 123] on input "text" at bounding box center [1263, 122] width 33 height 16
type input "22:39"
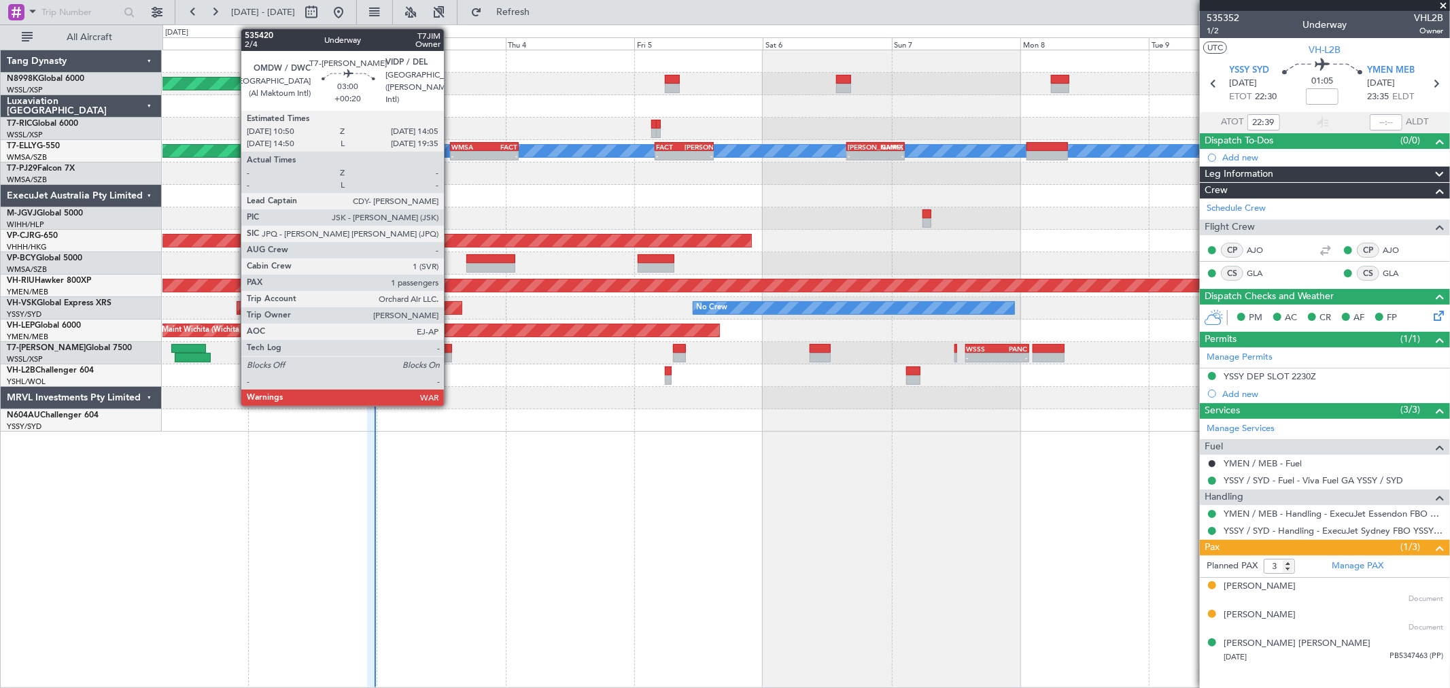
click at [451, 344] on div at bounding box center [443, 349] width 18 height 10
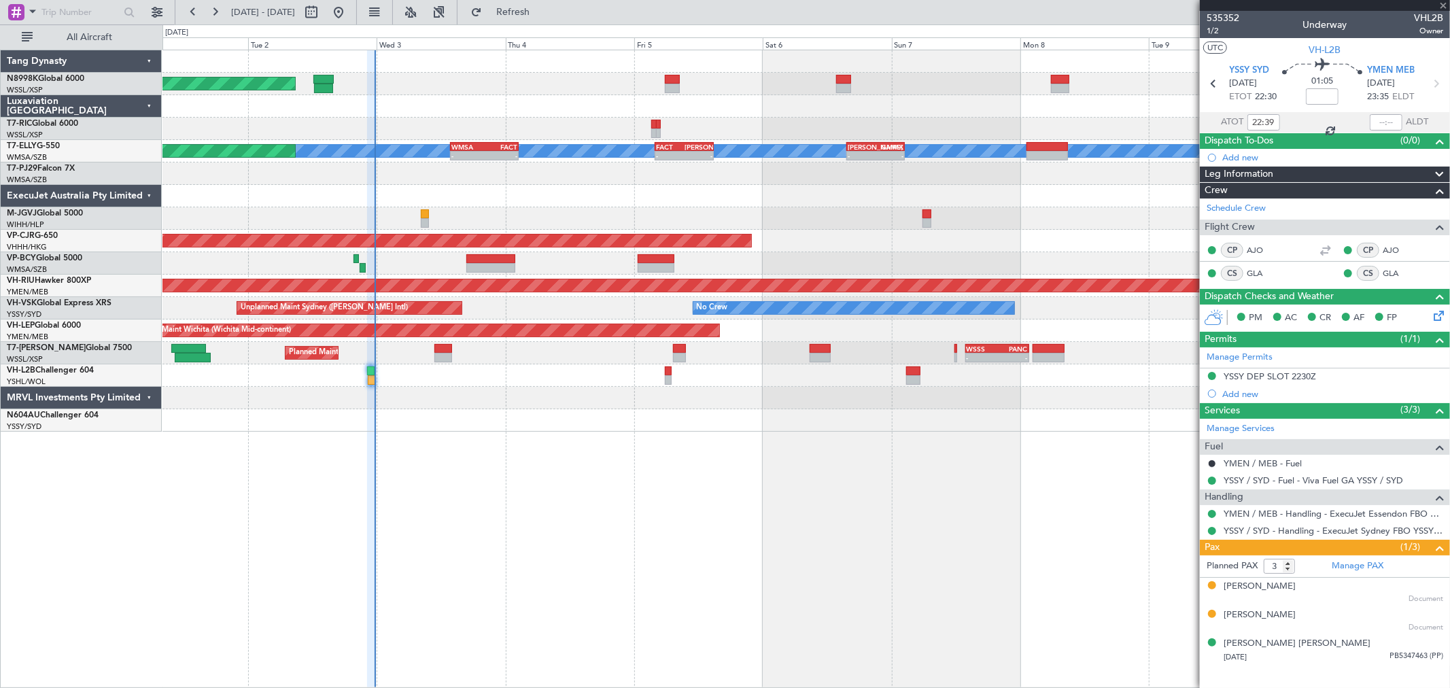
type input "+00:20"
type input "1"
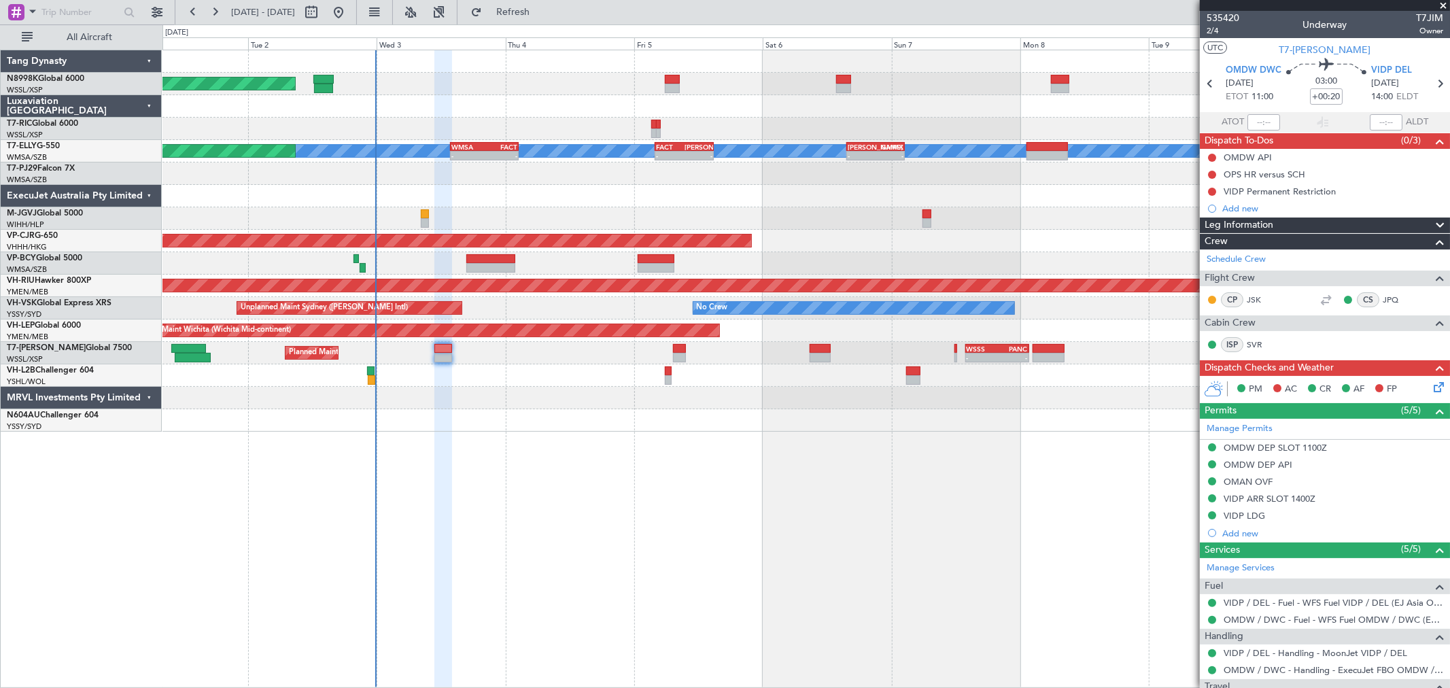
click at [773, 282] on div "Planned Maint Singapore (Seletar) Planned Maint Dubai (Dubai Intl) MEL Planned …" at bounding box center [805, 240] width 1287 height 381
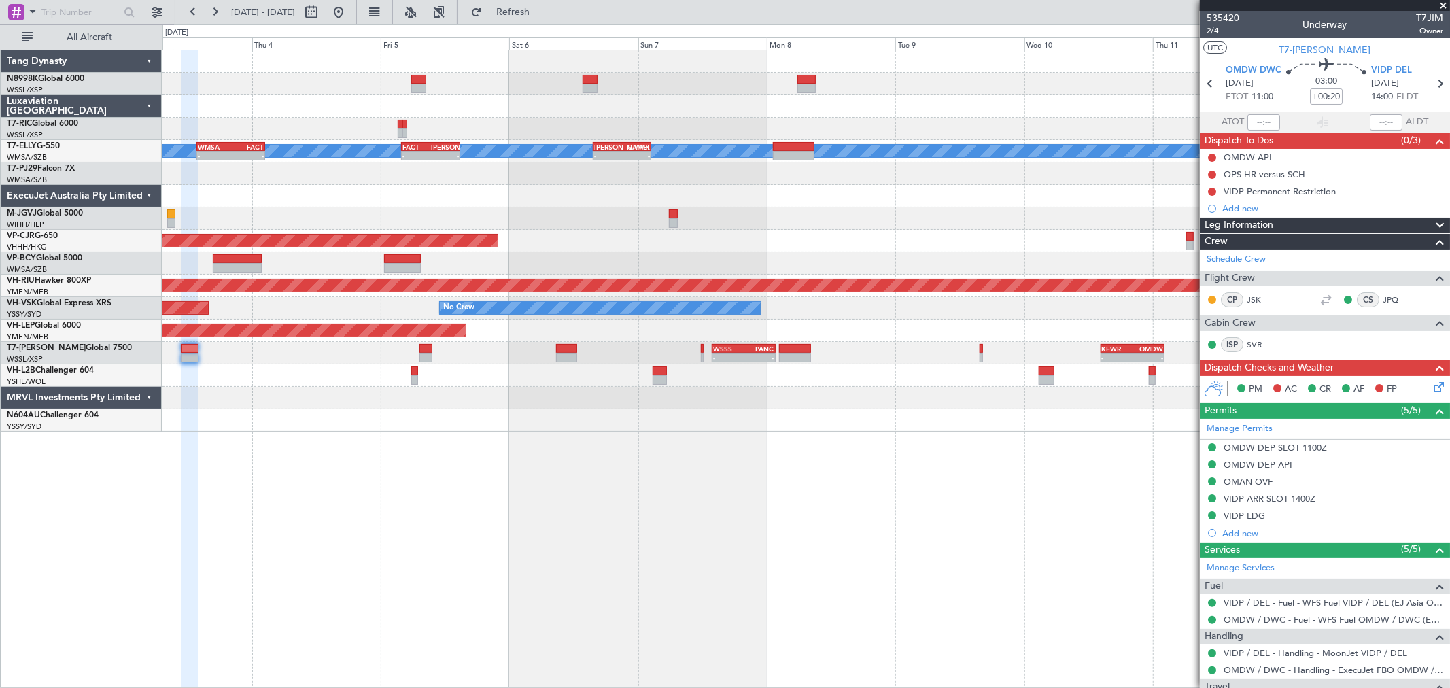
click at [729, 281] on div "Planned Maint Singapore (Seletar) Planned Maint Dubai (Dubai Intl) MEL - - WMSA…" at bounding box center [805, 240] width 1287 height 381
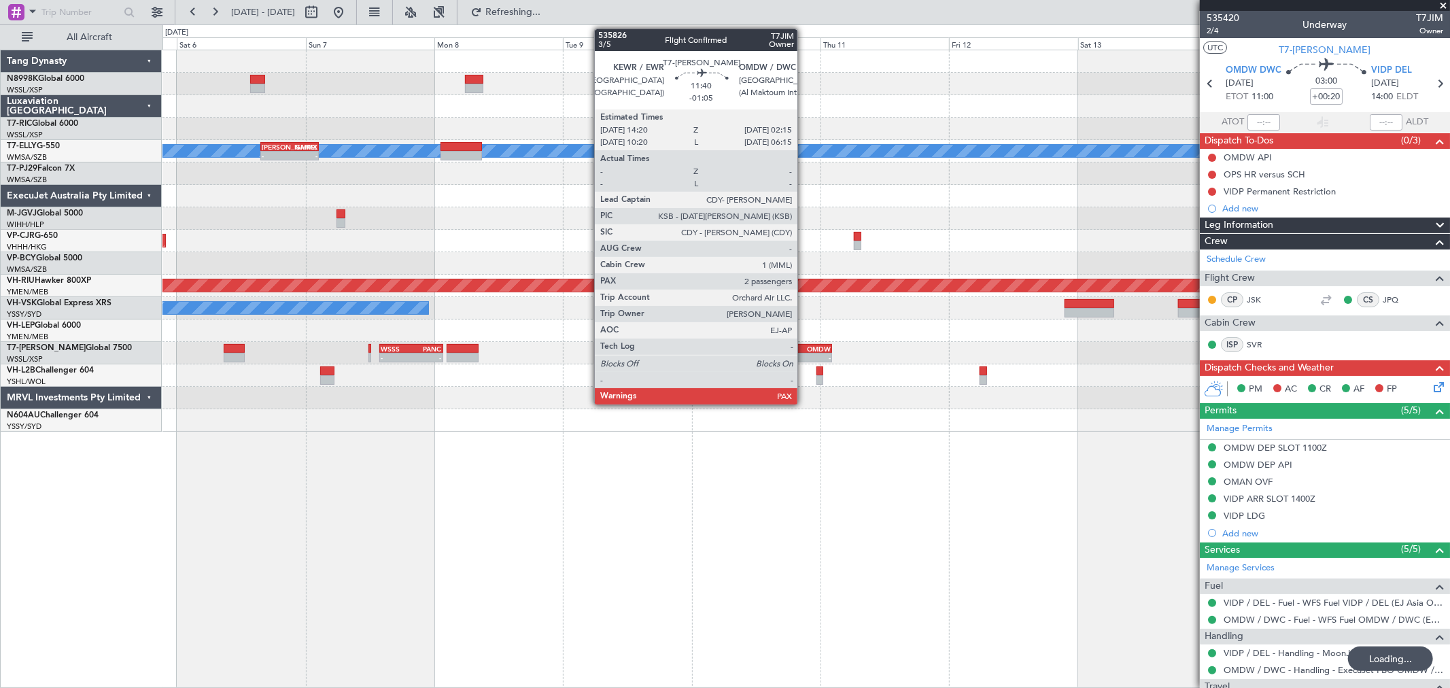
click at [804, 355] on div "-" at bounding box center [815, 357] width 31 height 8
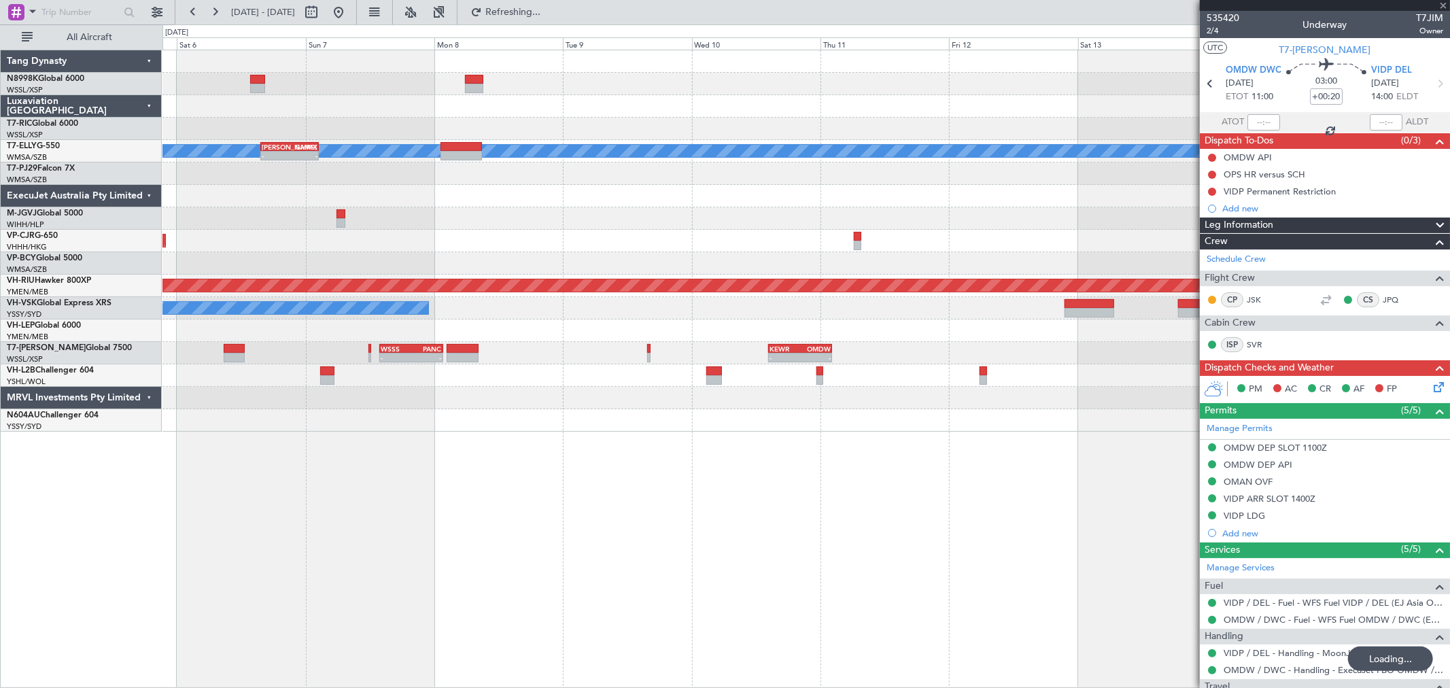
click at [724, 348] on div "Planned Maint Dubai (Dubai Intl) MEL - - SAEZ 15:45 Z GMMX 02:35 Z FACT 04:00 Z…" at bounding box center [805, 240] width 1287 height 381
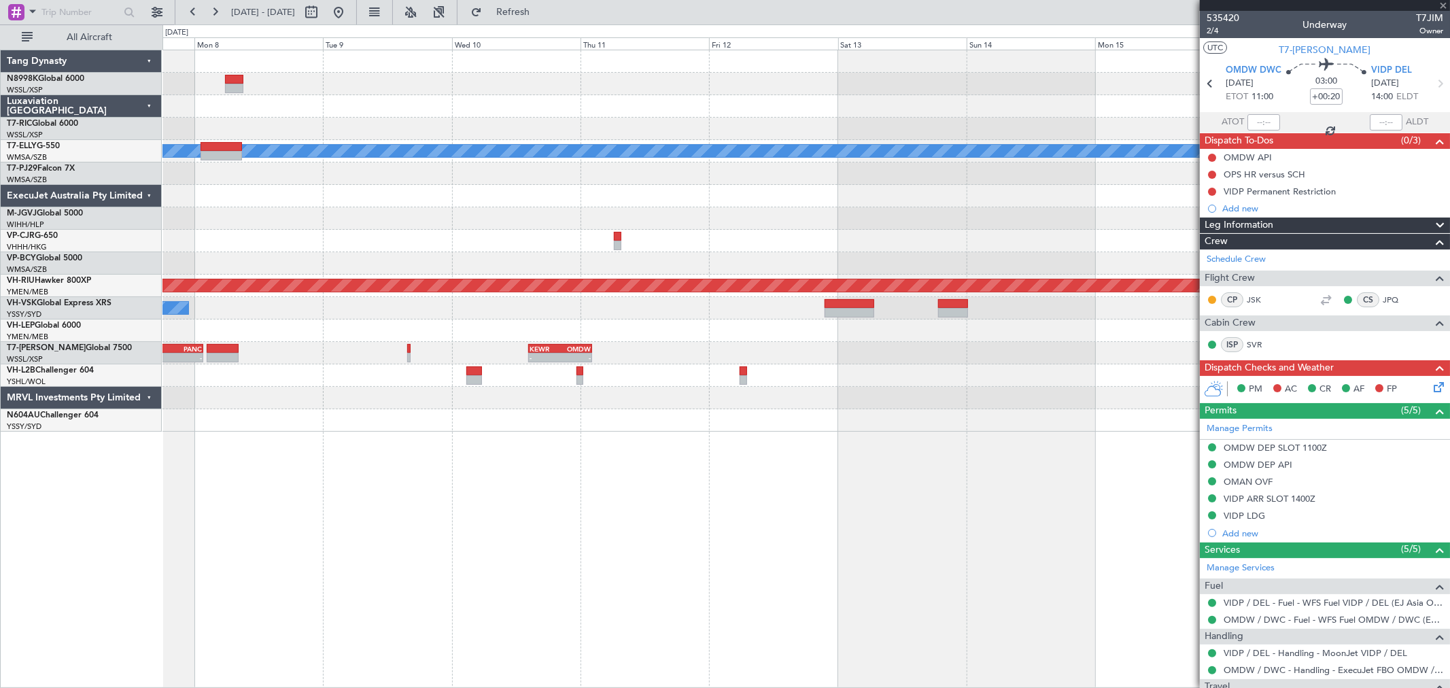
type input "-01:05"
type input "2"
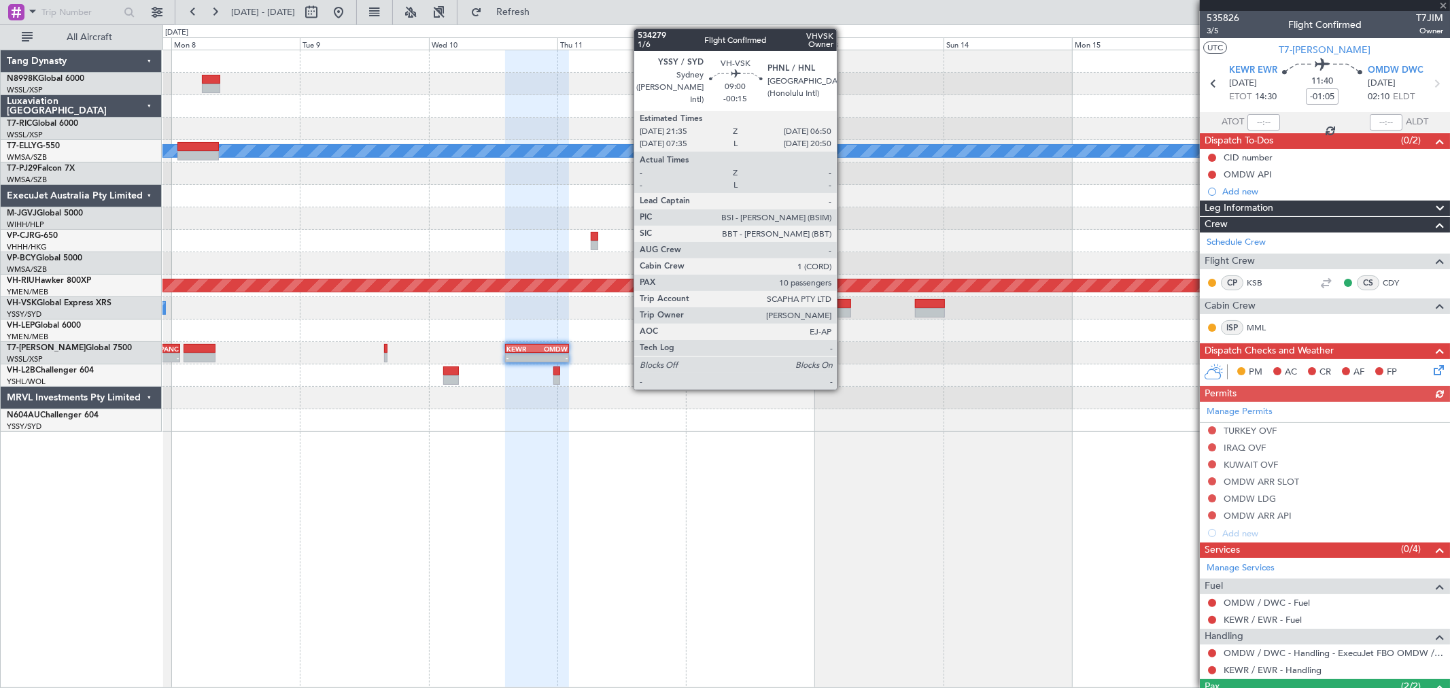
click at [840, 310] on div at bounding box center [826, 313] width 50 height 10
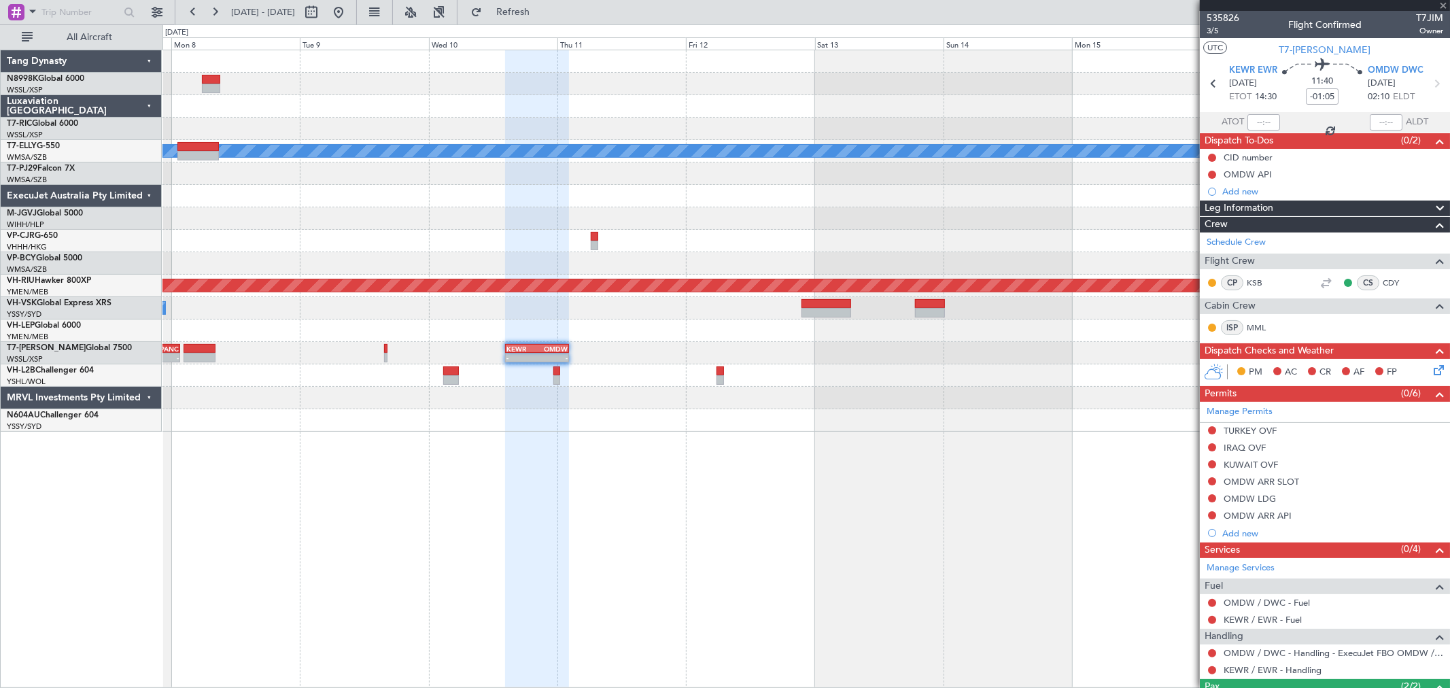
type input "-00:15"
type input "10"
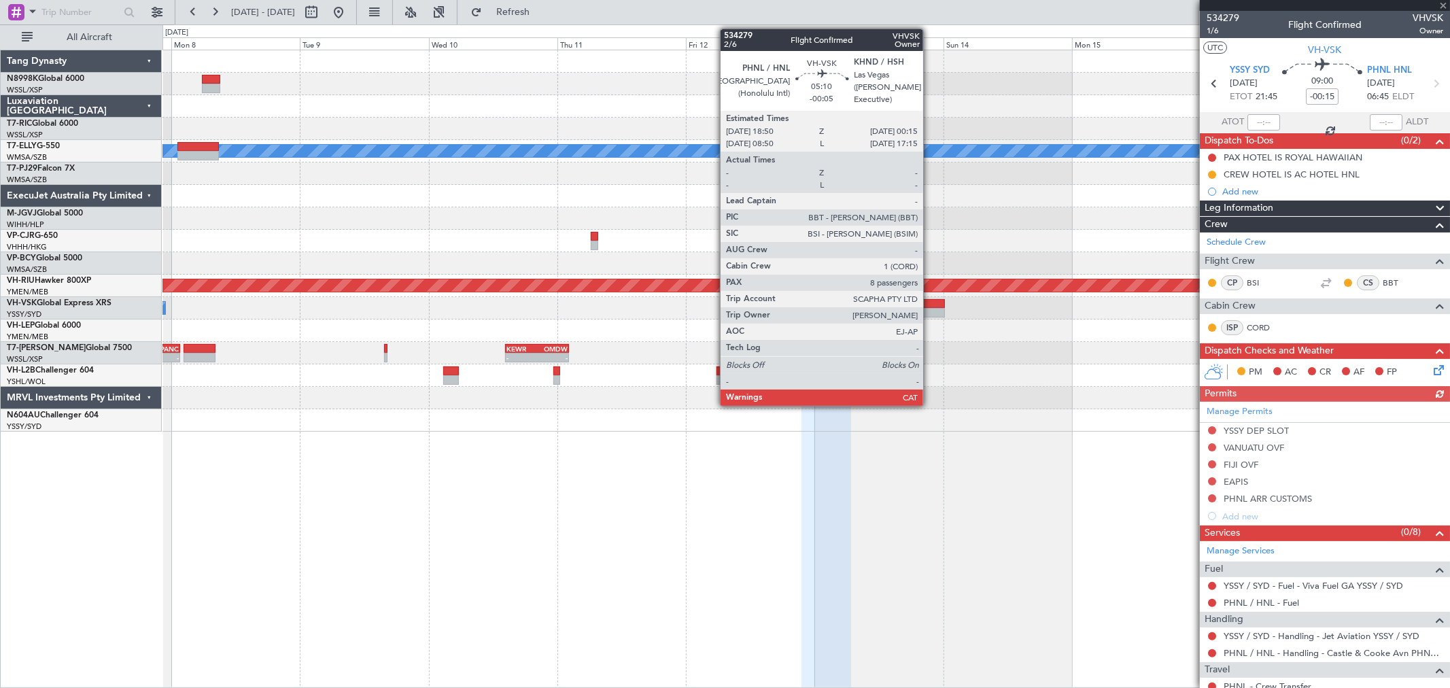
click at [930, 299] on div at bounding box center [929, 304] width 29 height 10
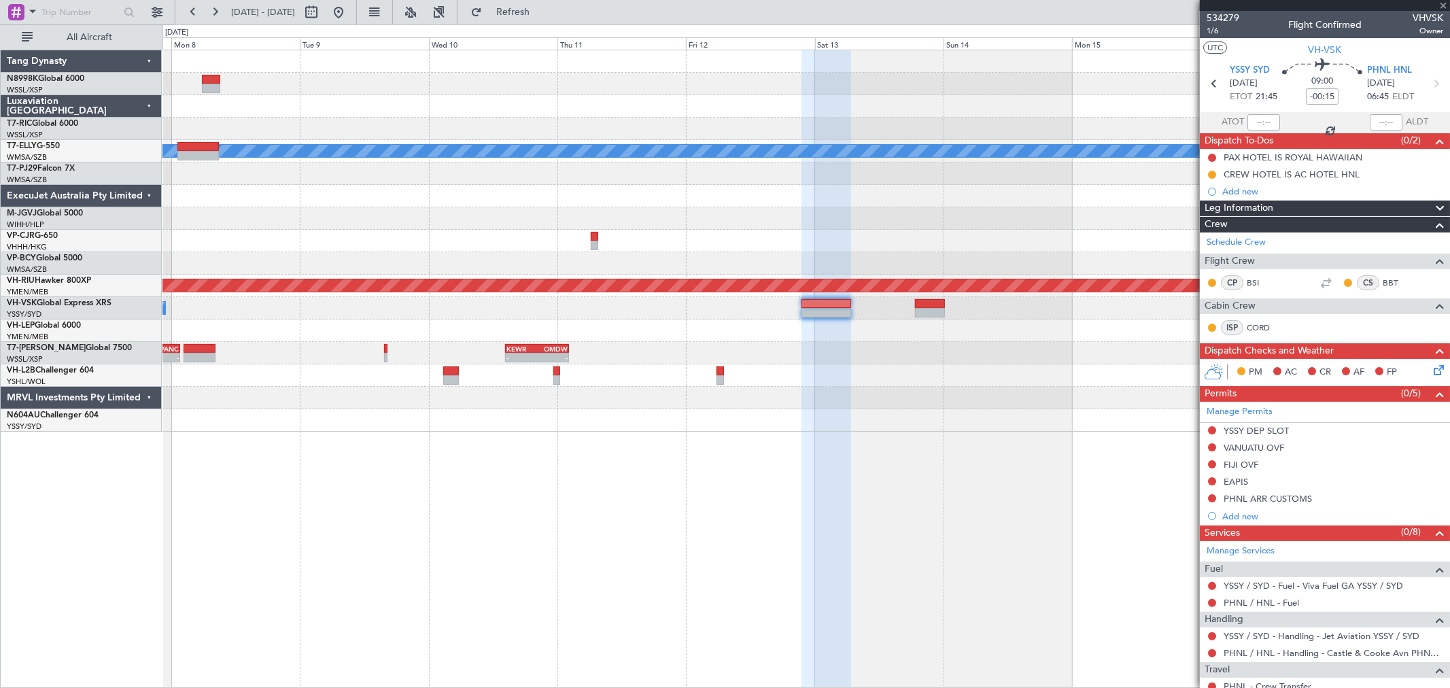
type input "-00:05"
type input "8"
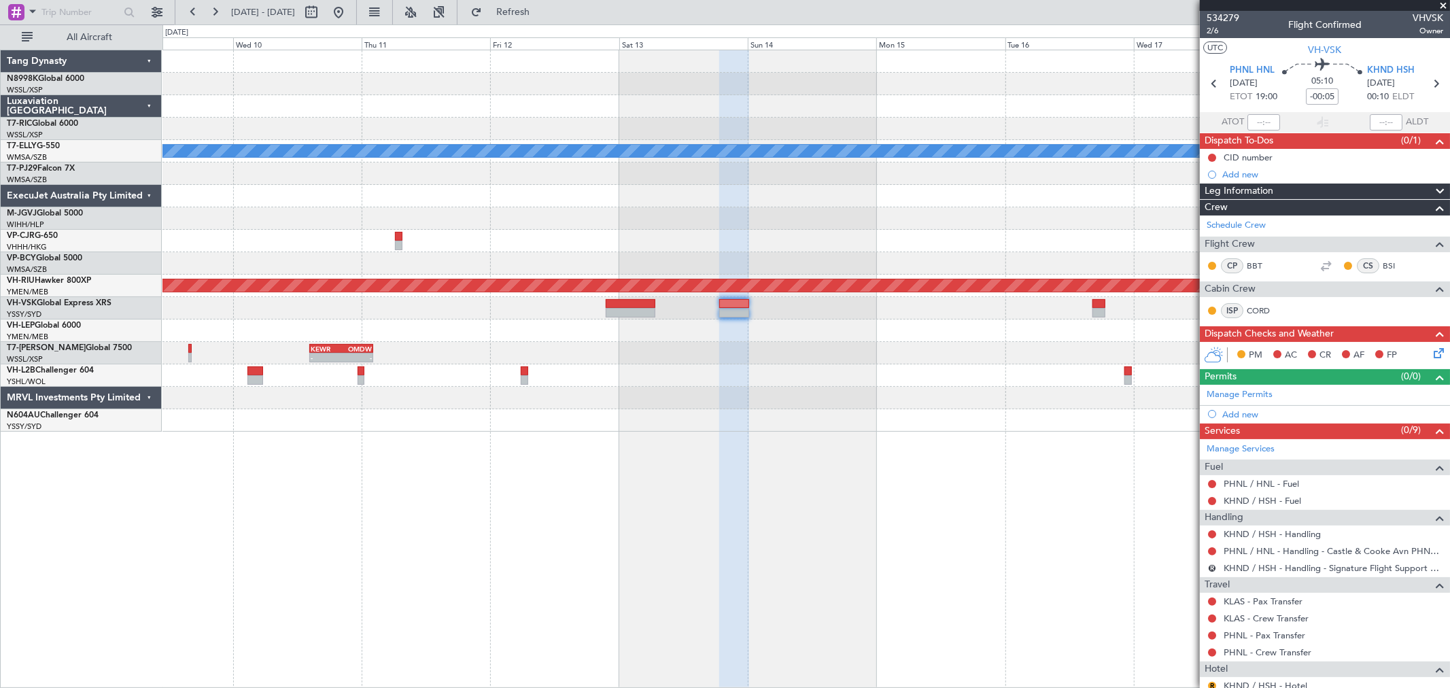
click at [803, 304] on div "Planned Maint Dubai (Dubai Intl) MEL SAEZ 15:45 Z GMMX 02:35 Z - - Planned Main…" at bounding box center [805, 240] width 1287 height 381
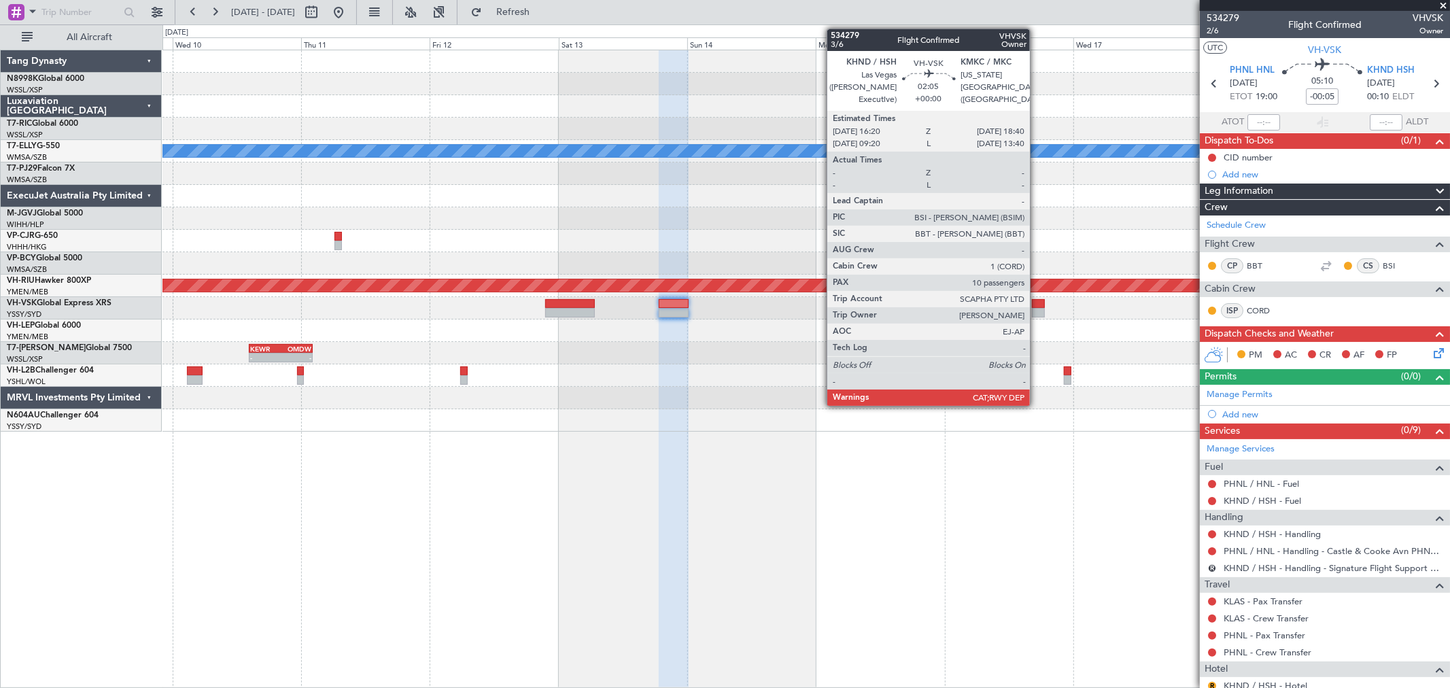
click at [1036, 311] on div at bounding box center [1038, 313] width 13 height 10
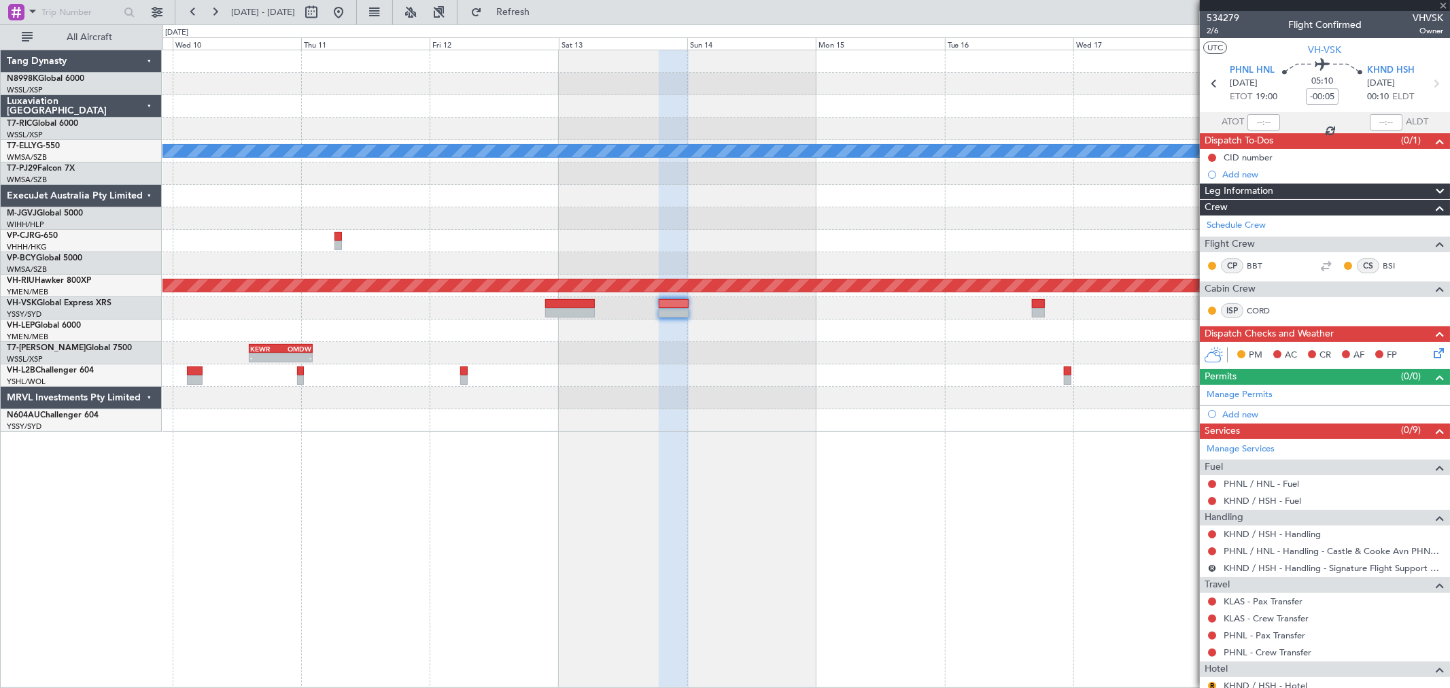
type input "10"
